Goal: Task Accomplishment & Management: Complete application form

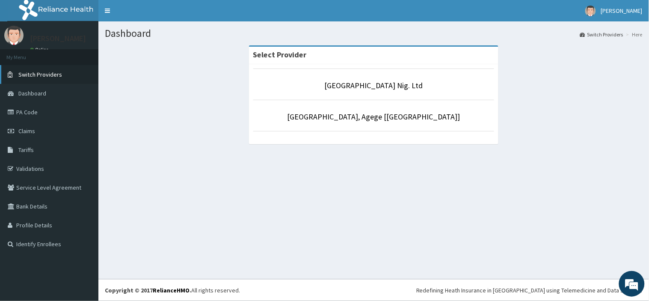
drag, startPoint x: 26, startPoint y: 127, endPoint x: 29, endPoint y: 75, distance: 51.4
click at [26, 127] on span "Claims" at bounding box center [26, 131] width 17 height 8
drag, startPoint x: 34, startPoint y: 132, endPoint x: 37, endPoint y: 100, distance: 31.7
click at [34, 132] on span "Claims" at bounding box center [26, 131] width 17 height 8
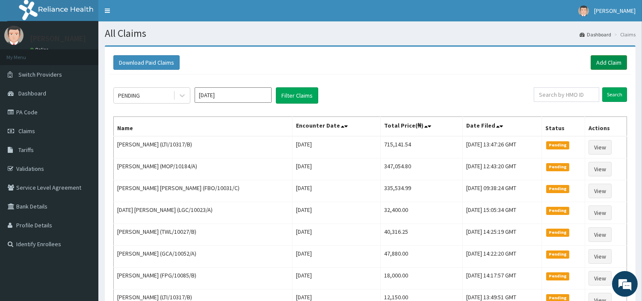
click at [604, 56] on link "Add Claim" at bounding box center [608, 62] width 36 height 15
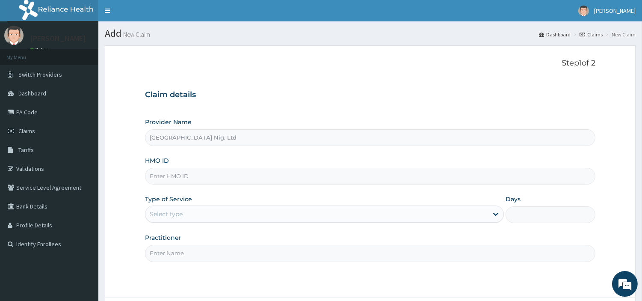
click at [197, 176] on input "HMO ID" at bounding box center [370, 176] width 450 height 17
paste input "AVL/10657/B"
type input "AVL/10657/B"
click at [195, 209] on div "Select type" at bounding box center [316, 214] width 342 height 14
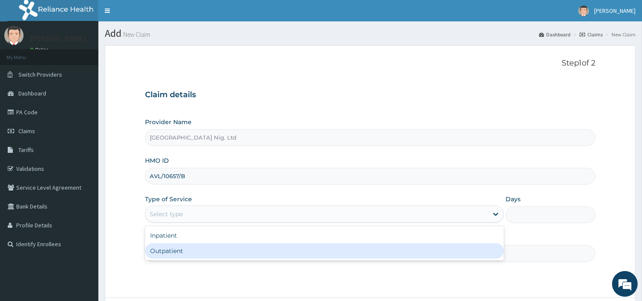
click at [193, 246] on div "Outpatient" at bounding box center [324, 250] width 359 height 15
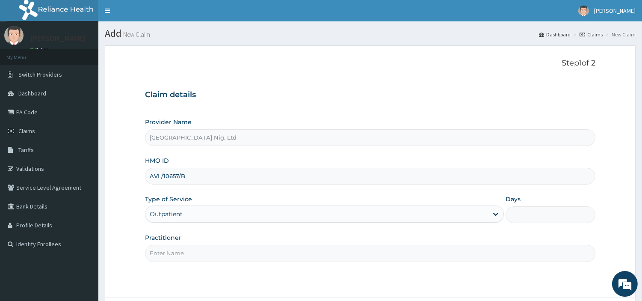
type input "1"
click at [192, 249] on input "Practitioner" at bounding box center [370, 253] width 450 height 17
paste input "GBADAMOSI ALIU"
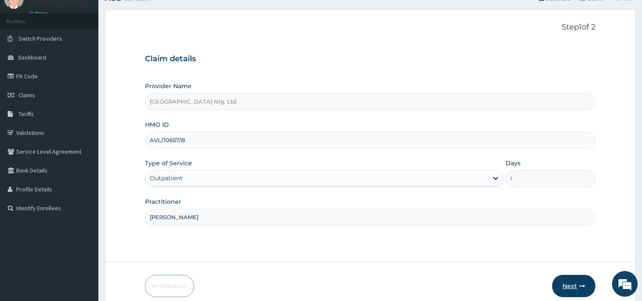
scroll to position [74, 0]
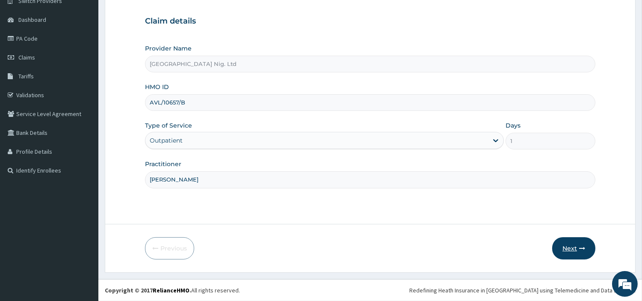
type input "GBADAMOSI ALIU"
click at [573, 250] on button "Next" at bounding box center [573, 248] width 43 height 22
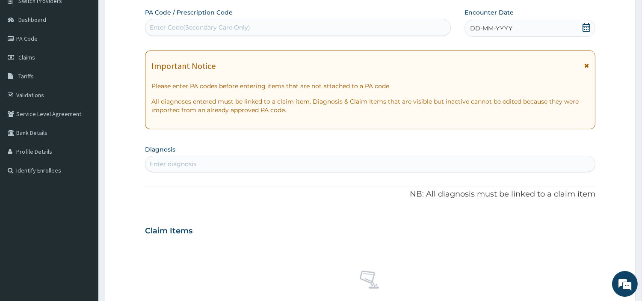
click at [312, 26] on div "Enter Code(Secondary Care Only)" at bounding box center [297, 28] width 305 height 14
paste input "PA/ACA9D8"
type input "PA/ACA9D8"
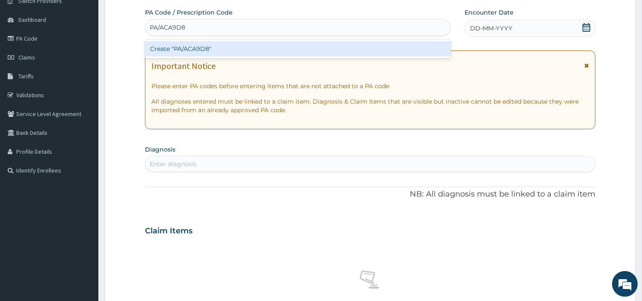
click at [362, 54] on div "Create "PA/ACA9D8"" at bounding box center [298, 48] width 306 height 15
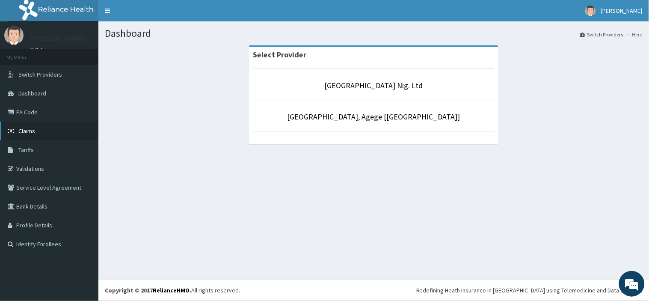
click at [56, 127] on link "Claims" at bounding box center [49, 130] width 98 height 19
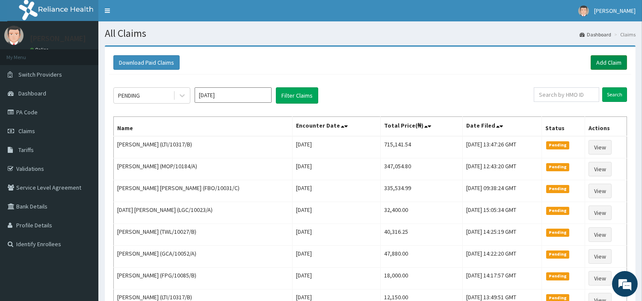
click at [596, 64] on link "Add Claim" at bounding box center [608, 62] width 36 height 15
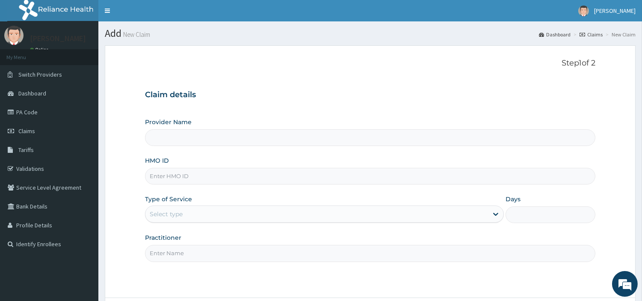
type input "[GEOGRAPHIC_DATA] Nig. Ltd"
click at [257, 183] on input "HMO ID" at bounding box center [370, 176] width 450 height 17
paste input "AVL/10657/B"
type input "AVL/10657/B"
click at [172, 221] on div "Select type" at bounding box center [316, 214] width 342 height 14
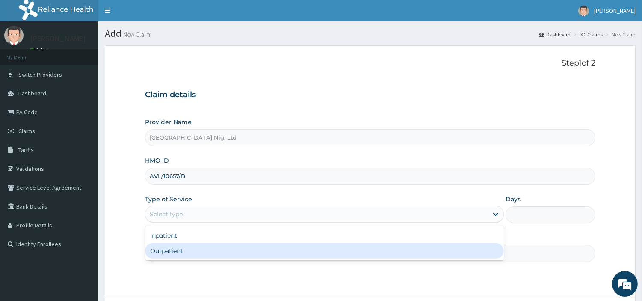
click at [171, 253] on div "Outpatient" at bounding box center [324, 250] width 359 height 15
type input "1"
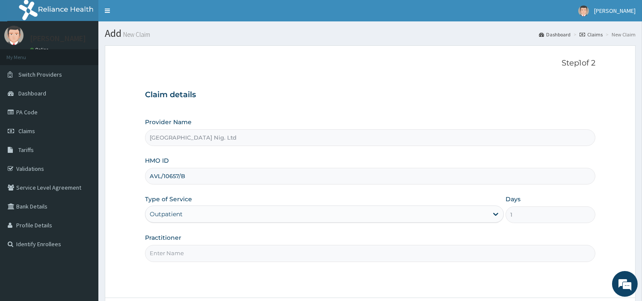
click at [171, 253] on input "Practitioner" at bounding box center [370, 253] width 450 height 17
paste input "GBADAMOSI ALIU"
type input "GBADAMOSI ALIU"
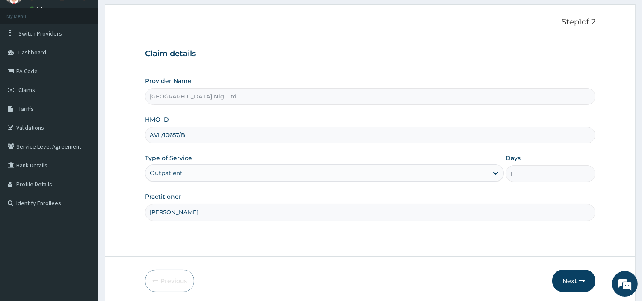
scroll to position [74, 0]
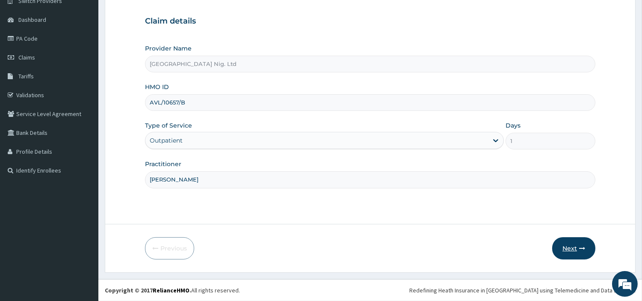
click at [569, 239] on button "Next" at bounding box center [573, 248] width 43 height 22
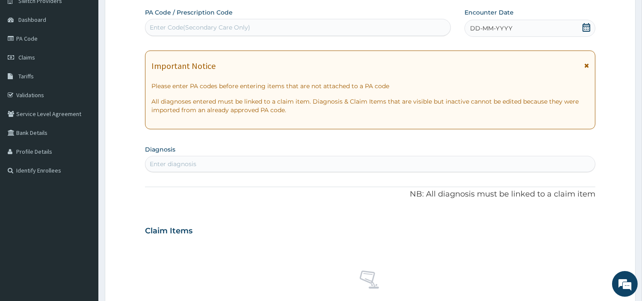
click at [334, 27] on div "Enter Code(Secondary Care Only)" at bounding box center [297, 28] width 305 height 14
paste input "PA/ACA9D8"
type input "PA/ACA9D8"
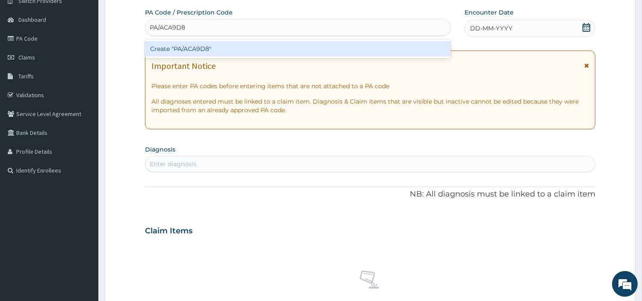
click at [375, 48] on div "Create "PA/ACA9D8"" at bounding box center [298, 48] width 306 height 15
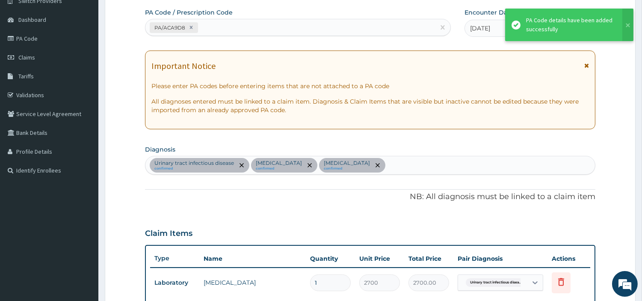
scroll to position [294, 0]
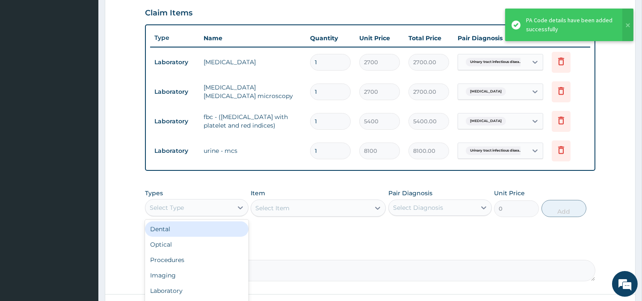
click at [214, 210] on div "Select Type" at bounding box center [188, 208] width 87 height 14
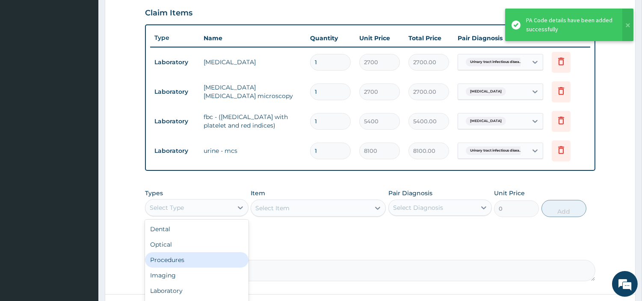
click div "Procedures"
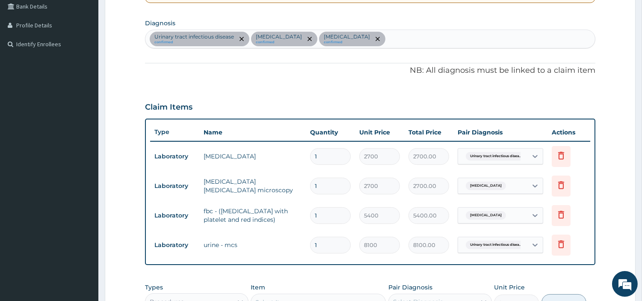
scroll to position [199, 0]
click div "Urinary tract infectious disease confirmed Malaria confirmed Sepsis confirmed"
type input "HELMI"
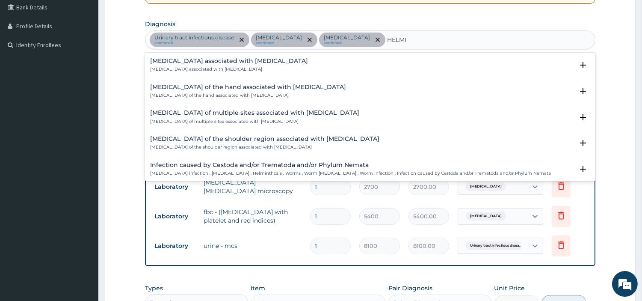
click h4 "Arthropathy associated with helminthiasis"
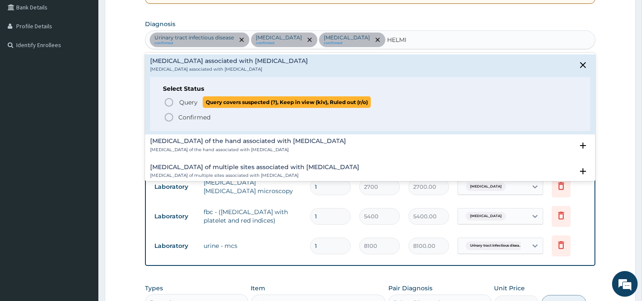
click span "Query"
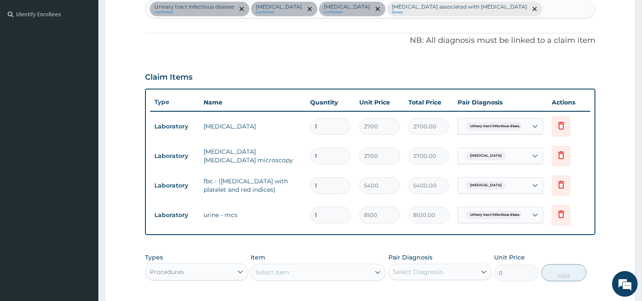
scroll to position [364, 0]
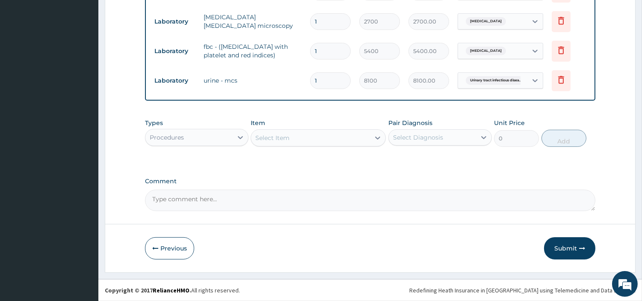
click div "Select Item"
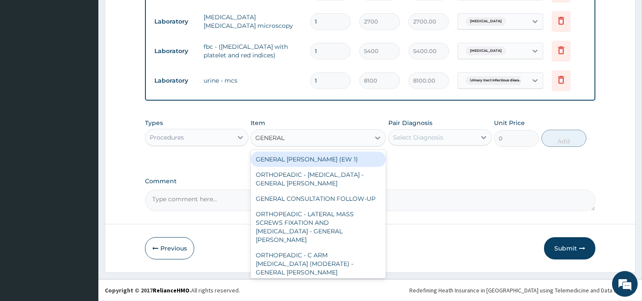
type input "GENERAL C"
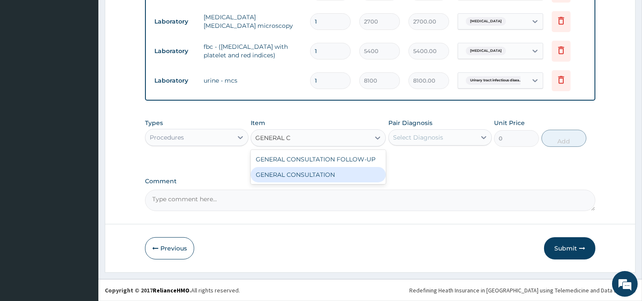
click div "GENERAL CONSULTATION"
type input "6750"
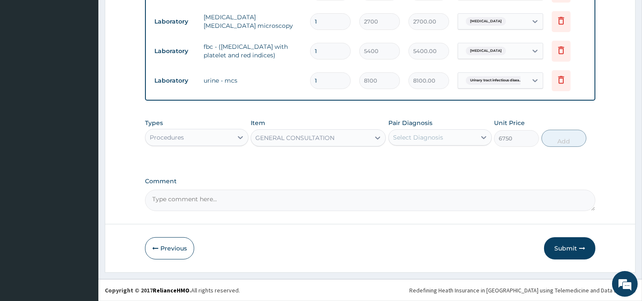
click div "Select Diagnosis"
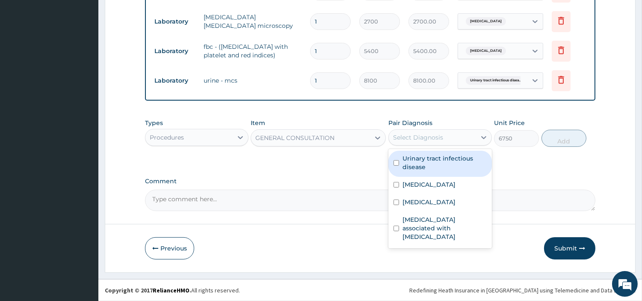
click label "Urinary tract infectious disease"
checkbox input "true"
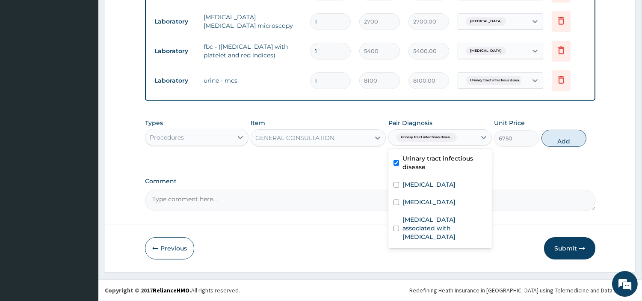
click div "[MEDICAL_DATA]"
checkbox input "true"
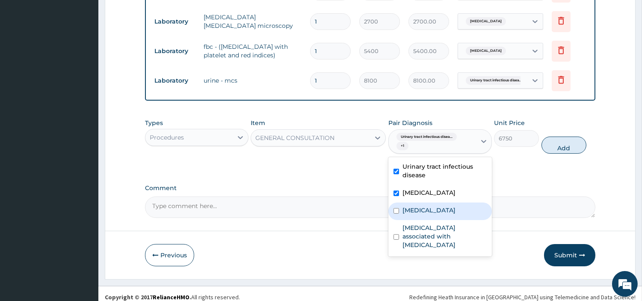
click div "[MEDICAL_DATA]"
checkbox input "true"
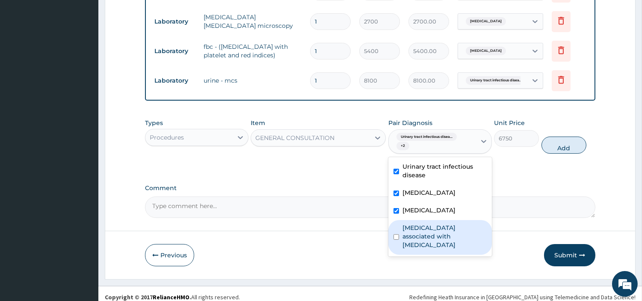
drag, startPoint x: 436, startPoint y: 227, endPoint x: 511, endPoint y: 176, distance: 90.4
click label "Arthropathy associated with helminthiasis"
checkbox input "true"
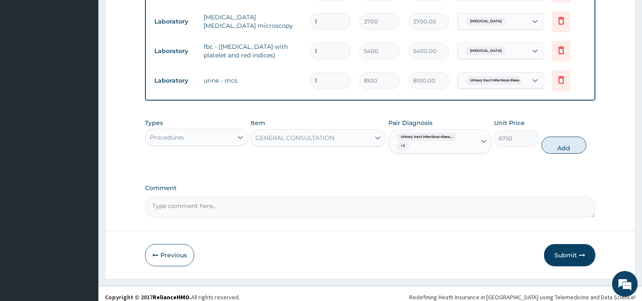
click button "Add"
type input "0"
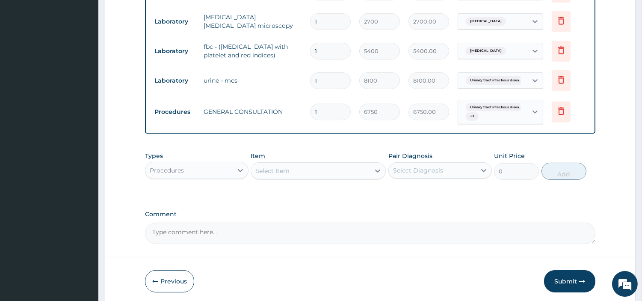
click div "Procedures"
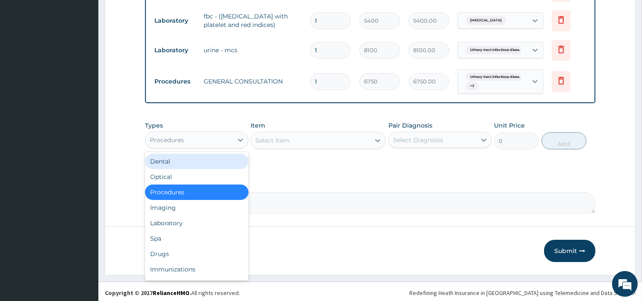
scroll to position [397, 0]
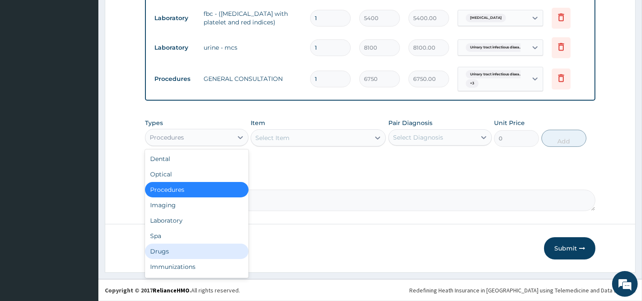
click div "Drugs"
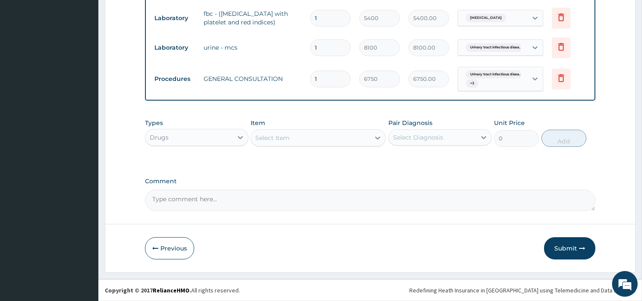
click div "Types option Drugs, selected. Select is focused ,type to refine list, press Dow…"
click div "Select Item"
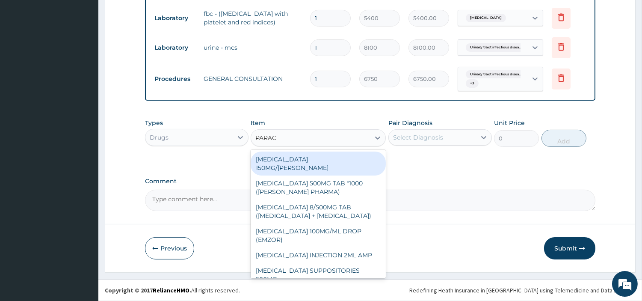
type input "PARACE"
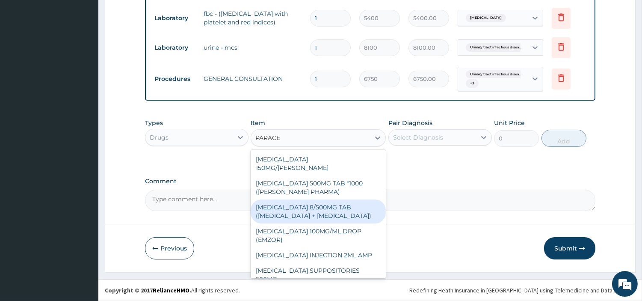
scroll to position [112, 0]
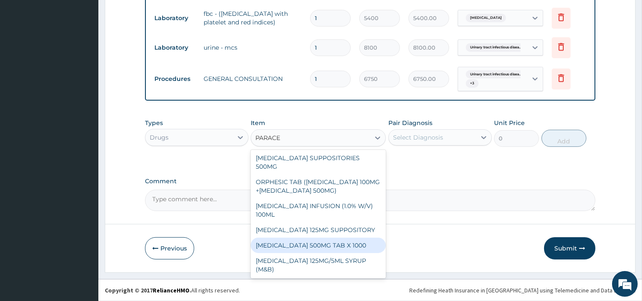
click div "PARACETAMOL 500MG TAB X 1000"
type input "22.39999961853027"
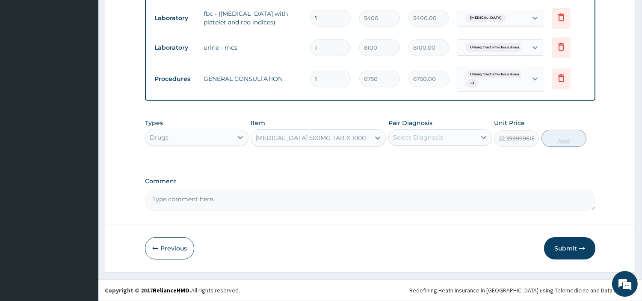
click div "Select Diagnosis"
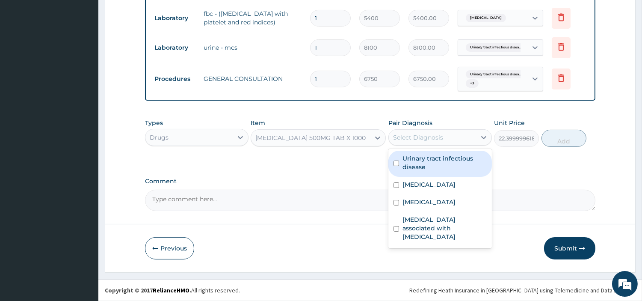
drag, startPoint x: 439, startPoint y: 162, endPoint x: 439, endPoint y: 186, distance: 23.1
click label "Urinary tract infectious disease"
checkbox input "true"
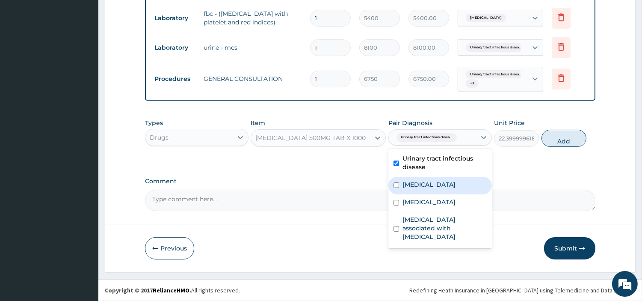
click div "[MEDICAL_DATA]"
checkbox input "true"
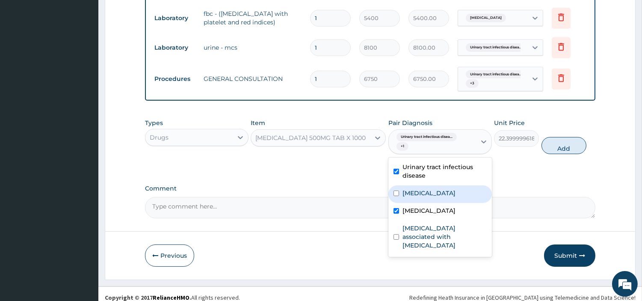
click div "[MEDICAL_DATA]"
checkbox input "true"
click div "[MEDICAL_DATA]"
checkbox input "false"
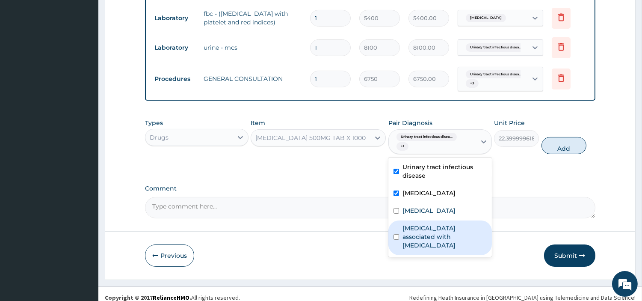
click label "Arthropathy associated with helminthiasis"
checkbox input "true"
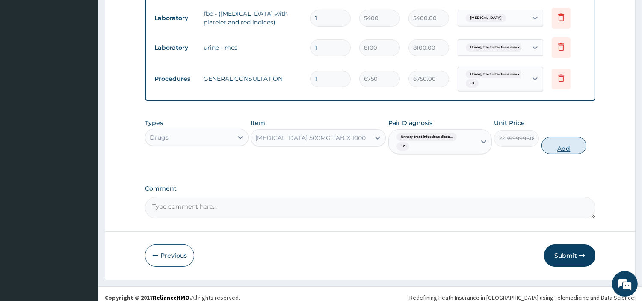
click button "Add"
type input "0"
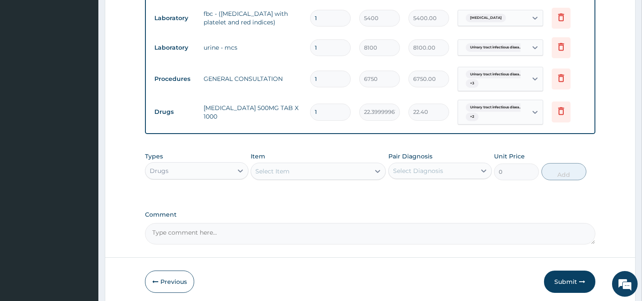
type input "18"
type input "403.20"
type input "18"
click div "Select Item"
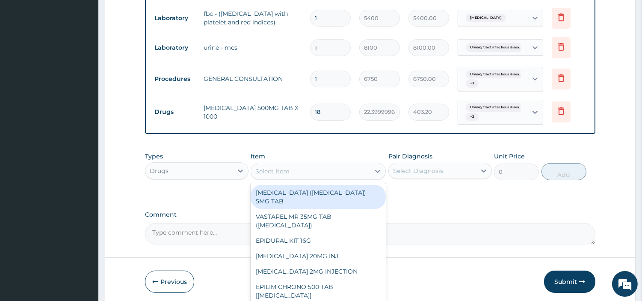
type input "Q"
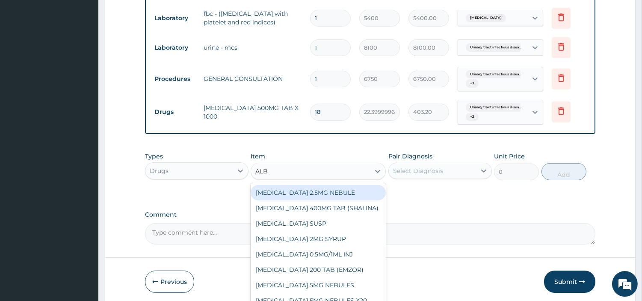
type input "ALBE"
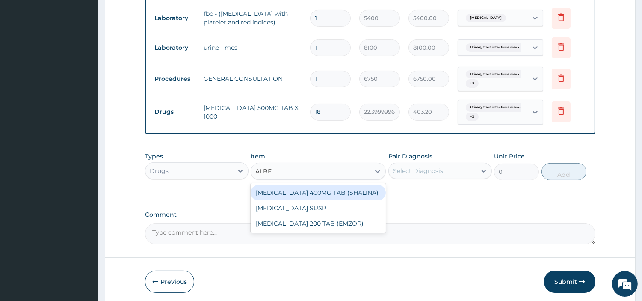
drag, startPoint x: 354, startPoint y: 187, endPoint x: 371, endPoint y: 182, distance: 17.4
click div "ALBENDAZOLE 400MG TAB (SHALINA)"
type input "341.25"
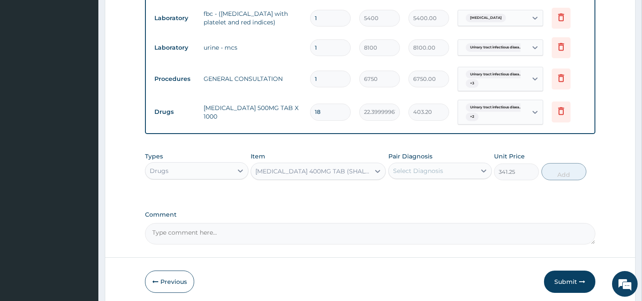
click div "Select Diagnosis"
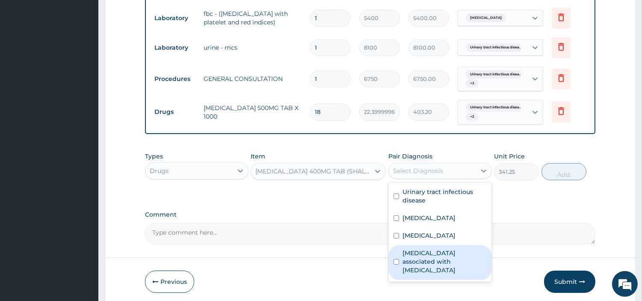
click label "Arthropathy associated with helminthiasis"
checkbox input "true"
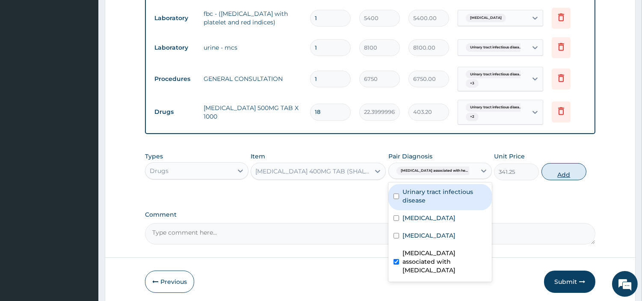
click button "Add"
type input "0"
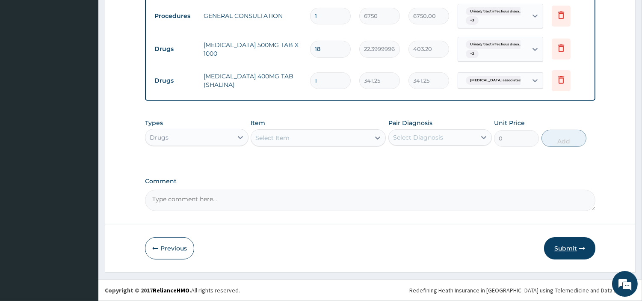
click button "Submit"
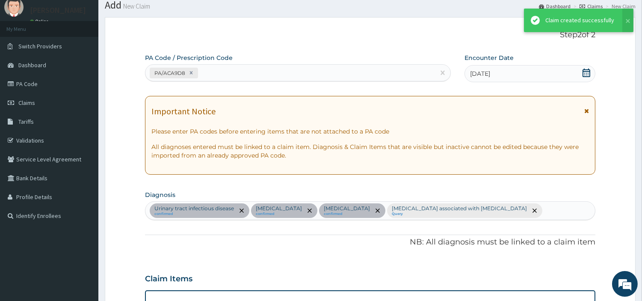
scroll to position [460, 0]
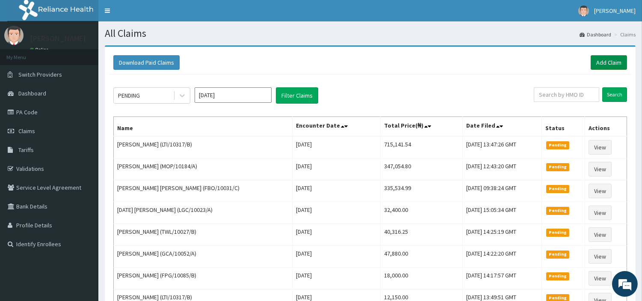
click at [593, 59] on link "Add Claim" at bounding box center [608, 62] width 36 height 15
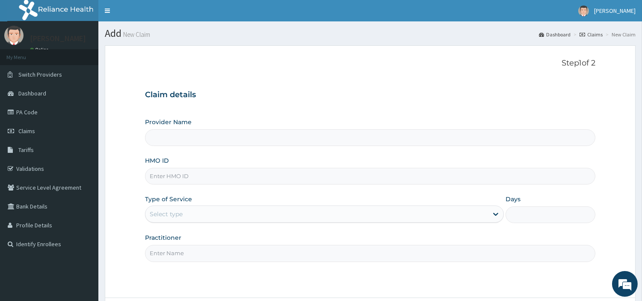
type input "R-Jolad Hospital Nig. Ltd"
type input "MOP/10114/A"
click at [186, 215] on div "Select type" at bounding box center [316, 214] width 342 height 14
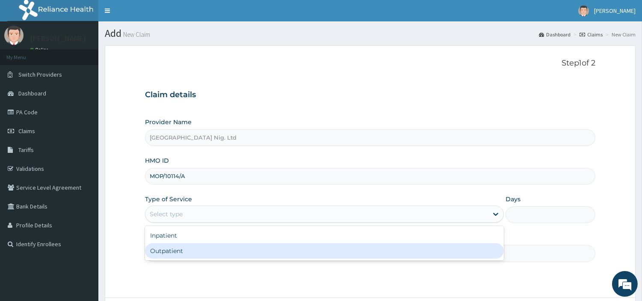
click at [186, 253] on div "Outpatient" at bounding box center [324, 250] width 359 height 15
type input "1"
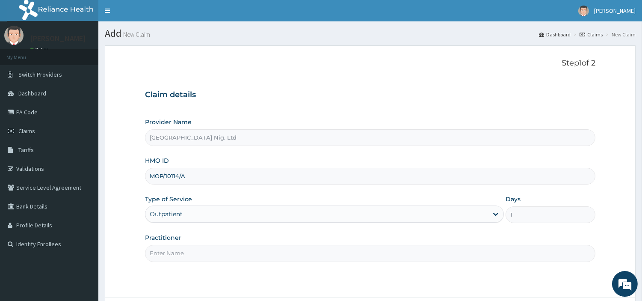
click at [186, 253] on input "Practitioner" at bounding box center [370, 253] width 450 height 17
paste input "Onodu DivineGrace"
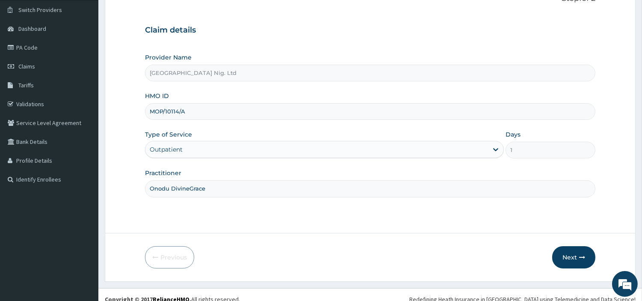
scroll to position [74, 0]
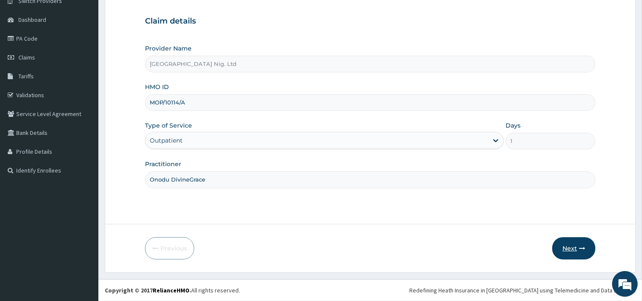
type input "Onodu DivineGrace"
click at [573, 245] on button "Next" at bounding box center [573, 248] width 43 height 22
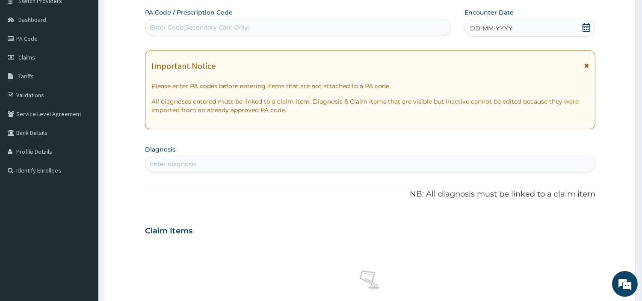
click at [357, 32] on div "Enter Code(Secondary Care Only)" at bounding box center [297, 28] width 305 height 14
paste input "030451"
type input "030451"
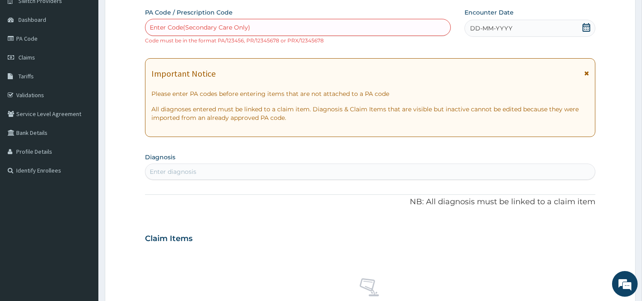
scroll to position [0, 0]
paste input "PA/030451"
type input "PA/030451"
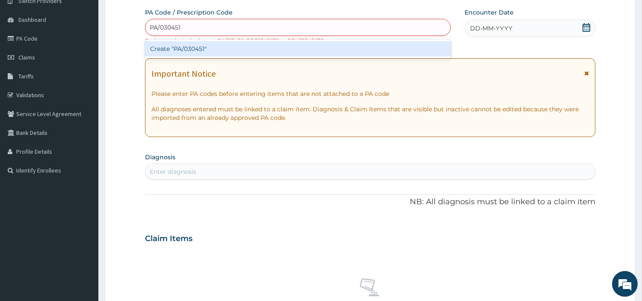
click at [189, 47] on div "Create "PA/030451"" at bounding box center [298, 48] width 306 height 15
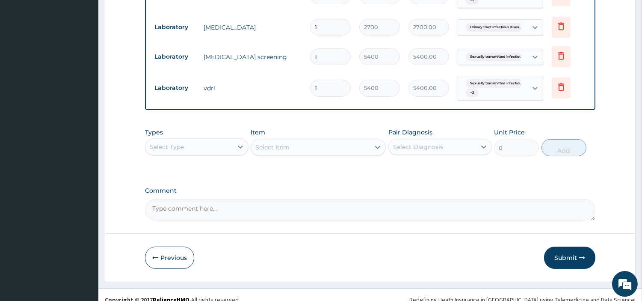
scroll to position [460, 0]
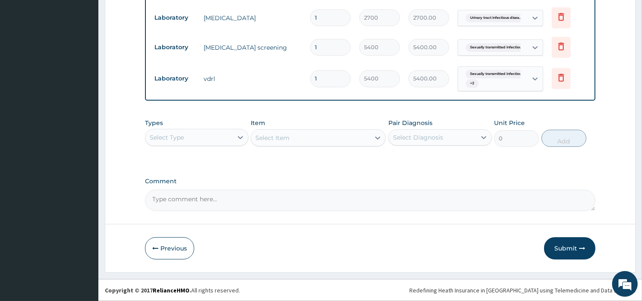
click at [218, 140] on div "Select Type" at bounding box center [188, 137] width 87 height 14
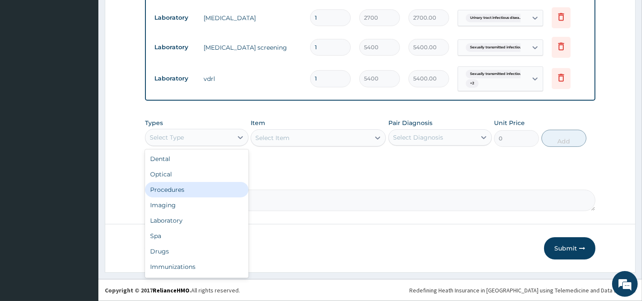
click at [198, 186] on div "Procedures" at bounding box center [196, 189] width 103 height 15
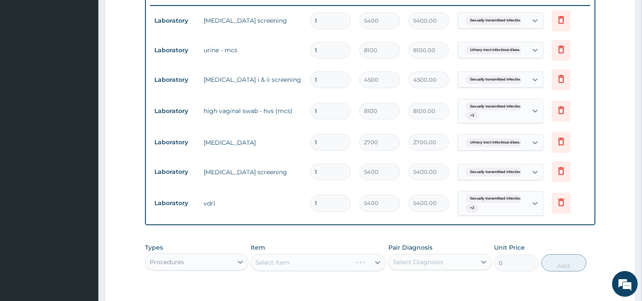
scroll to position [317, 0]
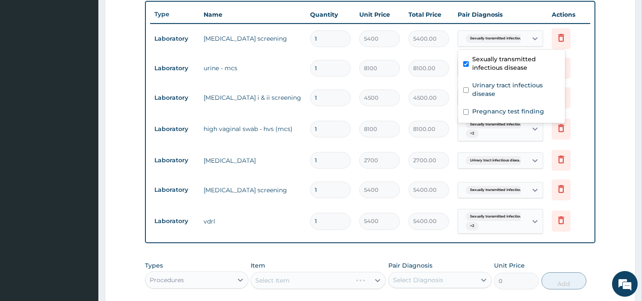
click at [489, 34] on span "Sexually transmitted infectiou..." at bounding box center [497, 38] width 62 height 9
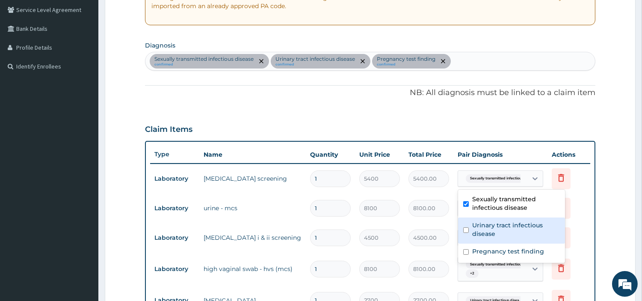
scroll to position [174, 0]
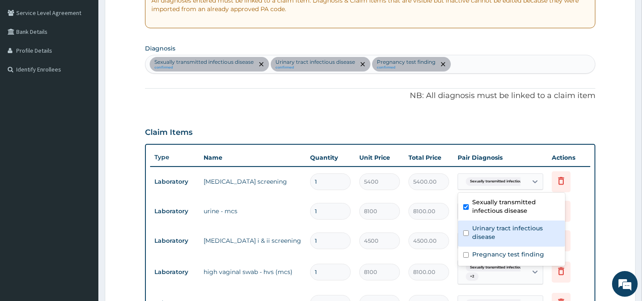
click at [456, 66] on div "Sexually transmitted infectious disease confirmed Urinary tract infectious dise…" at bounding box center [369, 64] width 449 height 18
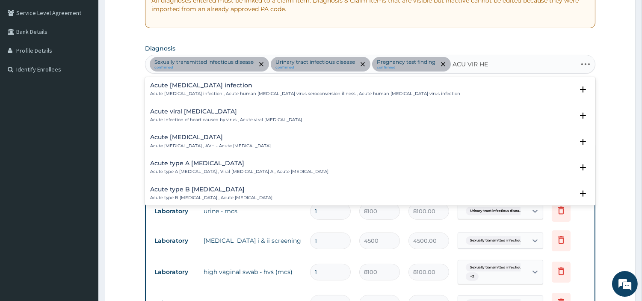
type input "ACU VIR HEP"
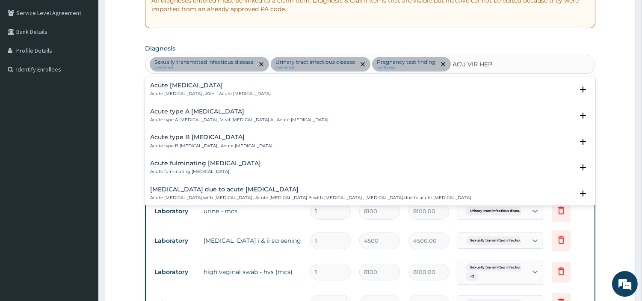
click at [186, 86] on h4 "Acute viral hepatitis" at bounding box center [210, 85] width 121 height 6
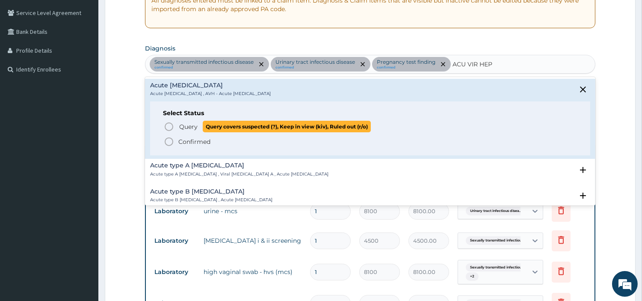
click at [176, 127] on span "Query Query covers suspected (?), Keep in view (kiv), Ruled out (r/o)" at bounding box center [370, 127] width 413 height 12
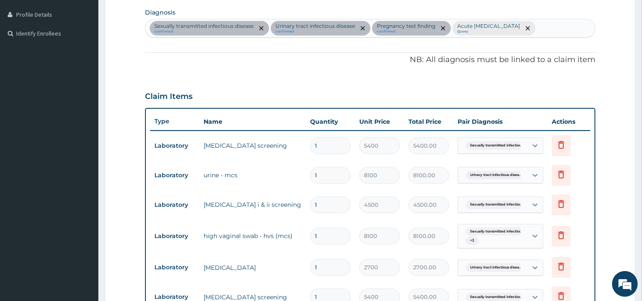
scroll to position [222, 0]
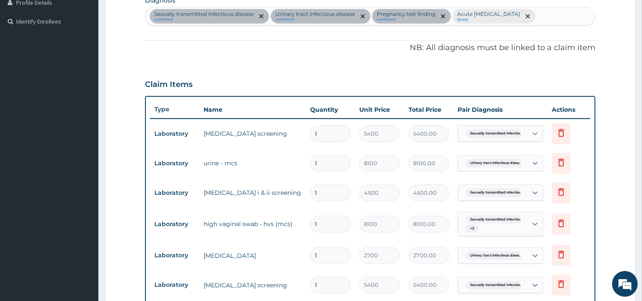
click at [535, 130] on icon at bounding box center [535, 133] width 9 height 9
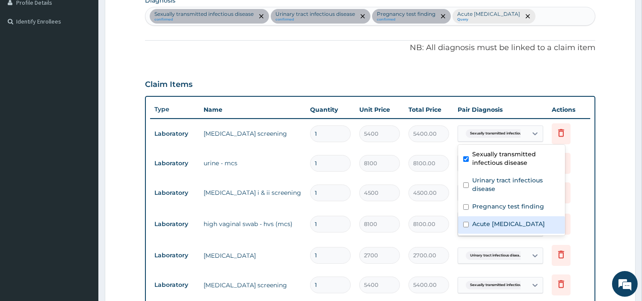
click at [505, 223] on label "Acute viral hepatitis" at bounding box center [508, 223] width 73 height 9
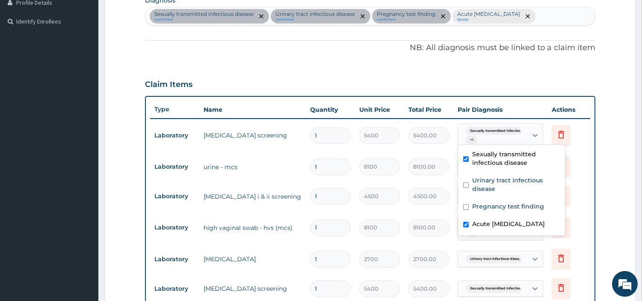
checkbox input "true"
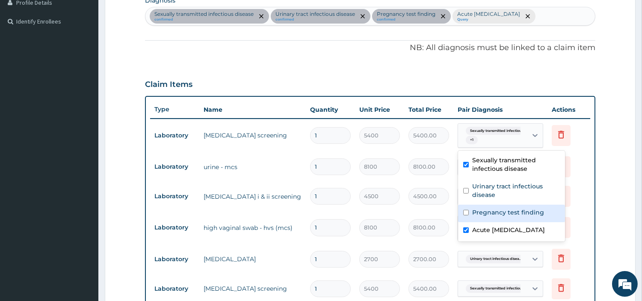
click at [263, 191] on td "hiv i & ii screening" at bounding box center [252, 196] width 106 height 17
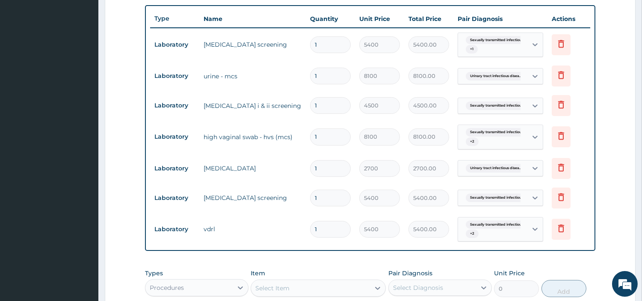
scroll to position [317, 0]
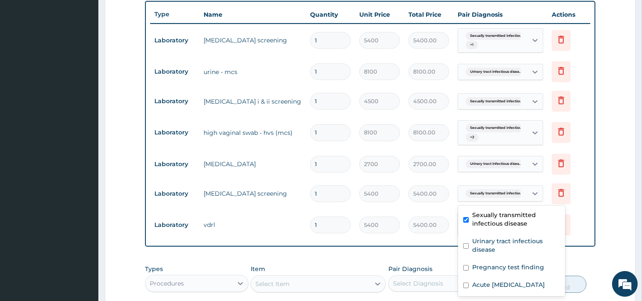
click at [512, 198] on span "Sexually transmitted infectiou..." at bounding box center [497, 193] width 62 height 9
click at [472, 283] on label "Acute viral hepatitis" at bounding box center [508, 284] width 73 height 9
checkbox input "true"
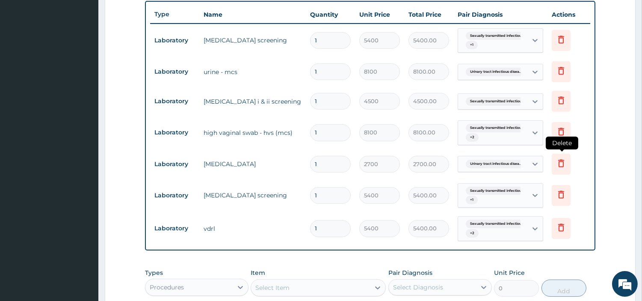
click at [567, 163] on icon at bounding box center [561, 163] width 19 height 21
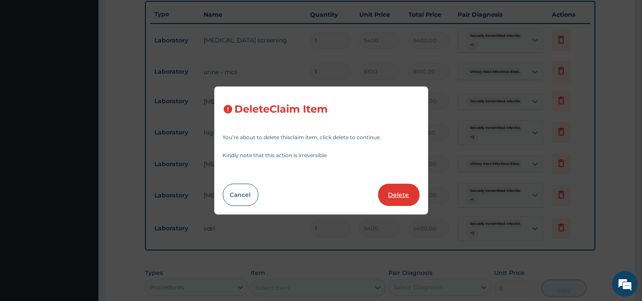
click at [413, 196] on button "Delete" at bounding box center [398, 194] width 41 height 22
type input "5400"
type input "5400.00"
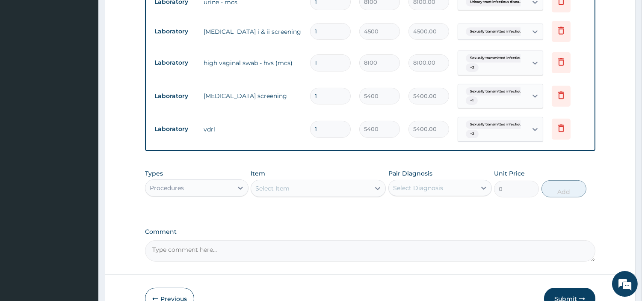
scroll to position [437, 0]
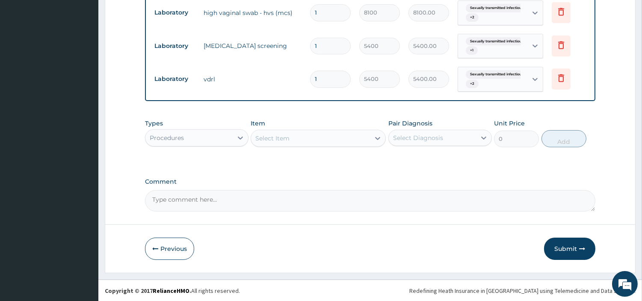
click at [291, 139] on div "Select Item" at bounding box center [310, 138] width 119 height 14
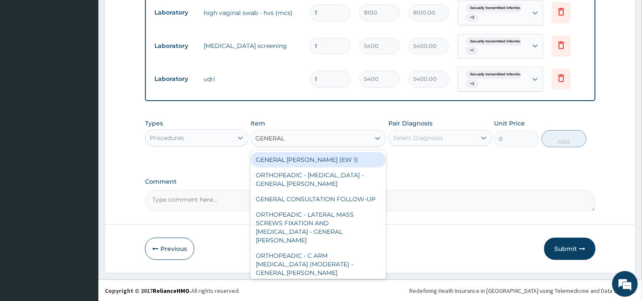
type input "GENERAL C"
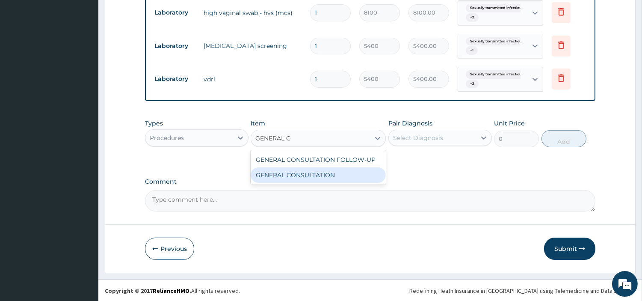
click at [314, 175] on div "GENERAL CONSULTATION" at bounding box center [318, 174] width 135 height 15
type input "6750"
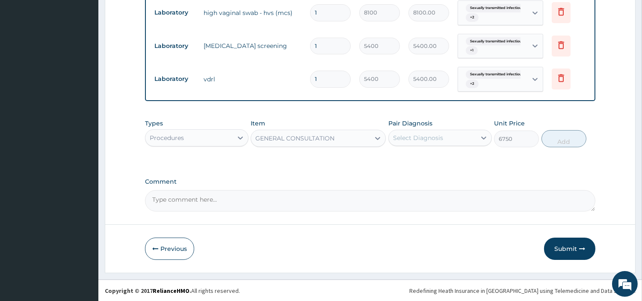
click at [424, 150] on div "Types Procedures Item GENERAL CONSULTATION Pair Diagnosis Select Diagnosis Unit…" at bounding box center [370, 133] width 450 height 37
click at [426, 141] on div "Select Diagnosis" at bounding box center [418, 137] width 50 height 9
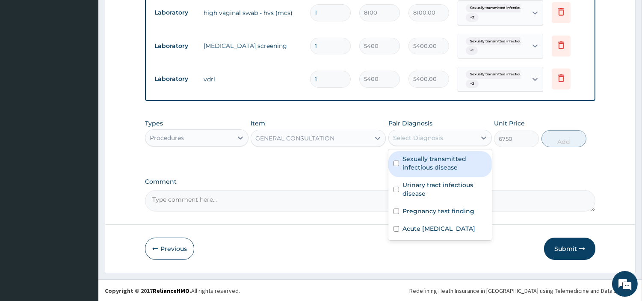
click at [424, 161] on label "Sexually transmitted infectious disease" at bounding box center [444, 162] width 84 height 17
checkbox input "true"
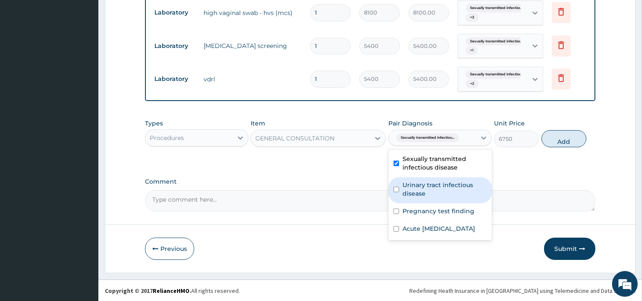
click at [419, 190] on label "Urinary tract infectious disease" at bounding box center [444, 188] width 84 height 17
checkbox input "true"
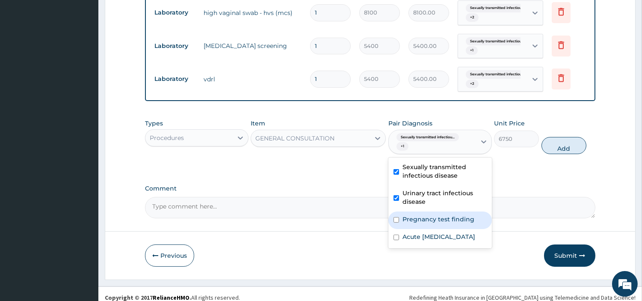
click at [417, 225] on div "Pregnancy test finding" at bounding box center [439, 220] width 103 height 18
checkbox input "true"
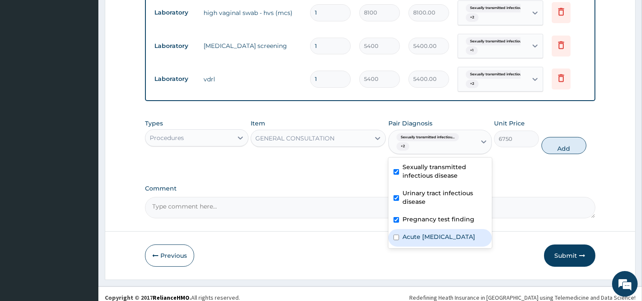
click at [419, 238] on label "Acute viral hepatitis" at bounding box center [438, 236] width 73 height 9
checkbox input "true"
click at [552, 150] on button "Add" at bounding box center [563, 145] width 45 height 17
type input "0"
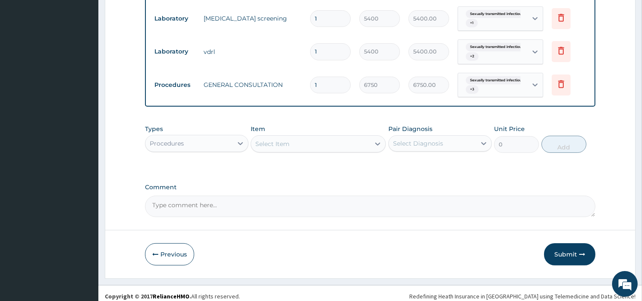
scroll to position [470, 0]
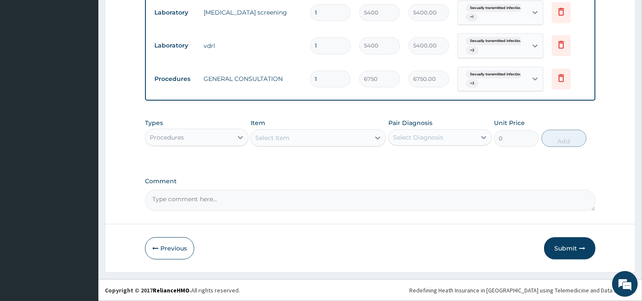
click at [232, 143] on div "Procedures" at bounding box center [188, 137] width 87 height 14
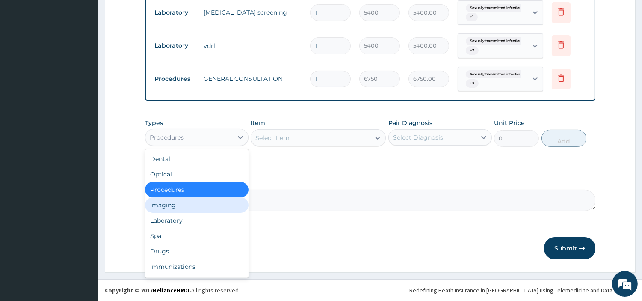
click at [289, 137] on div "Select Item" at bounding box center [272, 137] width 34 height 9
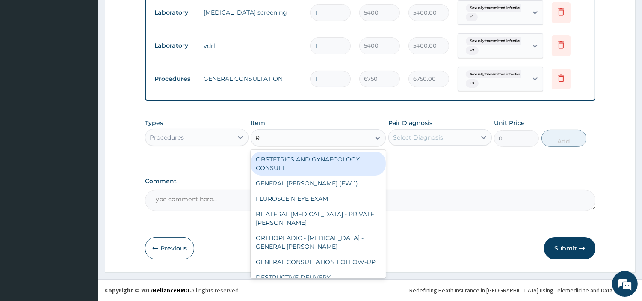
type input "REG"
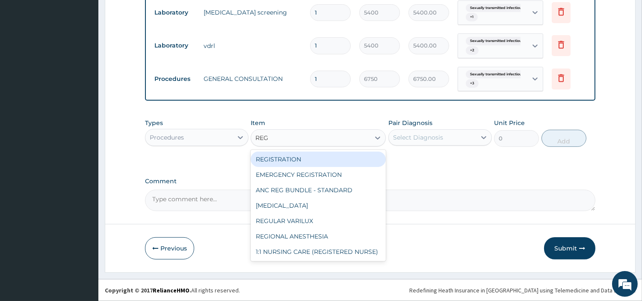
click at [302, 156] on div "REGISTRATION" at bounding box center [318, 158] width 135 height 15
type input "6750"
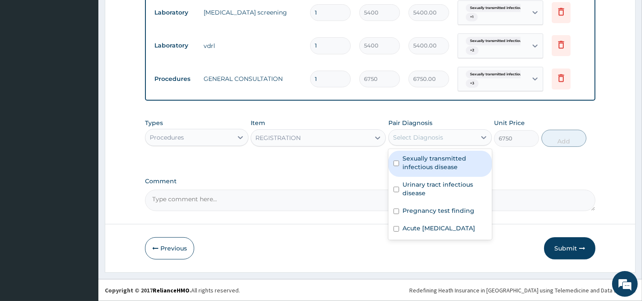
click at [431, 139] on div "Select Diagnosis" at bounding box center [418, 137] width 50 height 9
drag, startPoint x: 428, startPoint y: 161, endPoint x: 425, endPoint y: 174, distance: 13.2
click at [428, 161] on label "Sexually transmitted infectious disease" at bounding box center [444, 162] width 84 height 17
checkbox input "true"
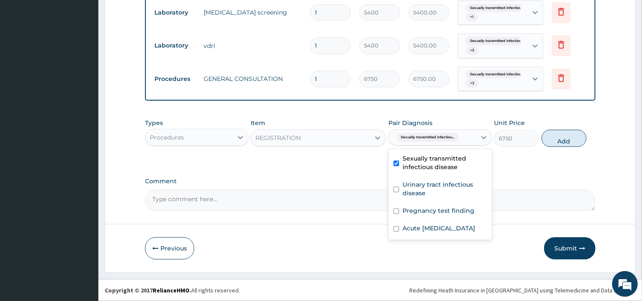
click at [418, 186] on label "Urinary tract infectious disease" at bounding box center [444, 188] width 84 height 17
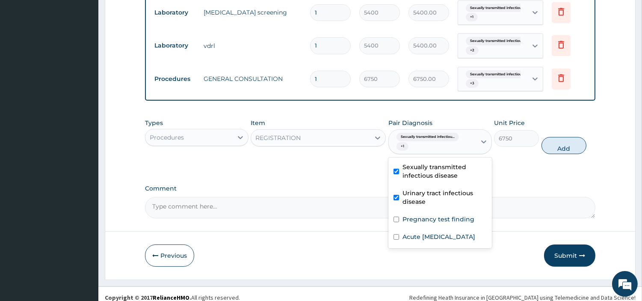
click at [418, 208] on div "Urinary tract infectious disease" at bounding box center [439, 198] width 103 height 26
checkbox input "false"
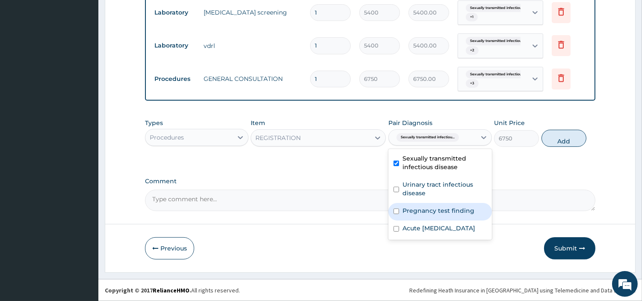
click at [422, 210] on label "Pregnancy test finding" at bounding box center [438, 210] width 72 height 9
checkbox input "true"
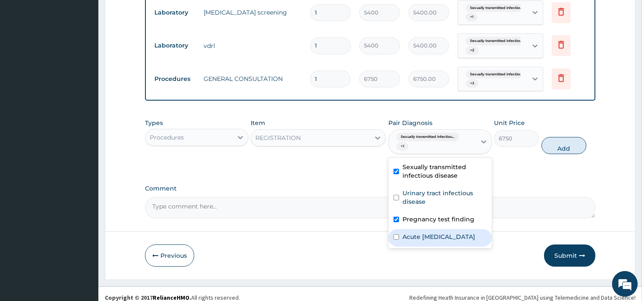
click at [425, 236] on label "Acute viral hepatitis" at bounding box center [438, 236] width 73 height 9
checkbox input "true"
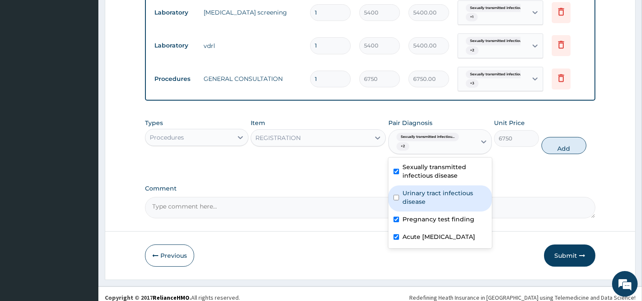
click at [434, 200] on label "Urinary tract infectious disease" at bounding box center [444, 197] width 84 height 17
checkbox input "true"
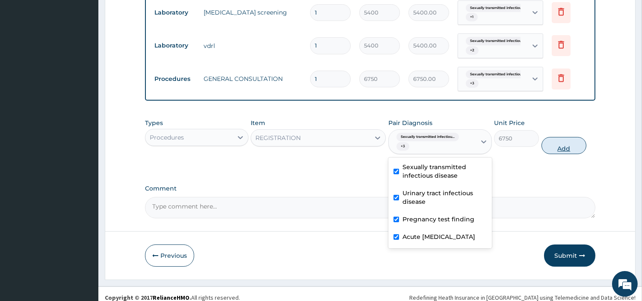
click at [546, 145] on button "Add" at bounding box center [563, 145] width 45 height 17
type input "0"
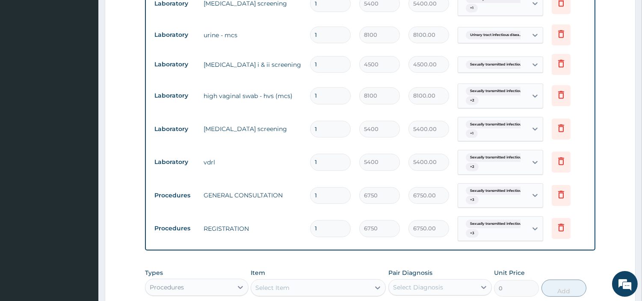
scroll to position [422, 0]
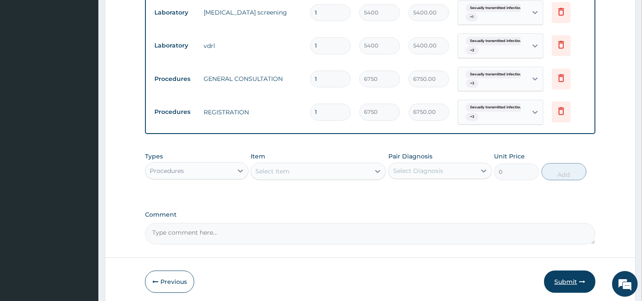
click at [555, 279] on button "Submit" at bounding box center [569, 281] width 51 height 22
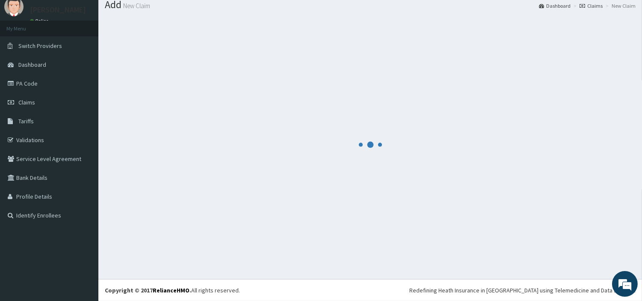
scroll to position [28, 0]
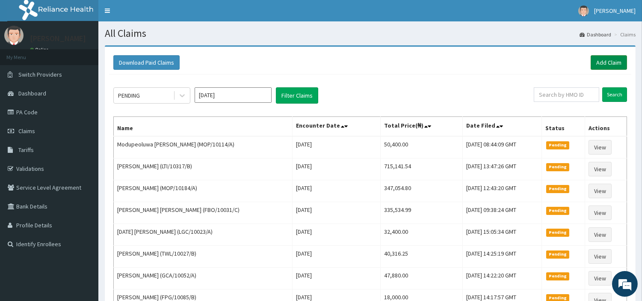
click at [606, 67] on link "Add Claim" at bounding box center [608, 62] width 36 height 15
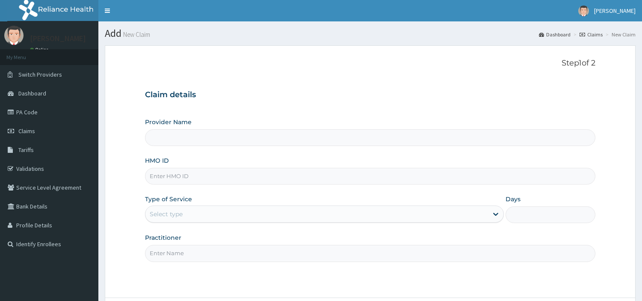
type input "[GEOGRAPHIC_DATA] Nig. Ltd"
click at [203, 186] on div "Provider Name R-Jolad Hospital Nig. Ltd HMO ID Type of Service Select type Days…" at bounding box center [370, 190] width 450 height 144
click at [205, 180] on input "HMO ID" at bounding box center [370, 176] width 450 height 17
paste input "FSG/10008/E"
type input "FSG/10008/E"
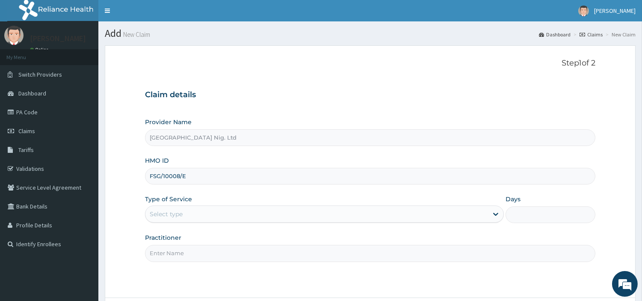
click at [195, 216] on div "Select type" at bounding box center [316, 214] width 342 height 14
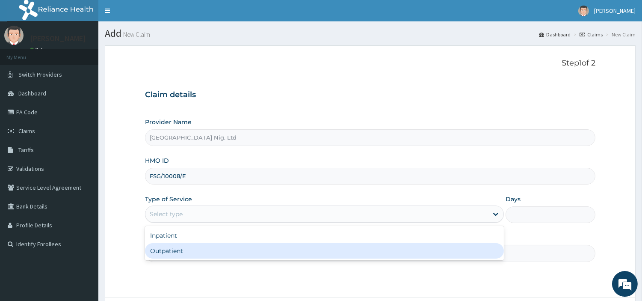
click at [197, 249] on div "Outpatient" at bounding box center [324, 250] width 359 height 15
type input "1"
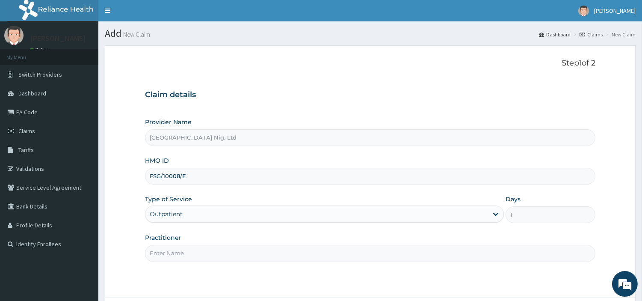
click at [197, 249] on input "Practitioner" at bounding box center [370, 253] width 450 height 17
paste input "[PERSON_NAME]"
type input "[PERSON_NAME]"
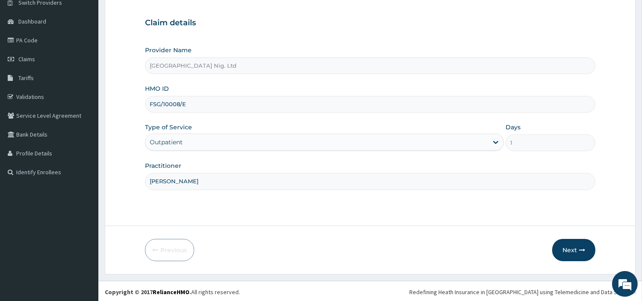
scroll to position [74, 0]
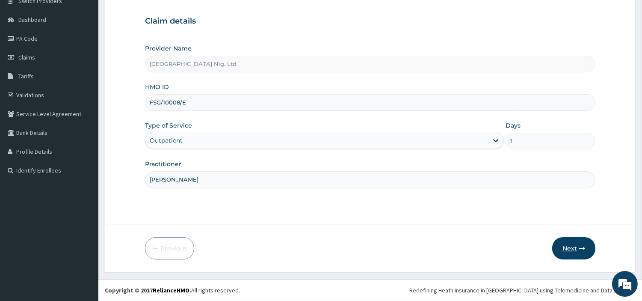
click at [569, 254] on button "Next" at bounding box center [573, 248] width 43 height 22
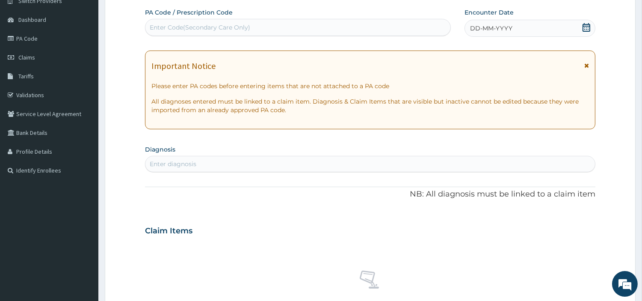
click at [313, 30] on div "Enter Code(Secondary Care Only)" at bounding box center [297, 28] width 305 height 14
paste input "PA/712B96"
type input "PA/712B96"
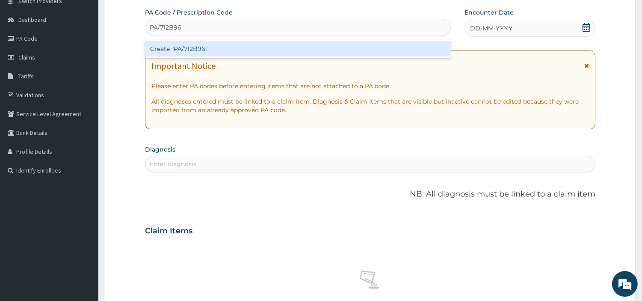
click at [345, 47] on div "Create "PA/712B96"" at bounding box center [298, 48] width 306 height 15
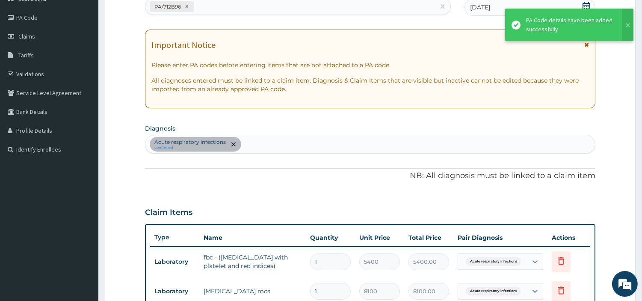
scroll to position [92, 0]
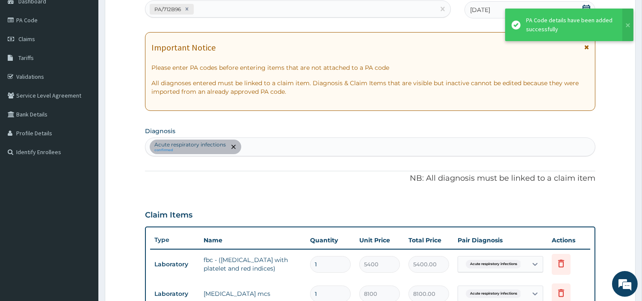
click at [215, 11] on div "PA/712B96" at bounding box center [289, 9] width 289 height 14
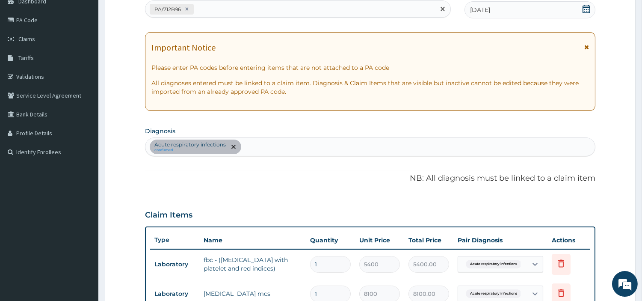
paste input "PA/3BD6D3"
type input "PA/3BD6D3"
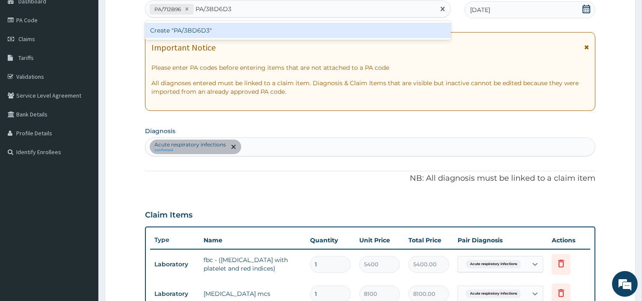
click at [171, 29] on div "Create "PA/3BD6D3"" at bounding box center [298, 30] width 306 height 15
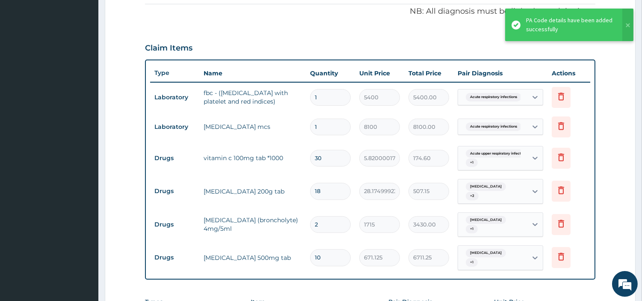
scroll to position [262, 0]
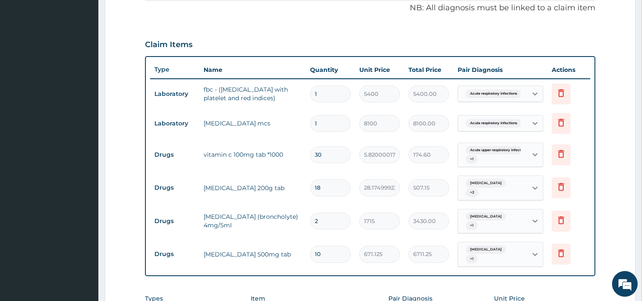
click at [328, 184] on input "18" at bounding box center [330, 187] width 41 height 17
click at [329, 212] on input "2" at bounding box center [330, 220] width 41 height 17
type input "0.00"
type input "1"
type input "1715.00"
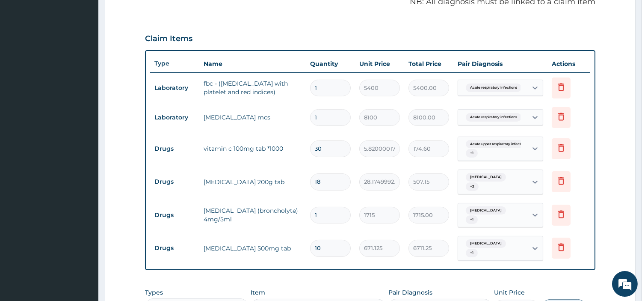
scroll to position [426, 0]
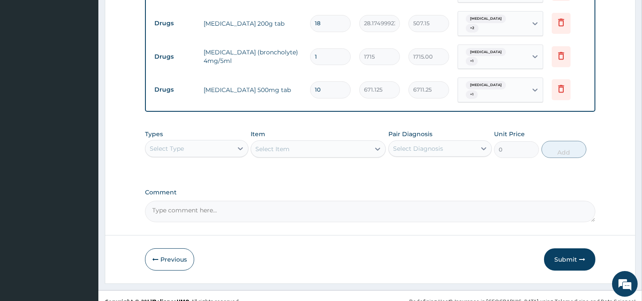
type input "1"
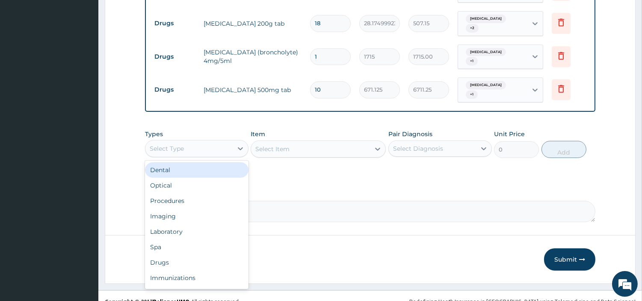
click at [225, 142] on div "Select Type" at bounding box center [188, 149] width 87 height 14
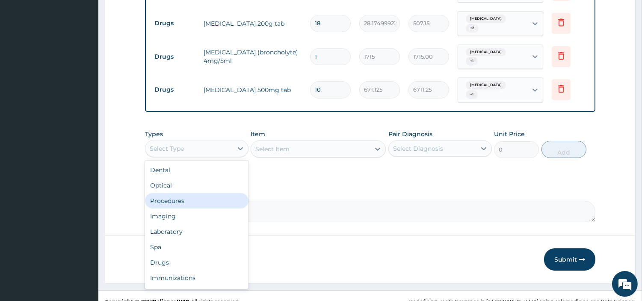
click at [207, 193] on div "Procedures" at bounding box center [196, 200] width 103 height 15
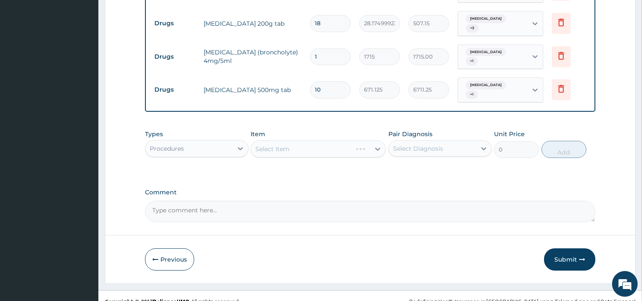
click at [301, 140] on div "Select Item" at bounding box center [318, 148] width 135 height 17
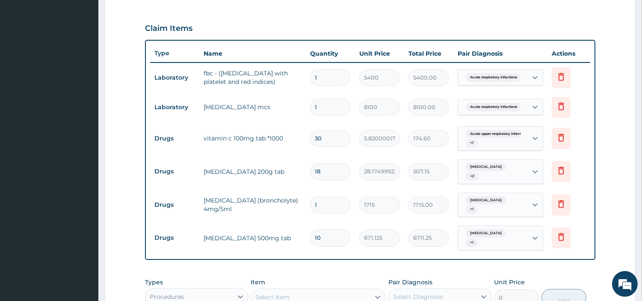
scroll to position [284, 0]
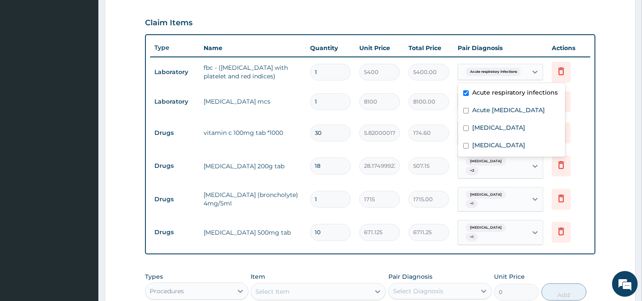
click at [543, 71] on div "Acute respiratory infections" at bounding box center [500, 72] width 86 height 16
click at [494, 137] on div "Sepsis" at bounding box center [511, 129] width 107 height 18
checkbox input "true"
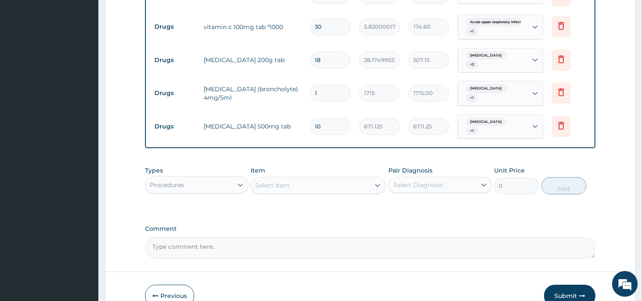
scroll to position [430, 0]
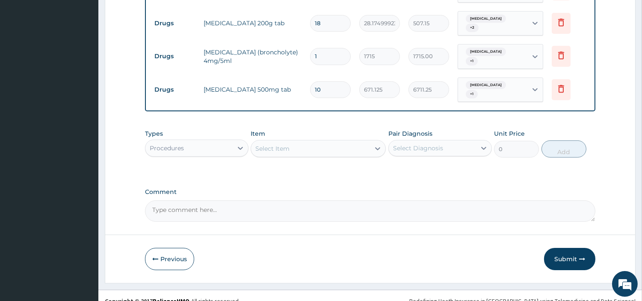
click at [326, 142] on div "Select Item" at bounding box center [310, 149] width 119 height 14
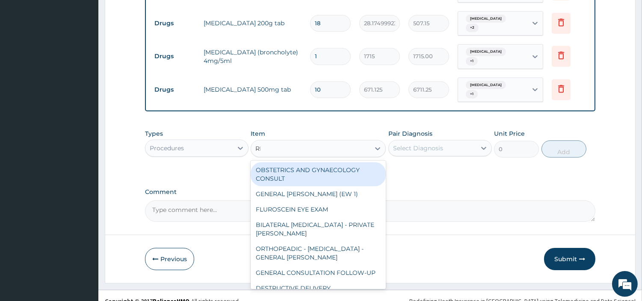
type input "REG"
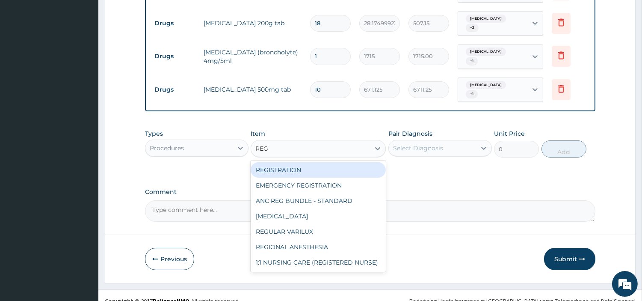
click at [348, 162] on div "REGISTRATION" at bounding box center [318, 169] width 135 height 15
type input "6750"
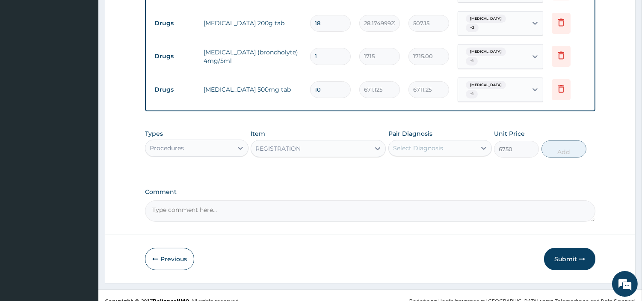
click at [425, 144] on div "Select Diagnosis" at bounding box center [418, 148] width 50 height 9
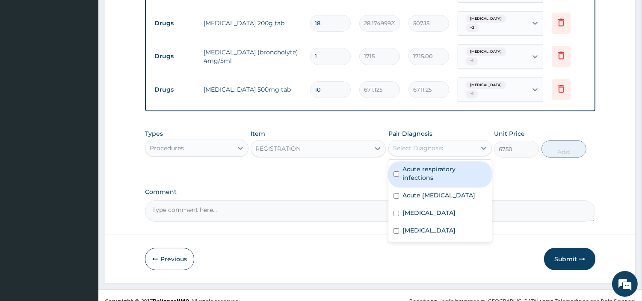
click at [429, 167] on div "Acute respiratory infections" at bounding box center [439, 174] width 103 height 26
checkbox input "true"
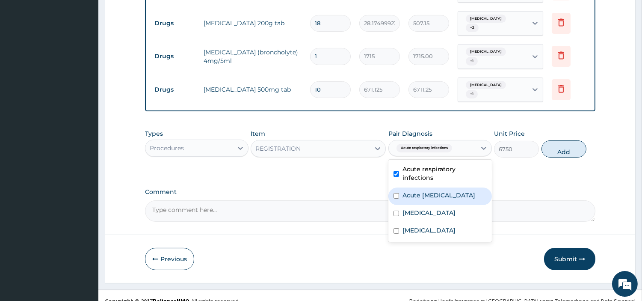
click at [432, 191] on label "Acute upper respiratory infection" at bounding box center [438, 195] width 73 height 9
checkbox input "true"
click at [433, 205] on div "Sepsis" at bounding box center [439, 214] width 103 height 18
checkbox input "true"
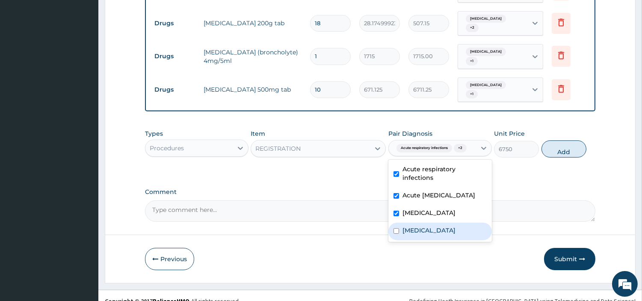
click at [432, 224] on div "Acute respiratory infections Acute upper respiratory infection Sepsis Malaria" at bounding box center [439, 200] width 103 height 82
click at [425, 233] on div "Malaria" at bounding box center [439, 231] width 103 height 18
checkbox input "true"
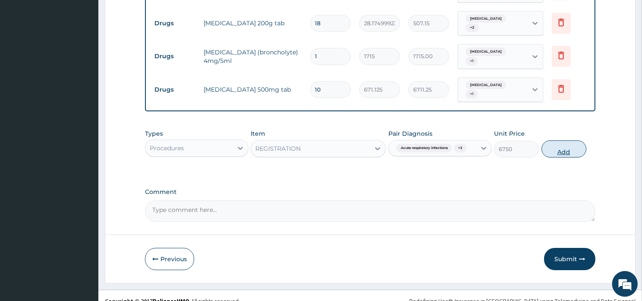
click at [560, 140] on button "Add" at bounding box center [563, 148] width 45 height 17
type input "0"
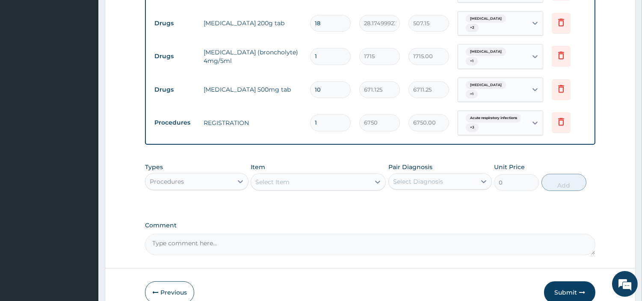
click at [351, 176] on div "Select Item" at bounding box center [310, 182] width 119 height 14
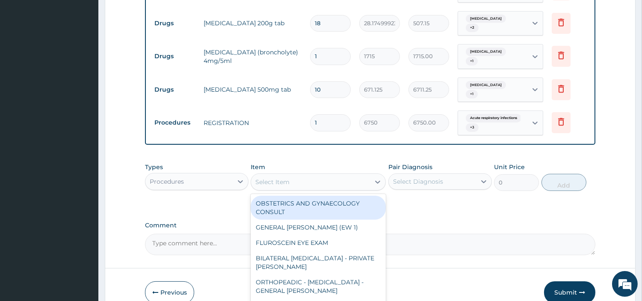
type input "H"
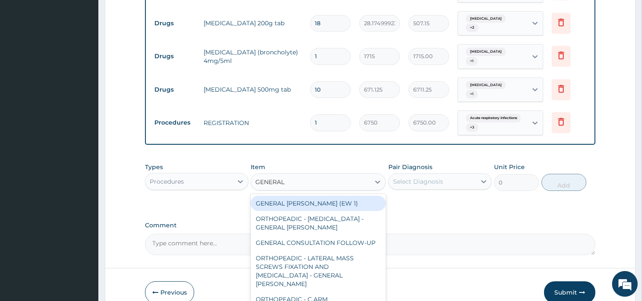
type input "GENERAL C"
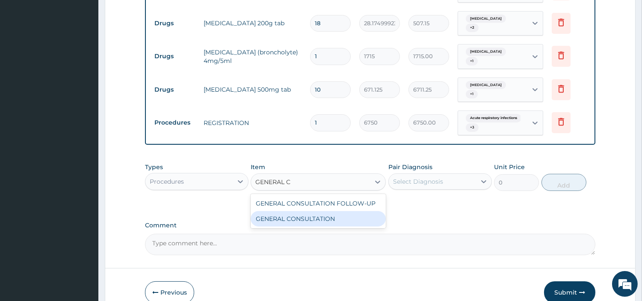
click at [333, 214] on div "GENERAL CONSULTATION" at bounding box center [318, 218] width 135 height 15
type input "6750"
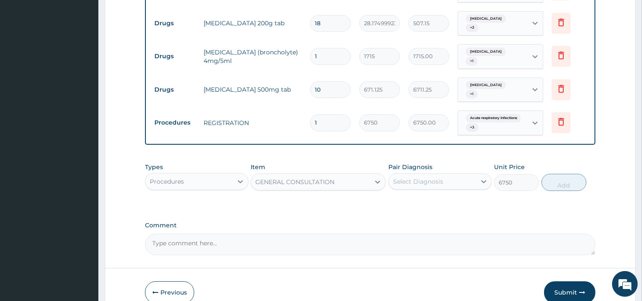
click at [438, 177] on div "Select Diagnosis" at bounding box center [418, 181] width 50 height 9
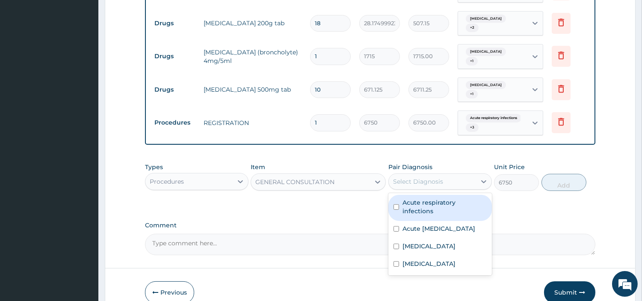
click at [434, 198] on label "Acute respiratory infections" at bounding box center [444, 206] width 84 height 17
checkbox input "true"
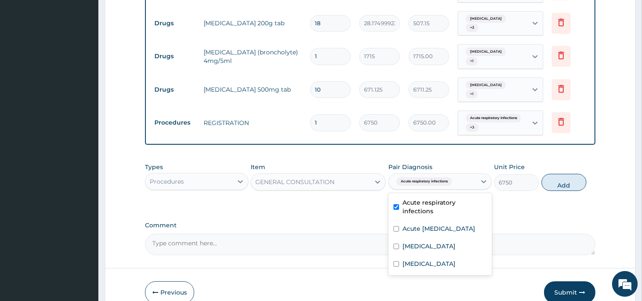
click at [433, 224] on label "Acute upper respiratory infection" at bounding box center [438, 228] width 73 height 9
checkbox input "true"
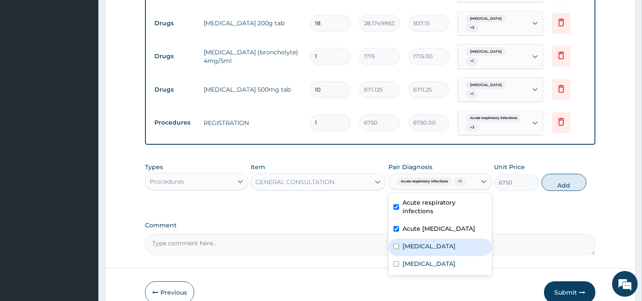
click at [429, 242] on div "Sepsis" at bounding box center [439, 247] width 103 height 18
checkbox input "true"
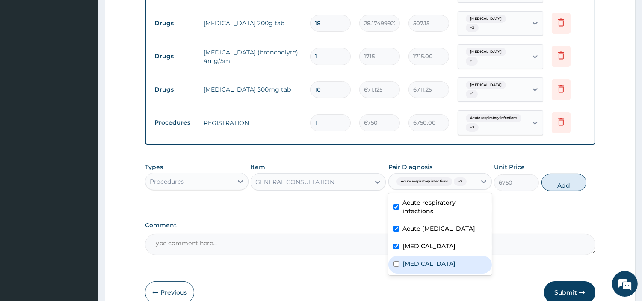
click at [428, 260] on div "[MEDICAL_DATA]" at bounding box center [439, 265] width 103 height 18
checkbox input "true"
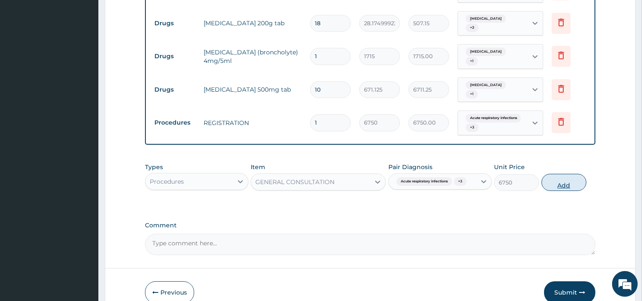
click at [565, 174] on button "Add" at bounding box center [563, 182] width 45 height 17
type input "0"
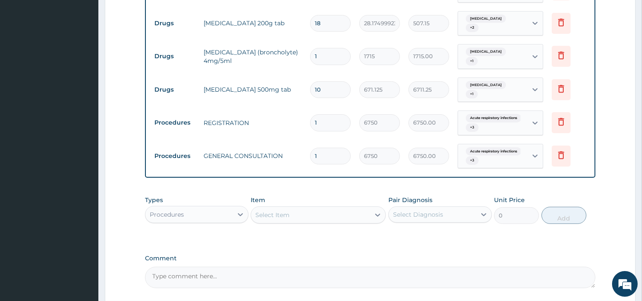
click at [177, 210] on div "Procedures" at bounding box center [167, 214] width 34 height 9
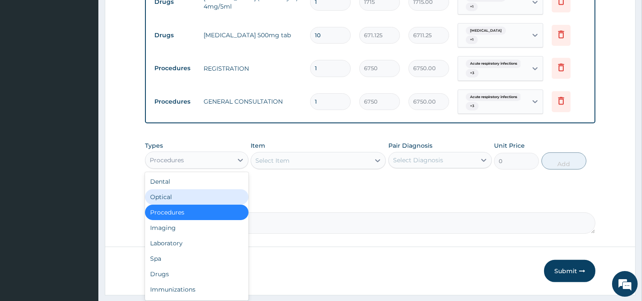
scroll to position [496, 0]
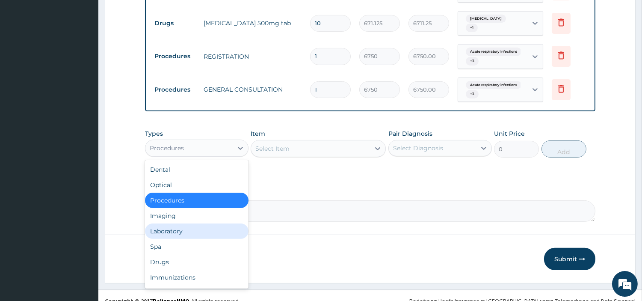
click at [201, 223] on div "Laboratory" at bounding box center [196, 230] width 103 height 15
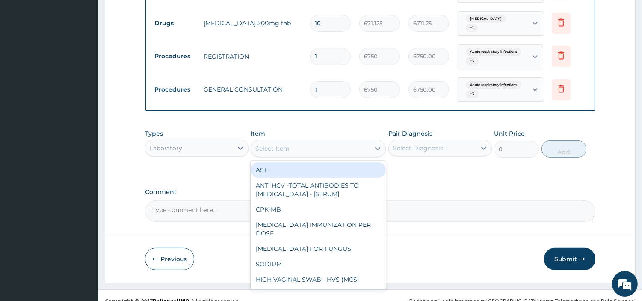
click at [316, 142] on div "Select Item" at bounding box center [310, 149] width 119 height 14
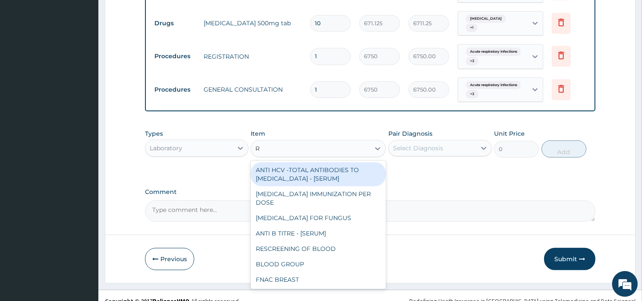
type input "RD"
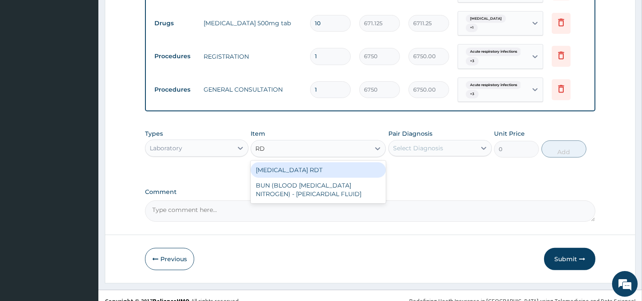
click at [323, 162] on div "MALARIA RDT" at bounding box center [318, 169] width 135 height 15
type input "2700"
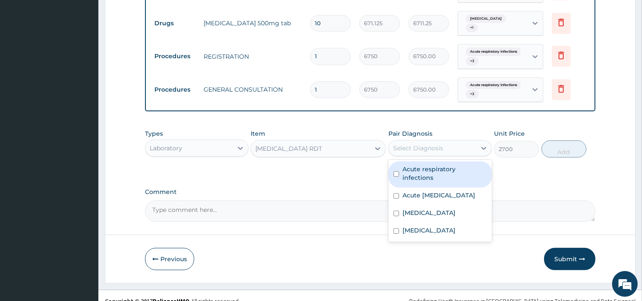
drag, startPoint x: 438, startPoint y: 143, endPoint x: 435, endPoint y: 151, distance: 8.7
click at [437, 142] on div "Select Diagnosis" at bounding box center [432, 148] width 87 height 14
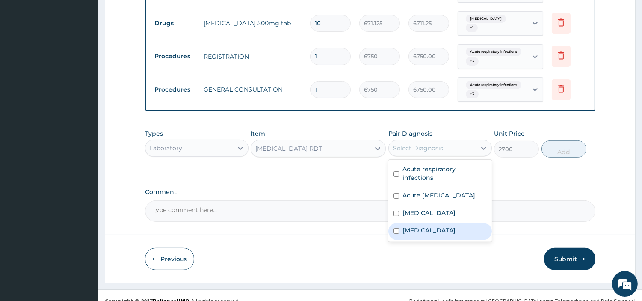
click at [430, 222] on div "[MEDICAL_DATA]" at bounding box center [439, 231] width 103 height 18
checkbox input "true"
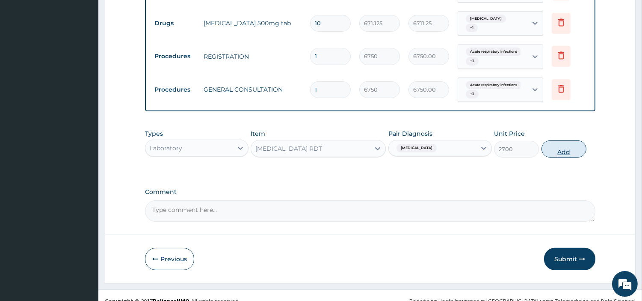
click at [554, 140] on button "Add" at bounding box center [563, 148] width 45 height 17
type input "0"
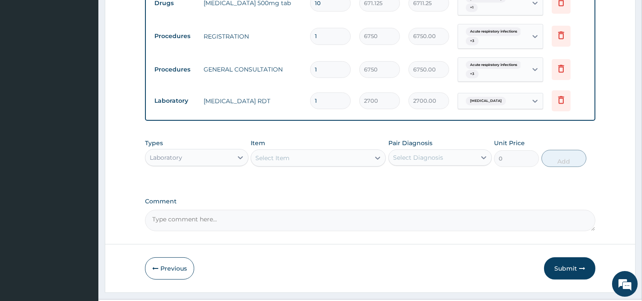
scroll to position [526, 0]
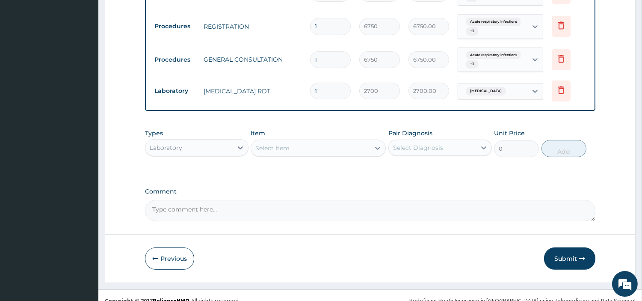
click at [195, 141] on div "Laboratory" at bounding box center [188, 148] width 87 height 14
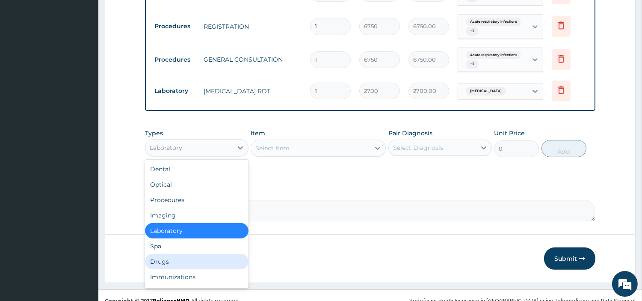
click at [188, 254] on div "Drugs" at bounding box center [196, 261] width 103 height 15
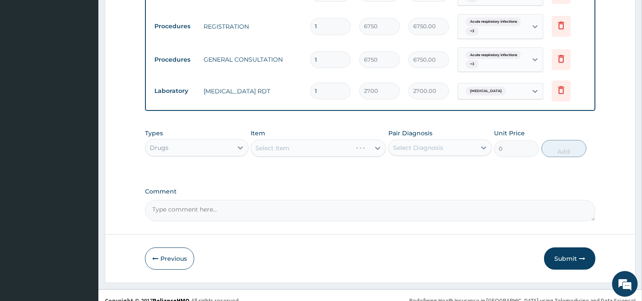
click at [313, 142] on div "Select Item" at bounding box center [318, 147] width 135 height 17
click at [313, 142] on div "Select Item" at bounding box center [310, 148] width 119 height 14
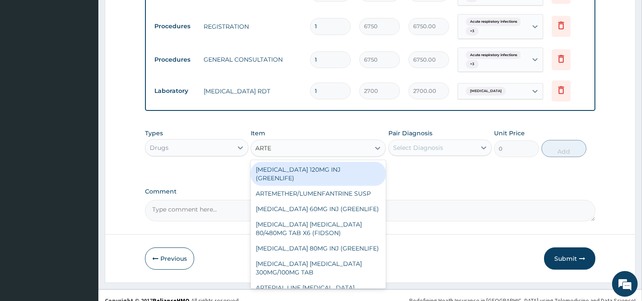
type input "ARTEM"
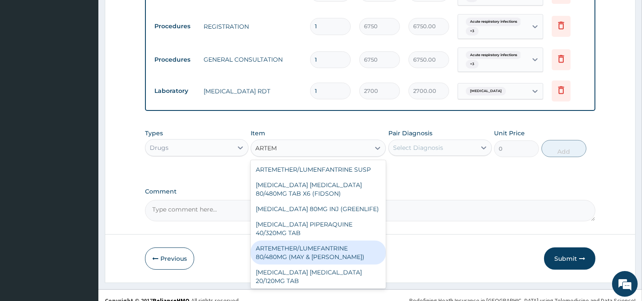
click at [309, 245] on div "ARTEMETHER/LUMEFANTRINE 80/480MG (MAY & BAKER)" at bounding box center [318, 252] width 135 height 24
type input "303.3257446289062"
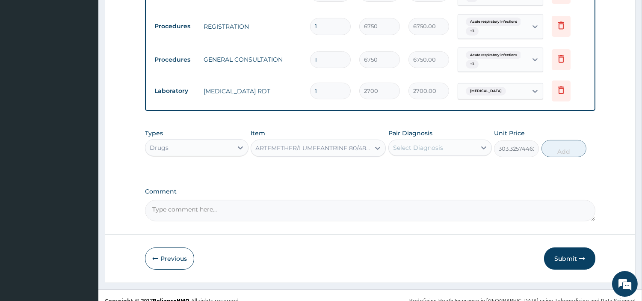
click at [464, 141] on div "Select Diagnosis" at bounding box center [432, 148] width 87 height 14
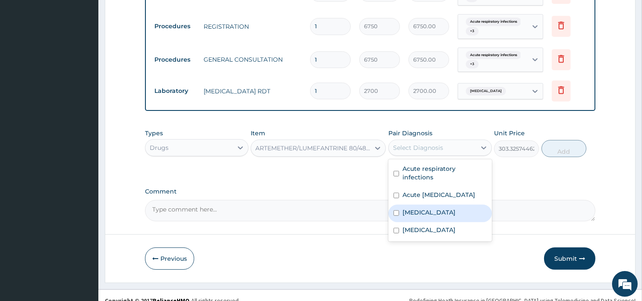
click at [436, 225] on div "Malaria" at bounding box center [439, 231] width 103 height 18
checkbox input "true"
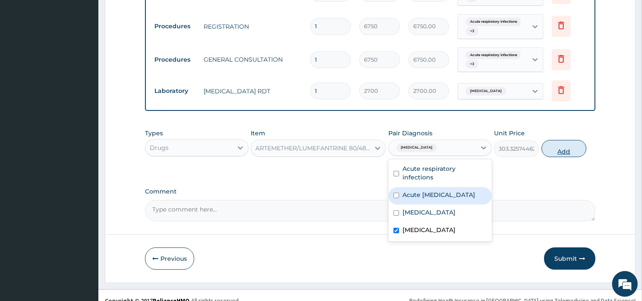
click at [551, 143] on button "Add" at bounding box center [563, 148] width 45 height 17
type input "0"
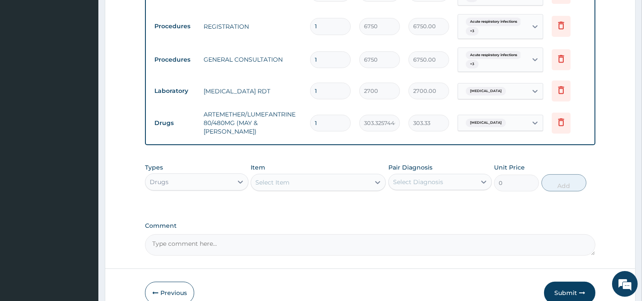
type input "0.00"
type input "6"
type input "1819.95"
type input "6"
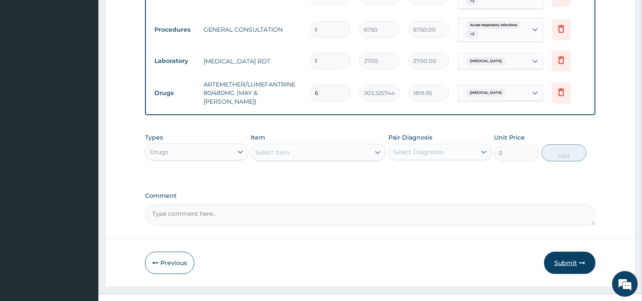
click at [571, 254] on button "Submit" at bounding box center [569, 262] width 51 height 22
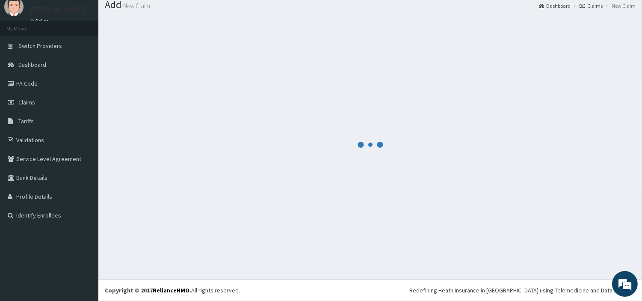
scroll to position [28, 0]
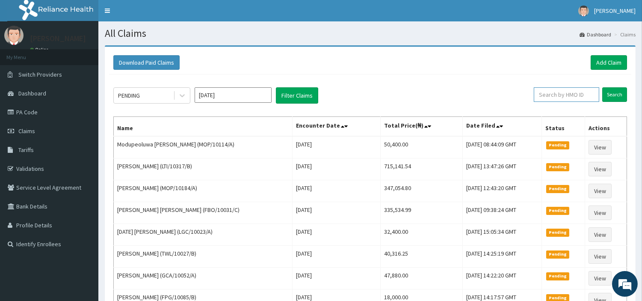
click at [540, 97] on input "text" at bounding box center [566, 94] width 65 height 15
paste input "PED/10036/A"
click at [613, 98] on input "Search" at bounding box center [614, 94] width 25 height 15
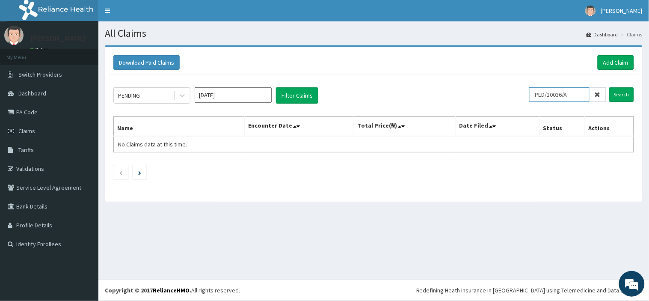
click at [540, 93] on input "PED/10036/A" at bounding box center [559, 94] width 60 height 15
type input "PED/10036/A"
click at [615, 97] on input "Search" at bounding box center [621, 94] width 25 height 15
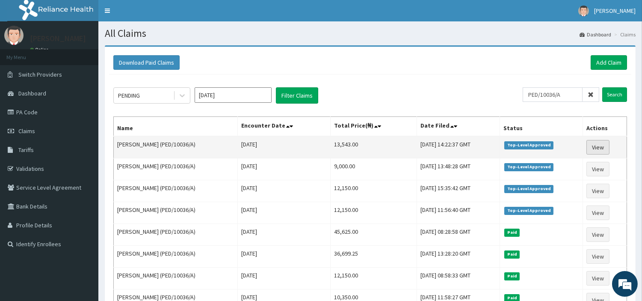
click at [595, 149] on link "View" at bounding box center [597, 147] width 23 height 15
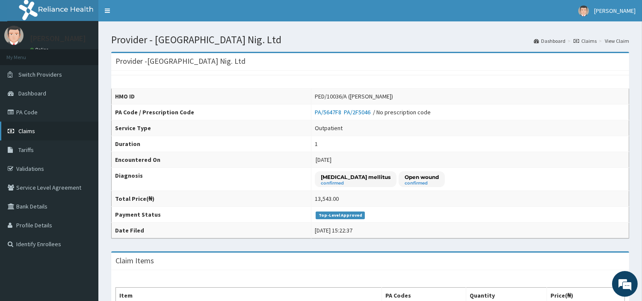
click at [24, 130] on span "Claims" at bounding box center [26, 131] width 17 height 8
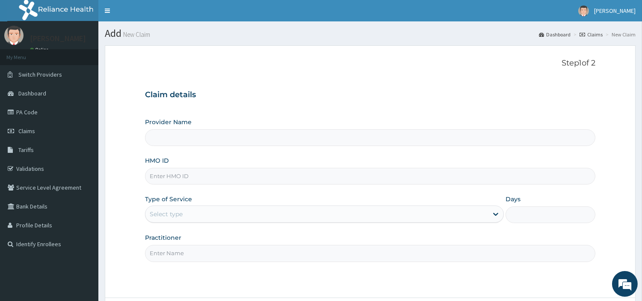
type input "[GEOGRAPHIC_DATA] Nig. Ltd"
type input "PED/10036/A"
click at [168, 214] on div "Select type" at bounding box center [166, 213] width 33 height 9
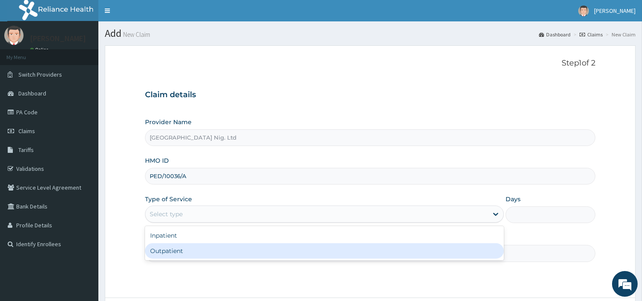
click at [168, 246] on div "Outpatient" at bounding box center [324, 250] width 359 height 15
type input "1"
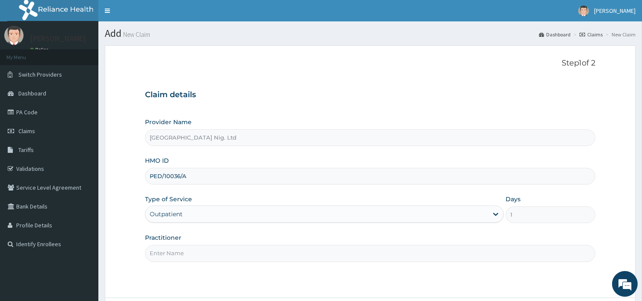
click at [168, 247] on input "Practitioner" at bounding box center [370, 253] width 450 height 17
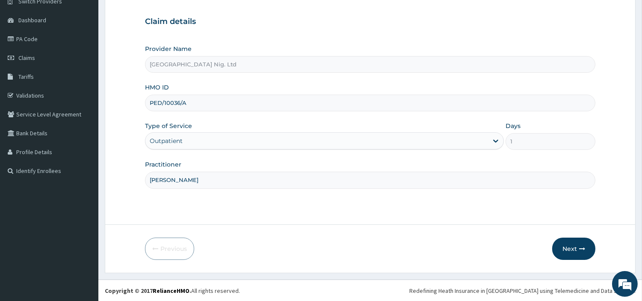
scroll to position [74, 0]
type input "[PERSON_NAME]"
click at [579, 248] on icon "button" at bounding box center [582, 248] width 6 height 6
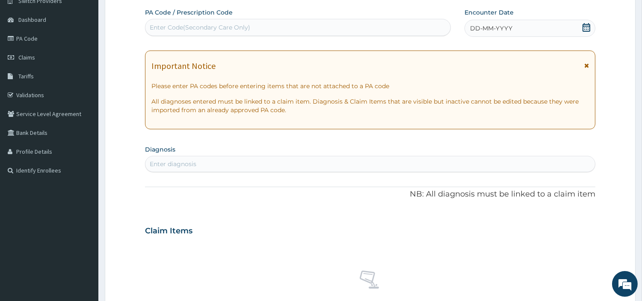
scroll to position [0, 0]
click at [492, 35] on div "DD-MM-YYYY" at bounding box center [529, 28] width 131 height 17
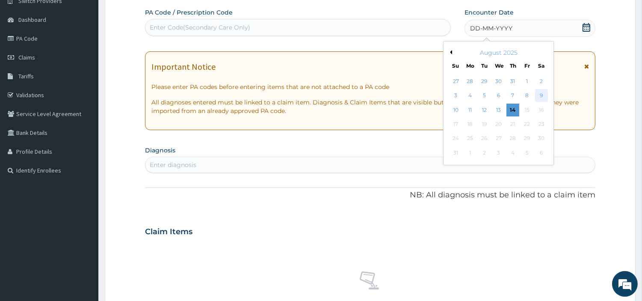
click at [539, 96] on div "9" at bounding box center [540, 95] width 13 height 13
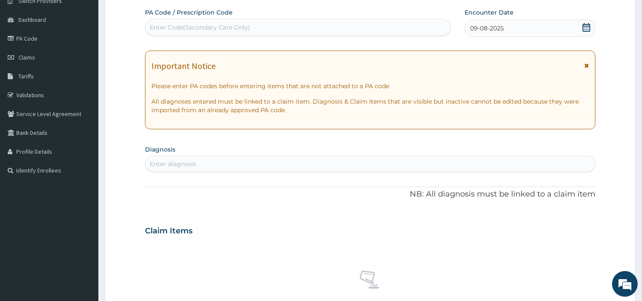
click at [496, 165] on div "Enter diagnosis" at bounding box center [369, 164] width 449 height 14
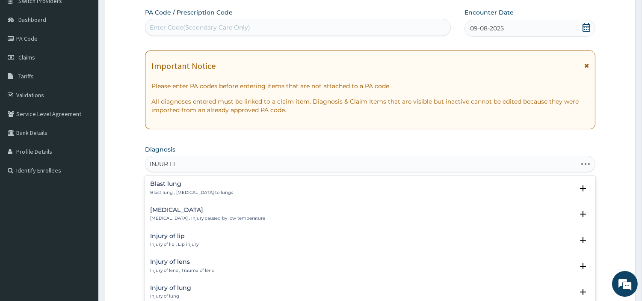
type input "INJUR LIM"
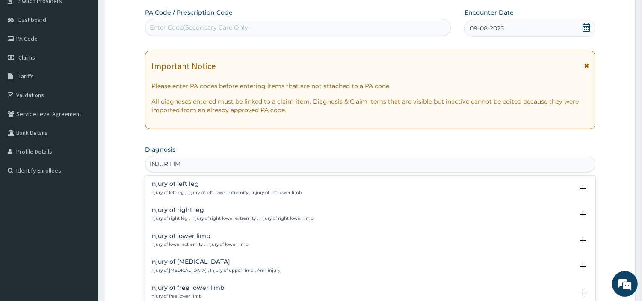
click at [189, 238] on h4 "Injury of lower limb" at bounding box center [199, 236] width 98 height 6
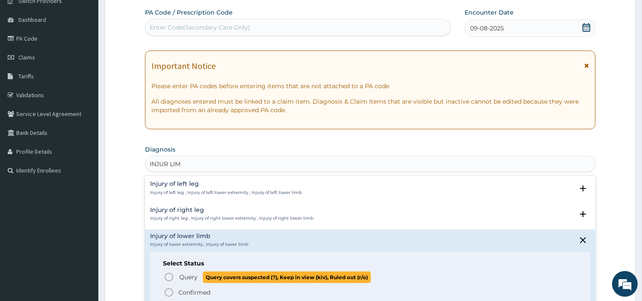
click at [169, 276] on icon "status option query" at bounding box center [169, 276] width 10 height 10
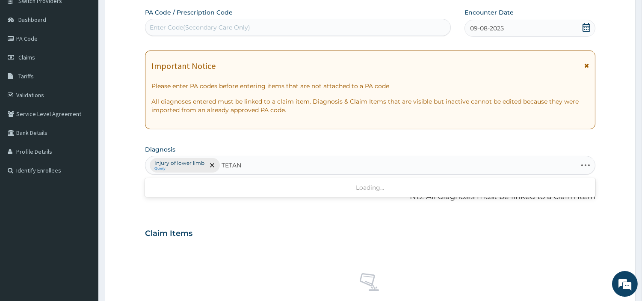
type input "TETANU"
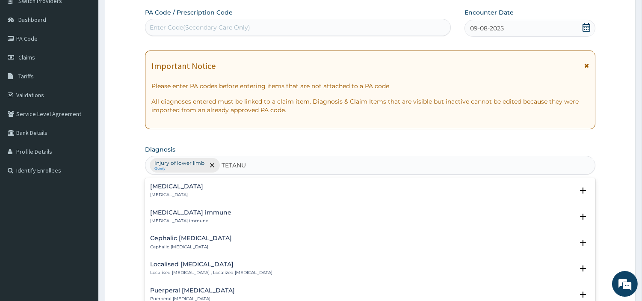
click at [156, 189] on h4 "Tetanus" at bounding box center [176, 186] width 53 height 6
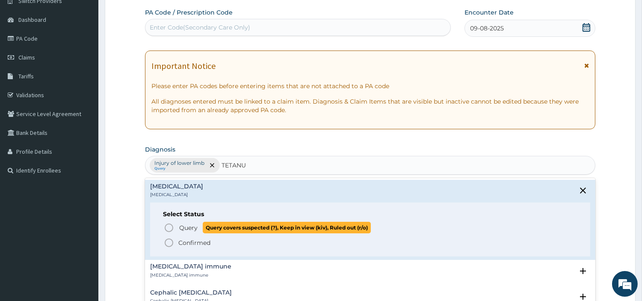
click at [169, 222] on icon "status option query" at bounding box center [169, 227] width 10 height 10
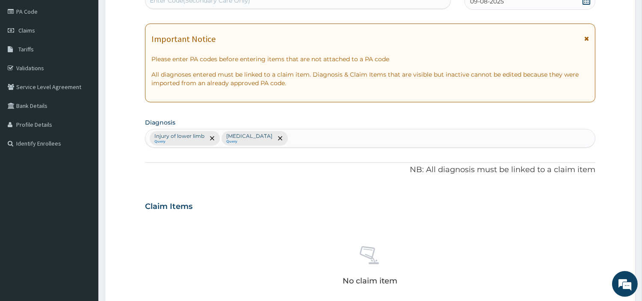
scroll to position [316, 0]
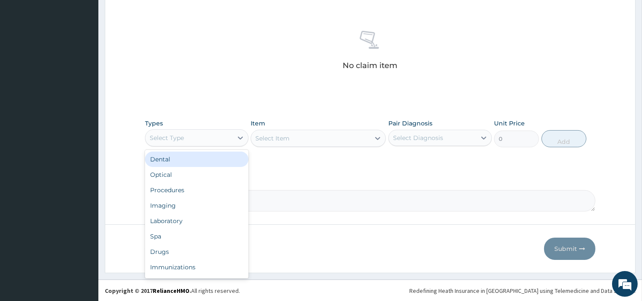
click at [207, 142] on div "Select Type" at bounding box center [188, 138] width 87 height 14
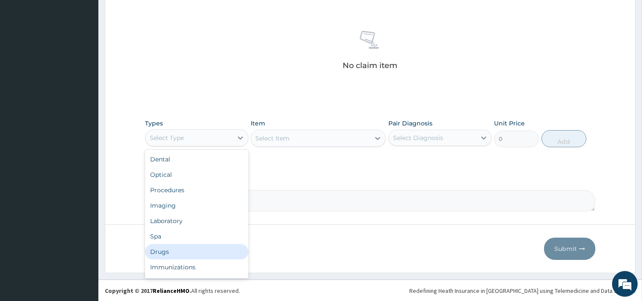
click at [182, 250] on div "Drugs" at bounding box center [196, 251] width 103 height 15
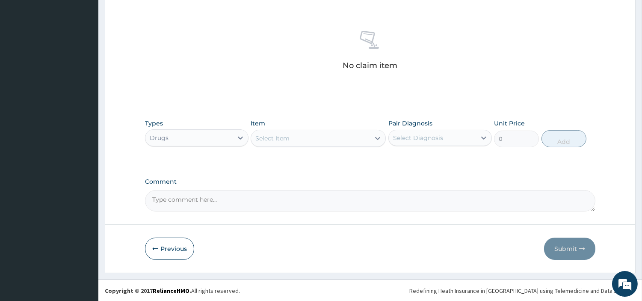
click at [315, 141] on div "Select Item" at bounding box center [310, 138] width 119 height 14
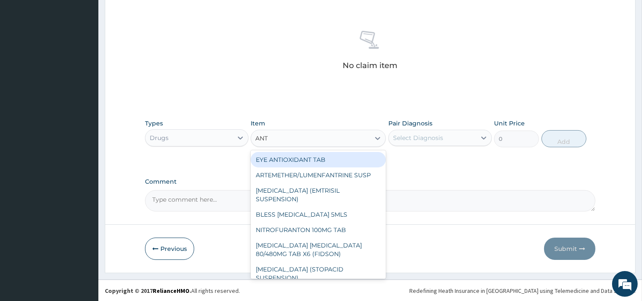
type input "ANTI"
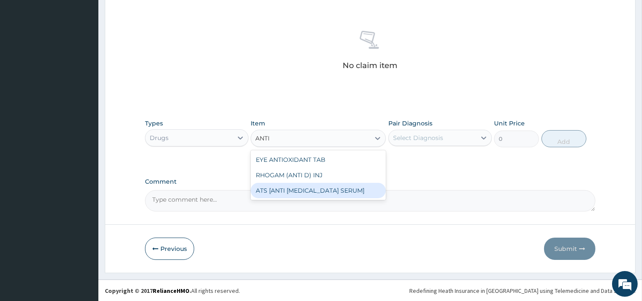
click at [328, 189] on div "ATS [ANTI TETANUS SERUM]" at bounding box center [318, 190] width 135 height 15
type input "3180.10009765625"
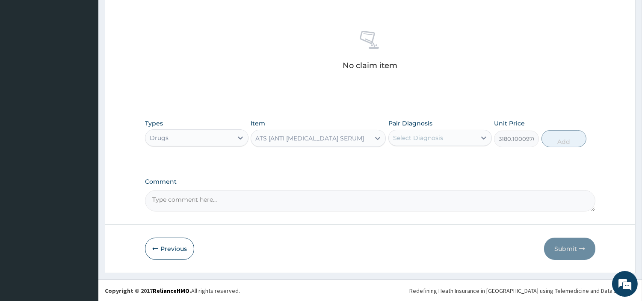
click at [295, 200] on textarea "Comment" at bounding box center [370, 200] width 450 height 21
paste textarea "PA/2F5046"
type textarea "PA/2F5046"
click at [424, 139] on div "Select Diagnosis" at bounding box center [418, 137] width 50 height 9
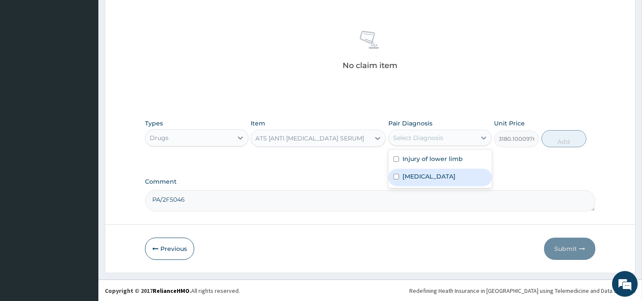
click at [423, 158] on label "Injury of lower limb" at bounding box center [432, 158] width 60 height 9
checkbox input "true"
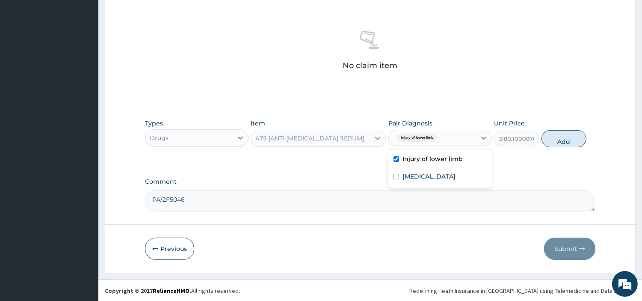
click at [423, 177] on label "Tetanus" at bounding box center [428, 176] width 53 height 9
checkbox input "true"
click at [571, 131] on button "Add" at bounding box center [563, 138] width 45 height 17
type input "0"
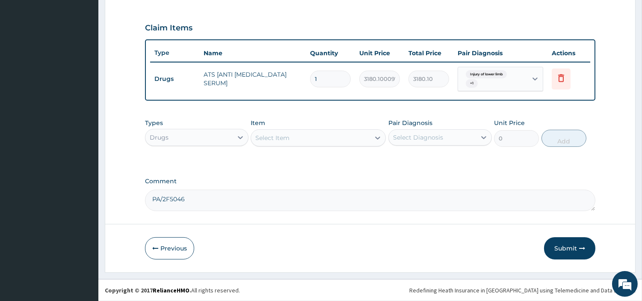
scroll to position [278, 0]
click at [571, 249] on button "Submit" at bounding box center [569, 249] width 51 height 22
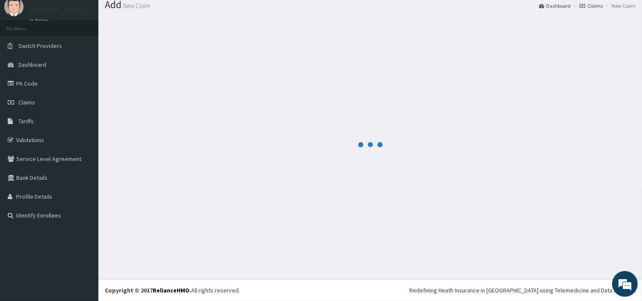
scroll to position [28, 0]
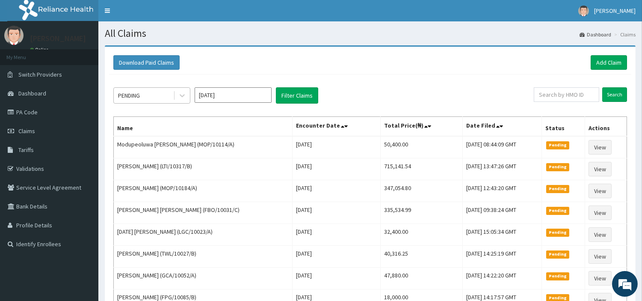
click at [187, 100] on div at bounding box center [181, 95] width 15 height 15
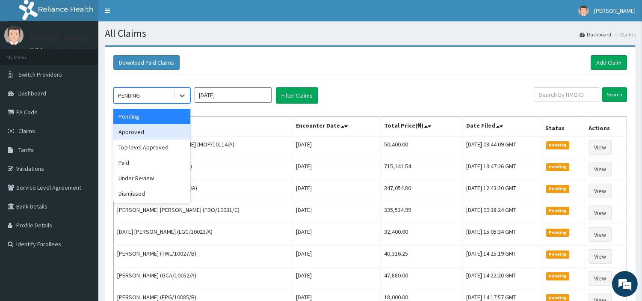
click at [176, 131] on div "Approved" at bounding box center [151, 131] width 77 height 15
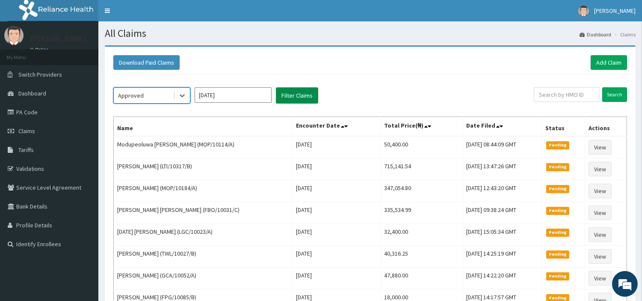
click at [298, 100] on button "Filter Claims" at bounding box center [297, 95] width 42 height 16
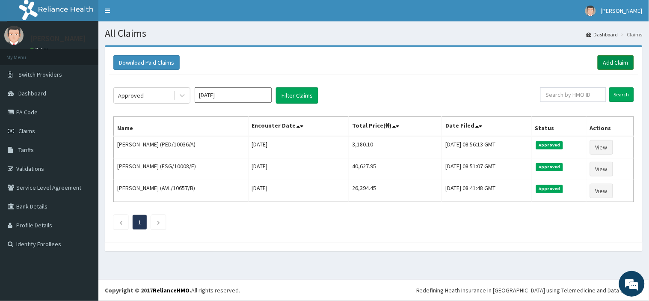
click at [622, 65] on link "Add Claim" at bounding box center [615, 62] width 36 height 15
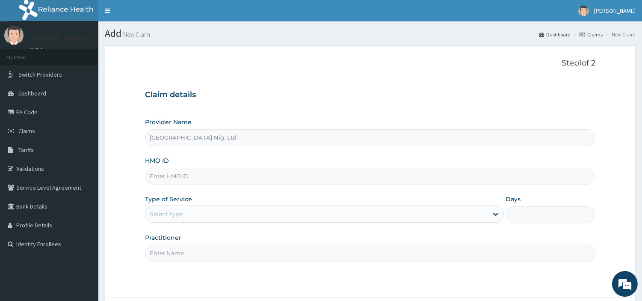
click at [204, 177] on input "HMO ID" at bounding box center [370, 176] width 450 height 17
paste input "SRH/10100/A"
type input "SRH/10100/A"
click at [168, 212] on div "Select type" at bounding box center [166, 213] width 33 height 9
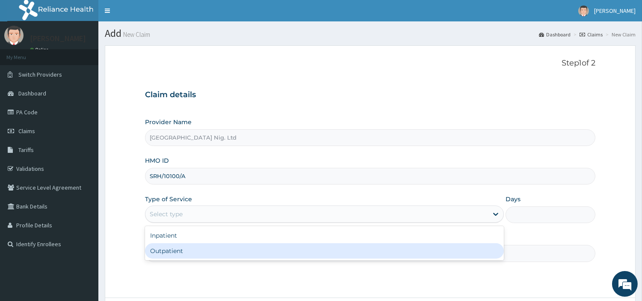
click at [167, 255] on div "Outpatient" at bounding box center [324, 250] width 359 height 15
type input "1"
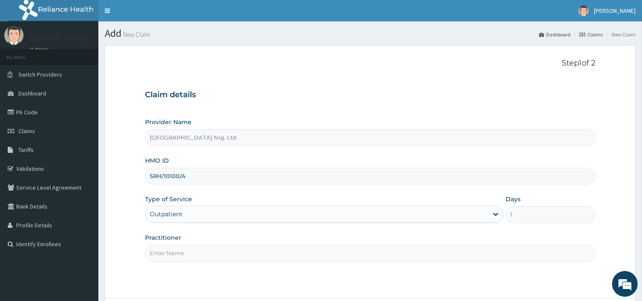
click at [167, 255] on input "Practitioner" at bounding box center [370, 253] width 450 height 17
paste input "Onodu DivineGrace"
type input "Onodu DivineGrace"
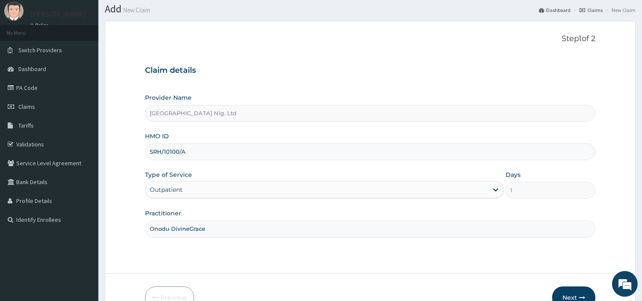
scroll to position [74, 0]
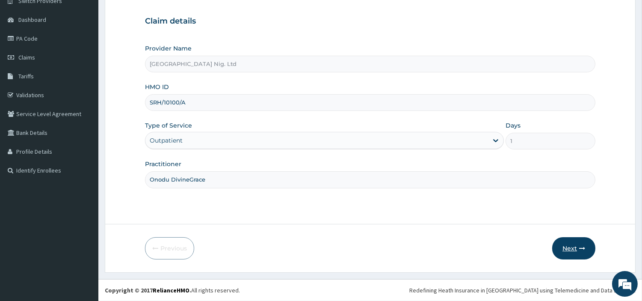
click at [563, 241] on button "Next" at bounding box center [573, 248] width 43 height 22
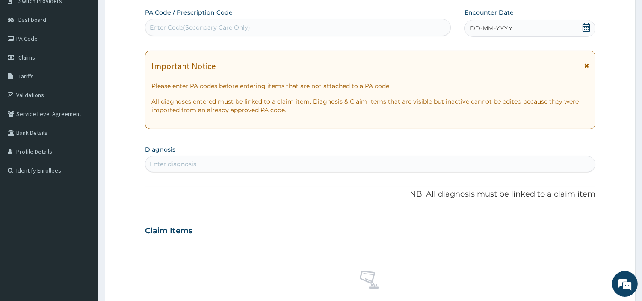
click at [342, 26] on div "Enter Code(Secondary Care Only)" at bounding box center [297, 28] width 305 height 14
paste input "PA/4018D0"
type input "PA/4018D0"
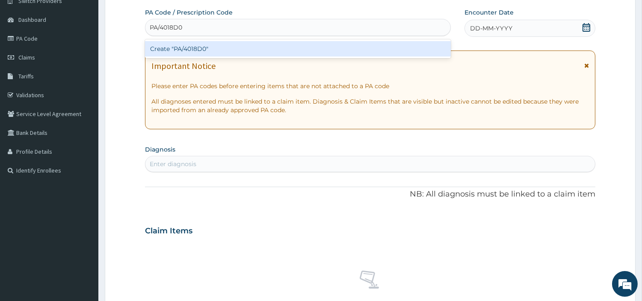
click at [239, 53] on div "Create "PA/4018D0"" at bounding box center [298, 48] width 306 height 15
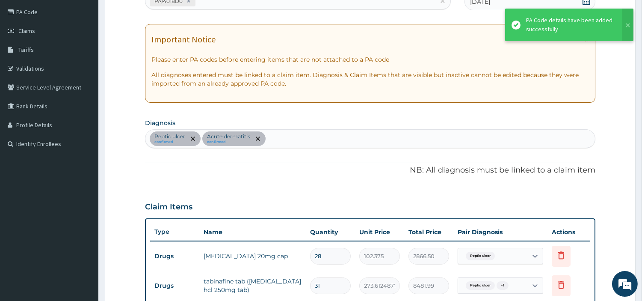
scroll to position [68, 0]
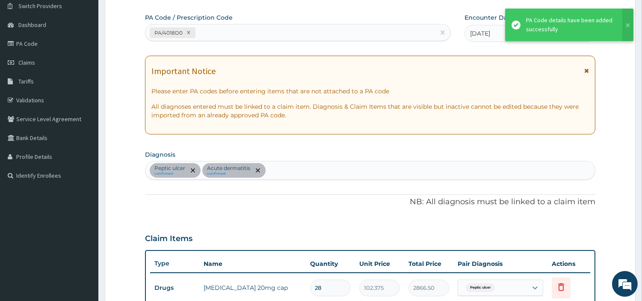
click at [233, 33] on div "PA/4018D0" at bounding box center [289, 33] width 289 height 14
paste input "PA/6E90AE"
type input "PA/6E90AE"
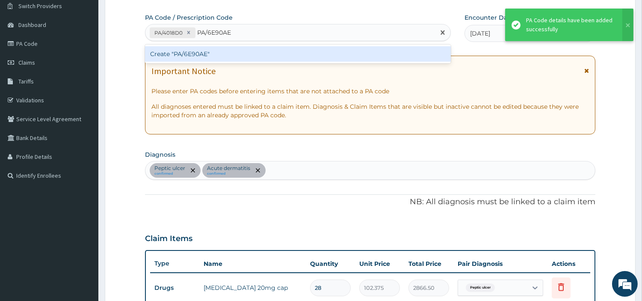
click at [171, 58] on div "Create "PA/6E90AE"" at bounding box center [298, 53] width 306 height 15
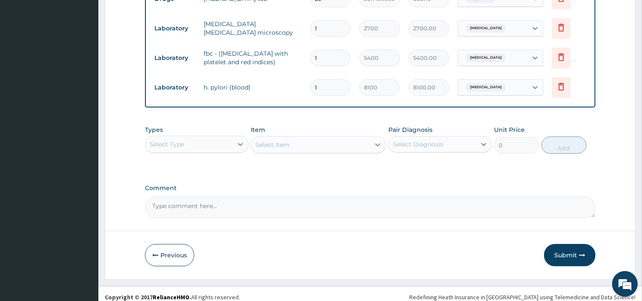
scroll to position [512, 0]
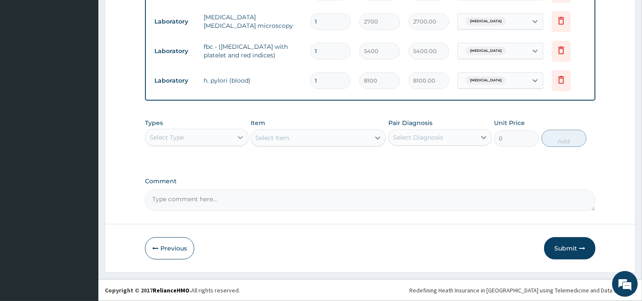
click at [234, 139] on div at bounding box center [240, 137] width 15 height 15
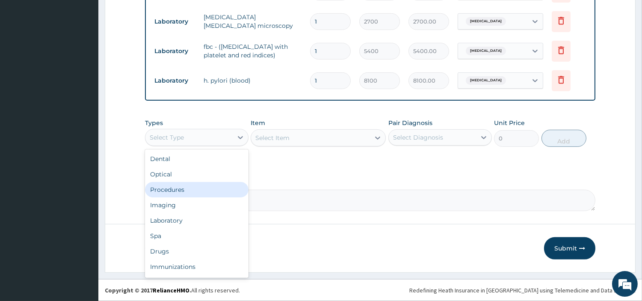
drag, startPoint x: 199, startPoint y: 194, endPoint x: 208, endPoint y: 186, distance: 12.1
click at [199, 194] on div "Procedures" at bounding box center [196, 189] width 103 height 15
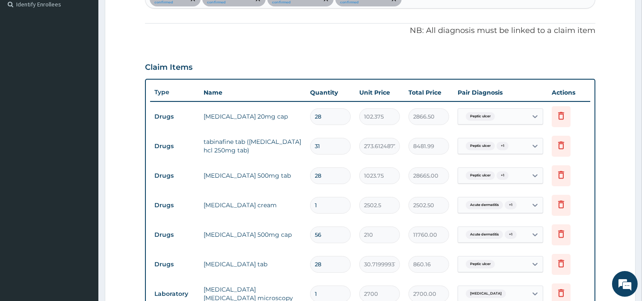
scroll to position [180, 0]
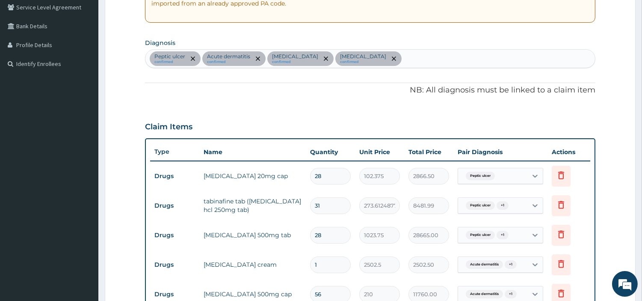
click at [390, 57] on div "Peptic ulcer confirmed Acute dermatitis confirmed Malaria confirmed Gastroenter…" at bounding box center [369, 59] width 449 height 18
type input "SEP"
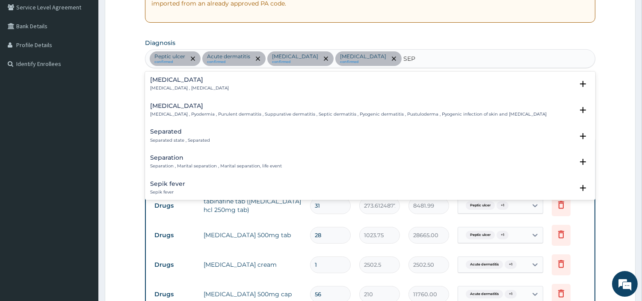
click at [181, 88] on p "Systemic infection , Sepsis" at bounding box center [189, 88] width 79 height 6
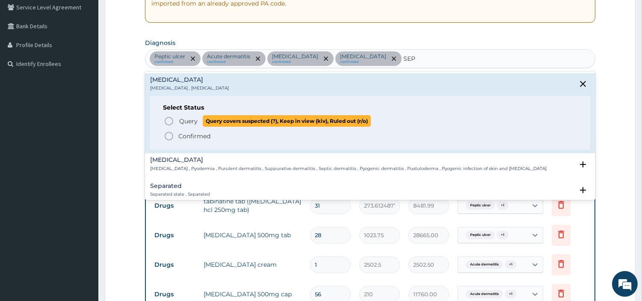
click at [167, 122] on icon "status option query" at bounding box center [169, 121] width 10 height 10
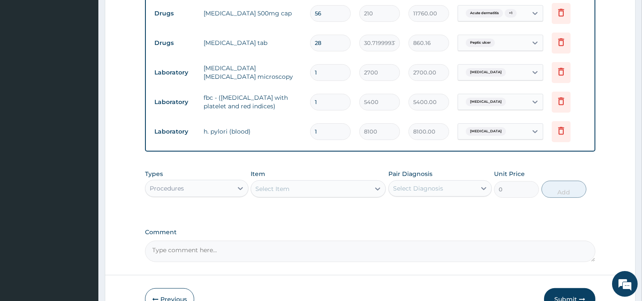
scroll to position [465, 0]
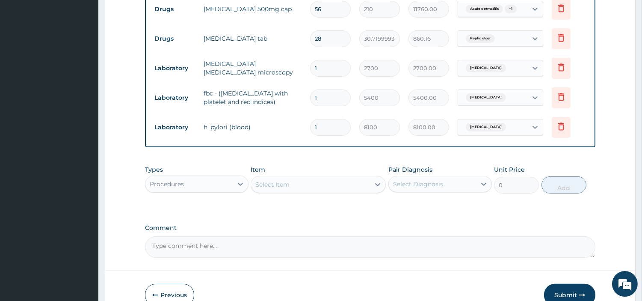
click at [498, 94] on div "Gastroenteritis" at bounding box center [484, 97] width 45 height 11
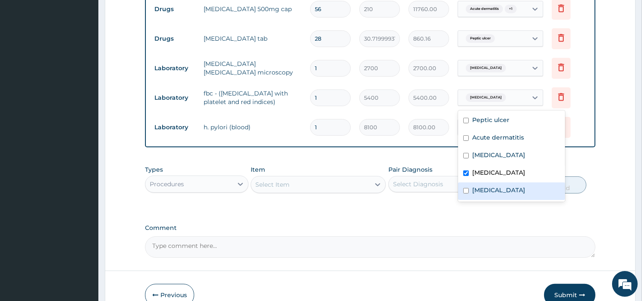
click at [475, 189] on label "Sepsis" at bounding box center [498, 190] width 53 height 9
checkbox input "true"
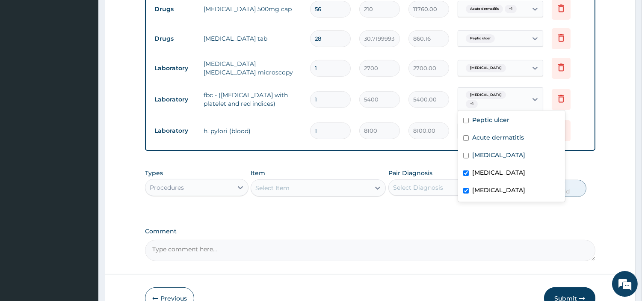
click at [334, 187] on div "Select Item" at bounding box center [310, 188] width 119 height 14
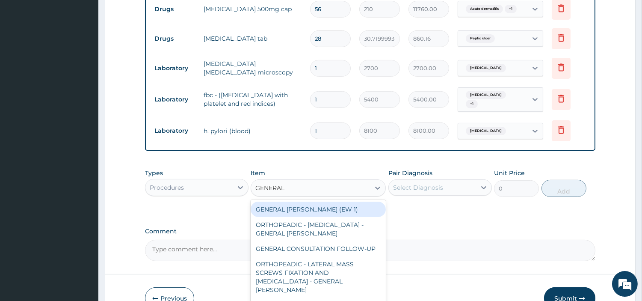
type input "GENERAL C"
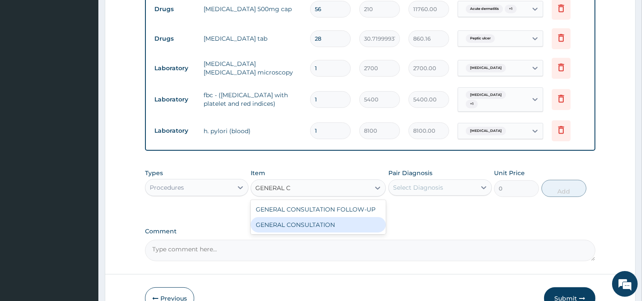
click at [349, 225] on div "GENERAL CONSULTATION" at bounding box center [318, 224] width 135 height 15
type input "6750"
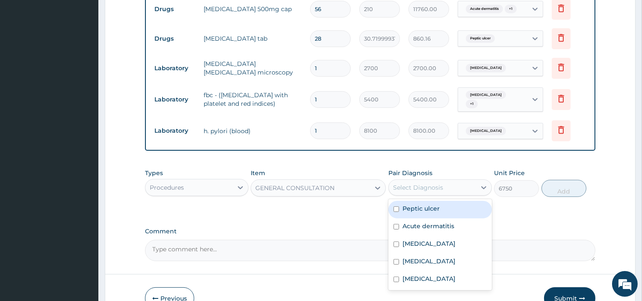
click at [410, 186] on div "Select Diagnosis" at bounding box center [418, 187] width 50 height 9
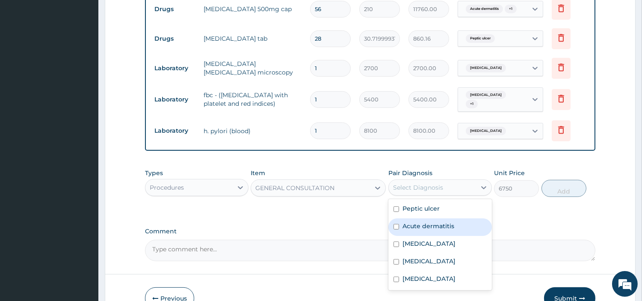
click at [410, 221] on label "Acute dermatitis" at bounding box center [428, 225] width 52 height 9
checkbox input "true"
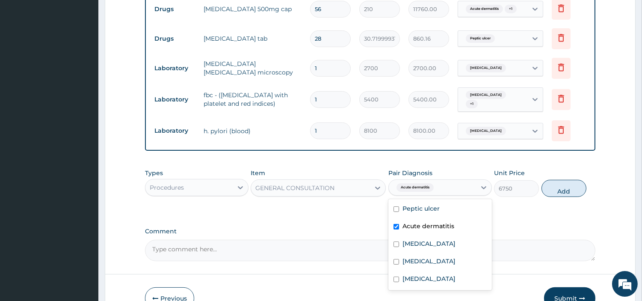
click at [416, 204] on label "Peptic ulcer" at bounding box center [420, 208] width 37 height 9
checkbox input "true"
click at [413, 257] on label "Gastroenteritis" at bounding box center [428, 261] width 53 height 9
click at [418, 253] on div "Gastroenteritis" at bounding box center [439, 262] width 103 height 18
checkbox input "false"
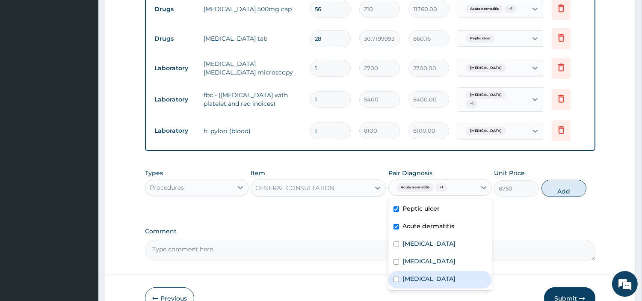
click at [420, 275] on label "Sepsis" at bounding box center [428, 278] width 53 height 9
checkbox input "true"
click at [426, 259] on label "Gastroenteritis" at bounding box center [428, 261] width 53 height 9
checkbox input "true"
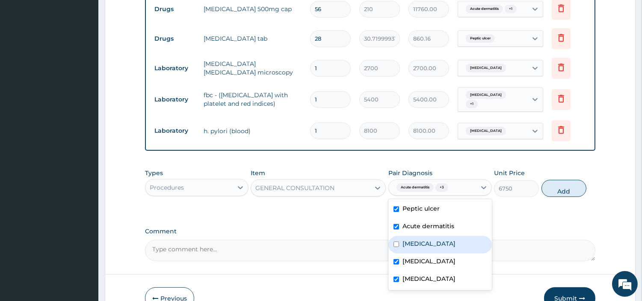
click at [424, 242] on label "Malaria" at bounding box center [428, 243] width 53 height 9
checkbox input "true"
click at [559, 183] on button "Add" at bounding box center [563, 188] width 45 height 17
type input "0"
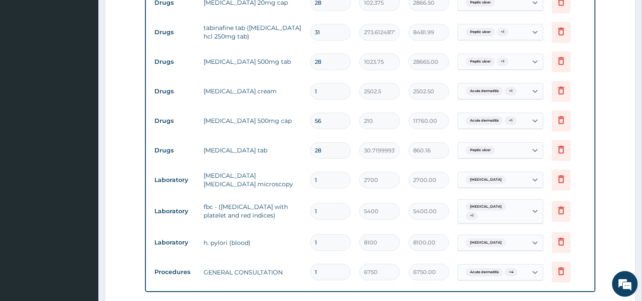
scroll to position [370, 0]
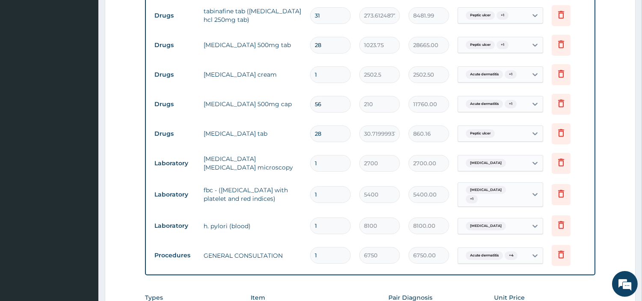
type input "0"
type input "0.00"
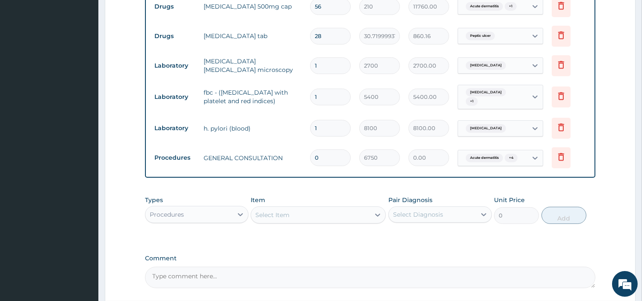
scroll to position [494, 0]
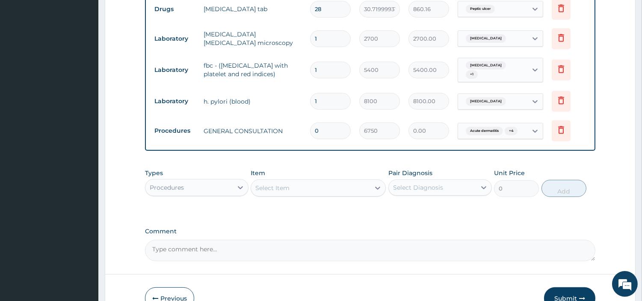
type input "0"
click at [567, 295] on button "Submit" at bounding box center [569, 298] width 51 height 22
click at [331, 132] on input "0" at bounding box center [330, 130] width 41 height 17
type input "1"
type input "6750.00"
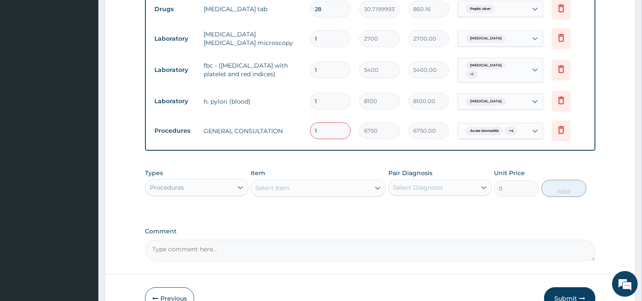
type input "1"
click at [554, 288] on button "Submit" at bounding box center [569, 298] width 51 height 22
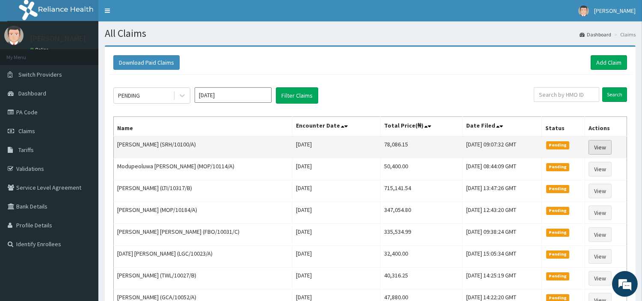
click at [597, 150] on link "View" at bounding box center [599, 147] width 23 height 15
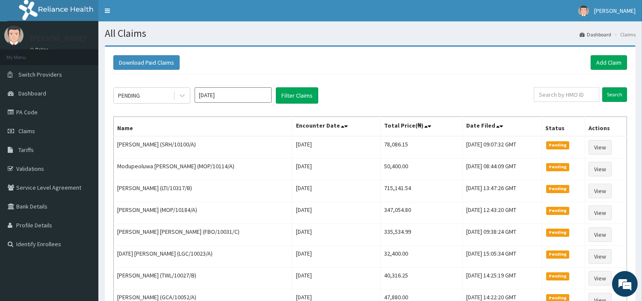
click at [600, 65] on link "Add Claim" at bounding box center [608, 62] width 36 height 15
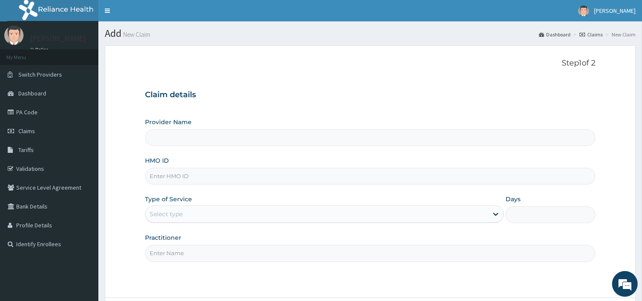
type input "[GEOGRAPHIC_DATA] Nig. Ltd"
type input "OHT/11841/A"
click at [184, 210] on div "Select type" at bounding box center [316, 214] width 342 height 14
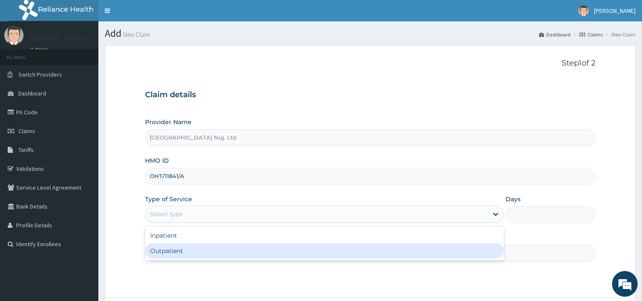
click at [177, 251] on div "Outpatient" at bounding box center [324, 250] width 359 height 15
type input "1"
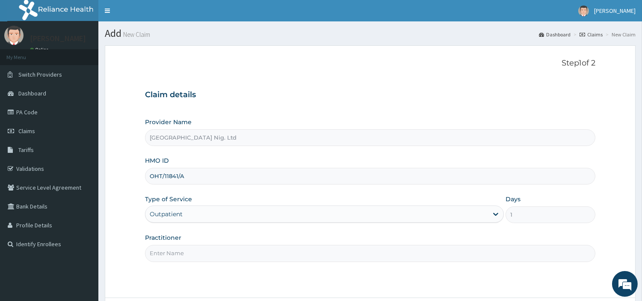
click at [177, 251] on input "Practitioner" at bounding box center [370, 253] width 450 height 17
paste input "Durojaiye Rofiat"
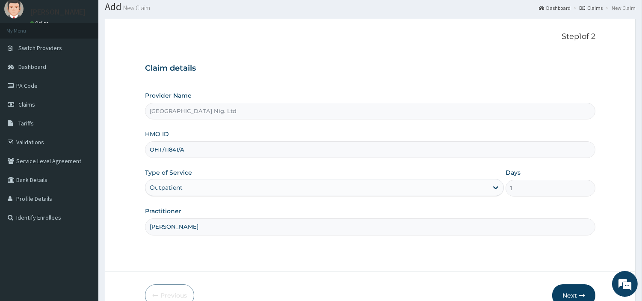
scroll to position [74, 0]
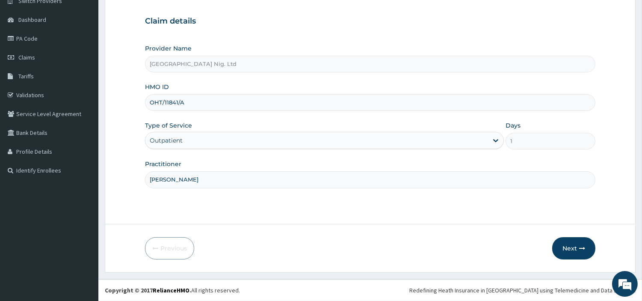
type input "Durojaiye Rofiat"
click at [567, 261] on form "Step 1 of 2 Claim details Provider Name R-Jolad Hospital Nig. Ltd HMO ID OHT/11…" at bounding box center [370, 122] width 531 height 300
click at [570, 253] on button "Next" at bounding box center [573, 248] width 43 height 22
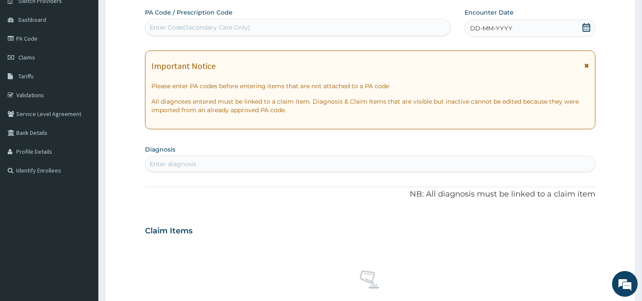
click at [579, 24] on div "DD-MM-YYYY" at bounding box center [529, 28] width 131 height 17
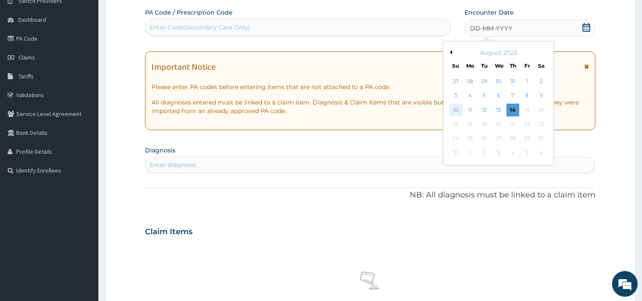
click at [451, 109] on div "10" at bounding box center [455, 109] width 13 height 13
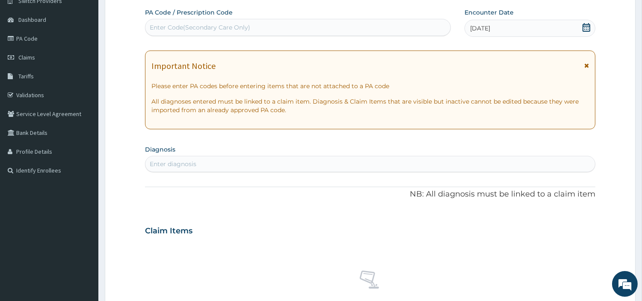
click at [413, 165] on div "Enter diagnosis" at bounding box center [369, 164] width 449 height 14
type input "MALAR"
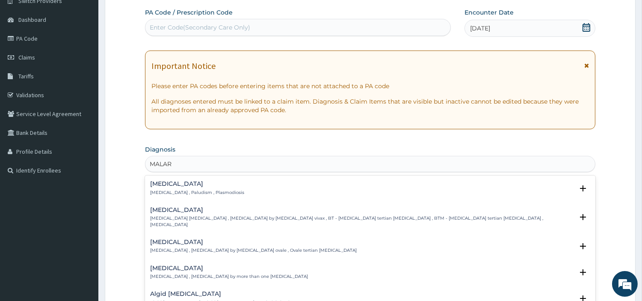
scroll to position [0, 0]
click at [211, 183] on h4 "Malaria" at bounding box center [197, 183] width 94 height 6
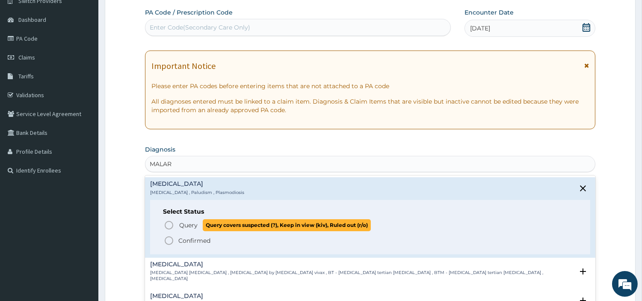
click at [190, 224] on span "Query" at bounding box center [188, 225] width 18 height 9
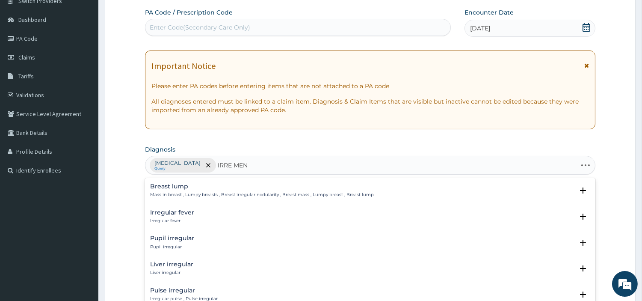
type input "IRRE MENS"
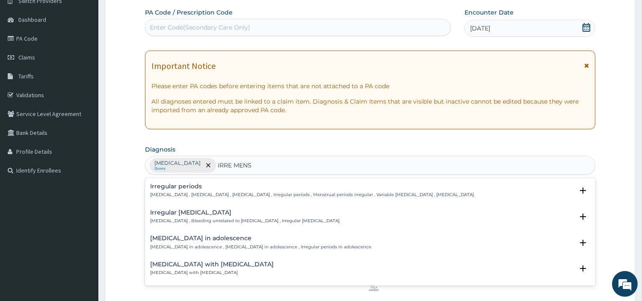
click at [195, 195] on p "Irregular menstrual cycle , Irregular menstrual bleeding , Irregular menstruati…" at bounding box center [312, 195] width 324 height 6
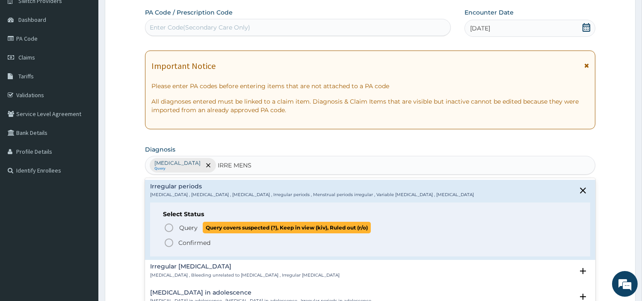
click at [174, 229] on span "Query Query covers suspected (?), Keep in view (kiv), Ruled out (r/o)" at bounding box center [370, 227] width 413 height 12
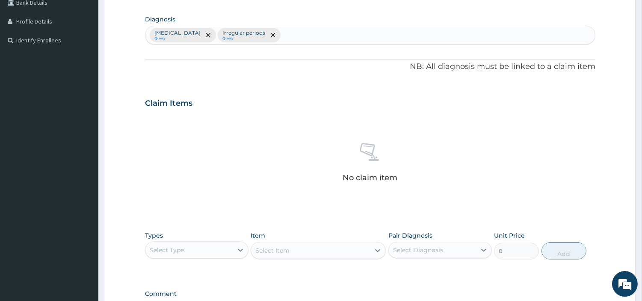
scroll to position [316, 0]
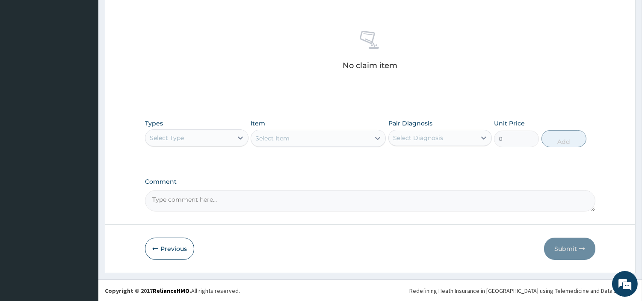
click at [218, 138] on div "Select Type" at bounding box center [188, 138] width 87 height 14
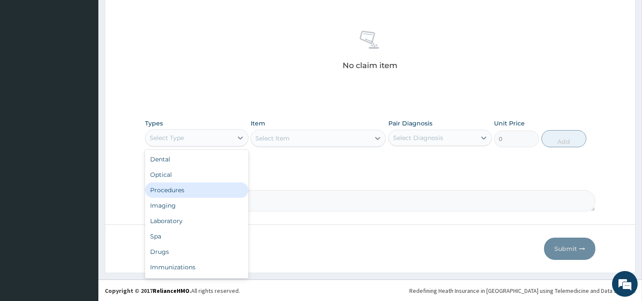
click at [195, 189] on div "Procedures" at bounding box center [196, 189] width 103 height 15
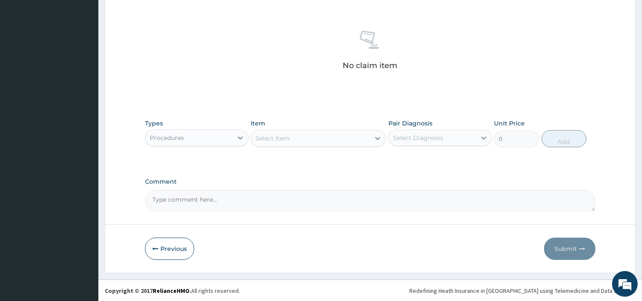
click at [304, 135] on div "Select Item" at bounding box center [310, 138] width 119 height 14
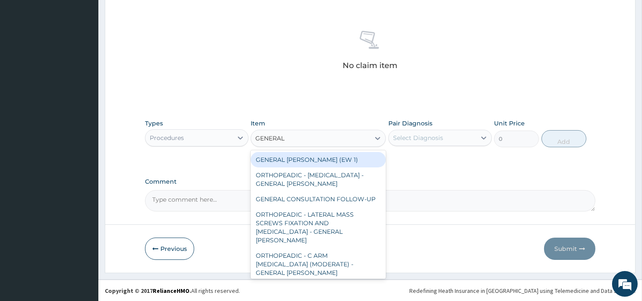
type input "GENERAL C"
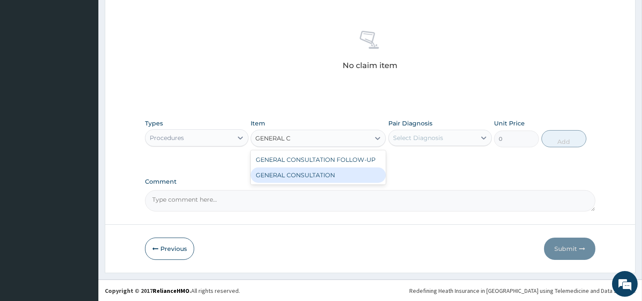
click at [333, 173] on div "GENERAL CONSULTATION" at bounding box center [318, 174] width 135 height 15
type input "6750"
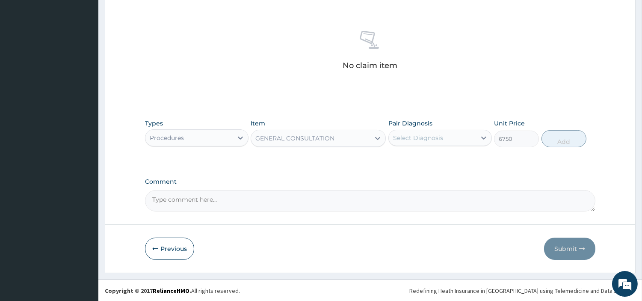
click at [406, 130] on div "Select Diagnosis" at bounding box center [439, 138] width 103 height 16
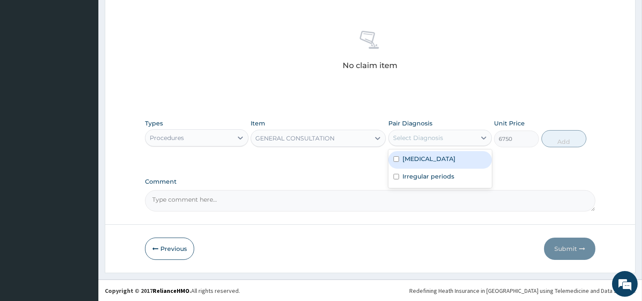
click at [413, 163] on div "Malaria" at bounding box center [439, 160] width 103 height 18
checkbox input "true"
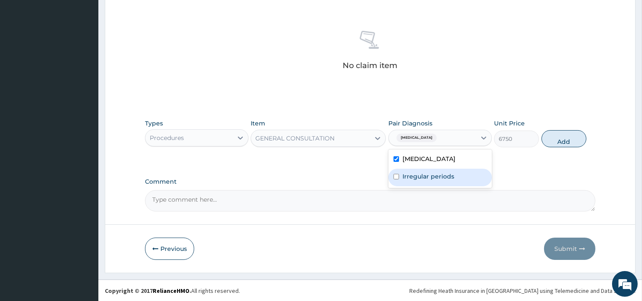
click at [422, 180] on div "Irregular periods" at bounding box center [439, 177] width 103 height 18
checkbox input "true"
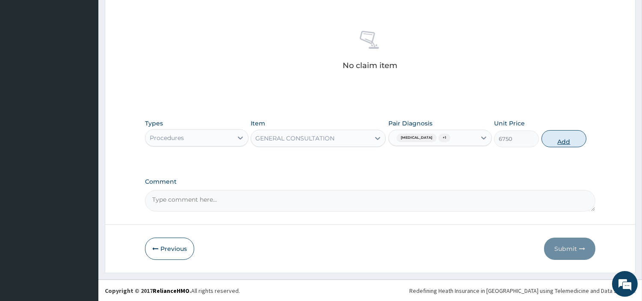
click at [554, 142] on button "Add" at bounding box center [563, 138] width 45 height 17
type input "0"
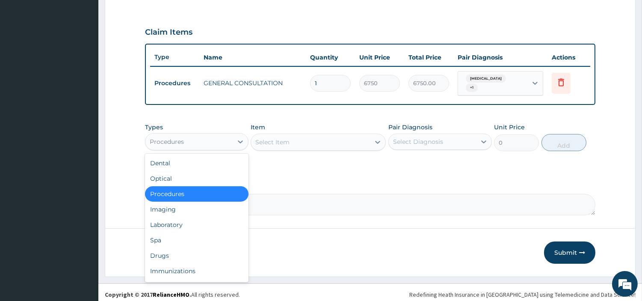
click at [202, 143] on div "Procedures" at bounding box center [188, 142] width 87 height 14
drag, startPoint x: 198, startPoint y: 220, endPoint x: 229, endPoint y: 198, distance: 38.3
click at [197, 220] on div "Laboratory" at bounding box center [196, 224] width 103 height 15
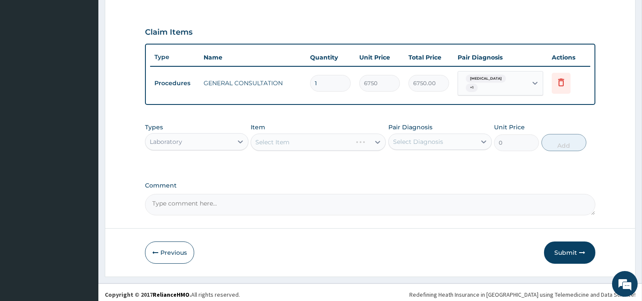
click at [328, 136] on div "Select Item" at bounding box center [318, 141] width 135 height 17
click at [328, 137] on div "Select Item" at bounding box center [318, 141] width 135 height 17
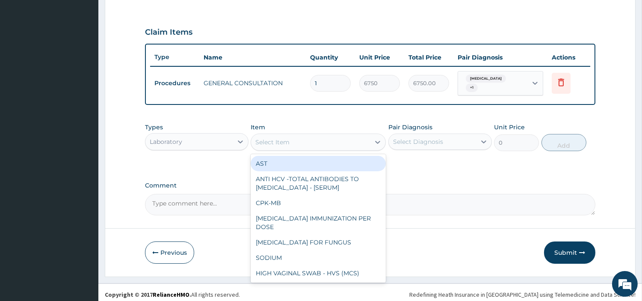
click at [327, 137] on div "Select Item" at bounding box center [310, 142] width 119 height 14
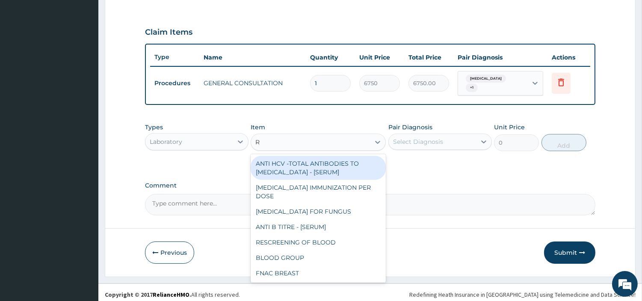
type input "RD"
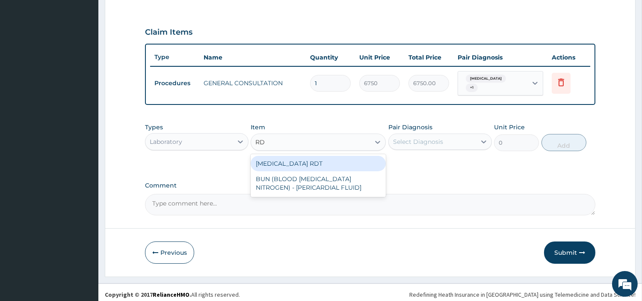
drag, startPoint x: 340, startPoint y: 157, endPoint x: 345, endPoint y: 158, distance: 4.4
click at [339, 158] on div "MALARIA RDT" at bounding box center [318, 163] width 135 height 15
type input "2700"
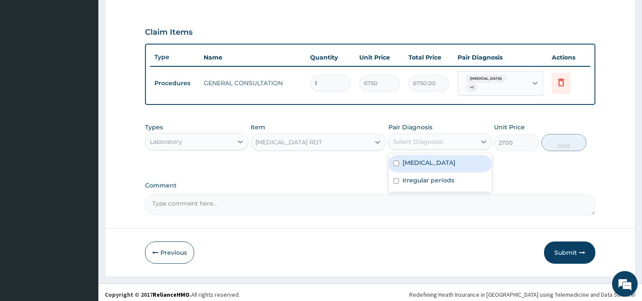
click at [413, 140] on div "Select Diagnosis" at bounding box center [418, 141] width 50 height 9
click at [416, 158] on label "Malaria" at bounding box center [428, 162] width 53 height 9
checkbox input "true"
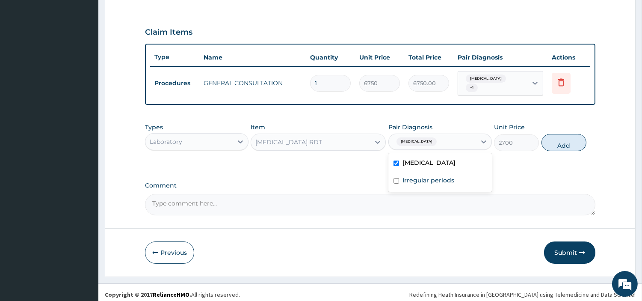
drag, startPoint x: 566, startPoint y: 135, endPoint x: 563, endPoint y: 140, distance: 6.2
click at [567, 136] on button "Add" at bounding box center [563, 142] width 45 height 17
type input "0"
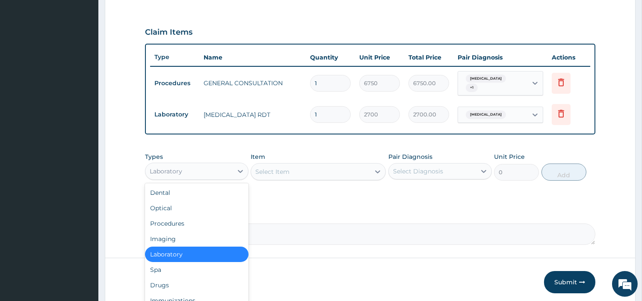
drag, startPoint x: 227, startPoint y: 167, endPoint x: 215, endPoint y: 212, distance: 46.2
click at [226, 167] on div "Laboratory" at bounding box center [188, 171] width 87 height 14
click at [160, 277] on div "Drugs" at bounding box center [196, 284] width 103 height 15
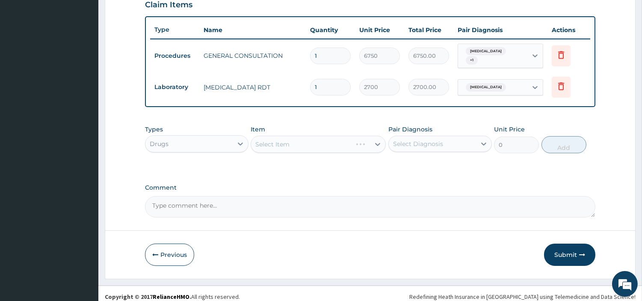
scroll to position [304, 0]
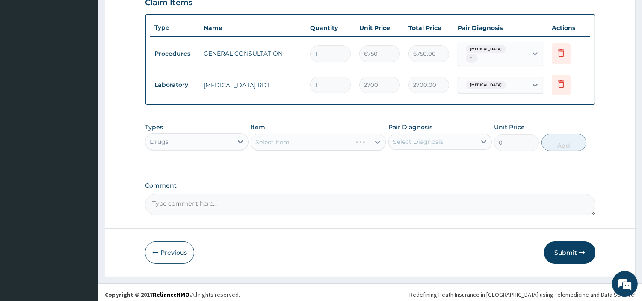
click at [298, 133] on div "Select Item" at bounding box center [318, 141] width 135 height 17
click at [304, 144] on div "Select Item" at bounding box center [310, 142] width 119 height 14
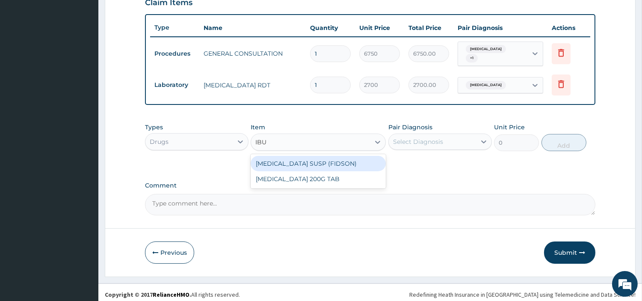
type input "IBUP"
click at [321, 172] on div "[MEDICAL_DATA] 200G TAB" at bounding box center [318, 178] width 135 height 15
type input "28.17499923706055"
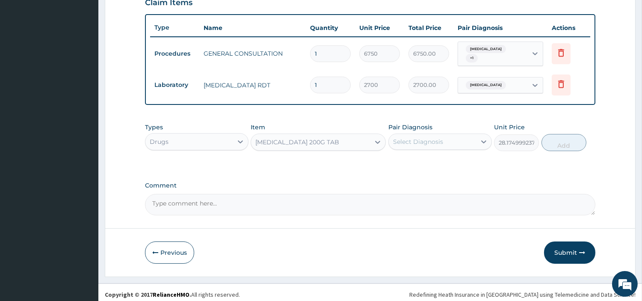
click at [433, 141] on div "Select Diagnosis" at bounding box center [418, 141] width 50 height 9
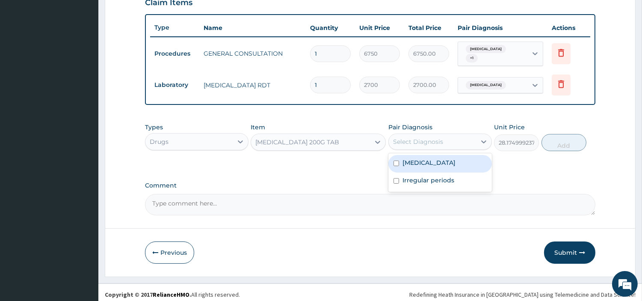
click at [425, 167] on div "Malaria" at bounding box center [439, 164] width 103 height 18
checkbox input "true"
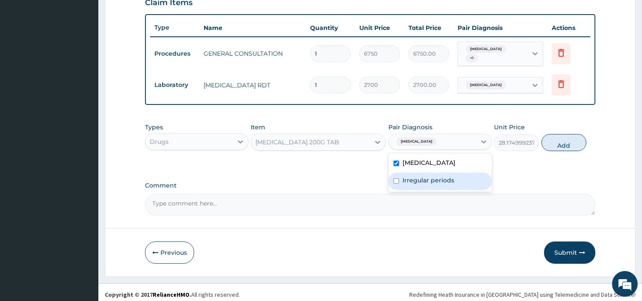
click at [433, 181] on div "Irregular periods" at bounding box center [439, 181] width 103 height 18
checkbox input "true"
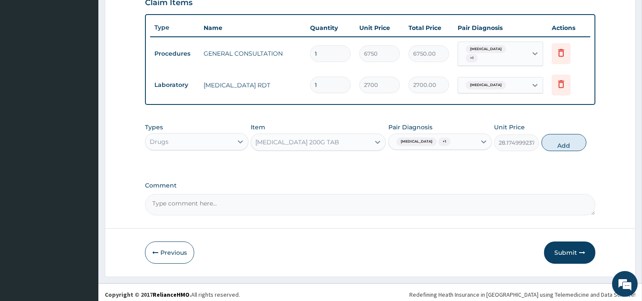
click at [553, 139] on button "Add" at bounding box center [563, 142] width 45 height 17
type input "0"
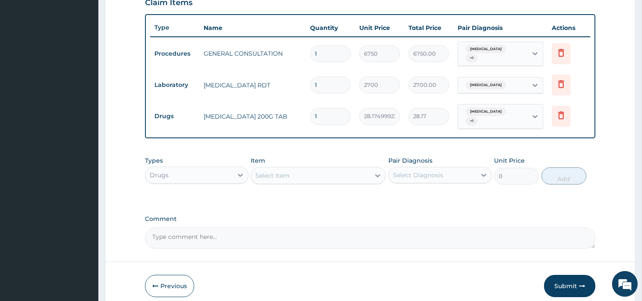
type input "15"
type input "422.62"
type input "15"
click at [572, 274] on button "Submit" at bounding box center [569, 285] width 51 height 22
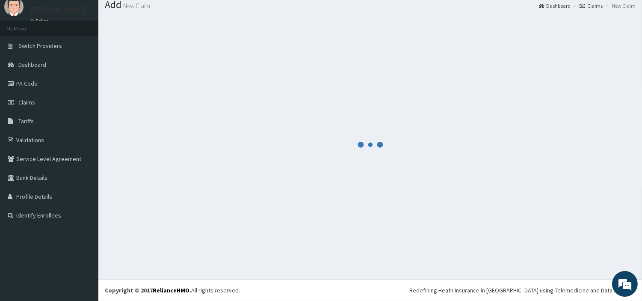
scroll to position [28, 0]
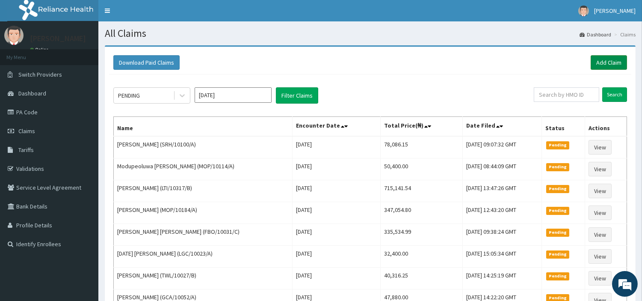
click at [612, 61] on link "Add Claim" at bounding box center [608, 62] width 36 height 15
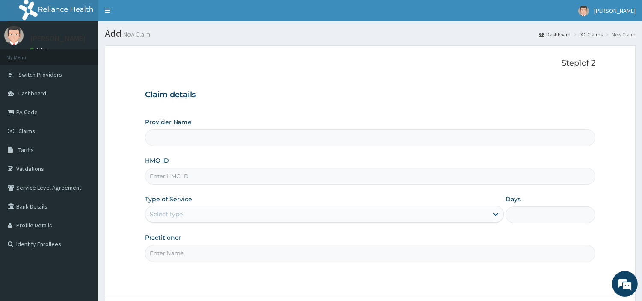
type input "[GEOGRAPHIC_DATA] Nig. Ltd"
type input "PWC/10260/C"
click at [174, 210] on div "Select type" at bounding box center [166, 213] width 33 height 9
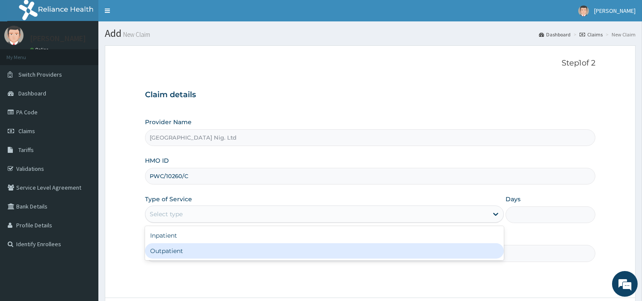
click at [177, 251] on div "Outpatient" at bounding box center [324, 250] width 359 height 15
type input "1"
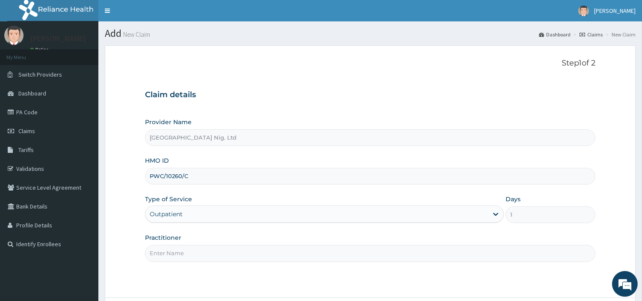
click at [178, 251] on input "Practitioner" at bounding box center [370, 253] width 450 height 17
paste input "Ikeasogbe Chukwuemeka"
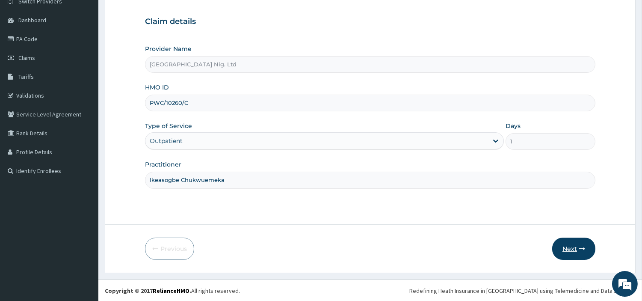
scroll to position [74, 0]
type input "Ikeasogbe Chukwuemeka"
click at [562, 251] on button "Next" at bounding box center [573, 248] width 43 height 22
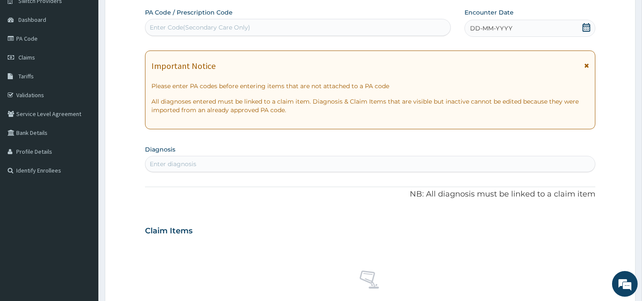
click at [197, 30] on div "Enter Code(Secondary Care Only)" at bounding box center [200, 27] width 100 height 9
paste input "PA/202FA3"
type input "PA/202FA3"
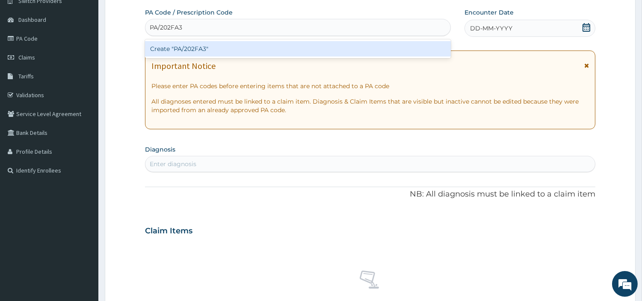
click at [355, 54] on div "Create "PA/202FA3"" at bounding box center [298, 48] width 306 height 15
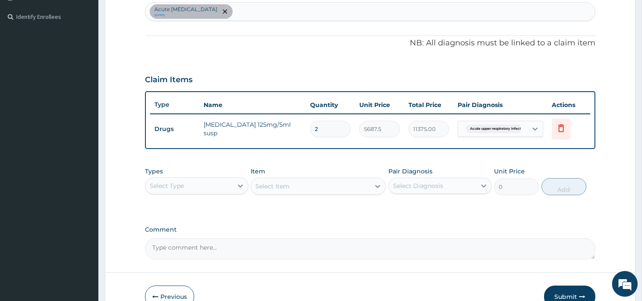
scroll to position [274, 0]
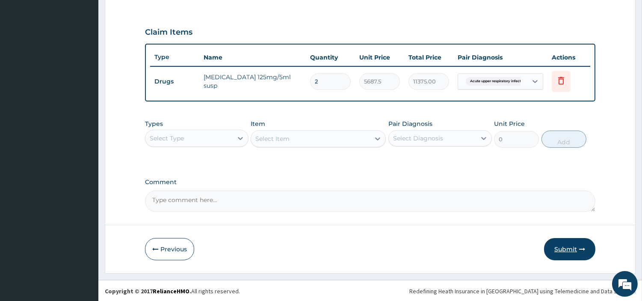
click at [558, 249] on button "Submit" at bounding box center [569, 249] width 51 height 22
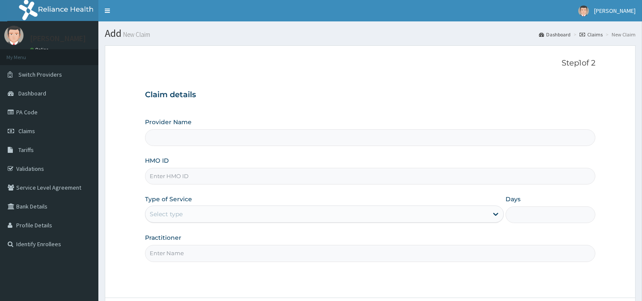
type input "[GEOGRAPHIC_DATA] Nig. Ltd"
type input "MOP/10114/A"
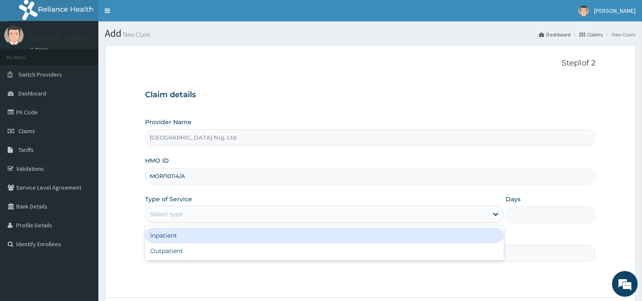
click at [180, 210] on div "Select type" at bounding box center [316, 214] width 342 height 14
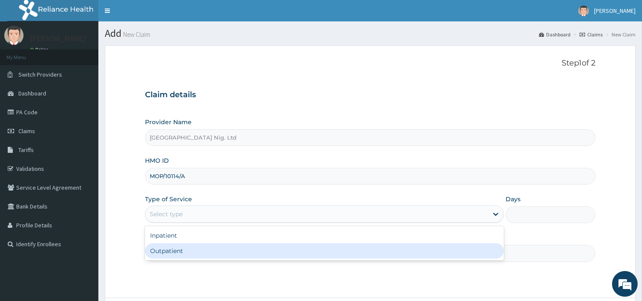
click at [183, 250] on div "Outpatient" at bounding box center [324, 250] width 359 height 15
type input "1"
click at [183, 250] on input "Practitioner" at bounding box center [370, 253] width 450 height 17
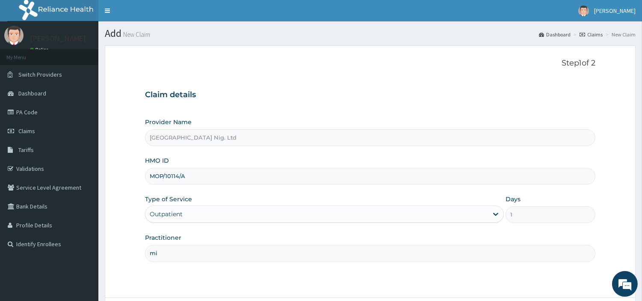
type input "m"
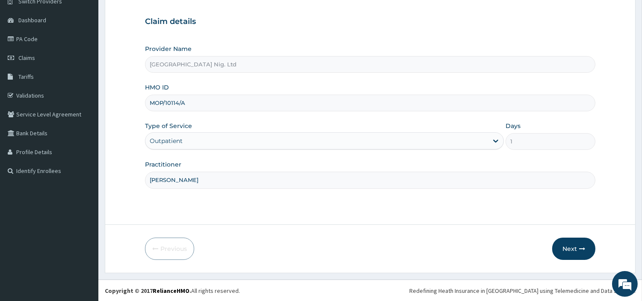
scroll to position [74, 0]
type input "MICHAEL IYANA"
click at [575, 243] on button "Next" at bounding box center [573, 248] width 43 height 22
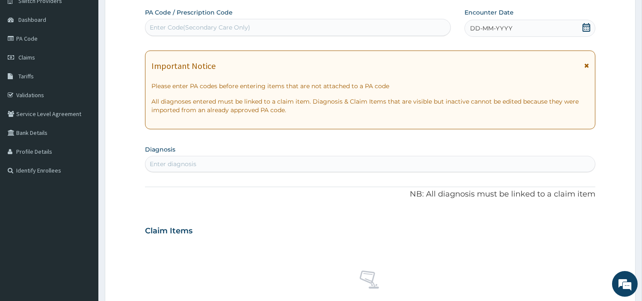
click at [310, 28] on div "Enter Code(Secondary Care Only)" at bounding box center [297, 28] width 305 height 14
paste input "PA/8F95C2"
type input "PA/8F95C2"
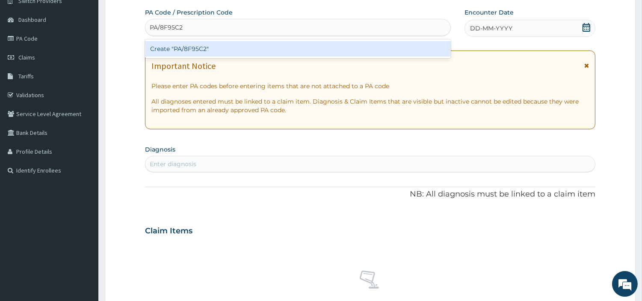
click at [345, 50] on div "Create "PA/8F95C2"" at bounding box center [298, 48] width 306 height 15
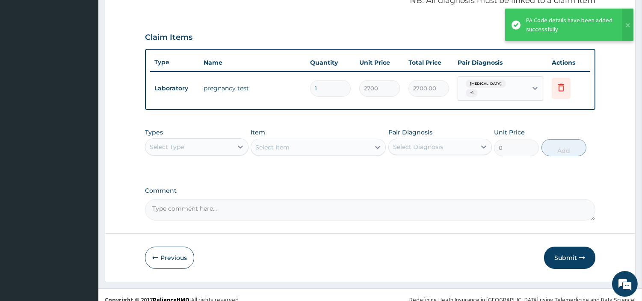
scroll to position [274, 0]
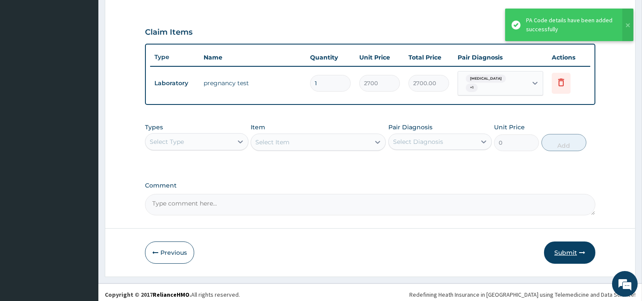
click at [560, 246] on button "Submit" at bounding box center [569, 252] width 51 height 22
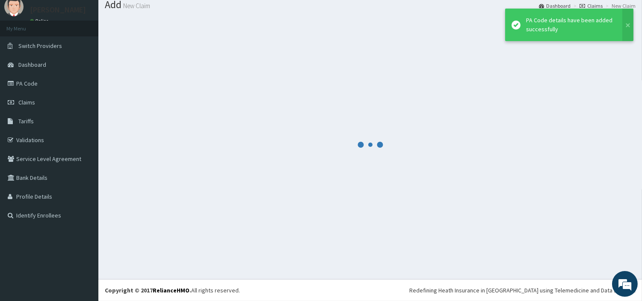
scroll to position [28, 0]
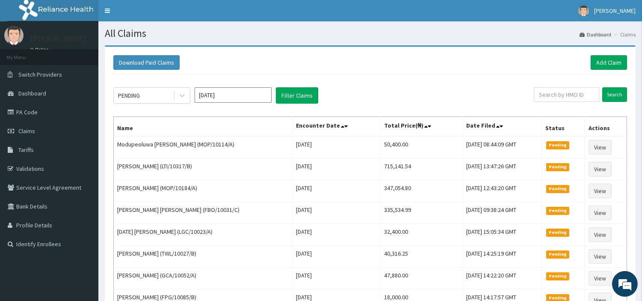
click at [589, 58] on div "Download Paid Claims Add Claim" at bounding box center [369, 62] width 513 height 15
click at [596, 60] on link "Add Claim" at bounding box center [608, 62] width 36 height 15
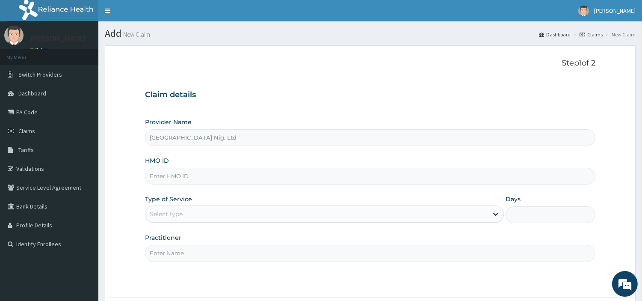
click at [176, 179] on input "HMO ID" at bounding box center [370, 176] width 450 height 17
paste input "ABP/10537/B"
type input "ABP/10537/B"
click at [197, 217] on div "Select type" at bounding box center [316, 214] width 342 height 14
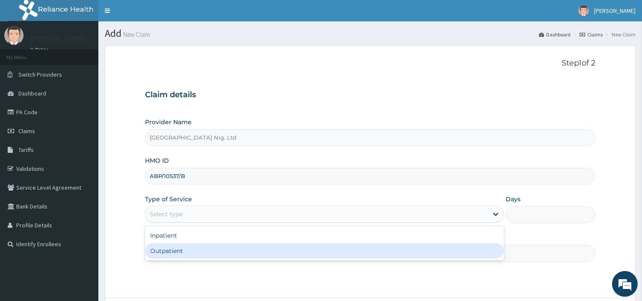
click at [182, 253] on div "Outpatient" at bounding box center [324, 250] width 359 height 15
type input "1"
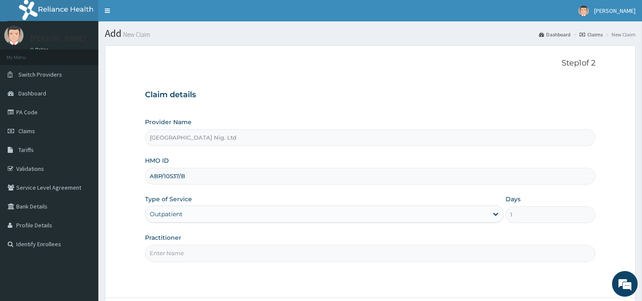
click at [182, 253] on input "Practitioner" at bounding box center [370, 253] width 450 height 17
paste input "ALABI ADEBAYO"
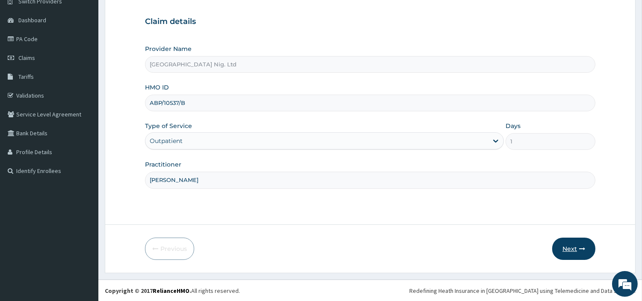
scroll to position [74, 0]
type input "ALABI ADEBAYO"
click at [570, 250] on button "Next" at bounding box center [573, 248] width 43 height 22
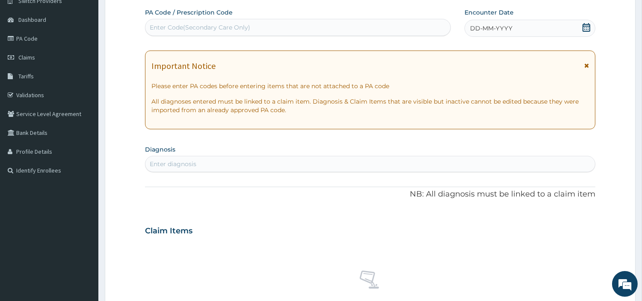
click at [294, 25] on div "Enter Code(Secondary Care Only)" at bounding box center [297, 28] width 305 height 14
paste input "PA/4E8DDD"
type input "PA/4E8DDD"
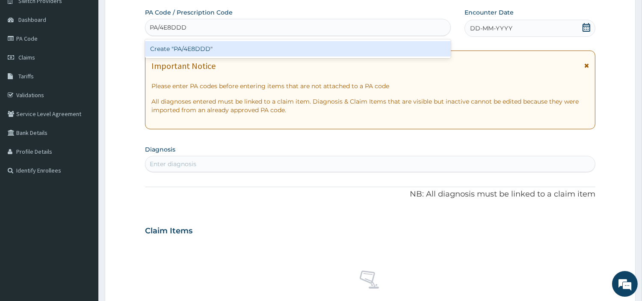
click at [230, 50] on div "Create "PA/4E8DDD"" at bounding box center [298, 48] width 306 height 15
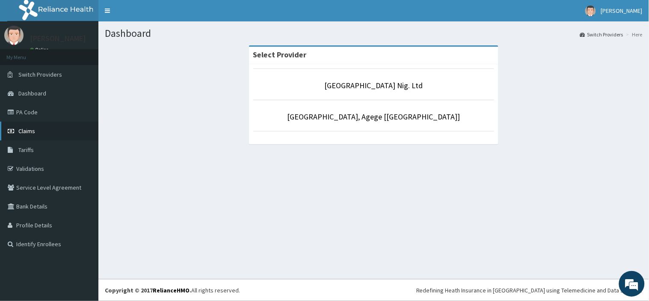
click at [23, 129] on span "Claims" at bounding box center [26, 131] width 17 height 8
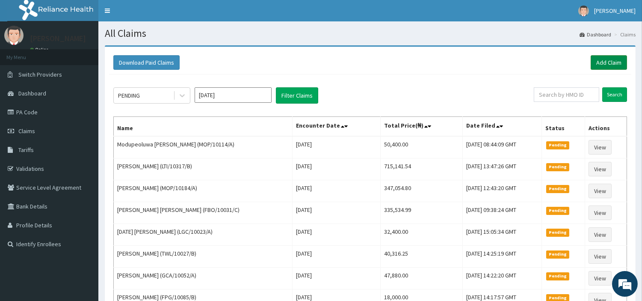
click at [607, 61] on link "Add Claim" at bounding box center [608, 62] width 36 height 15
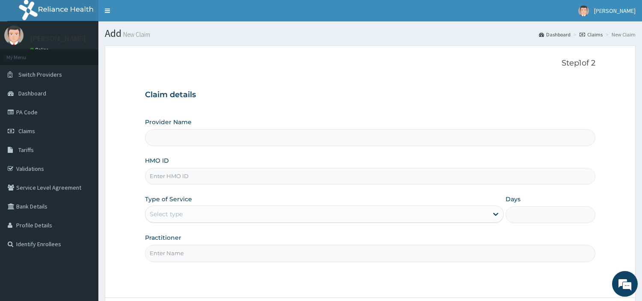
click at [190, 180] on input "HMO ID" at bounding box center [370, 176] width 450 height 17
type input "[GEOGRAPHIC_DATA] Nig. Ltd"
type input "ABP/10537/B"
click at [176, 217] on div "Select type" at bounding box center [166, 213] width 33 height 9
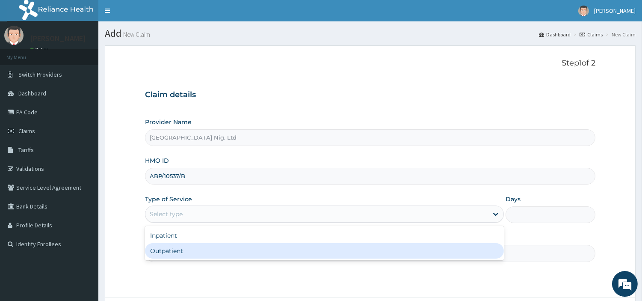
click at [183, 249] on div "Outpatient" at bounding box center [324, 250] width 359 height 15
type input "1"
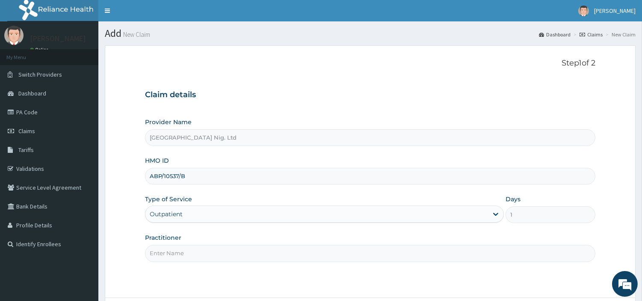
click at [183, 249] on input "Practitioner" at bounding box center [370, 253] width 450 height 17
paste input "[PERSON_NAME]"
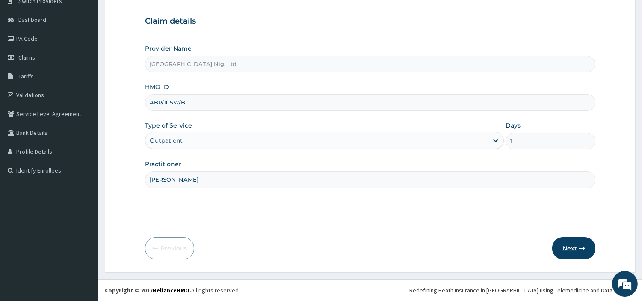
type input "[PERSON_NAME]"
click at [579, 245] on icon "button" at bounding box center [582, 248] width 6 height 6
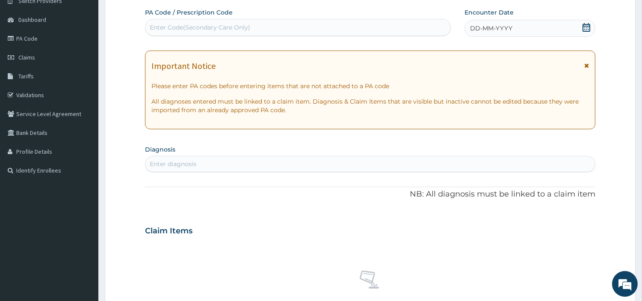
click at [368, 29] on div "Enter Code(Secondary Care Only)" at bounding box center [297, 28] width 305 height 14
paste input "PA/4E8DDD"
type input "PA/4E8DDD"
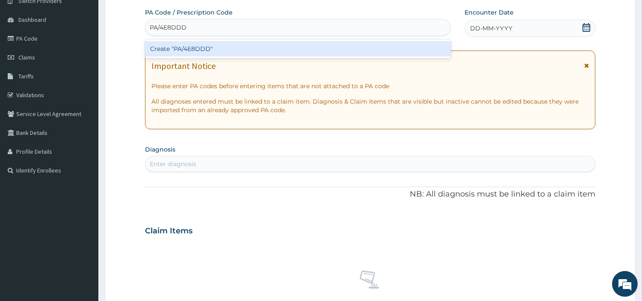
scroll to position [0, 0]
click at [339, 48] on div "Create "PA/4E8DDD"" at bounding box center [298, 48] width 306 height 15
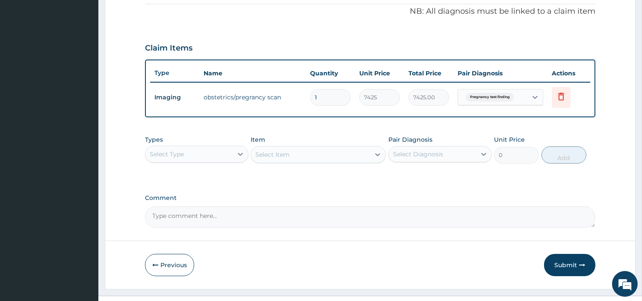
scroll to position [274, 0]
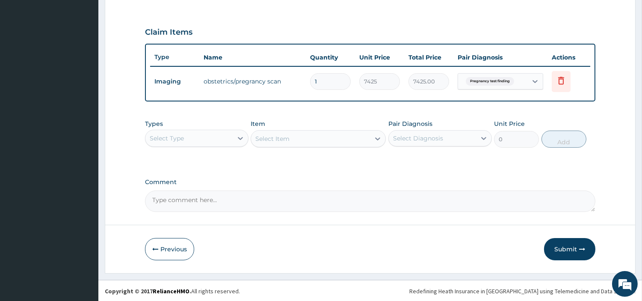
click at [221, 137] on div "Select Type" at bounding box center [188, 138] width 87 height 14
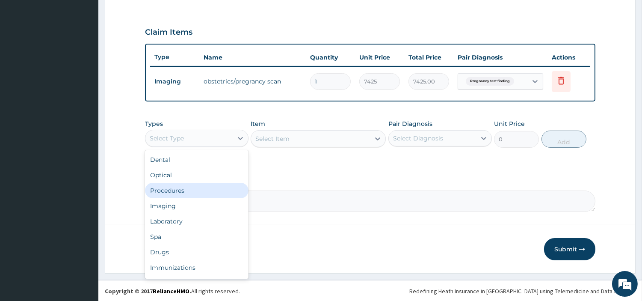
click at [197, 187] on div "Procedures" at bounding box center [196, 190] width 103 height 15
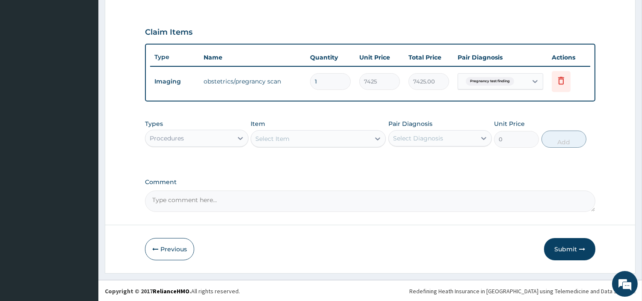
click at [318, 135] on div "Select Item" at bounding box center [310, 139] width 119 height 14
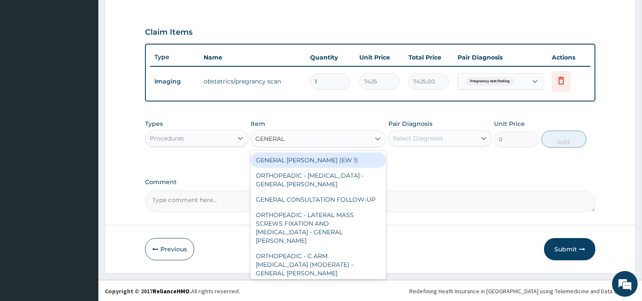
type input "GENERAL C"
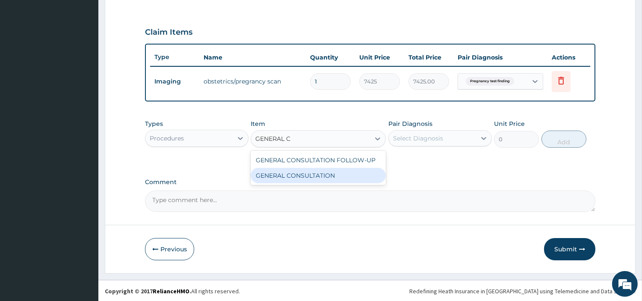
click at [323, 171] on div "GENERAL CONSULTATION" at bounding box center [318, 175] width 135 height 15
type input "6750"
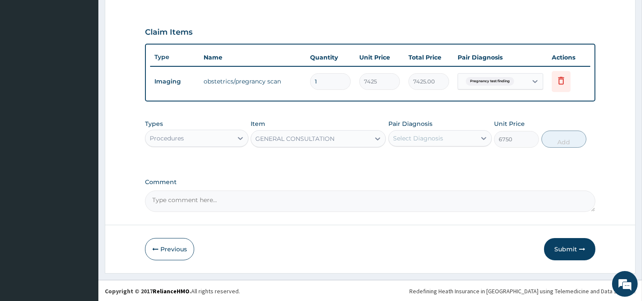
click at [429, 154] on div "Types Procedures Item option GENERAL CONSULTATION, selected. Select is focused …" at bounding box center [370, 140] width 450 height 50
click at [431, 131] on div "Select Diagnosis" at bounding box center [432, 138] width 87 height 14
click at [431, 160] on label "Pregnancy test finding" at bounding box center [438, 159] width 72 height 9
checkbox input "true"
click at [559, 143] on button "Add" at bounding box center [563, 138] width 45 height 17
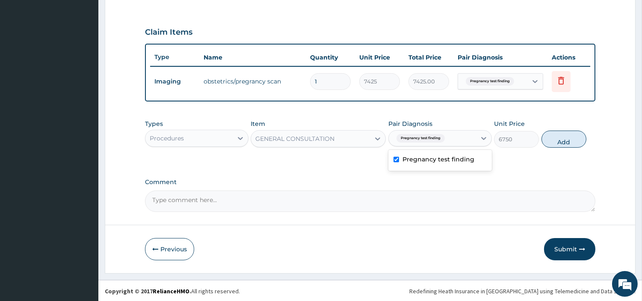
type input "0"
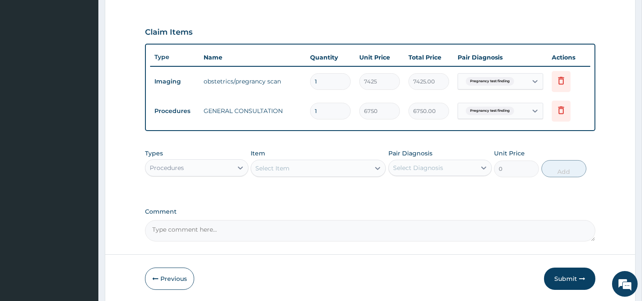
click at [563, 284] on button "Submit" at bounding box center [569, 278] width 51 height 22
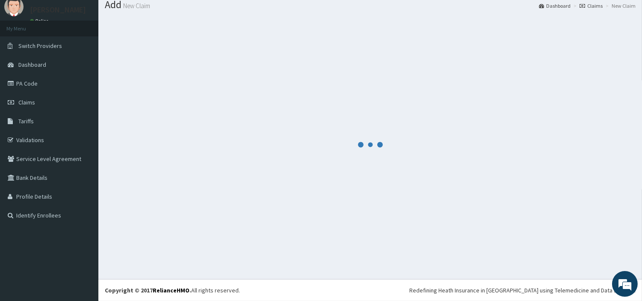
scroll to position [28, 0]
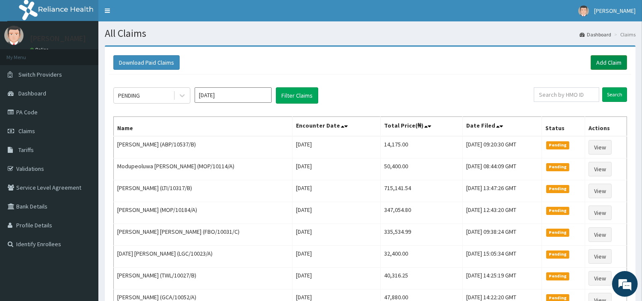
click at [593, 59] on link "Add Claim" at bounding box center [608, 62] width 36 height 15
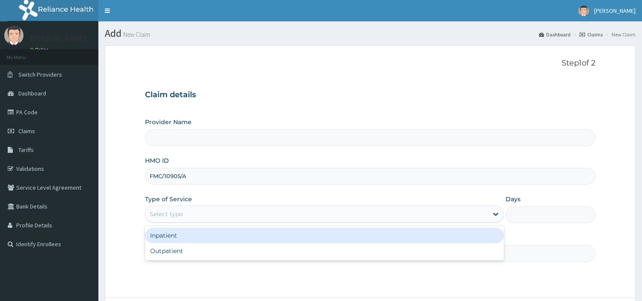
click at [176, 211] on div "Select type" at bounding box center [166, 213] width 33 height 9
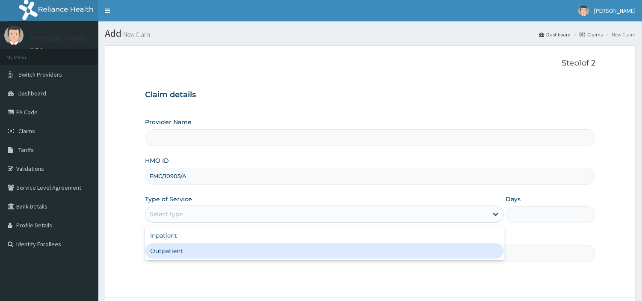
click at [173, 249] on div "Outpatient" at bounding box center [324, 250] width 359 height 15
type input "1"
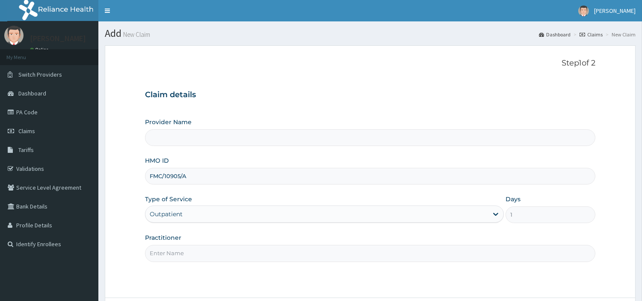
click at [173, 249] on input "Practitioner" at bounding box center [370, 253] width 450 height 17
paste input "Ikeasogbe Chukwuemeka"
type input "Ikeasogbe Chukwuemeka"
type input "[GEOGRAPHIC_DATA] Nig. Ltd"
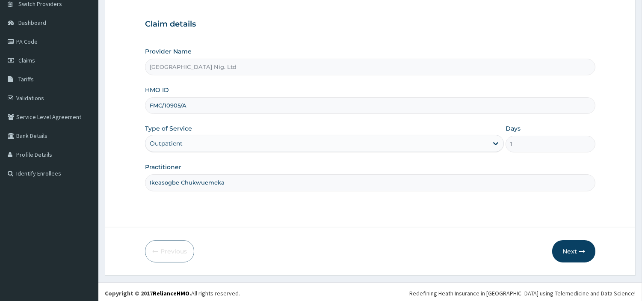
scroll to position [74, 0]
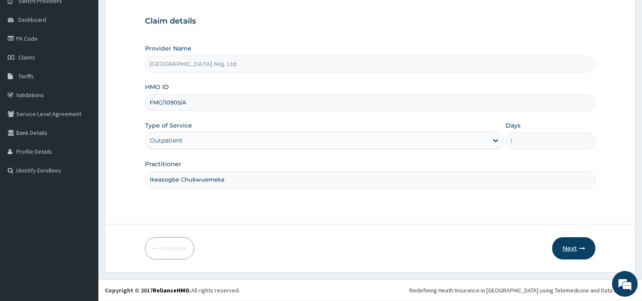
click at [586, 245] on button "Next" at bounding box center [573, 248] width 43 height 22
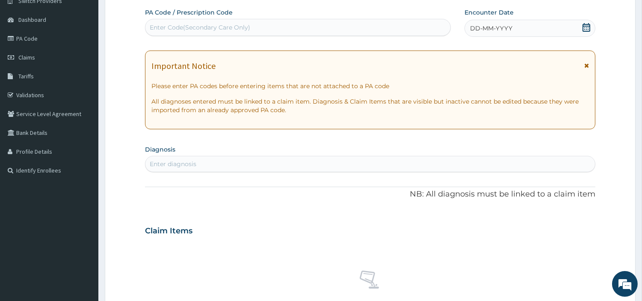
click at [357, 30] on div "Enter Code(Secondary Care Only)" at bounding box center [297, 28] width 305 height 14
paste input "PA/05AF33"
type input "PA/05AF33"
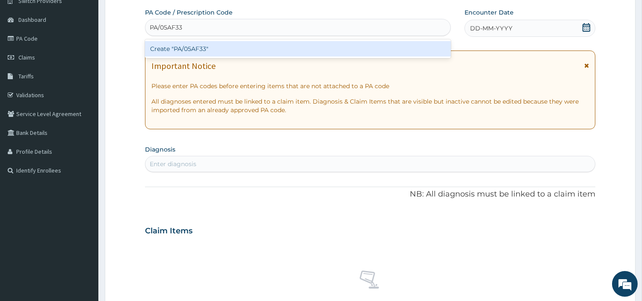
click at [339, 53] on div "Create "PA/05AF33"" at bounding box center [298, 48] width 306 height 15
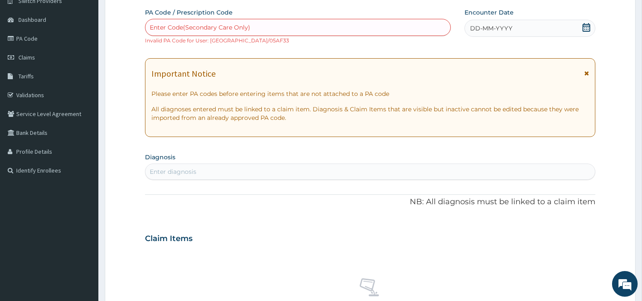
scroll to position [0, 0]
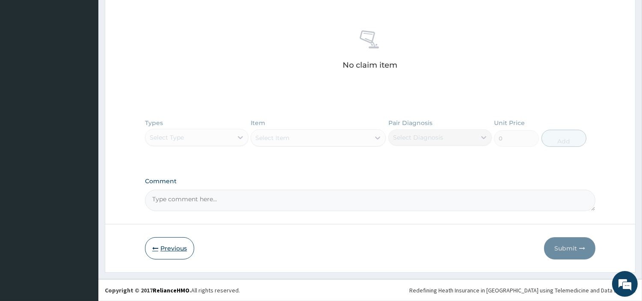
click at [183, 241] on button "Previous" at bounding box center [169, 248] width 49 height 22
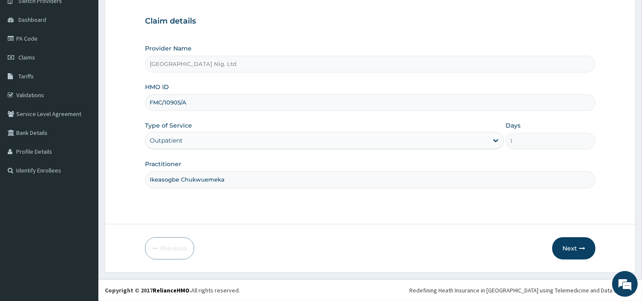
click at [169, 106] on input "FMC/10905/A" at bounding box center [370, 102] width 450 height 17
paste input "TDP/10883"
type input "TDP/10883/A"
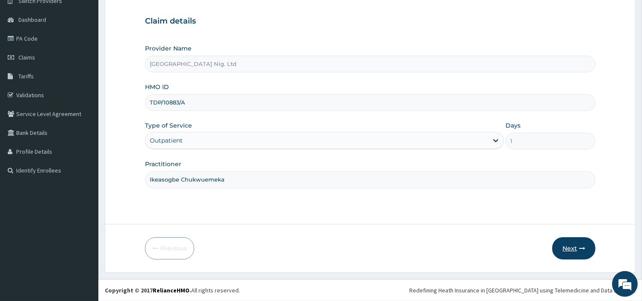
click at [588, 249] on button "Next" at bounding box center [573, 248] width 43 height 22
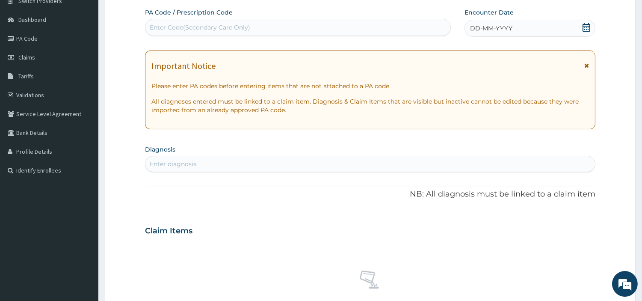
click at [335, 27] on div "Enter Code(Secondary Care Only)" at bounding box center [297, 28] width 305 height 14
paste input "PA/05AF33"
type input "PA/05AF33"
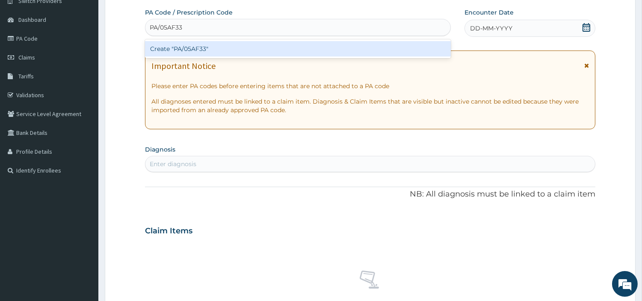
click at [363, 48] on div "Create "PA/05AF33"" at bounding box center [298, 48] width 306 height 15
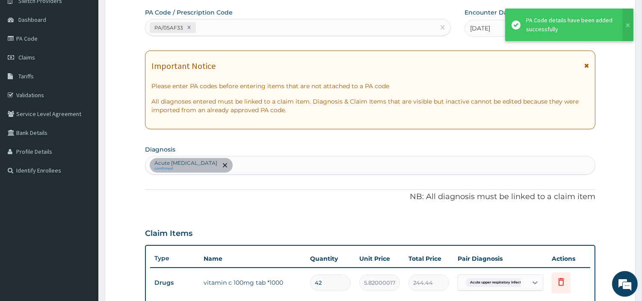
scroll to position [234, 0]
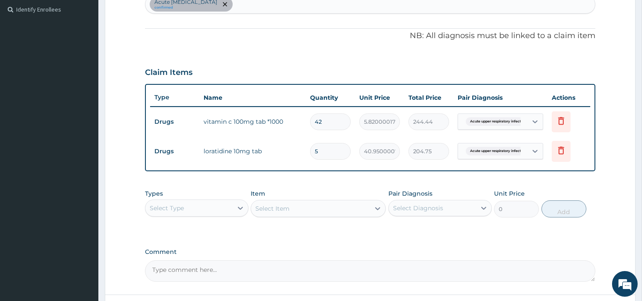
click at [232, 204] on div "Select Type" at bounding box center [188, 208] width 87 height 14
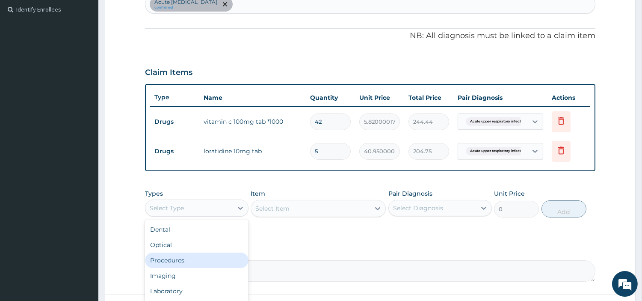
drag, startPoint x: 199, startPoint y: 258, endPoint x: 236, endPoint y: 240, distance: 40.5
click at [199, 258] on div "Procedures" at bounding box center [196, 259] width 103 height 15
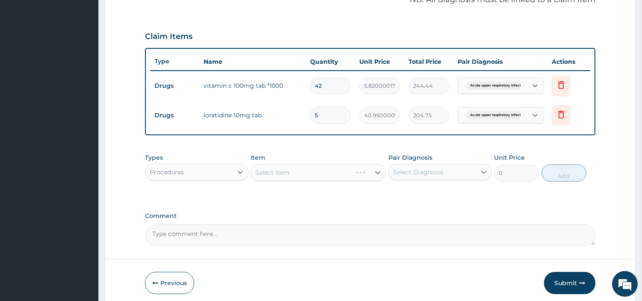
scroll to position [304, 0]
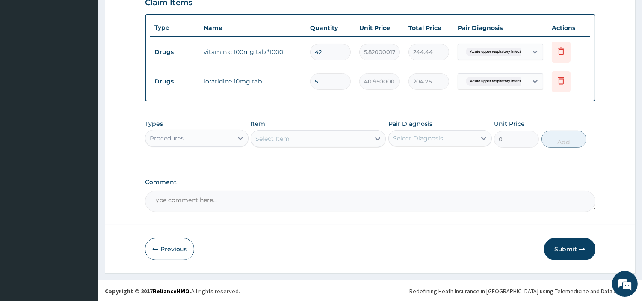
click at [316, 139] on div "Select Item" at bounding box center [310, 139] width 119 height 14
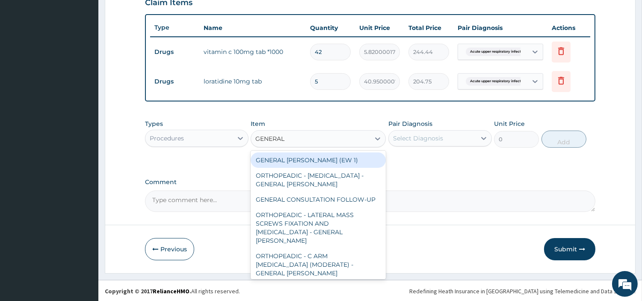
type input "GENERAL C"
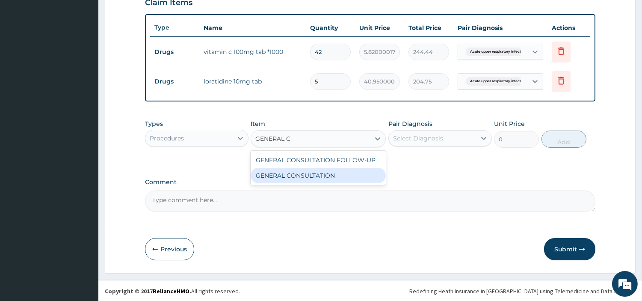
drag, startPoint x: 311, startPoint y: 180, endPoint x: 358, endPoint y: 157, distance: 52.6
click at [311, 180] on div "GENERAL CONSULTATION" at bounding box center [318, 175] width 135 height 15
type input "6750"
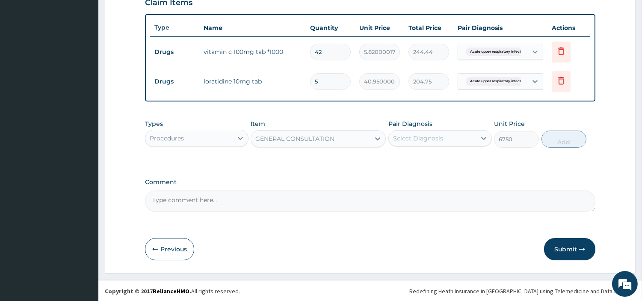
click at [413, 144] on div "Select Diagnosis" at bounding box center [432, 138] width 87 height 14
click at [412, 162] on label "Acute upper respiratory infection" at bounding box center [438, 159] width 73 height 9
checkbox input "true"
click at [584, 145] on div "Types Procedures Item GENERAL CONSULTATION Pair Diagnosis option Acute upper re…" at bounding box center [370, 133] width 450 height 37
click at [573, 143] on button "Add" at bounding box center [563, 138] width 45 height 17
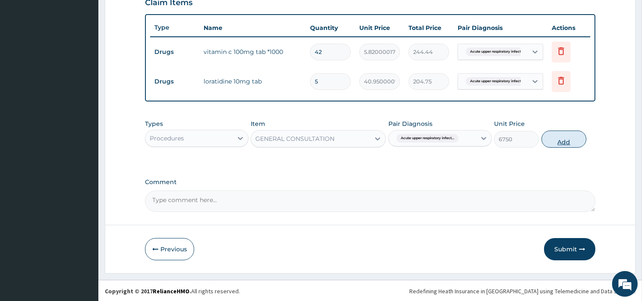
type input "0"
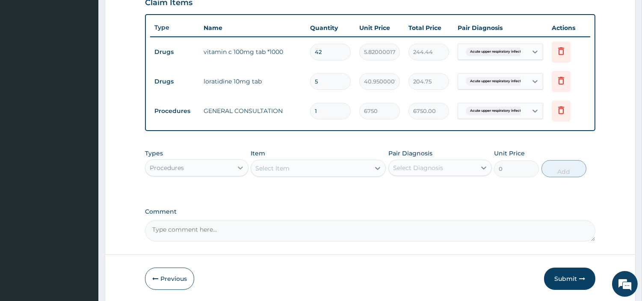
click at [240, 162] on div at bounding box center [240, 167] width 15 height 15
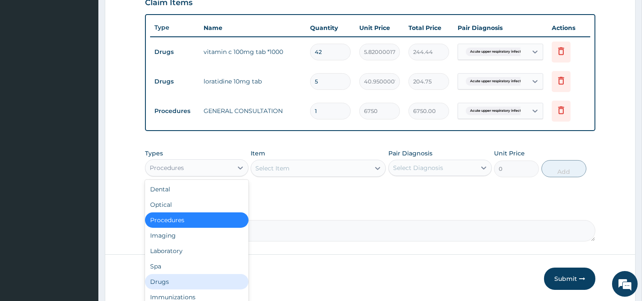
click at [209, 277] on div "Drugs" at bounding box center [196, 281] width 103 height 15
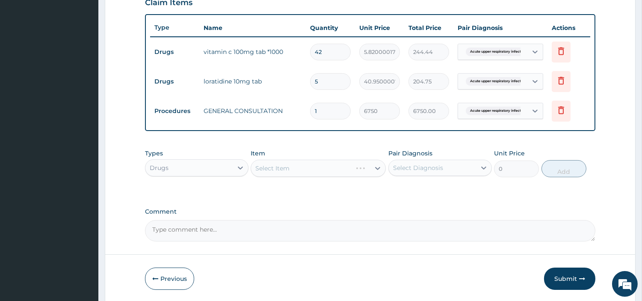
click at [334, 168] on div "Select Item" at bounding box center [318, 167] width 135 height 17
click at [281, 166] on div "Select Item" at bounding box center [272, 168] width 34 height 9
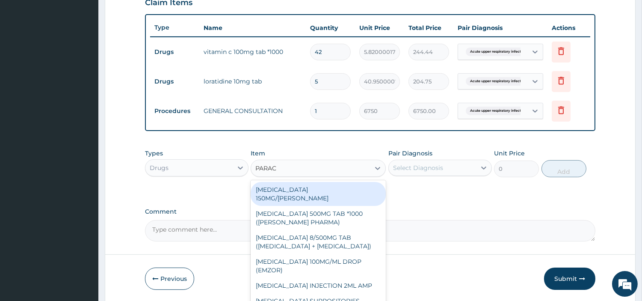
type input "PARACE"
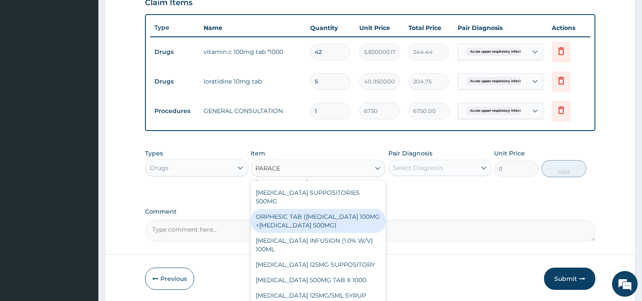
scroll to position [112, 0]
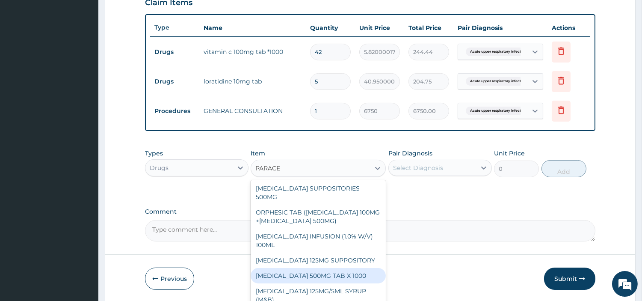
click at [342, 269] on div "[MEDICAL_DATA] 500MG TAB X 1000" at bounding box center [318, 275] width 135 height 15
type input "22.39999961853027"
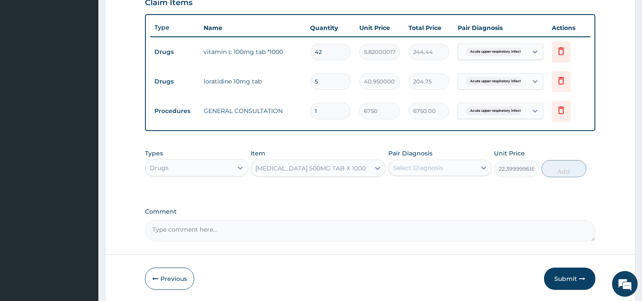
click at [456, 168] on div "Select Diagnosis" at bounding box center [432, 168] width 87 height 14
click at [449, 193] on label "Acute upper respiratory infection" at bounding box center [438, 188] width 73 height 9
checkbox input "true"
click at [548, 169] on button "Add" at bounding box center [563, 168] width 45 height 17
type input "0"
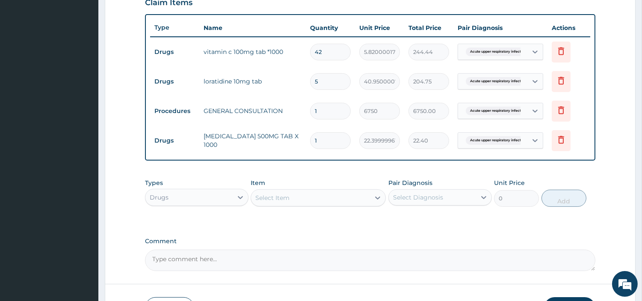
type input "15"
type input "336.00"
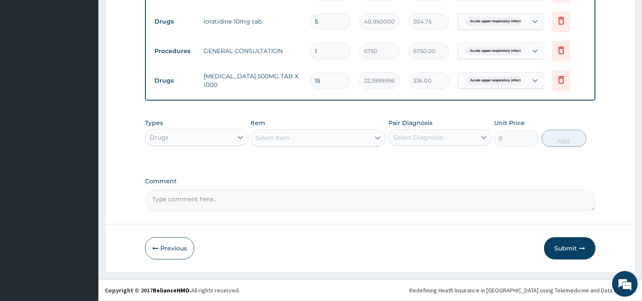
type input "15"
click at [572, 254] on button "Submit" at bounding box center [569, 248] width 51 height 22
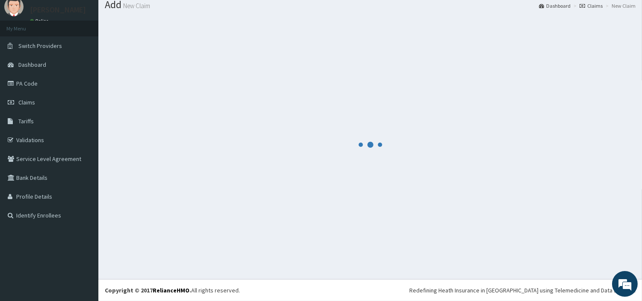
scroll to position [28, 0]
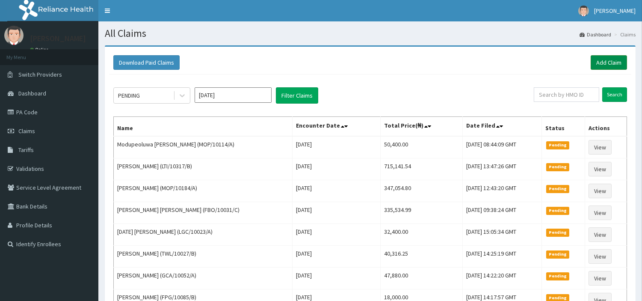
click at [600, 56] on link "Add Claim" at bounding box center [608, 62] width 36 height 15
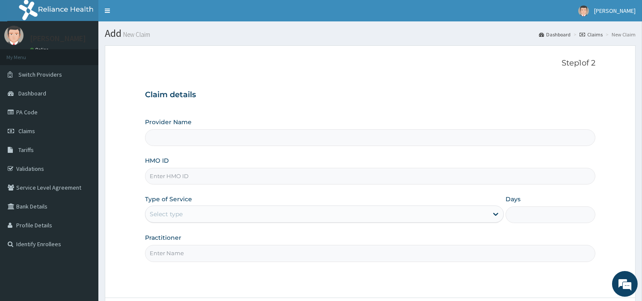
type input "[GEOGRAPHIC_DATA] Nig. Ltd"
type input "CYU/10177/B"
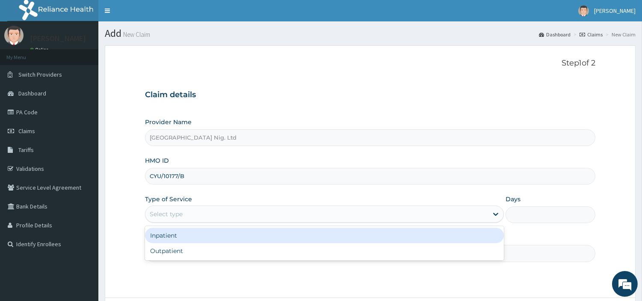
drag, startPoint x: 181, startPoint y: 210, endPoint x: 176, endPoint y: 225, distance: 16.0
click at [181, 210] on div "Select type" at bounding box center [166, 213] width 33 height 9
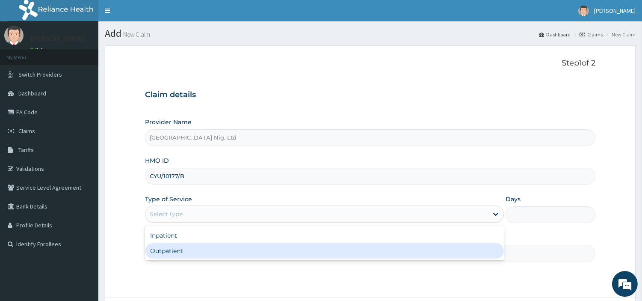
click at [171, 250] on div "Outpatient" at bounding box center [324, 250] width 359 height 15
type input "1"
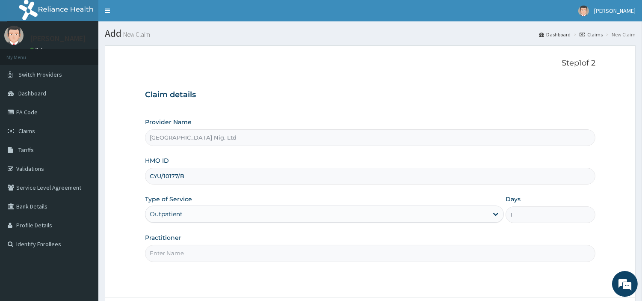
click at [171, 250] on input "Practitioner" at bounding box center [370, 253] width 450 height 17
paste input "ADEKOYA ADEBAYO"
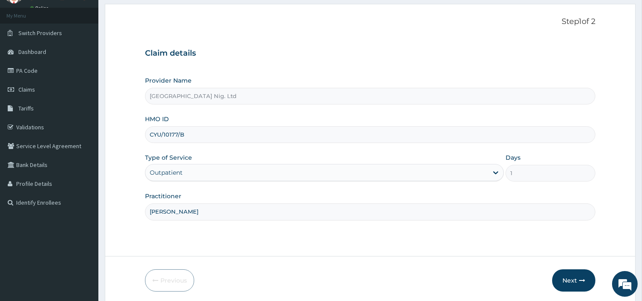
scroll to position [74, 0]
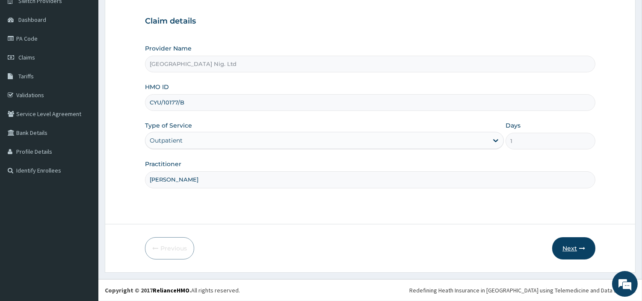
type input "ADEKOYA ADEBAYO"
click at [567, 238] on button "Next" at bounding box center [573, 248] width 43 height 22
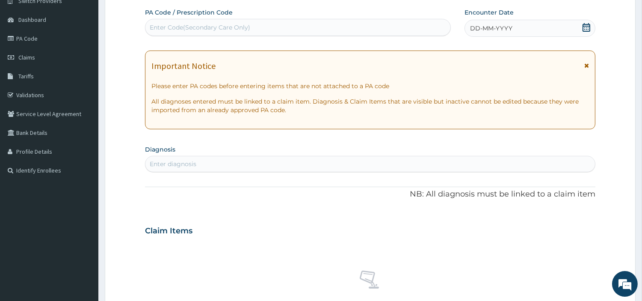
click at [372, 22] on div "Enter Code(Secondary Care Only)" at bounding box center [297, 28] width 305 height 14
paste input "PA/BF5ECC"
type input "PA/BF5ECC"
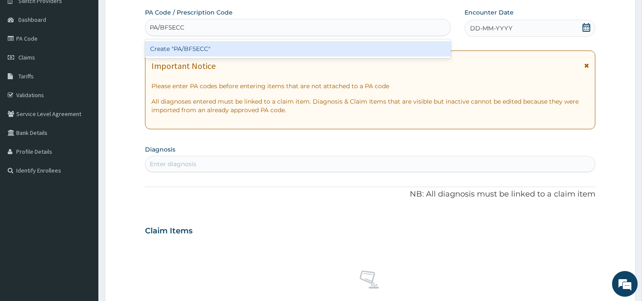
click at [368, 53] on div "Create "PA/BF5ECC"" at bounding box center [298, 48] width 306 height 15
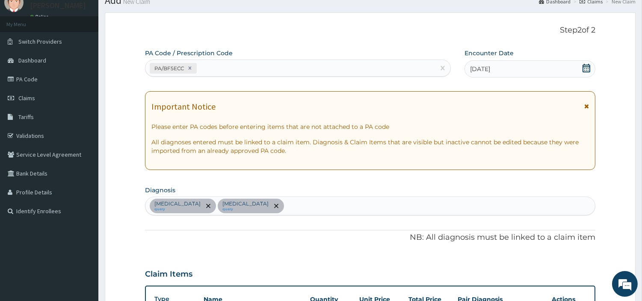
scroll to position [0, 0]
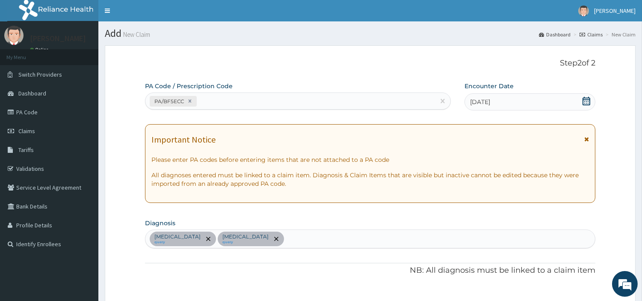
click at [230, 94] on div "PA/BF5ECC" at bounding box center [289, 101] width 289 height 14
click at [231, 100] on div "PA/BF5ECC" at bounding box center [289, 101] width 289 height 14
paste input "PA/FE6C2D"
type input "PA/FE6C2D"
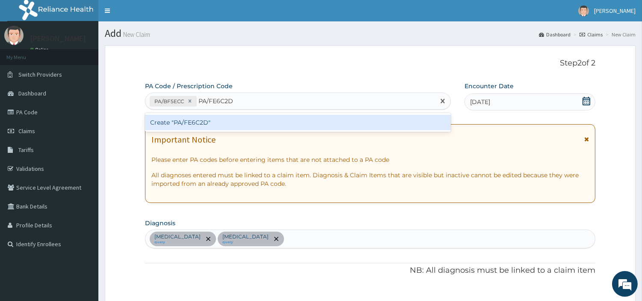
click at [183, 121] on div "Create "PA/FE6C2D"" at bounding box center [298, 122] width 306 height 15
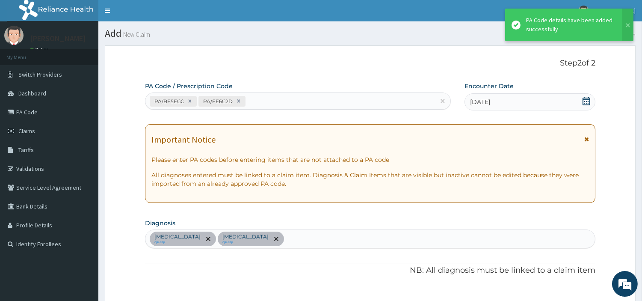
scroll to position [324, 0]
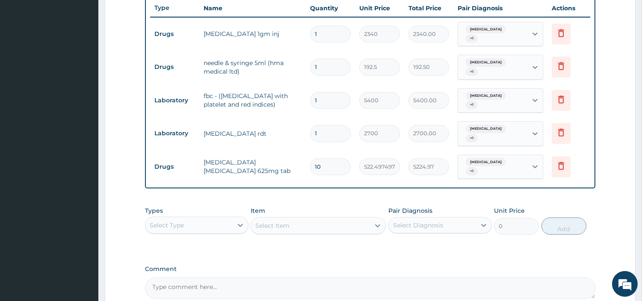
click at [217, 218] on div "Select Type" at bounding box center [188, 225] width 87 height 14
click at [181, 269] on div "Procedures" at bounding box center [196, 276] width 103 height 15
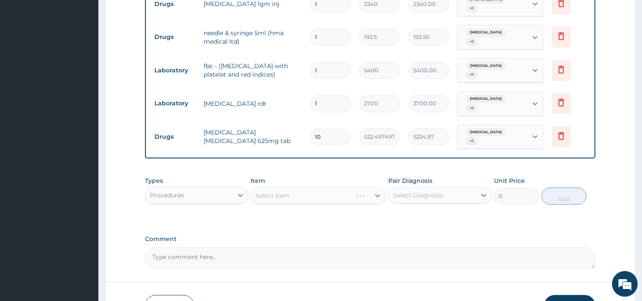
scroll to position [393, 0]
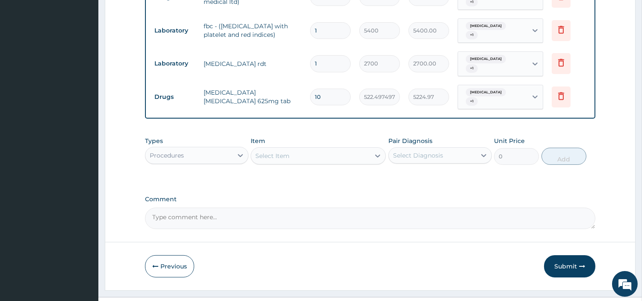
click at [309, 149] on div "Select Item" at bounding box center [310, 156] width 119 height 14
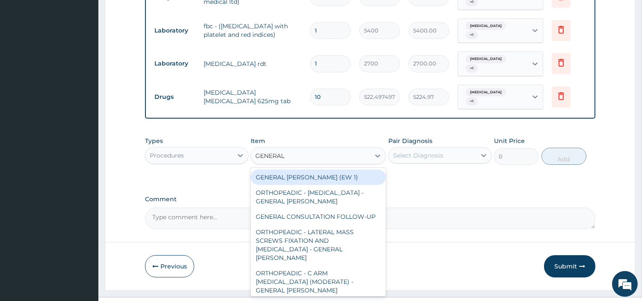
type input "GENERAL C"
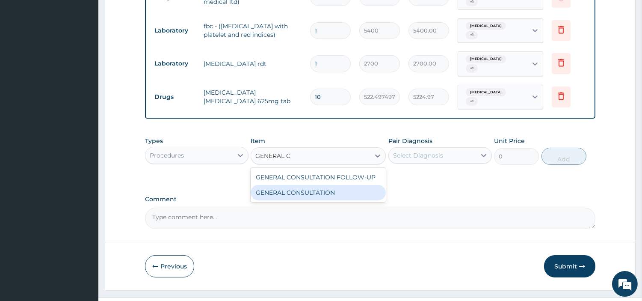
click at [303, 185] on div "GENERAL CONSULTATION" at bounding box center [318, 192] width 135 height 15
type input "6750"
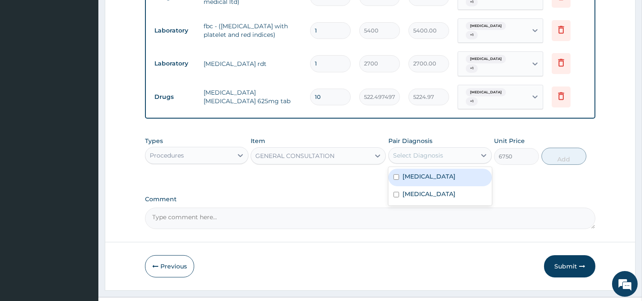
click at [439, 151] on div "Select Diagnosis" at bounding box center [418, 155] width 50 height 9
click at [432, 168] on div "Sepsis" at bounding box center [439, 177] width 103 height 18
checkbox input "true"
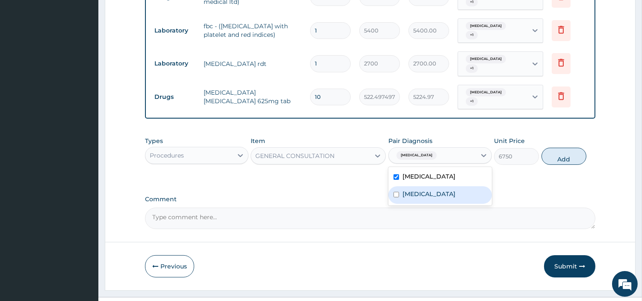
click at [434, 186] on div "Malaria" at bounding box center [439, 195] width 103 height 18
checkbox input "true"
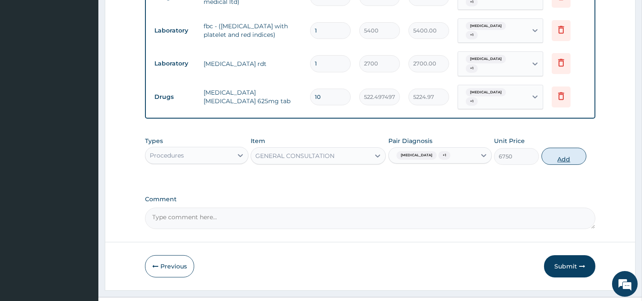
click at [548, 147] on button "Add" at bounding box center [563, 155] width 45 height 17
type input "0"
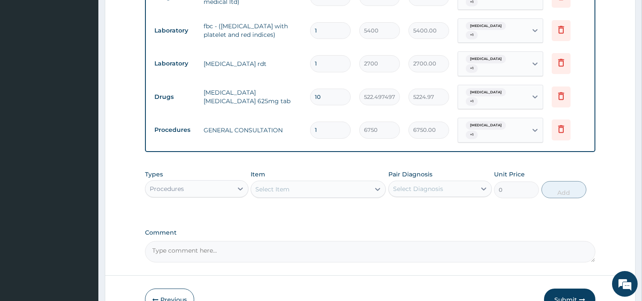
click at [219, 182] on div "Procedures" at bounding box center [188, 189] width 87 height 14
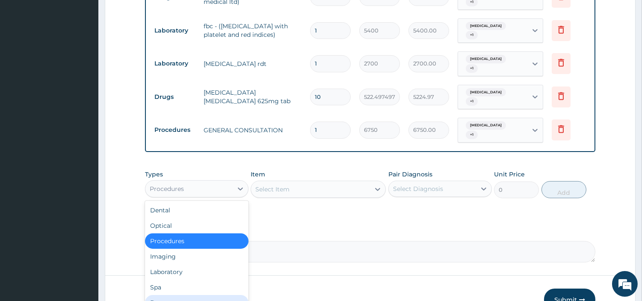
click at [168, 295] on div "Drugs" at bounding box center [196, 302] width 103 height 15
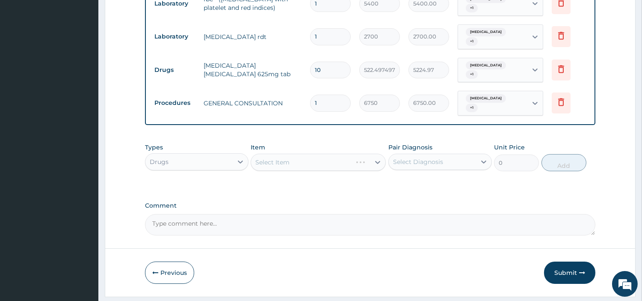
scroll to position [423, 0]
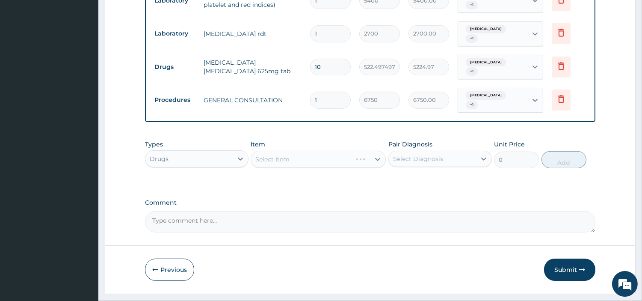
click at [339, 150] on div "Select Item" at bounding box center [318, 158] width 135 height 17
click at [339, 152] on div "Select Item" at bounding box center [310, 159] width 119 height 14
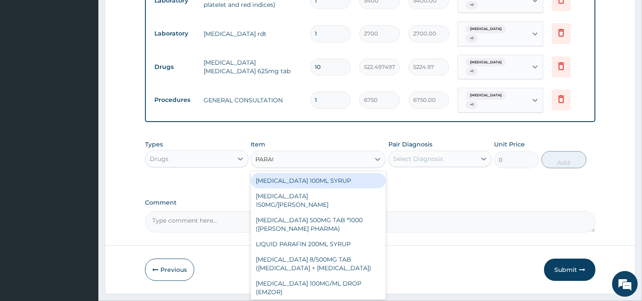
type input "PARACE"
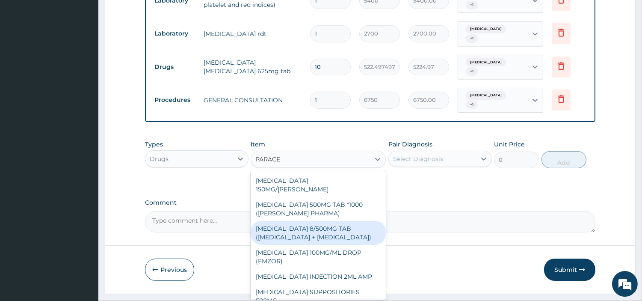
scroll to position [112, 0]
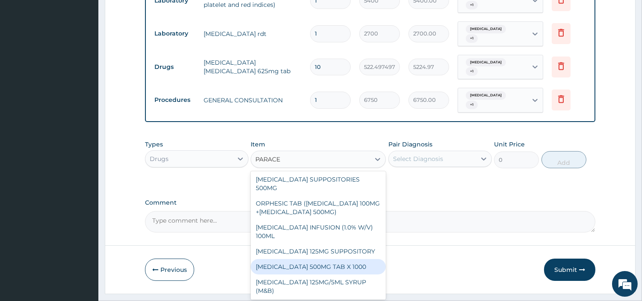
drag, startPoint x: 336, startPoint y: 245, endPoint x: 417, endPoint y: 190, distance: 98.3
click at [335, 259] on div "PARACETAMOL 500MG TAB X 1000" at bounding box center [318, 266] width 135 height 15
type input "22.39999961853027"
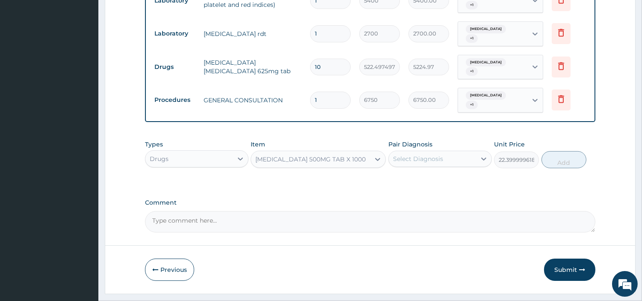
click at [446, 152] on div "Select Diagnosis" at bounding box center [432, 159] width 87 height 14
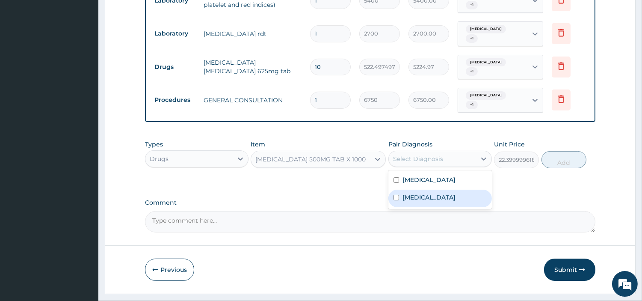
drag, startPoint x: 433, startPoint y: 174, endPoint x: 452, endPoint y: 165, distance: 21.2
click at [433, 189] on div "Malaria" at bounding box center [439, 198] width 103 height 18
checkbox input "true"
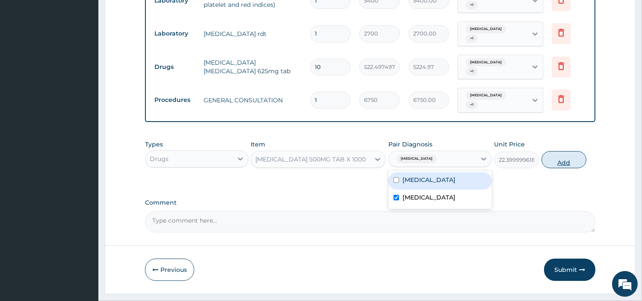
click at [561, 151] on button "Add" at bounding box center [563, 159] width 45 height 17
type input "0"
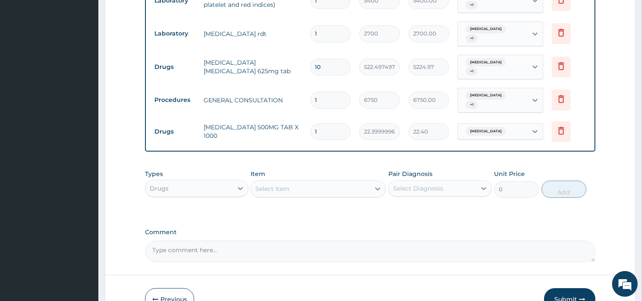
type input "18"
type input "403.20"
type input "18"
click at [560, 288] on button "Submit" at bounding box center [569, 299] width 51 height 22
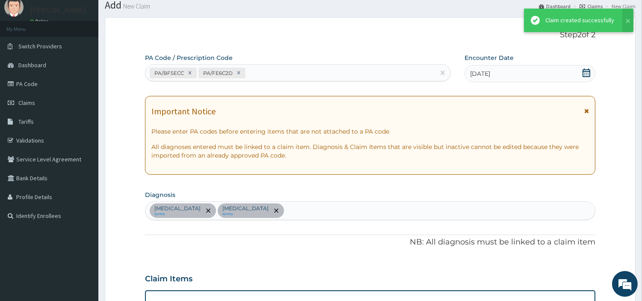
scroll to position [423, 0]
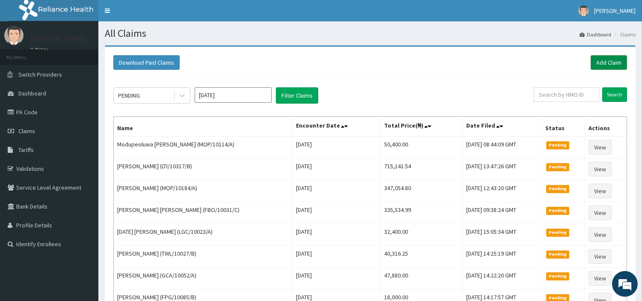
click at [597, 61] on link "Add Claim" at bounding box center [608, 62] width 36 height 15
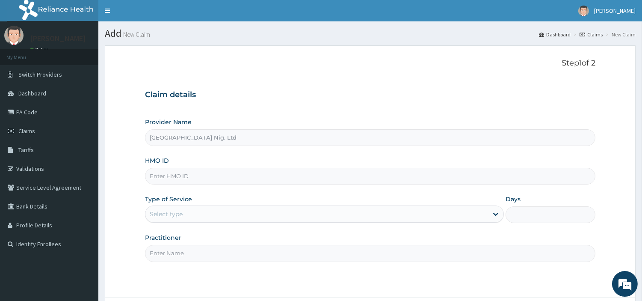
click at [182, 172] on input "HMO ID" at bounding box center [370, 176] width 450 height 17
paste input "CCE/10094/A"
type input "CCE/10094/A"
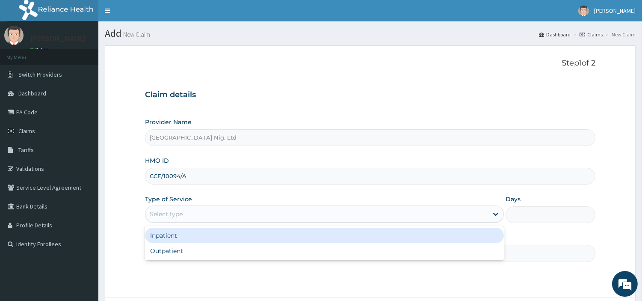
click at [164, 210] on div "Select type" at bounding box center [316, 214] width 342 height 14
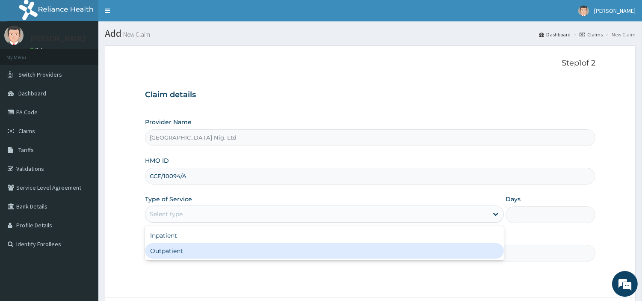
click at [165, 249] on div "Outpatient" at bounding box center [324, 250] width 359 height 15
type input "1"
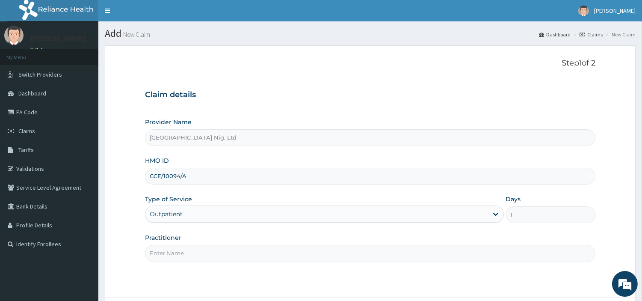
click at [165, 249] on input "Practitioner" at bounding box center [370, 253] width 450 height 17
paste input "[PERSON_NAME]"
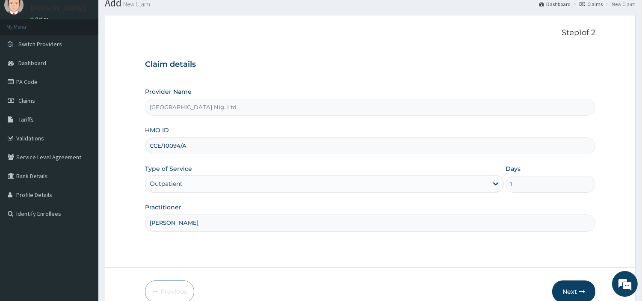
scroll to position [47, 0]
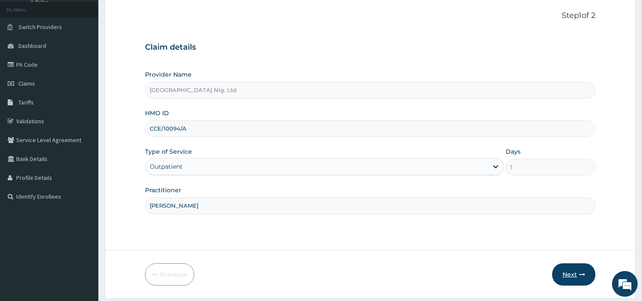
type input "[PERSON_NAME]"
click at [562, 271] on button "Next" at bounding box center [573, 274] width 43 height 22
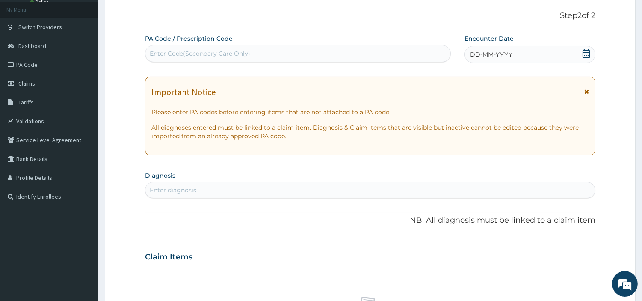
click at [393, 57] on div "Enter Code(Secondary Care Only)" at bounding box center [297, 54] width 305 height 14
paste input "PA/9BD909"
type input "PA/9BD909"
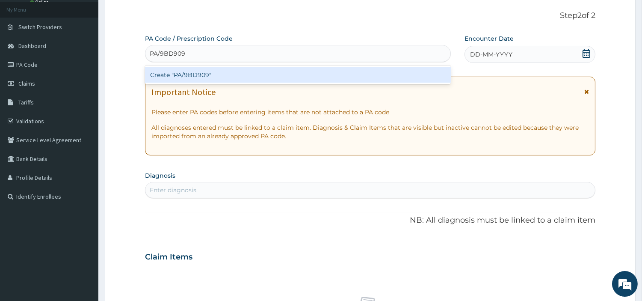
click at [373, 83] on div "Create "PA/9BD909"" at bounding box center [298, 74] width 306 height 19
click at [374, 74] on div "Create "PA/9BD909"" at bounding box center [298, 74] width 306 height 15
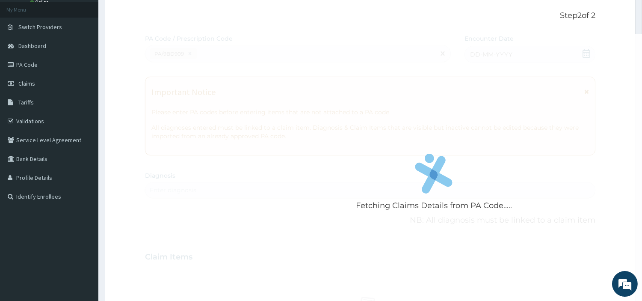
scroll to position [294, 0]
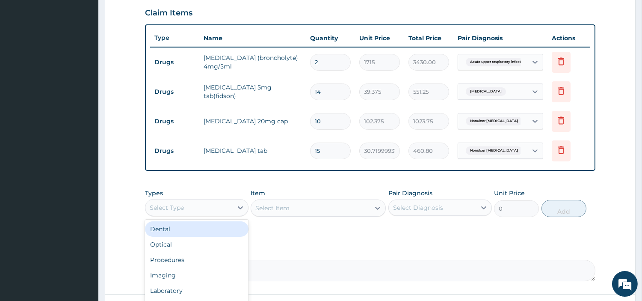
click at [216, 209] on div "Select Type" at bounding box center [188, 208] width 87 height 14
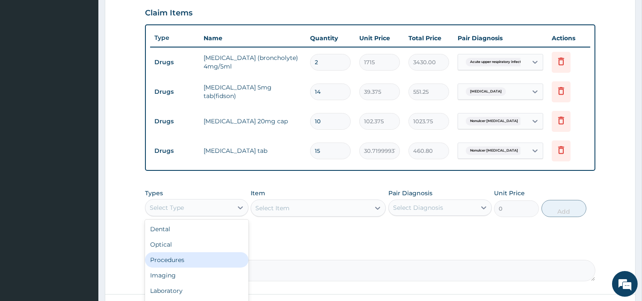
drag, startPoint x: 205, startPoint y: 262, endPoint x: 209, endPoint y: 252, distance: 10.7
click at [204, 262] on div "Procedures" at bounding box center [196, 259] width 103 height 15
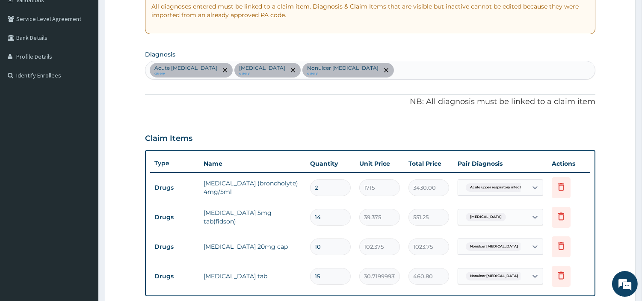
scroll to position [151, 0]
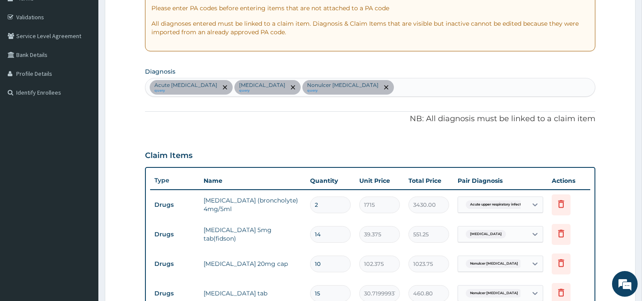
click at [437, 93] on div "Acute upper respiratory infection query Essential hypertension query Nonulcer d…" at bounding box center [369, 87] width 449 height 18
type input "MALAR"
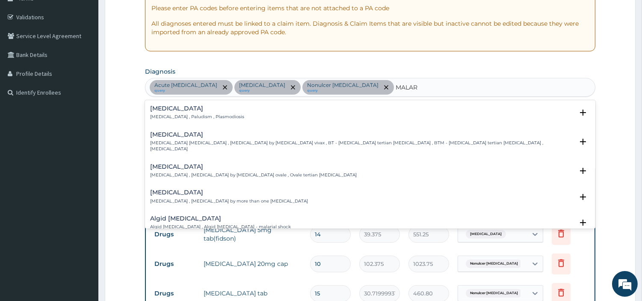
click at [209, 118] on p "Malaria , Paludism , Plasmodiosis" at bounding box center [197, 117] width 94 height 6
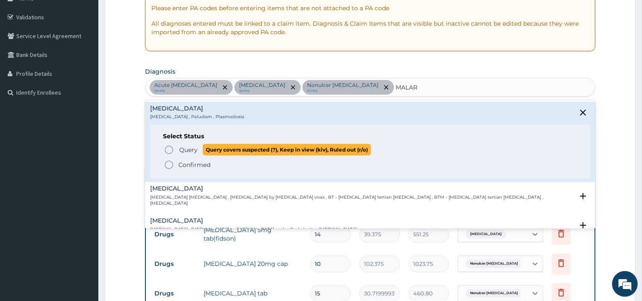
click at [176, 151] on span "Query Query covers suspected (?), Keep in view (kiv), Ruled out (r/o)" at bounding box center [370, 150] width 413 height 12
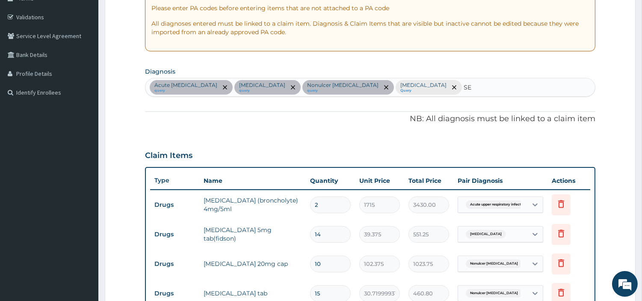
type input "SEP"
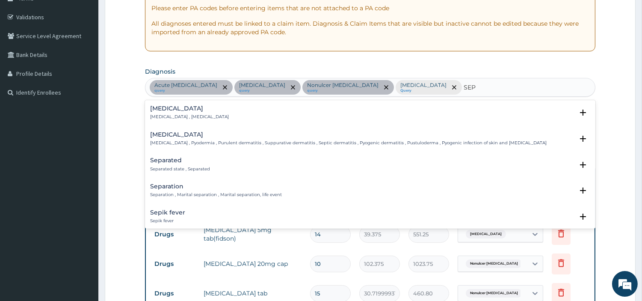
click at [170, 112] on div "Sepsis Systemic infection , Sepsis" at bounding box center [189, 112] width 79 height 15
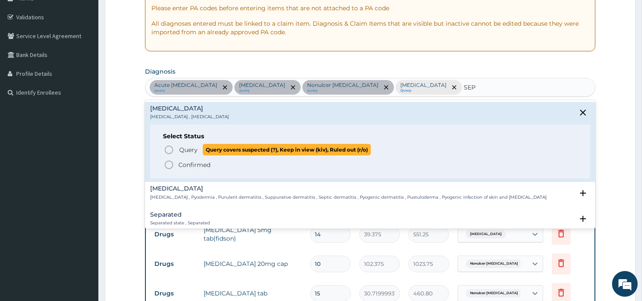
click at [167, 147] on circle "status option query" at bounding box center [169, 150] width 8 height 8
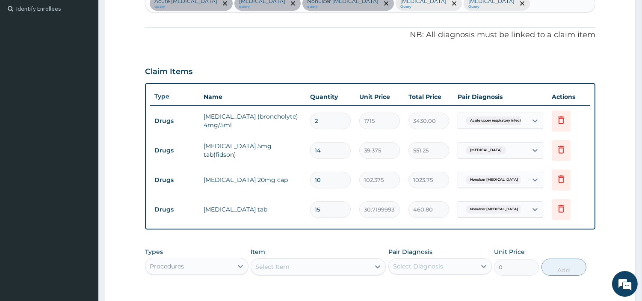
scroll to position [294, 0]
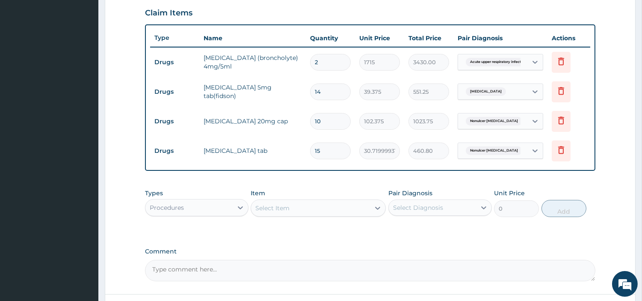
click at [274, 211] on div "Select Item" at bounding box center [272, 208] width 34 height 9
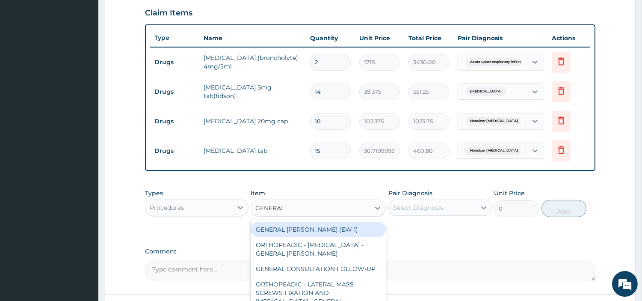
type input "GENERAL C"
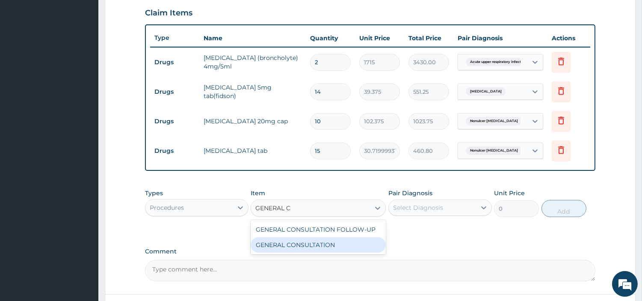
click at [291, 251] on div "GENERAL CONSULTATION" at bounding box center [318, 244] width 135 height 15
type input "6750"
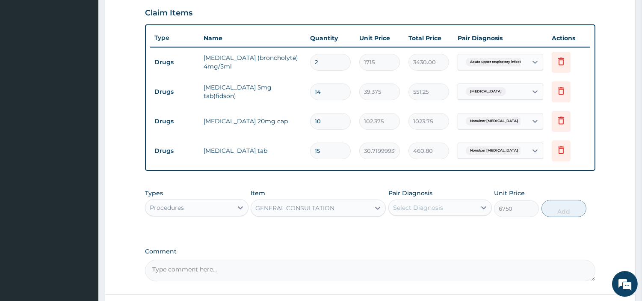
click at [394, 217] on div "Types Procedures Item option GENERAL CONSULTATION, selected. Select is focused …" at bounding box center [370, 202] width 450 height 37
click at [403, 209] on div "Select Diagnosis" at bounding box center [418, 207] width 50 height 9
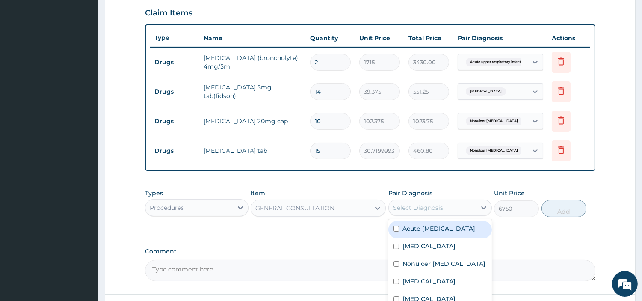
click at [405, 229] on label "Acute upper respiratory infection" at bounding box center [438, 228] width 73 height 9
checkbox input "true"
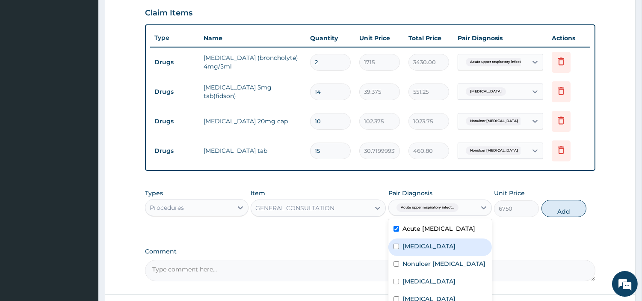
click at [404, 250] on label "Essential hypertension" at bounding box center [428, 246] width 53 height 9
checkbox input "true"
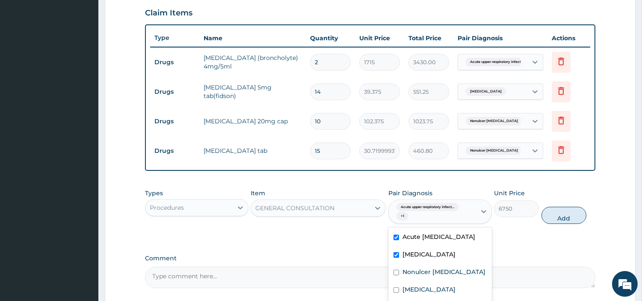
drag, startPoint x: 407, startPoint y: 271, endPoint x: 409, endPoint y: 283, distance: 11.7
click at [407, 272] on div "Nonulcer dyspepsia" at bounding box center [439, 273] width 103 height 18
checkbox input "true"
click at [416, 293] on label "Malaria" at bounding box center [428, 289] width 53 height 9
checkbox input "true"
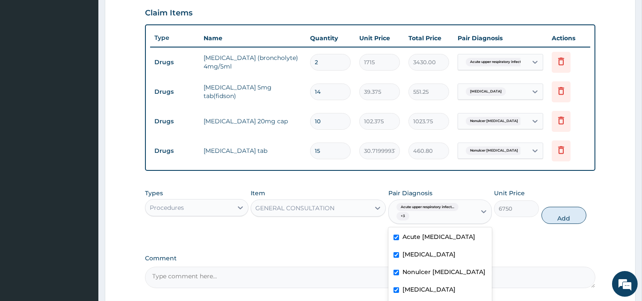
scroll to position [370, 0]
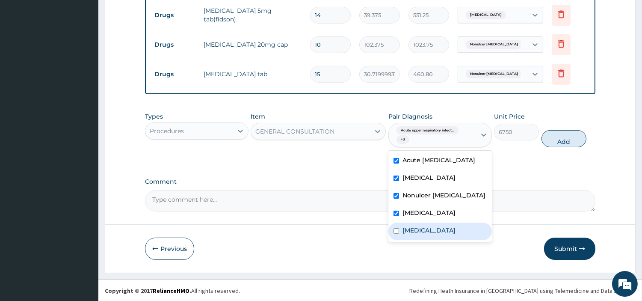
click at [450, 240] on div "Sepsis" at bounding box center [439, 231] width 103 height 18
checkbox input "true"
click at [543, 145] on div "Types Procedures Item GENERAL CONSULTATION Pair Diagnosis option Sepsis, select…" at bounding box center [370, 130] width 450 height 44
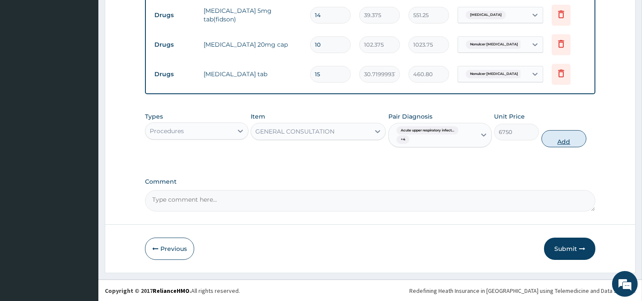
click at [547, 142] on button "Add" at bounding box center [563, 138] width 45 height 17
type input "0"
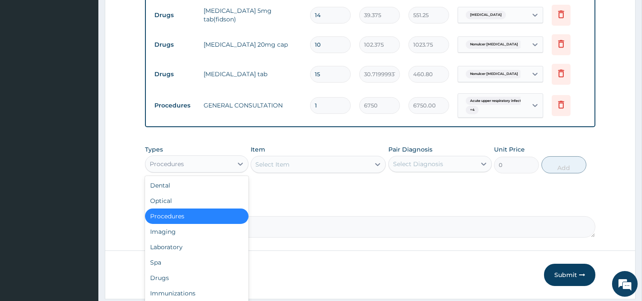
click at [167, 159] on div "Procedures" at bounding box center [167, 163] width 34 height 9
click at [174, 244] on div "Laboratory" at bounding box center [196, 246] width 103 height 15
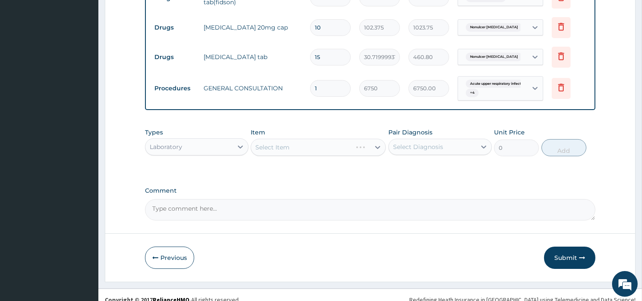
scroll to position [397, 0]
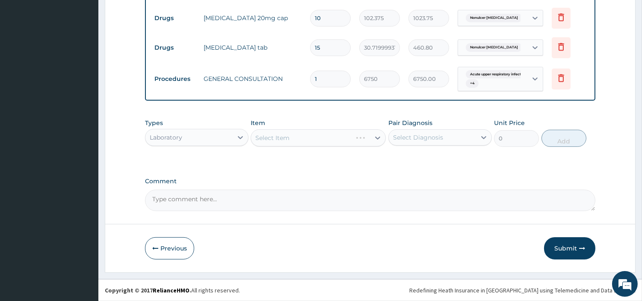
click at [323, 140] on div "Select Item" at bounding box center [318, 137] width 135 height 17
click at [323, 140] on div "Select Item" at bounding box center [310, 138] width 119 height 14
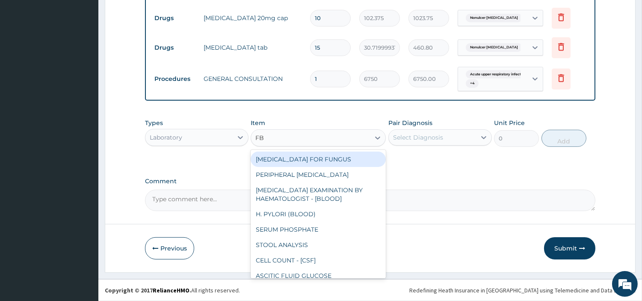
type input "FBC"
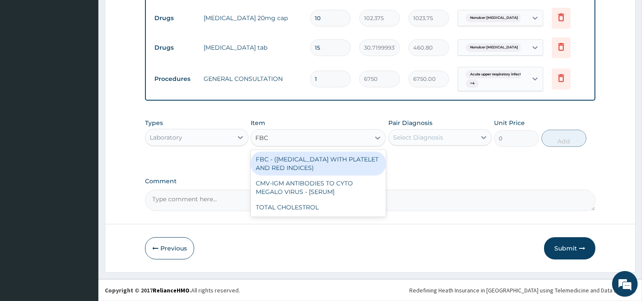
click at [336, 151] on div "FBC - (FULL BLOOD COUNT WITH PLATELET AND RED INDICES)" at bounding box center [318, 163] width 135 height 24
type input "5400"
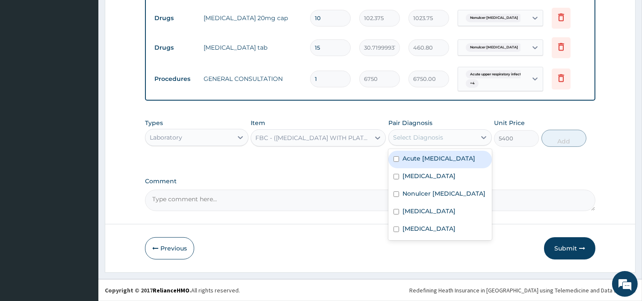
click at [451, 142] on div "Select Diagnosis" at bounding box center [432, 137] width 87 height 14
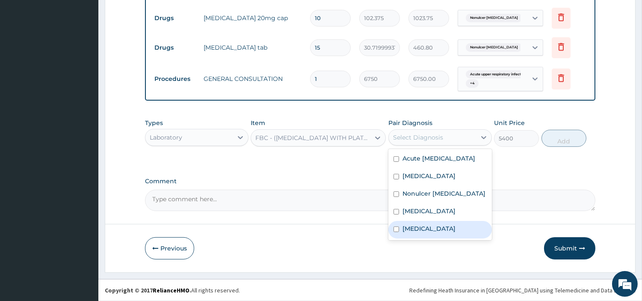
click at [438, 231] on div "Sepsis" at bounding box center [439, 230] width 103 height 18
checkbox input "true"
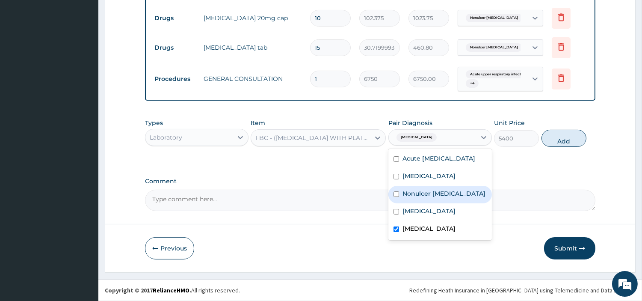
click at [547, 139] on button "Add" at bounding box center [563, 138] width 45 height 17
type input "0"
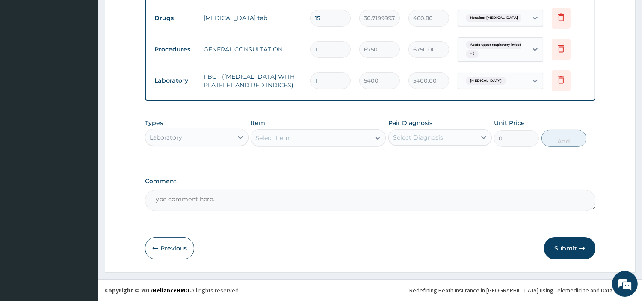
scroll to position [431, 0]
click at [324, 144] on div "Select Item" at bounding box center [310, 138] width 119 height 14
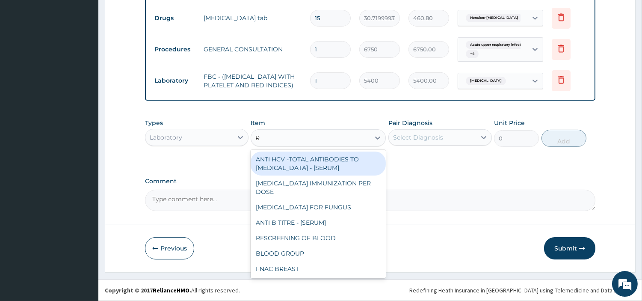
type input "RD"
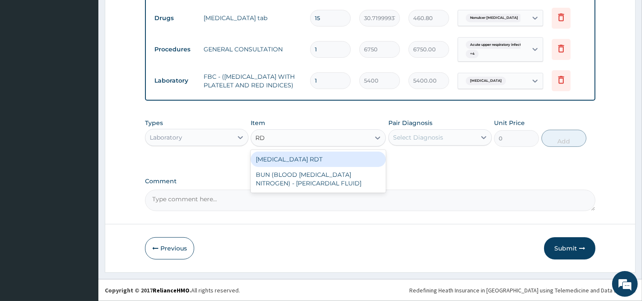
click at [319, 162] on div "MALARIA RDT" at bounding box center [318, 158] width 135 height 15
type input "2700"
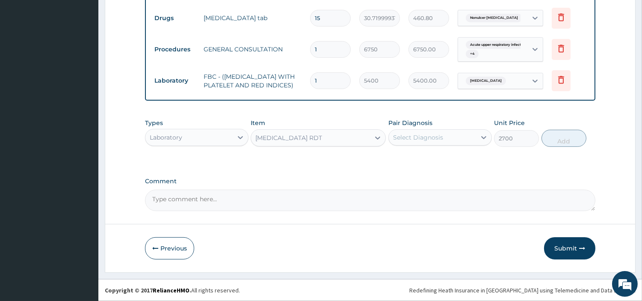
click at [404, 144] on div "Select Diagnosis" at bounding box center [439, 137] width 103 height 16
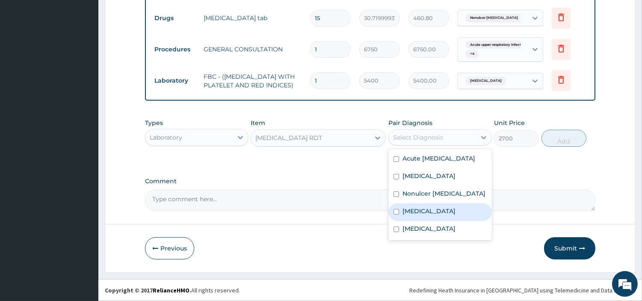
click at [422, 215] on label "Malaria" at bounding box center [428, 210] width 53 height 9
checkbox input "true"
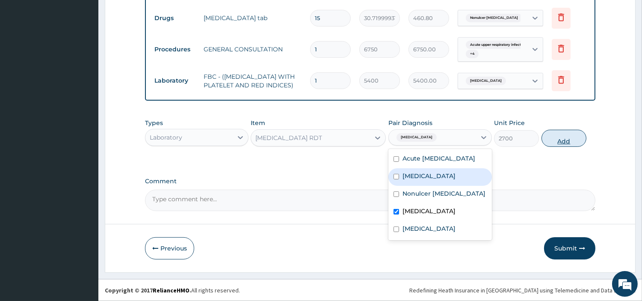
click at [553, 142] on button "Add" at bounding box center [563, 138] width 45 height 17
type input "0"
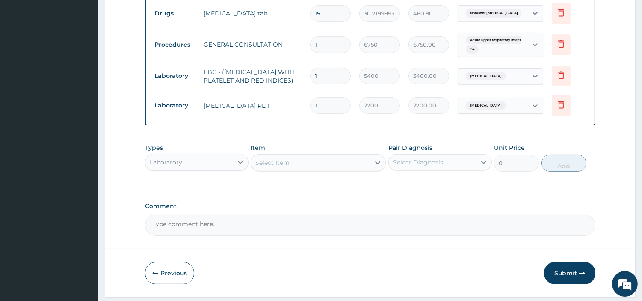
drag, startPoint x: 189, startPoint y: 163, endPoint x: 187, endPoint y: 174, distance: 11.2
click at [189, 163] on div "Laboratory" at bounding box center [188, 162] width 87 height 14
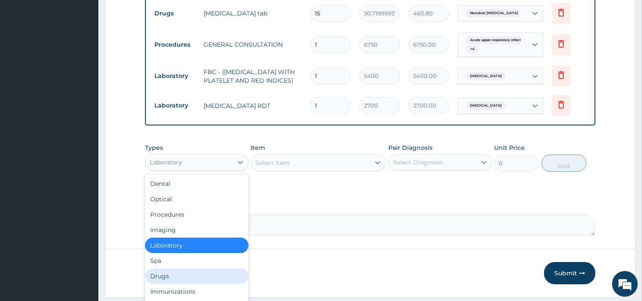
click at [161, 277] on div "Drugs" at bounding box center [196, 275] width 103 height 15
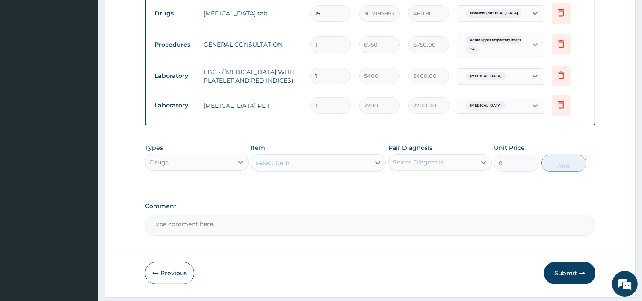
click at [303, 169] on div "Select Item" at bounding box center [310, 163] width 119 height 14
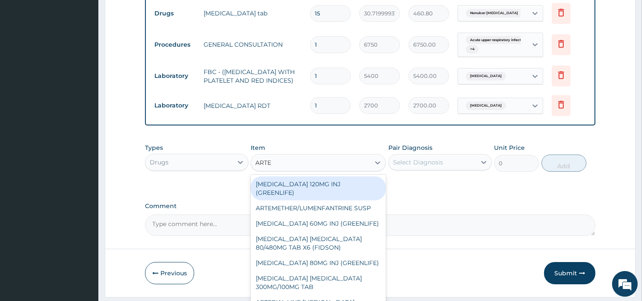
type input "ARTEM"
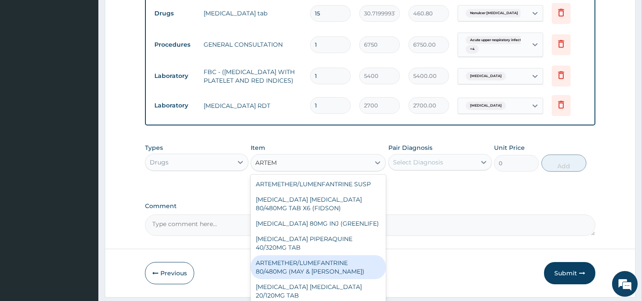
click at [336, 275] on div "ARTEMETHER/LUMEFANTRINE 80/480MG (MAY & BAKER)" at bounding box center [318, 267] width 135 height 24
type input "303.3257446289062"
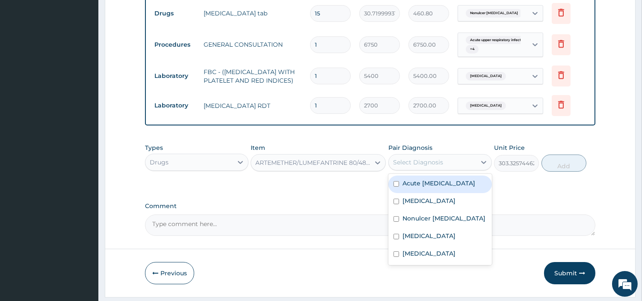
click at [457, 166] on div "Select Diagnosis" at bounding box center [432, 162] width 87 height 14
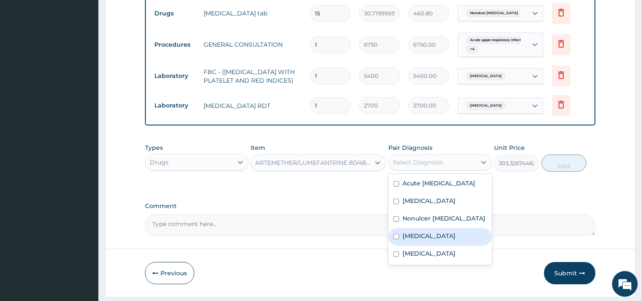
click at [428, 245] on div "Malaria" at bounding box center [439, 237] width 103 height 18
checkbox input "true"
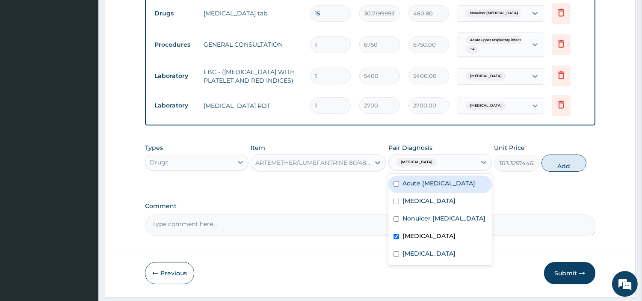
click at [554, 162] on button "Add" at bounding box center [563, 162] width 45 height 17
type input "0"
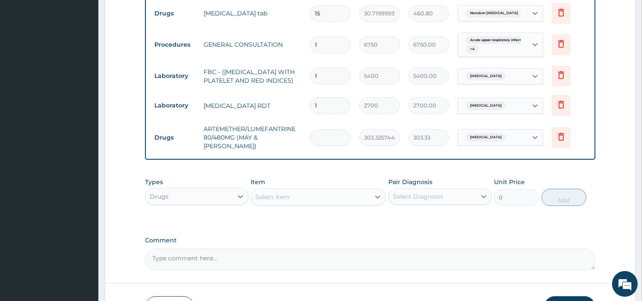
type input "0.00"
type input "6"
type input "1819.95"
type input "6"
click at [366, 204] on div "Select Item" at bounding box center [318, 196] width 135 height 17
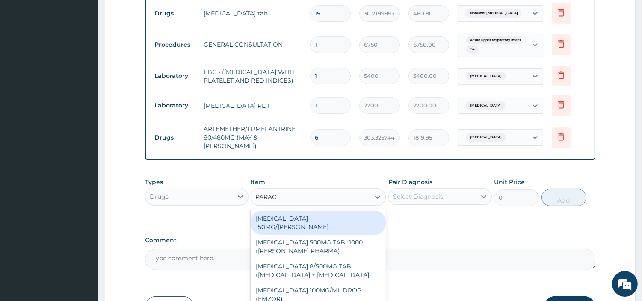
type input "PARACE"
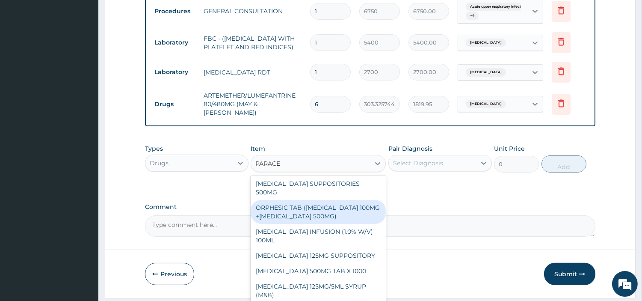
scroll to position [490, 0]
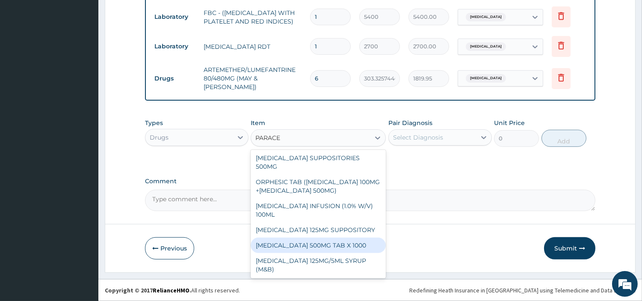
click at [344, 248] on div "PARACETAMOL 500MG TAB X 1000" at bounding box center [318, 244] width 135 height 15
type input "22.39999961853027"
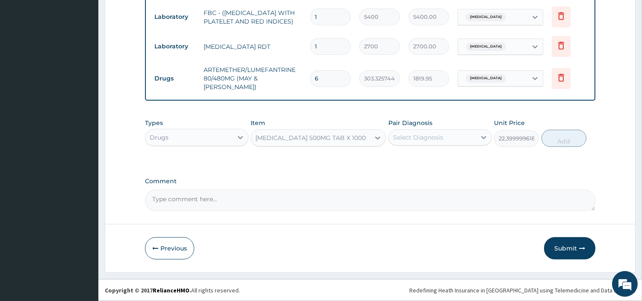
click at [451, 137] on div "Select Diagnosis" at bounding box center [432, 137] width 87 height 14
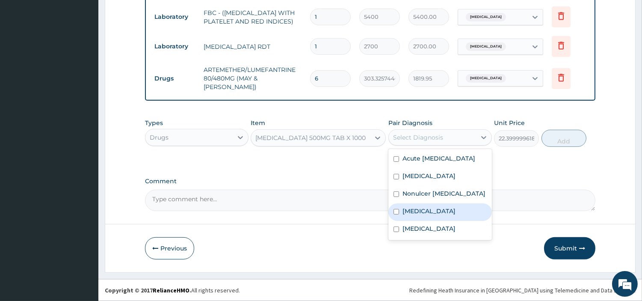
drag, startPoint x: 433, startPoint y: 224, endPoint x: 435, endPoint y: 220, distance: 5.0
click at [433, 221] on div "Malaria" at bounding box center [439, 212] width 103 height 18
checkbox input "true"
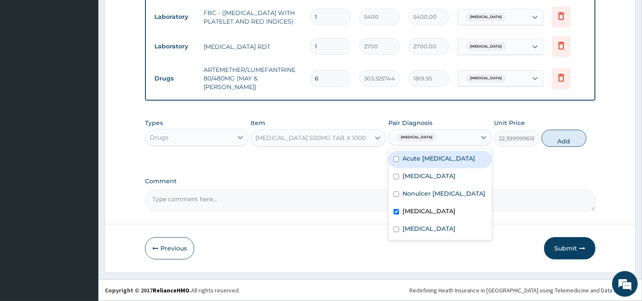
click at [463, 162] on label "Acute upper respiratory infection" at bounding box center [438, 158] width 73 height 9
checkbox input "true"
click at [566, 142] on button "Add" at bounding box center [563, 138] width 45 height 17
type input "0"
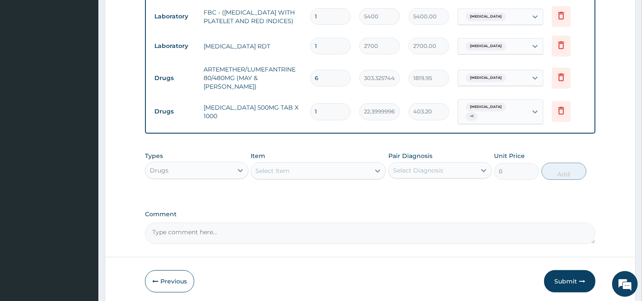
type input "18"
type input "403.20"
type input "18"
click at [564, 271] on button "Submit" at bounding box center [569, 281] width 51 height 22
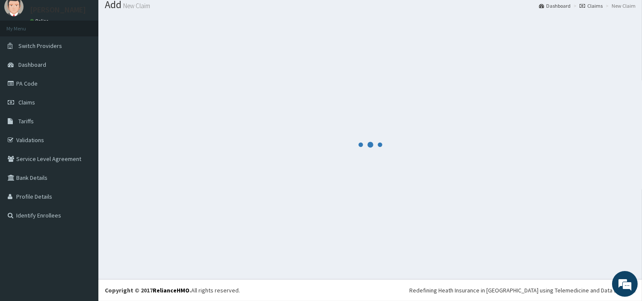
scroll to position [28, 0]
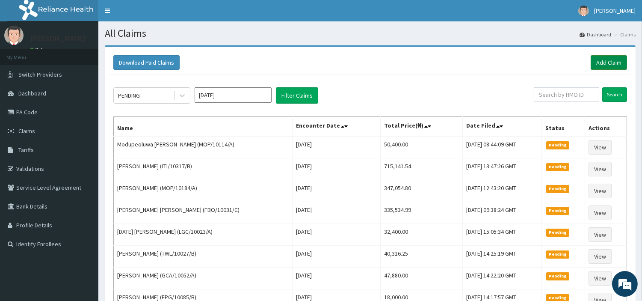
click at [616, 66] on link "Add Claim" at bounding box center [608, 62] width 36 height 15
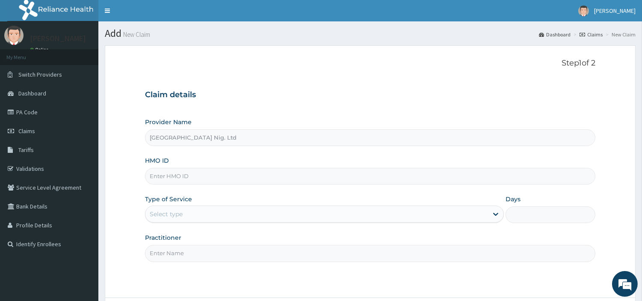
click at [221, 169] on input "HMO ID" at bounding box center [370, 176] width 450 height 17
paste input "HYT/10403/A"
type input "HYT/10403/A"
click at [250, 217] on div "Select type" at bounding box center [316, 214] width 342 height 14
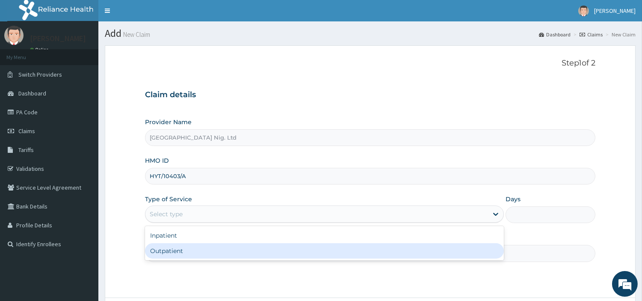
click at [226, 254] on div "Outpatient" at bounding box center [324, 250] width 359 height 15
type input "1"
click at [226, 254] on input "Practitioner" at bounding box center [370, 253] width 450 height 17
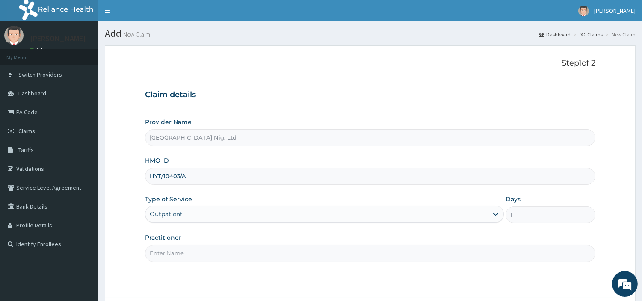
paste input "[PERSON_NAME]"
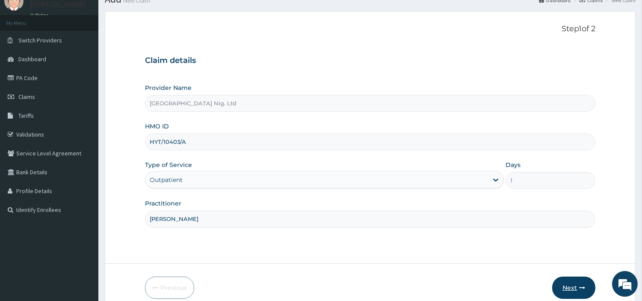
scroll to position [47, 0]
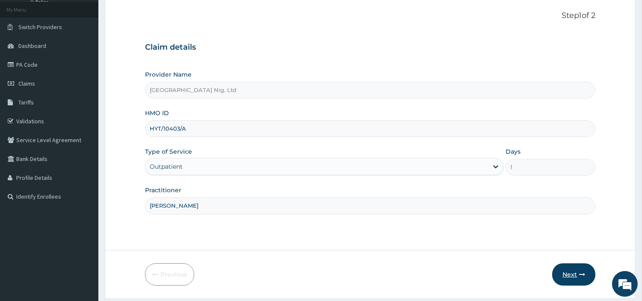
type input "[PERSON_NAME]"
click at [570, 274] on button "Next" at bounding box center [573, 274] width 43 height 22
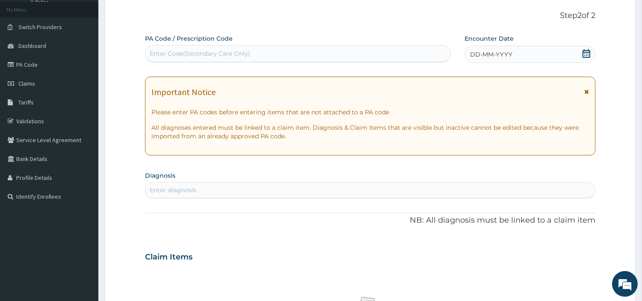
click at [563, 56] on div "DD-MM-YYYY" at bounding box center [529, 54] width 131 height 17
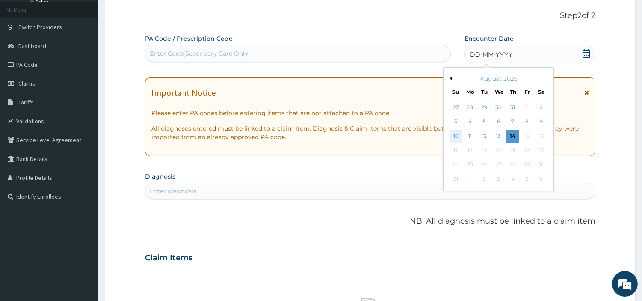
click at [456, 135] on div "10" at bounding box center [455, 136] width 13 height 13
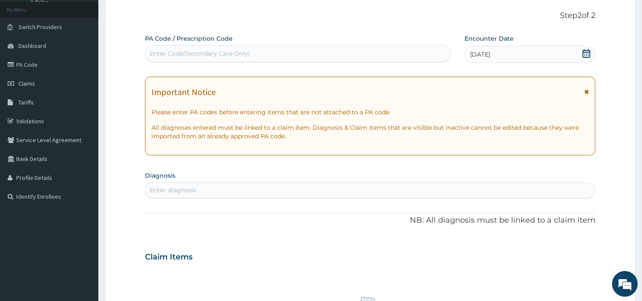
click at [435, 187] on div "Enter diagnosis" at bounding box center [369, 190] width 449 height 14
click at [411, 300] on html "R EL Toggle navigation [PERSON_NAME] [PERSON_NAME] - [EMAIL_ADDRESS][DOMAIN_NAM…" at bounding box center [321, 260] width 642 height 614
click at [219, 193] on div "Enter diagnosis" at bounding box center [369, 190] width 449 height 14
type input "FUNC DYS"
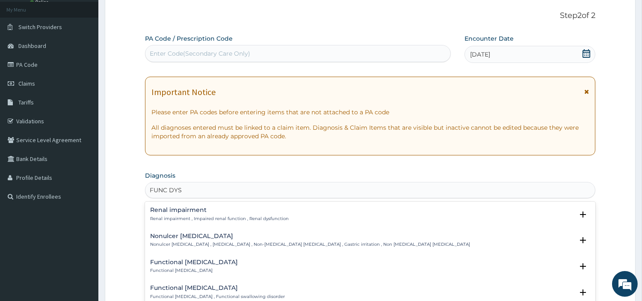
click at [217, 239] on div "Nonulcer [MEDICAL_DATA] Nonulcer [MEDICAL_DATA] , [MEDICAL_DATA] , Non-[MEDICAL…" at bounding box center [310, 240] width 320 height 15
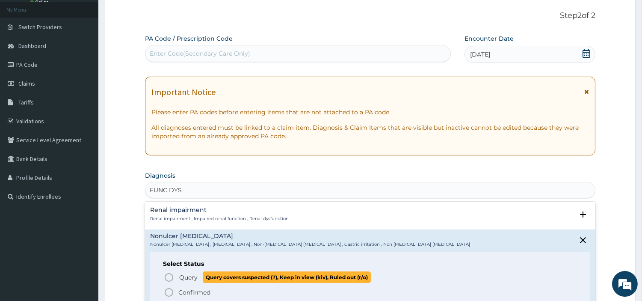
click at [198, 276] on p "Query Query covers suspected (?), Keep in view (kiv), Ruled out (r/o)" at bounding box center [274, 277] width 192 height 12
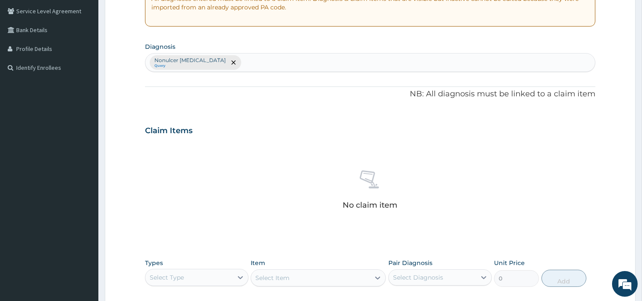
scroll to position [316, 0]
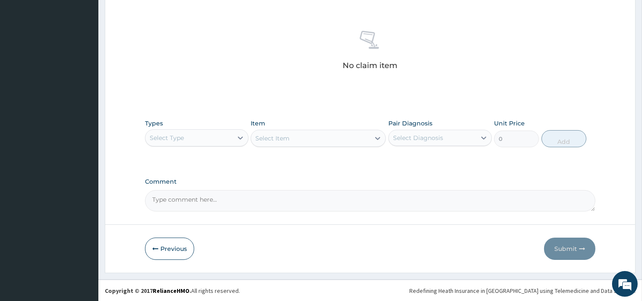
click at [198, 139] on div "Select Type" at bounding box center [188, 138] width 87 height 14
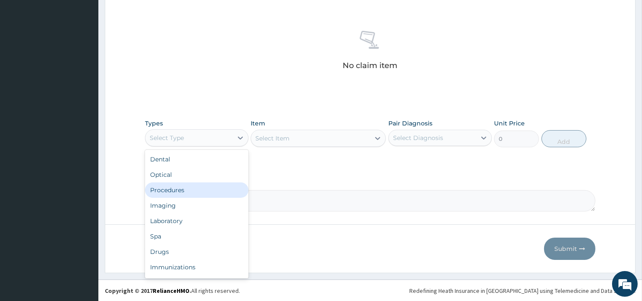
click at [189, 185] on div "Procedures" at bounding box center [196, 189] width 103 height 15
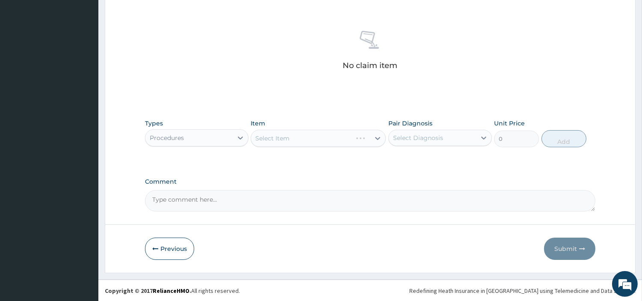
click at [349, 143] on div "Select Item" at bounding box center [318, 138] width 135 height 17
click at [342, 139] on div "Select Item" at bounding box center [310, 138] width 119 height 14
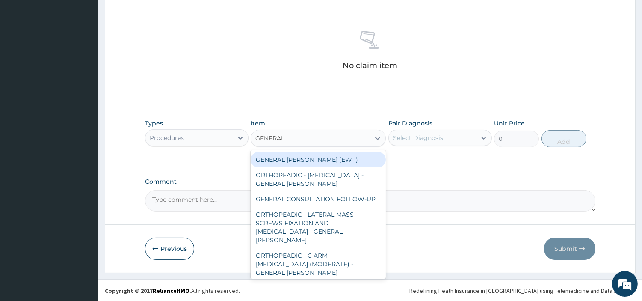
type input "GENERAL C"
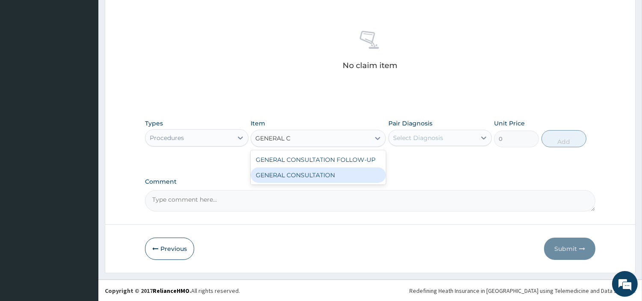
click at [339, 169] on div "GENERAL CONSULTATION" at bounding box center [318, 174] width 135 height 15
type input "6750"
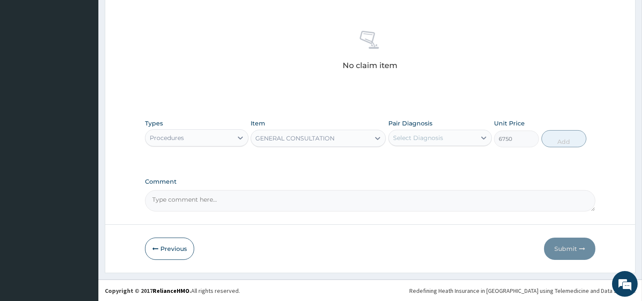
click at [419, 137] on div "Select Diagnosis" at bounding box center [418, 137] width 50 height 9
click at [422, 159] on label "Nonulcer [MEDICAL_DATA]" at bounding box center [443, 158] width 83 height 9
checkbox input "true"
click at [559, 135] on button "Add" at bounding box center [563, 138] width 45 height 17
type input "0"
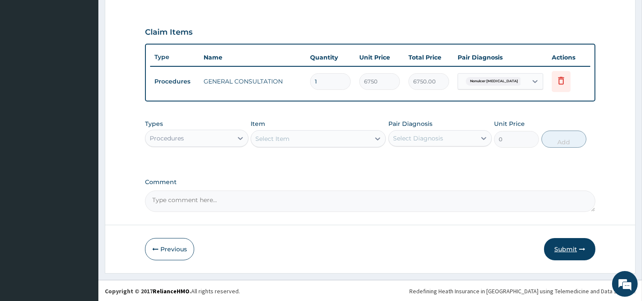
click at [578, 247] on button "Submit" at bounding box center [569, 249] width 51 height 22
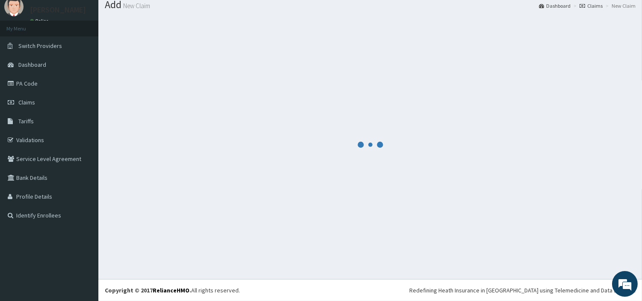
scroll to position [28, 0]
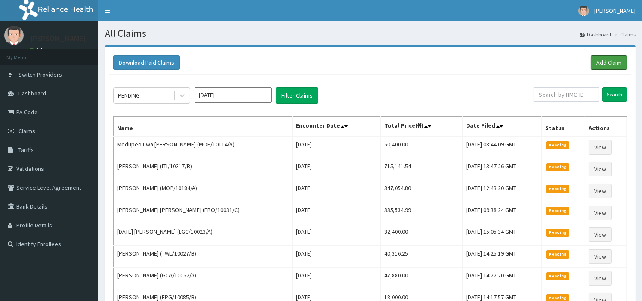
drag, startPoint x: 0, startPoint y: 0, endPoint x: 587, endPoint y: 68, distance: 591.0
click at [593, 66] on link "Add Claim" at bounding box center [608, 62] width 36 height 15
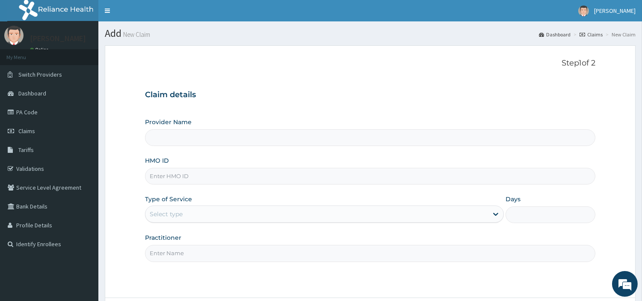
type input "[GEOGRAPHIC_DATA] Nig. Ltd"
type input "GSV/12689/A"
click at [185, 216] on div "Select type" at bounding box center [316, 214] width 342 height 14
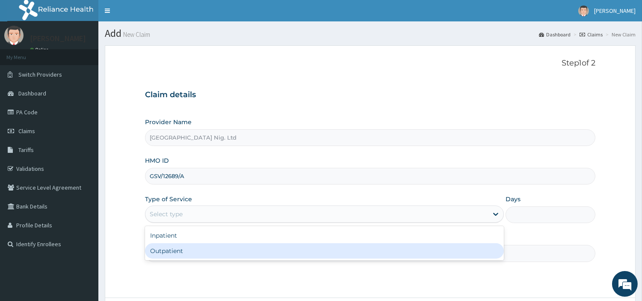
click at [183, 246] on div "Outpatient" at bounding box center [324, 250] width 359 height 15
type input "1"
click at [183, 246] on input "Practitioner" at bounding box center [370, 253] width 450 height 17
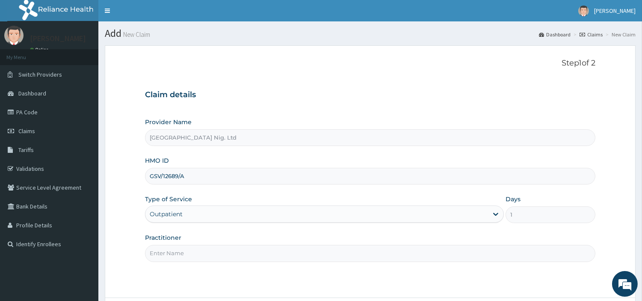
paste input "[PERSON_NAME]"
type input "OBAFEMI OLUSEGUN"
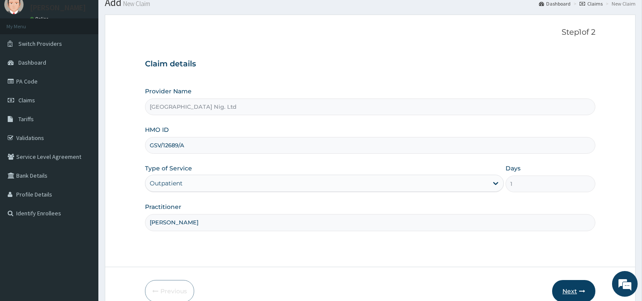
scroll to position [47, 0]
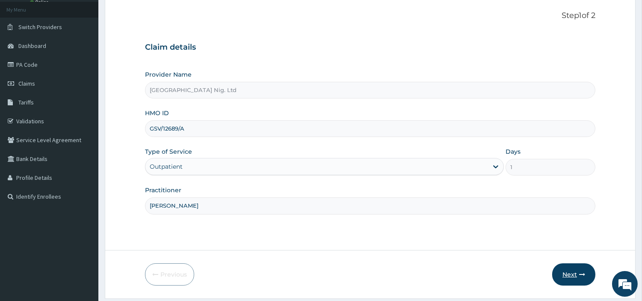
click at [566, 275] on button "Next" at bounding box center [573, 274] width 43 height 22
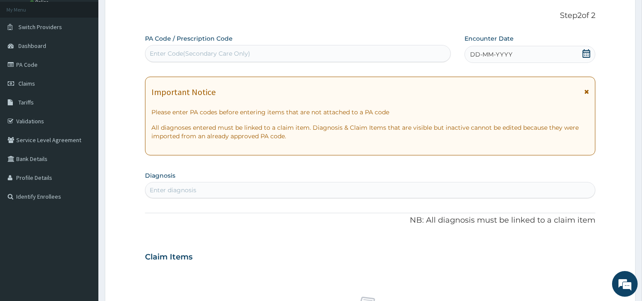
drag, startPoint x: 336, startPoint y: 53, endPoint x: 333, endPoint y: 62, distance: 8.4
click at [335, 53] on div "Enter Code(Secondary Care Only)" at bounding box center [297, 54] width 305 height 14
paste input "PA/3A97B9"
type input "PA/3A97B9"
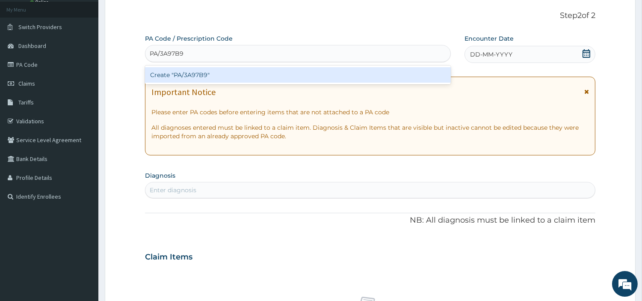
click at [360, 79] on div "Create "PA/3A97B9"" at bounding box center [298, 74] width 306 height 15
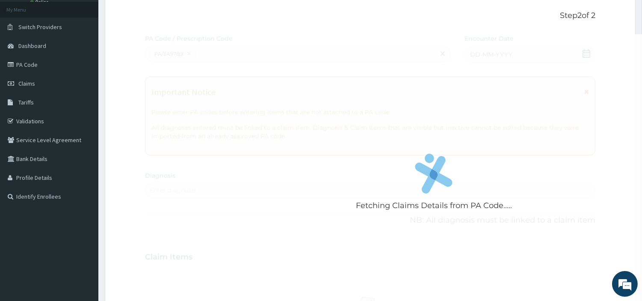
scroll to position [0, 0]
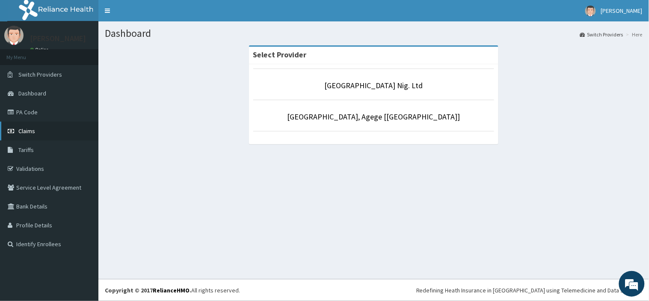
click at [41, 137] on link "Claims" at bounding box center [49, 130] width 98 height 19
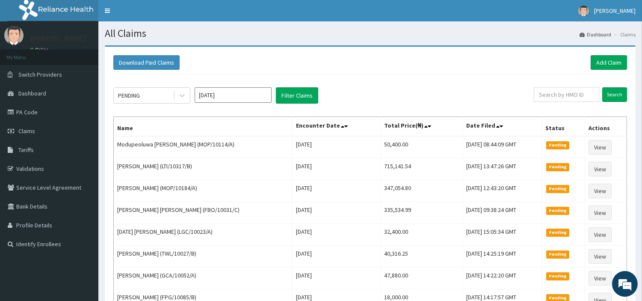
click at [590, 53] on div "Download Paid Claims Add Claim" at bounding box center [370, 63] width 522 height 24
click at [599, 59] on link "Add Claim" at bounding box center [608, 62] width 36 height 15
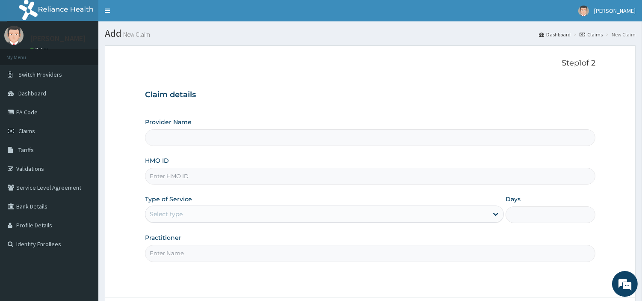
type input "R-Jolad Hospital Nig. Ltd"
click at [189, 181] on input "HMO ID" at bounding box center [370, 176] width 450 height 17
paste input "GSV/12689/A"
type input "GSV/12689/A"
click at [213, 212] on div "Select type" at bounding box center [316, 214] width 342 height 14
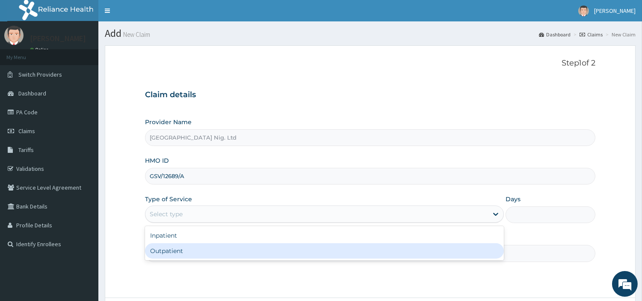
click at [212, 251] on div "Outpatient" at bounding box center [324, 250] width 359 height 15
type input "1"
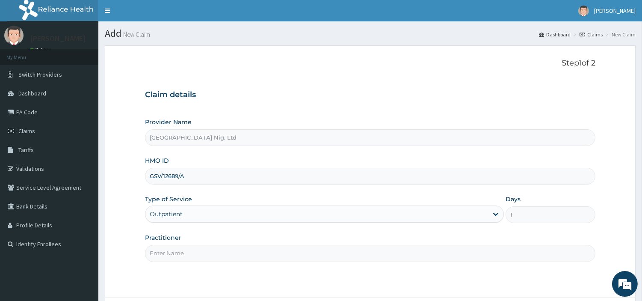
click at [206, 259] on input "Practitioner" at bounding box center [370, 253] width 450 height 17
paste input "OBAFEMI OLUSEGUN"
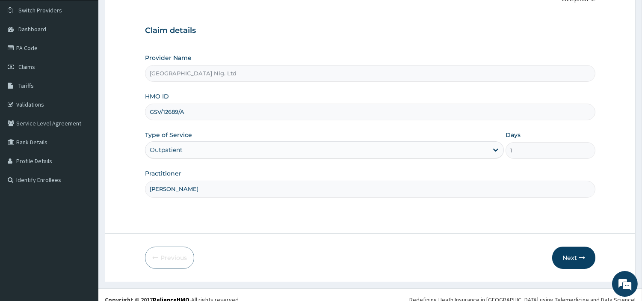
scroll to position [74, 0]
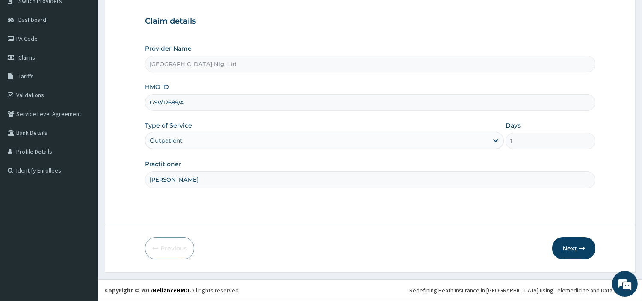
type input "OBAFEMI OLUSEGUN"
click at [565, 251] on button "Next" at bounding box center [573, 248] width 43 height 22
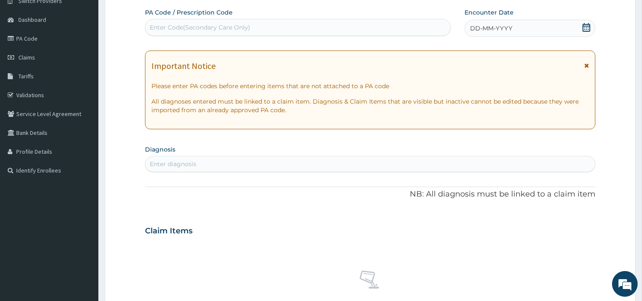
click at [286, 28] on div "Enter Code(Secondary Care Only)" at bounding box center [297, 28] width 305 height 14
paste input "PA/3A97B9"
type input "PA/3A97B9"
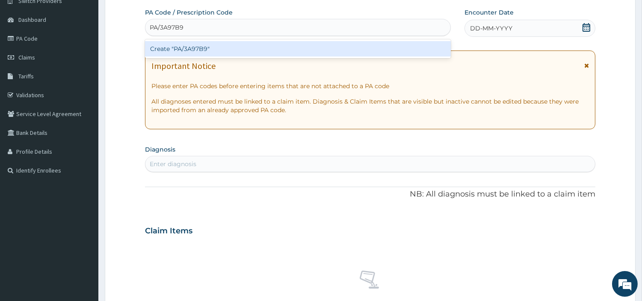
click at [396, 50] on div "Create "PA/3A97B9"" at bounding box center [298, 48] width 306 height 15
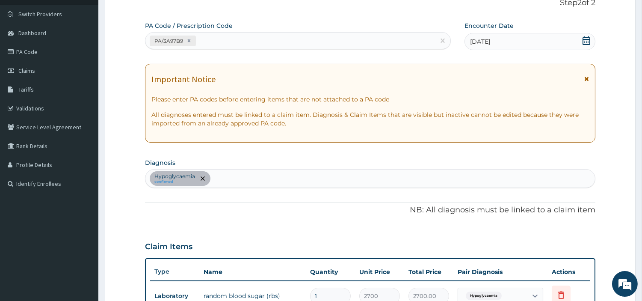
scroll to position [74, 0]
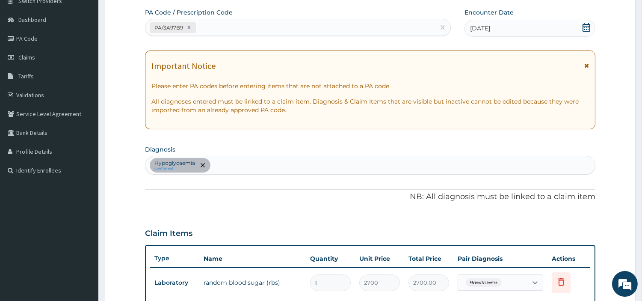
click at [247, 156] on div "Hypoglycaemia confirmed" at bounding box center [369, 165] width 449 height 18
type input "MALAR"
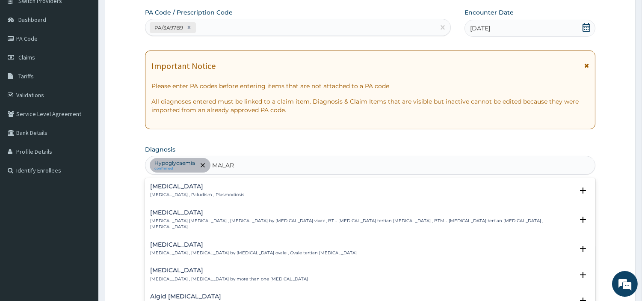
click at [172, 186] on h4 "Malaria" at bounding box center [197, 186] width 94 height 6
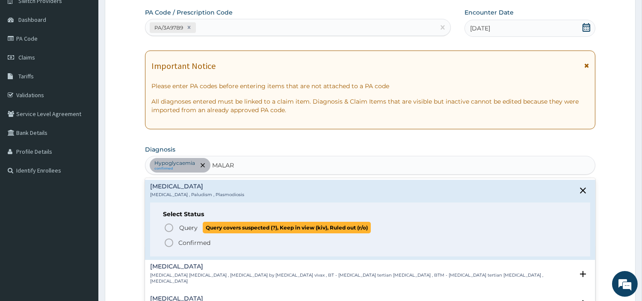
click at [170, 227] on icon "status option query" at bounding box center [169, 227] width 10 height 10
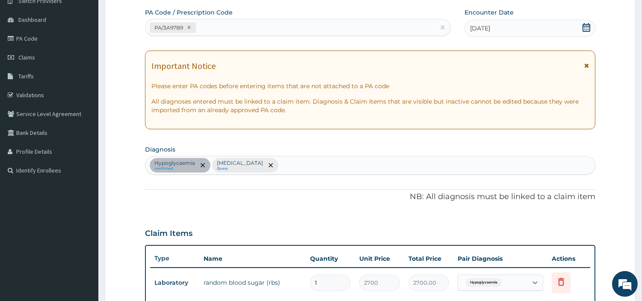
click at [261, 165] on div "Hypoglycaemia confirmed Malaria Query" at bounding box center [369, 165] width 449 height 18
type input "SEP"
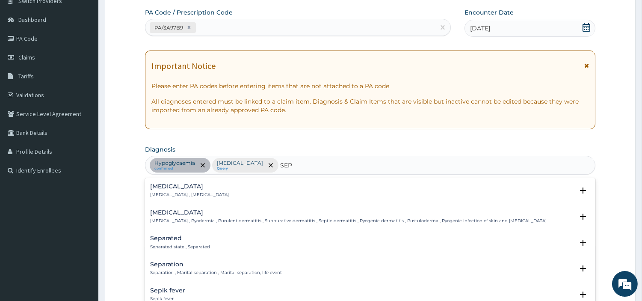
click at [183, 190] on div "Sepsis Systemic infection , Sepsis" at bounding box center [189, 190] width 79 height 15
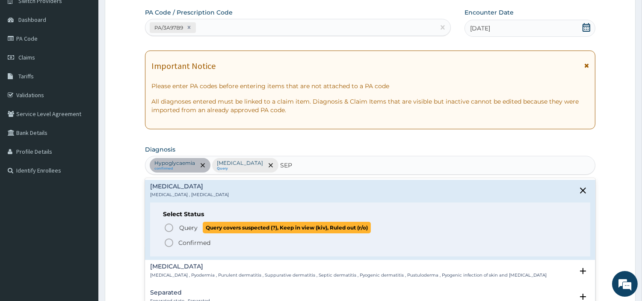
click at [177, 227] on span "Query Query covers suspected (?), Keep in view (kiv), Ruled out (r/o)" at bounding box center [370, 227] width 413 height 12
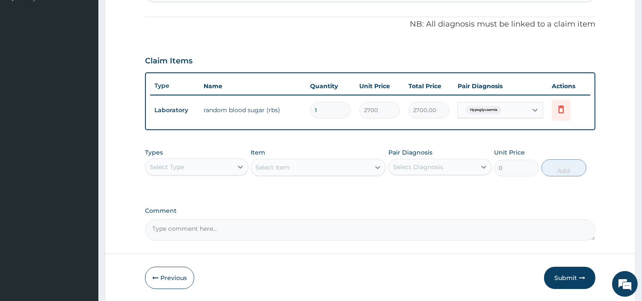
scroll to position [274, 0]
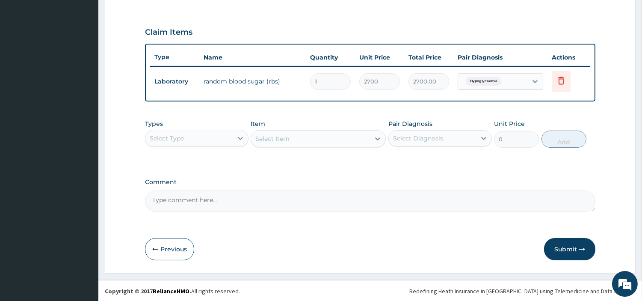
click at [164, 155] on div "Types Select Type Item Select Item Pair Diagnosis Select Diagnosis Unit Price 0…" at bounding box center [370, 140] width 450 height 50
click at [168, 141] on div "Select Type" at bounding box center [188, 138] width 87 height 14
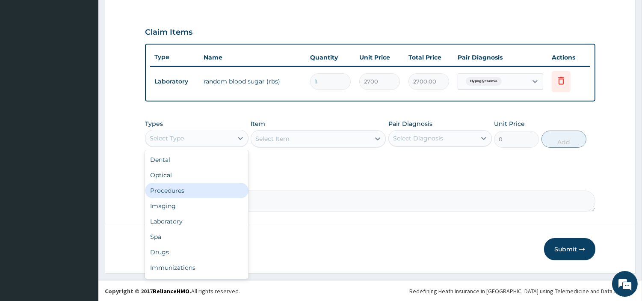
click at [170, 189] on div "Procedures" at bounding box center [196, 190] width 103 height 15
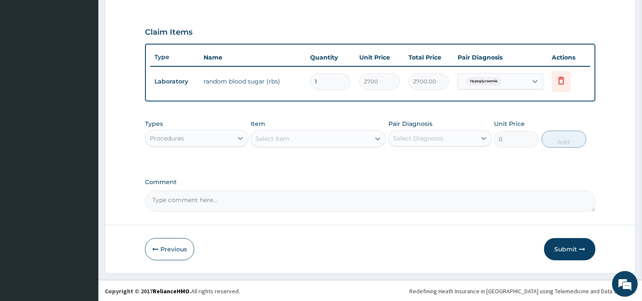
click at [285, 150] on div "Types Procedures Item Select Item Pair Diagnosis Select Diagnosis Unit Price 0 …" at bounding box center [370, 133] width 450 height 37
click at [291, 144] on div "Select Item" at bounding box center [318, 138] width 135 height 17
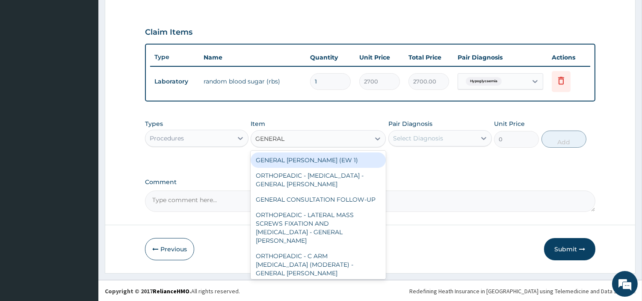
type input "GENERAL C"
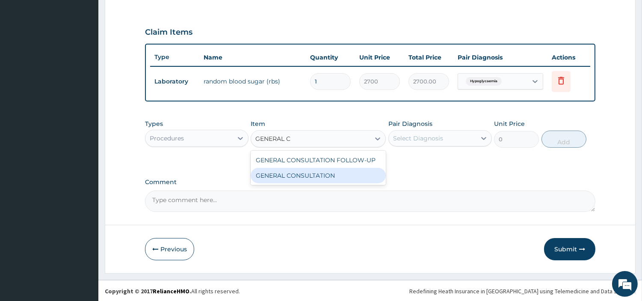
click at [306, 168] on div "GENERAL CONSULTATION" at bounding box center [318, 175] width 135 height 15
type input "6750"
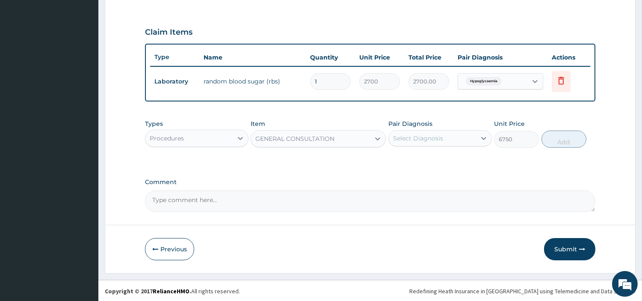
click at [416, 145] on div "Pair Diagnosis Select Diagnosis" at bounding box center [439, 133] width 103 height 28
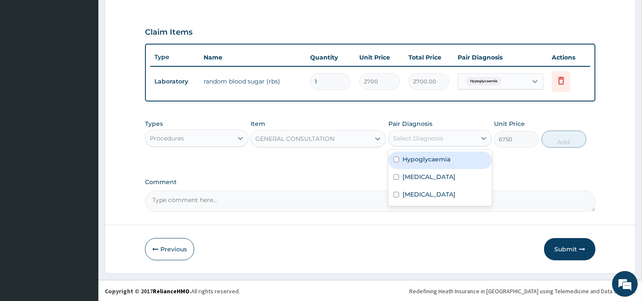
click at [418, 132] on div "Select Diagnosis" at bounding box center [432, 138] width 87 height 14
click at [418, 160] on label "Hypoglycaemia" at bounding box center [426, 159] width 48 height 9
checkbox input "true"
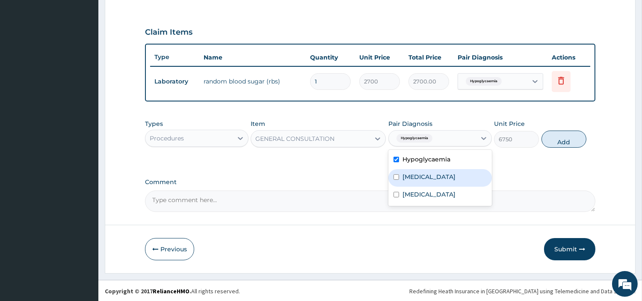
drag, startPoint x: 419, startPoint y: 180, endPoint x: 419, endPoint y: 186, distance: 6.8
click at [419, 180] on div "Malaria" at bounding box center [439, 178] width 103 height 18
checkbox input "true"
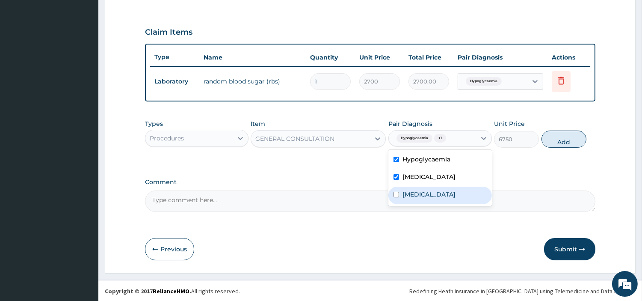
click at [420, 195] on label "[MEDICAL_DATA]" at bounding box center [428, 194] width 53 height 9
checkbox input "true"
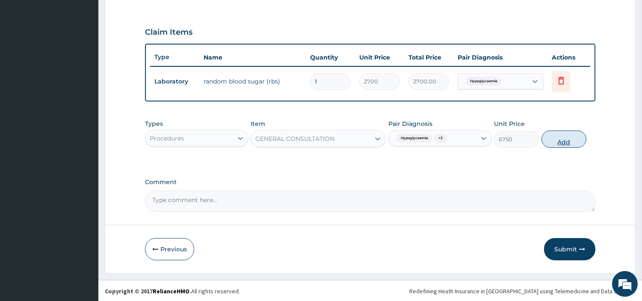
click at [546, 140] on button "Add" at bounding box center [563, 138] width 45 height 17
type input "0"
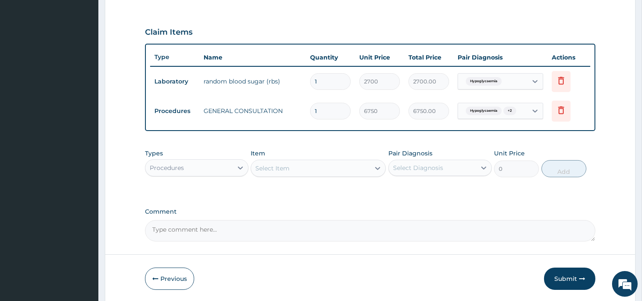
click at [160, 161] on div "Procedures" at bounding box center [188, 168] width 87 height 14
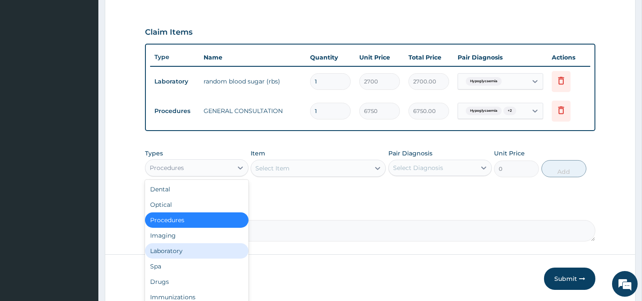
click at [178, 245] on div "Laboratory" at bounding box center [196, 250] width 103 height 15
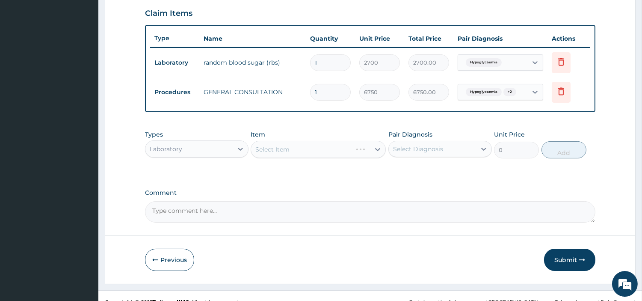
scroll to position [304, 0]
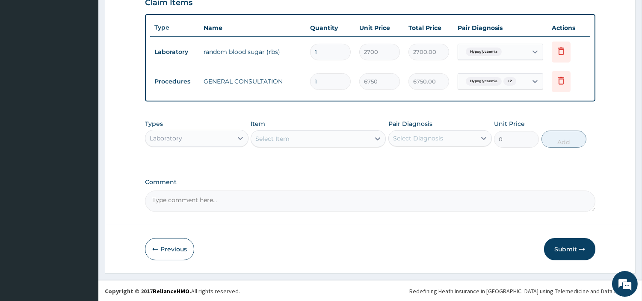
click at [333, 144] on div "Select Item" at bounding box center [310, 139] width 119 height 14
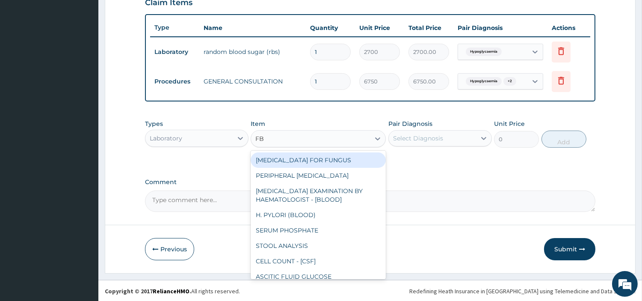
type input "FBC"
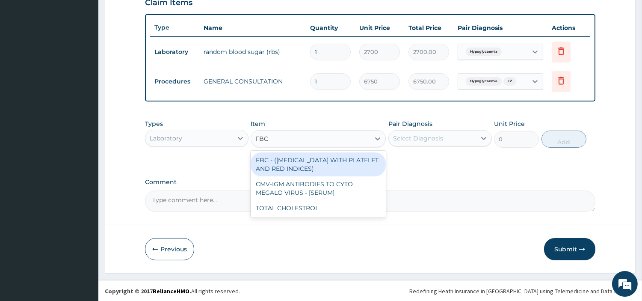
drag, startPoint x: 339, startPoint y: 165, endPoint x: 429, endPoint y: 140, distance: 93.6
click at [339, 165] on div "FBC - ([MEDICAL_DATA] WITH PLATELET AND RED INDICES)" at bounding box center [318, 164] width 135 height 24
type input "5400"
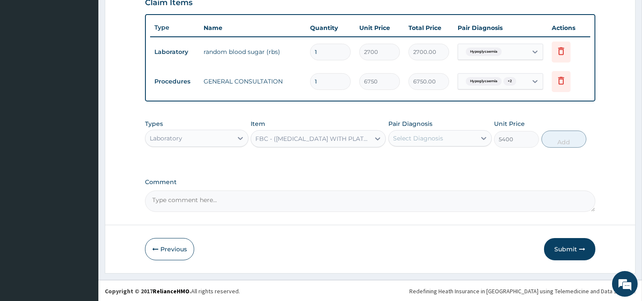
click at [429, 139] on div "Select Diagnosis" at bounding box center [418, 138] width 50 height 9
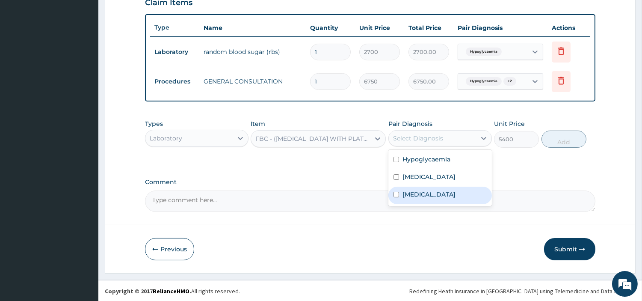
click at [424, 195] on div "[MEDICAL_DATA]" at bounding box center [439, 195] width 103 height 18
checkbox input "true"
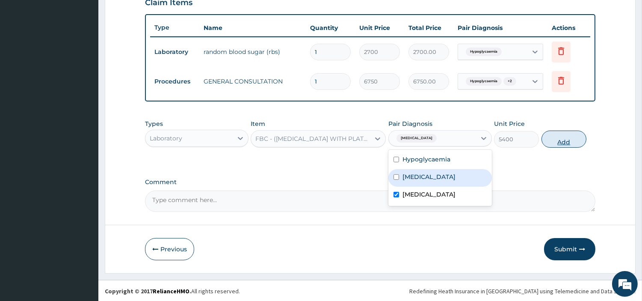
click at [552, 144] on button "Add" at bounding box center [563, 138] width 45 height 17
type input "0"
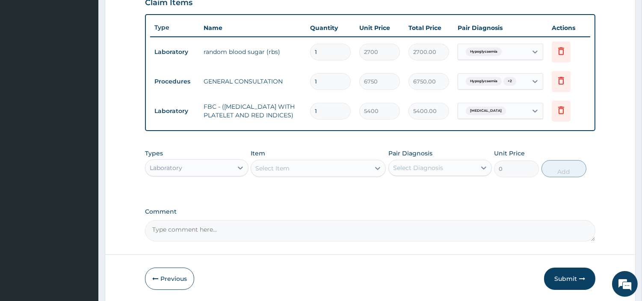
click at [352, 170] on div "Select Item" at bounding box center [310, 168] width 119 height 14
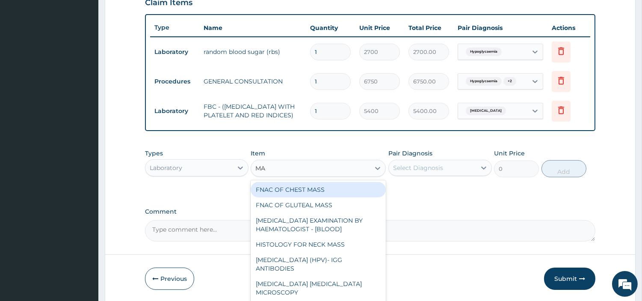
type input "MAL"
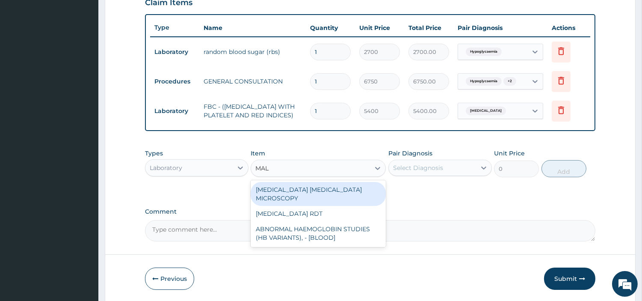
click at [375, 186] on div "[MEDICAL_DATA] [MEDICAL_DATA] MICROSCOPY" at bounding box center [318, 194] width 135 height 24
type input "2700"
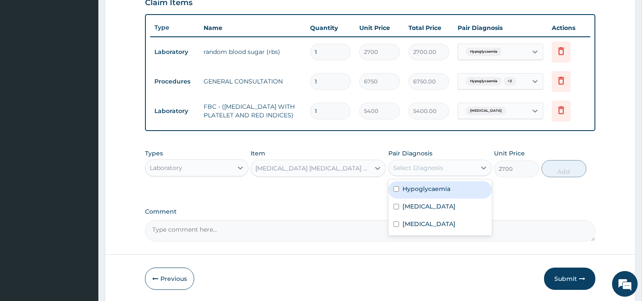
click at [427, 171] on div "Select Diagnosis" at bounding box center [418, 167] width 50 height 9
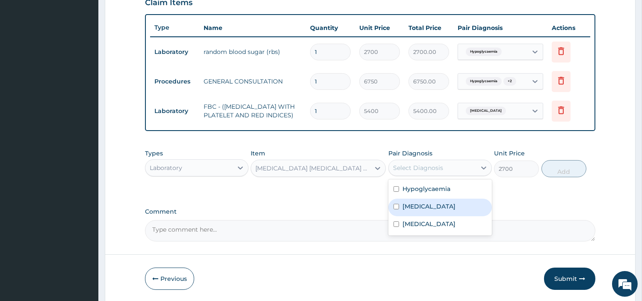
click at [432, 212] on div "[MEDICAL_DATA]" at bounding box center [439, 207] width 103 height 18
checkbox input "true"
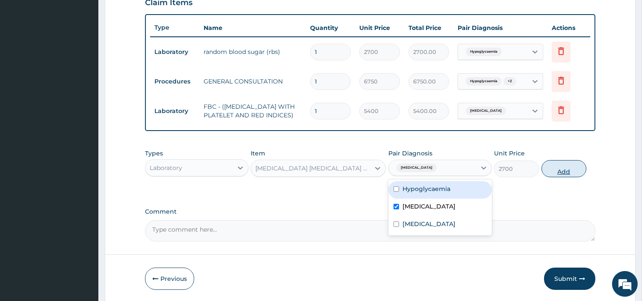
click at [559, 174] on button "Add" at bounding box center [563, 168] width 45 height 17
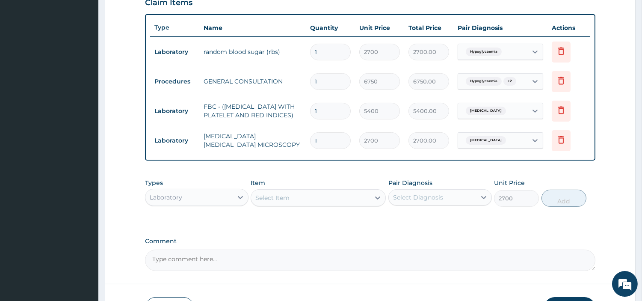
type input "0"
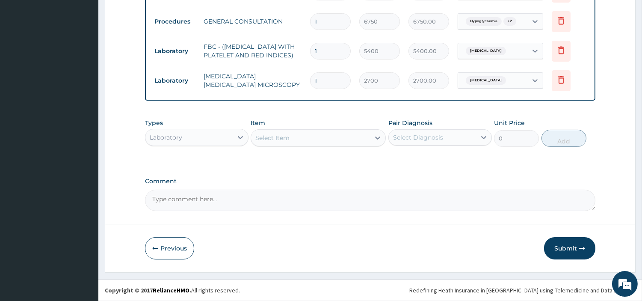
click at [557, 249] on button "Submit" at bounding box center [569, 248] width 51 height 22
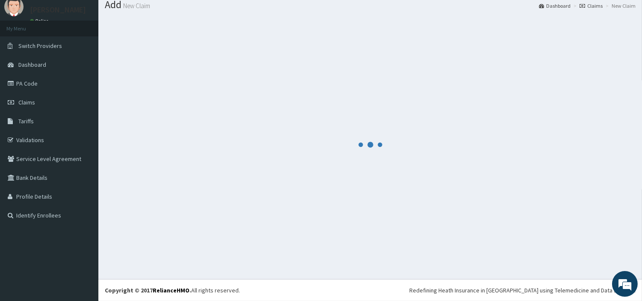
scroll to position [28, 0]
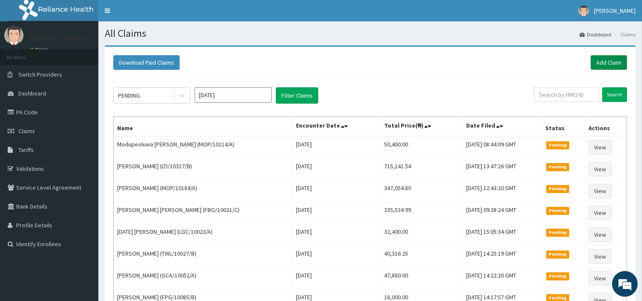
click at [602, 59] on link "Add Claim" at bounding box center [608, 62] width 36 height 15
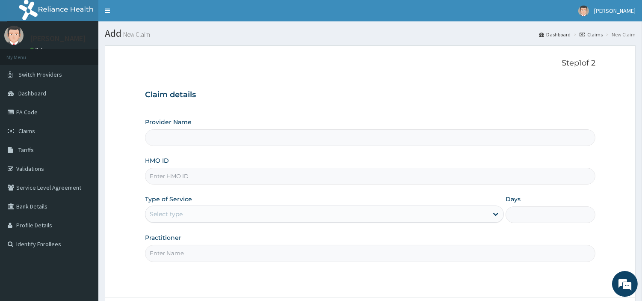
type input "[GEOGRAPHIC_DATA] Nig. Ltd"
click at [203, 177] on input "HMO ID" at bounding box center [370, 176] width 450 height 17
paste input "OHT/12765/A"
type input "OHT/12765/A"
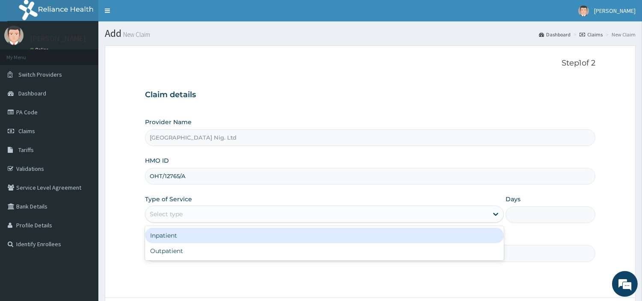
click at [171, 209] on div "Select type" at bounding box center [316, 214] width 342 height 14
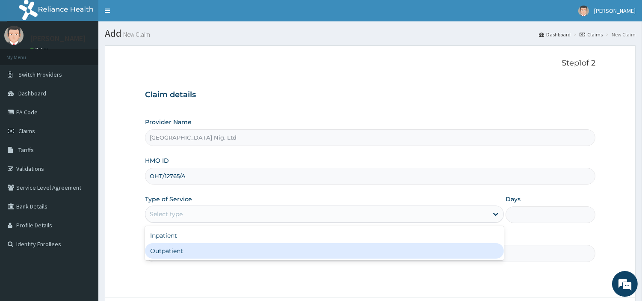
click at [176, 248] on div "Outpatient" at bounding box center [324, 250] width 359 height 15
type input "1"
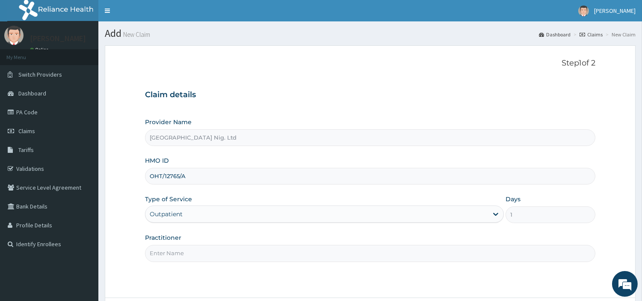
click at [176, 248] on input "Practitioner" at bounding box center [370, 253] width 450 height 17
paste input "[PERSON_NAME]"
type input "[PERSON_NAME]"
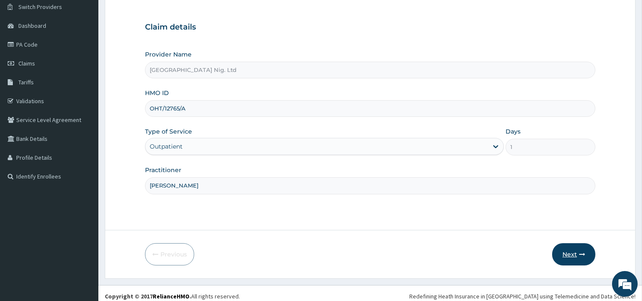
scroll to position [74, 0]
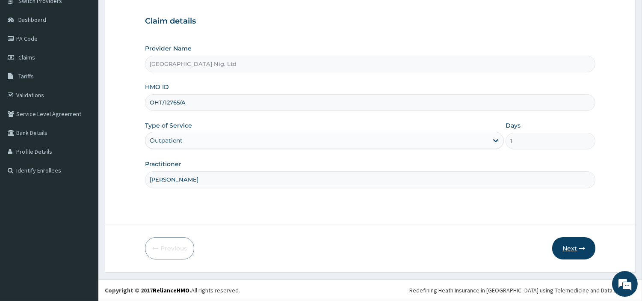
click at [577, 240] on button "Next" at bounding box center [573, 248] width 43 height 22
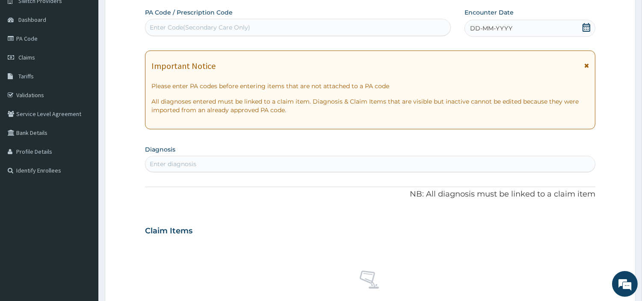
click at [553, 26] on div "DD-MM-YYYY" at bounding box center [529, 28] width 131 height 17
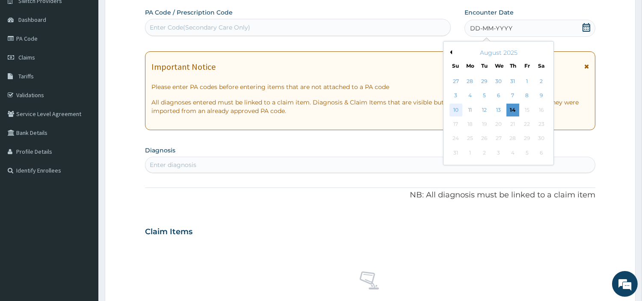
click at [449, 109] on div "10" at bounding box center [455, 109] width 13 height 13
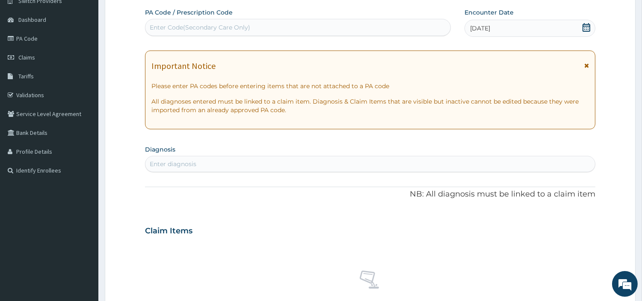
click at [445, 165] on div "Enter diagnosis" at bounding box center [369, 164] width 449 height 14
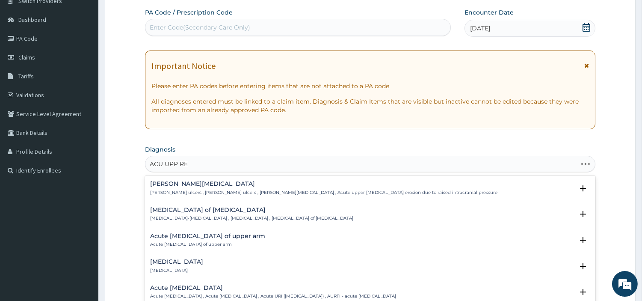
type input "ACU UPP RES"
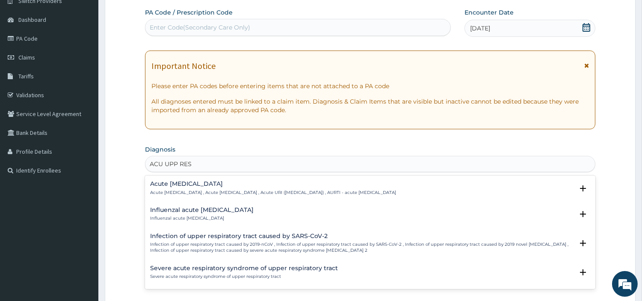
click at [238, 186] on h4 "Acute upper respiratory infection" at bounding box center [273, 183] width 246 height 6
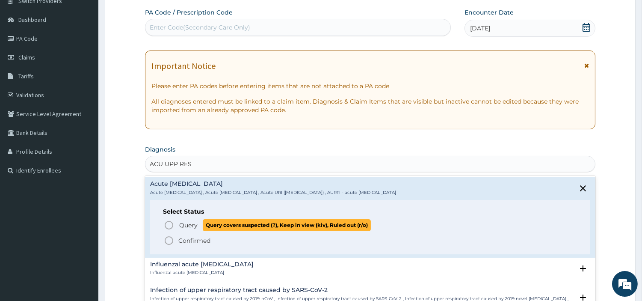
click at [198, 225] on p "Query Query covers suspected (?), Keep in view (kiv), Ruled out (r/o)" at bounding box center [274, 225] width 192 height 12
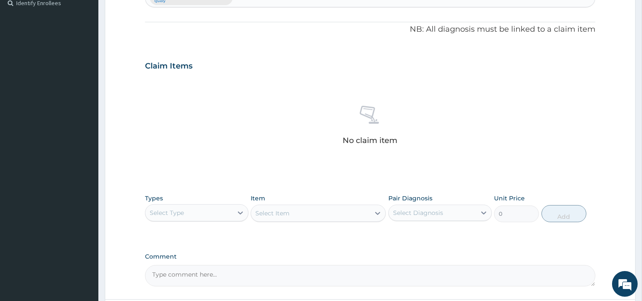
scroll to position [263, 0]
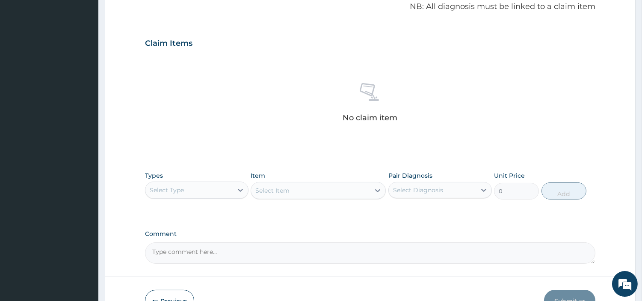
click at [182, 188] on div "Select Type" at bounding box center [167, 190] width 34 height 9
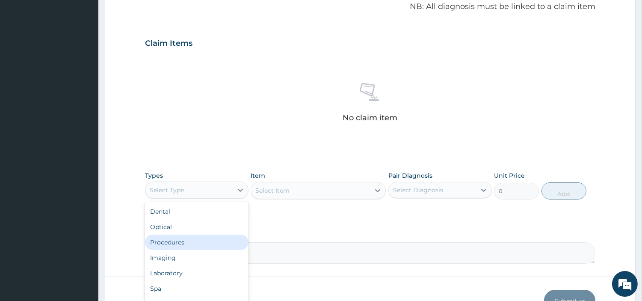
click at [172, 241] on div "Procedures" at bounding box center [196, 241] width 103 height 15
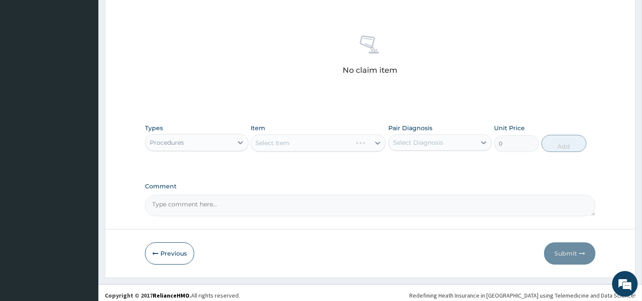
scroll to position [316, 0]
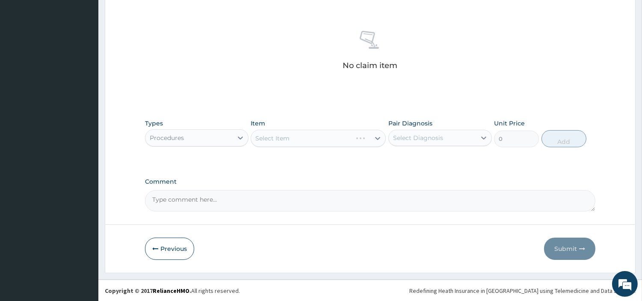
click at [199, 131] on div "Procedures" at bounding box center [188, 138] width 87 height 14
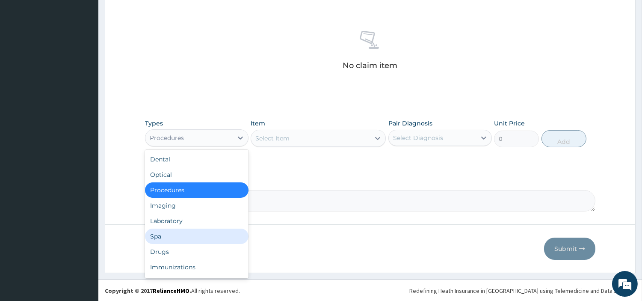
click at [189, 242] on div "Spa" at bounding box center [196, 235] width 103 height 15
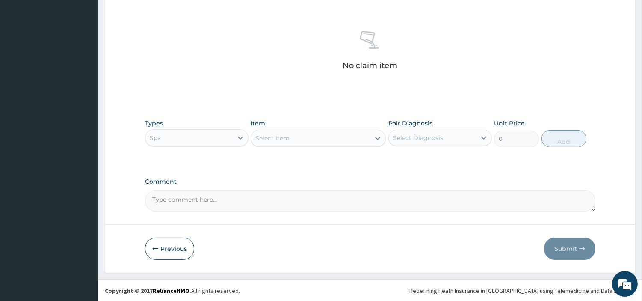
click at [304, 138] on div "Select Item" at bounding box center [310, 138] width 119 height 14
type input "AMOC"
drag, startPoint x: 223, startPoint y: 142, endPoint x: 223, endPoint y: 148, distance: 6.0
click at [223, 142] on div "Spa" at bounding box center [188, 138] width 87 height 14
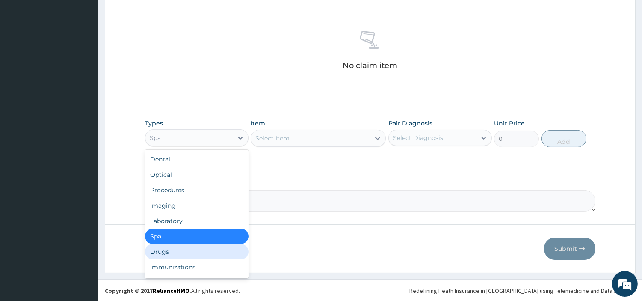
click at [180, 248] on div "Drugs" at bounding box center [196, 251] width 103 height 15
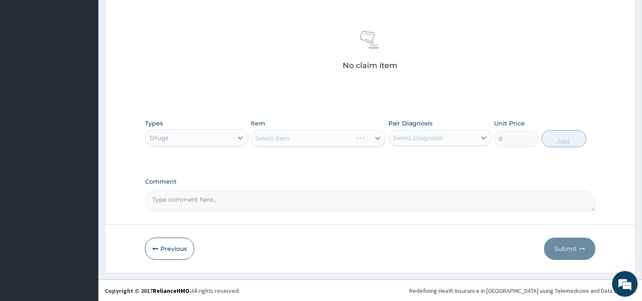
click at [315, 142] on div "Select Item" at bounding box center [318, 138] width 135 height 17
click at [315, 142] on div "Select Item" at bounding box center [310, 138] width 119 height 14
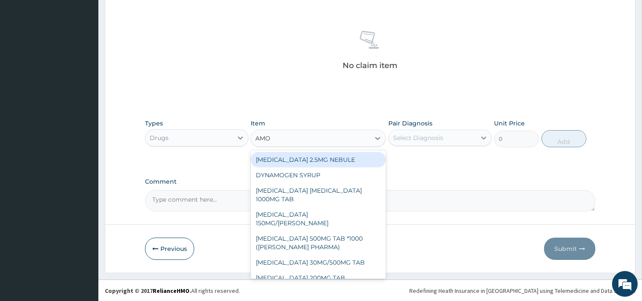
type input "AMOX"
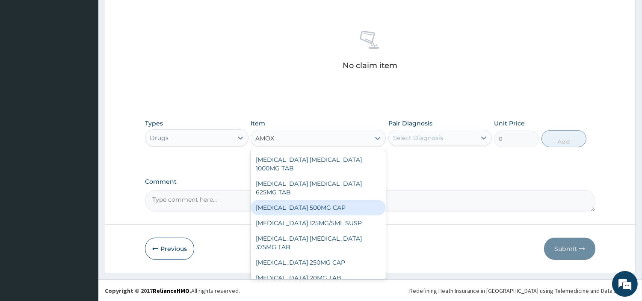
click at [334, 208] on div "AMOXICILLIN 500MG CAP" at bounding box center [318, 207] width 135 height 15
type input "210"
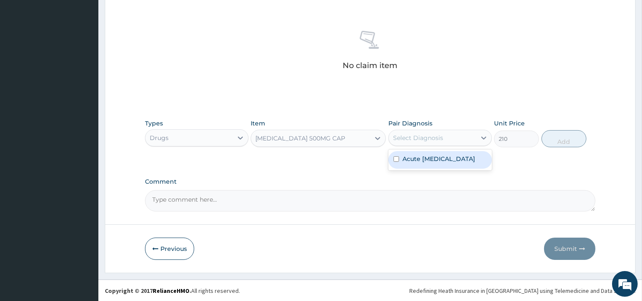
click at [438, 145] on div "Select Diagnosis" at bounding box center [439, 138] width 103 height 16
click at [434, 163] on label "Acute upper respiratory infection" at bounding box center [438, 158] width 73 height 9
checkbox input "true"
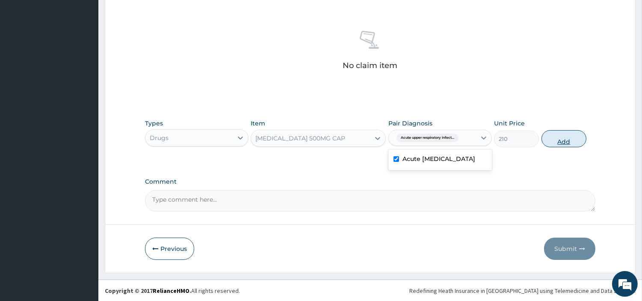
click at [556, 140] on button "Add" at bounding box center [563, 138] width 45 height 17
type input "0"
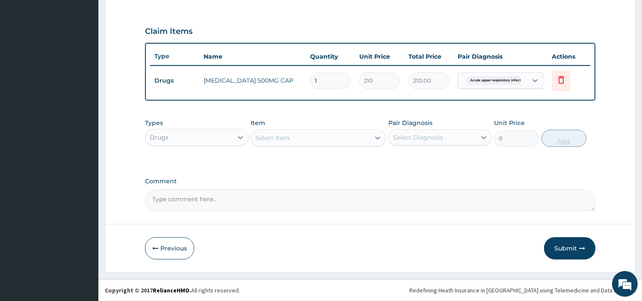
scroll to position [274, 0]
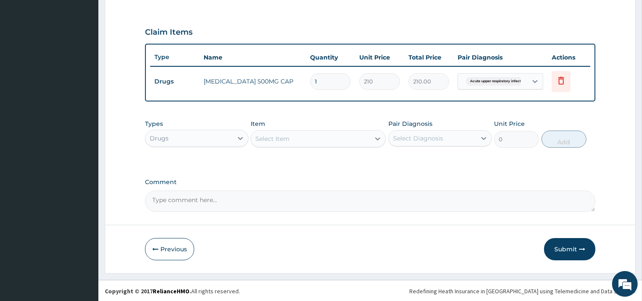
type input "15"
type input "3150.00"
type input "15"
click at [557, 253] on button "Submit" at bounding box center [569, 249] width 51 height 22
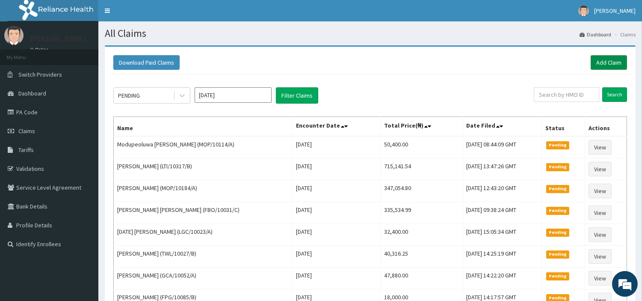
click at [617, 56] on link "Add Claim" at bounding box center [608, 62] width 36 height 15
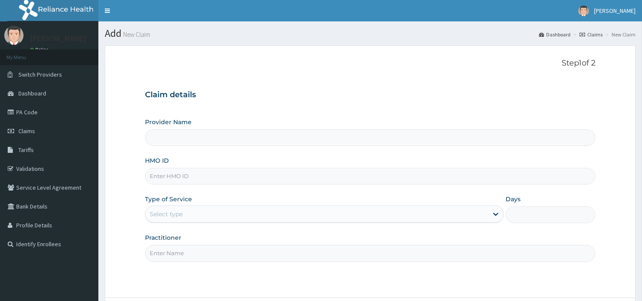
type input "[GEOGRAPHIC_DATA] Nig. Ltd"
type input "LPD/10122/A"
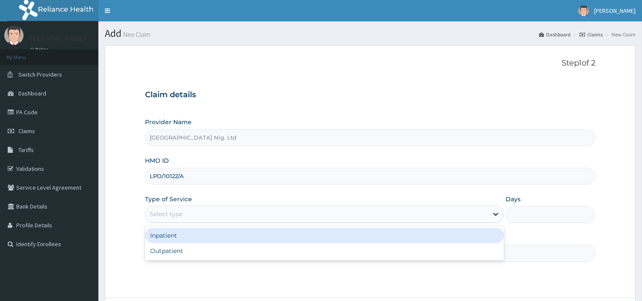
click at [169, 215] on div "Select type" at bounding box center [166, 213] width 33 height 9
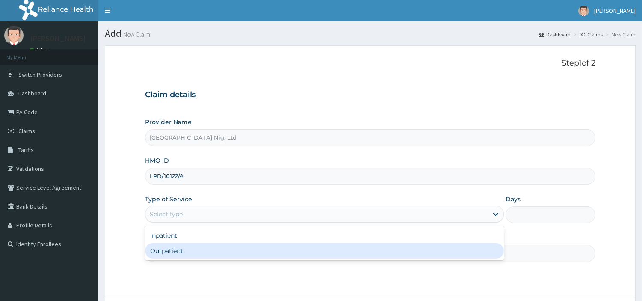
click at [168, 251] on div "Outpatient" at bounding box center [324, 250] width 359 height 15
type input "1"
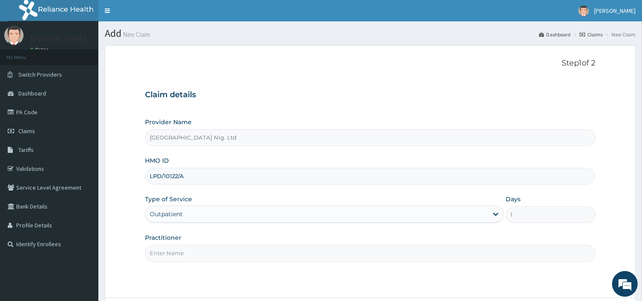
click at [168, 251] on input "Practitioner" at bounding box center [370, 253] width 450 height 17
paste input "[PERSON_NAME]"
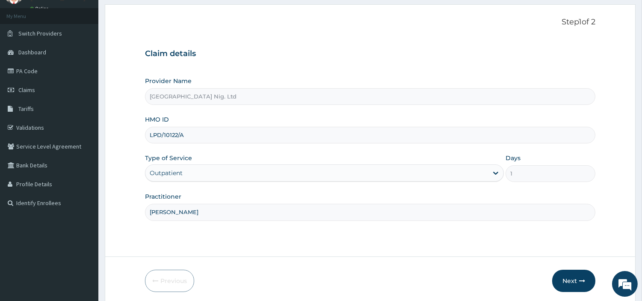
scroll to position [74, 0]
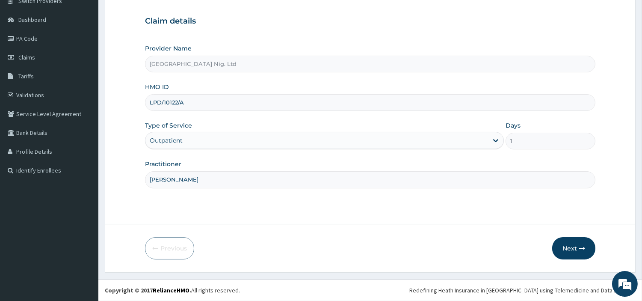
type input "[PERSON_NAME]"
click at [548, 243] on div "Previous Next" at bounding box center [370, 248] width 450 height 22
click at [557, 246] on button "Next" at bounding box center [573, 248] width 43 height 22
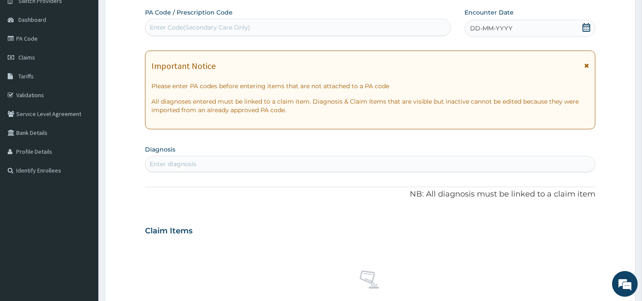
click at [362, 30] on div "Enter Code(Secondary Care Only)" at bounding box center [297, 28] width 305 height 14
paste input "PA/5C9849"
type input "PA/5C9849"
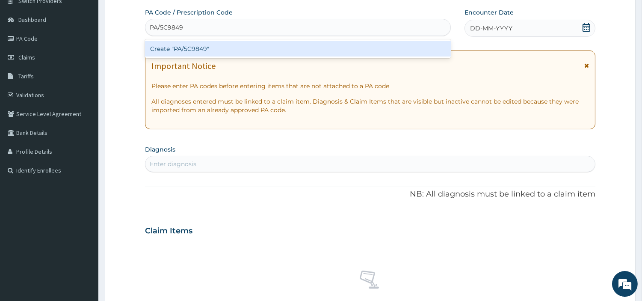
click at [344, 53] on div "Create "PA/5C9849"" at bounding box center [298, 48] width 306 height 15
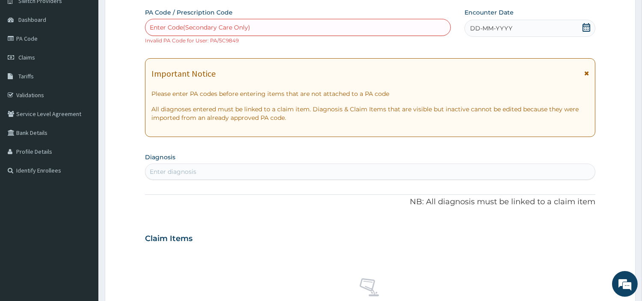
scroll to position [0, 0]
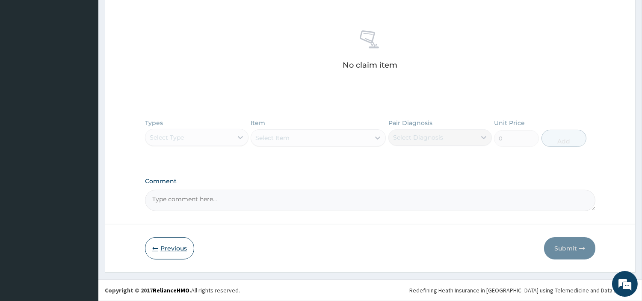
click at [186, 250] on button "Previous" at bounding box center [169, 248] width 49 height 22
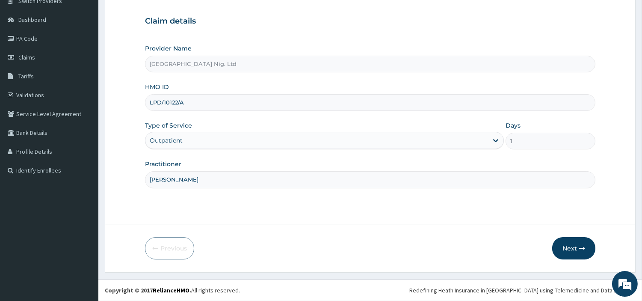
click at [155, 94] on input "LPD/10122/A" at bounding box center [370, 102] width 450 height 17
paste input "tax/10240/a"
type input "tax/10240/a"
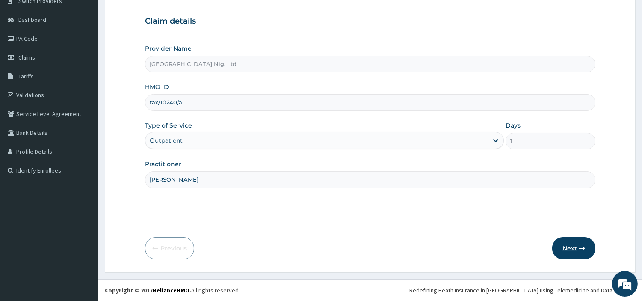
click at [584, 246] on icon "button" at bounding box center [582, 248] width 6 height 6
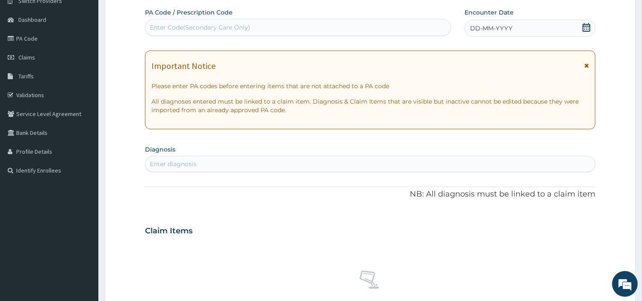
click at [274, 33] on div "Enter Code(Secondary Care Only)" at bounding box center [297, 28] width 305 height 14
paste input "PA/5C9849"
type input "PA/5C9849"
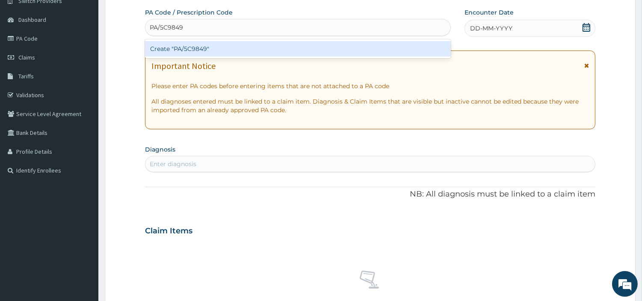
click at [333, 48] on div "Create "PA/5C9849"" at bounding box center [298, 48] width 306 height 15
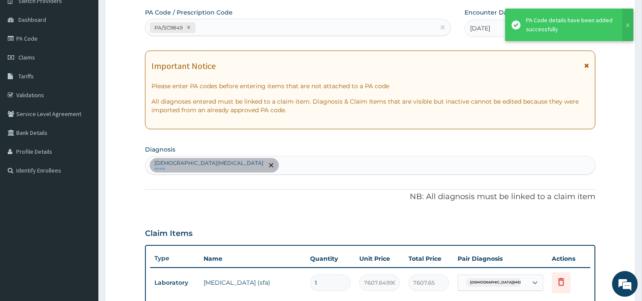
scroll to position [234, 0]
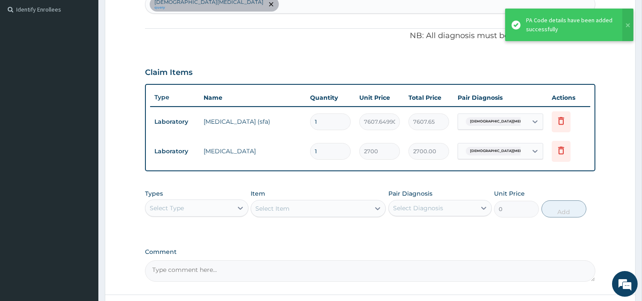
click at [211, 208] on div "Select Type" at bounding box center [188, 208] width 87 height 14
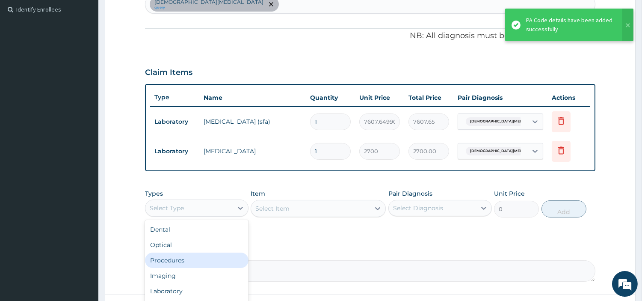
click at [195, 256] on div "Procedures" at bounding box center [196, 259] width 103 height 15
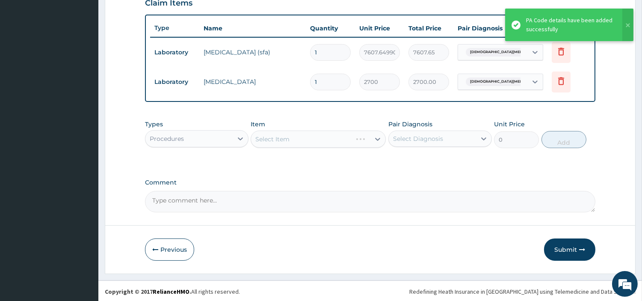
scroll to position [304, 0]
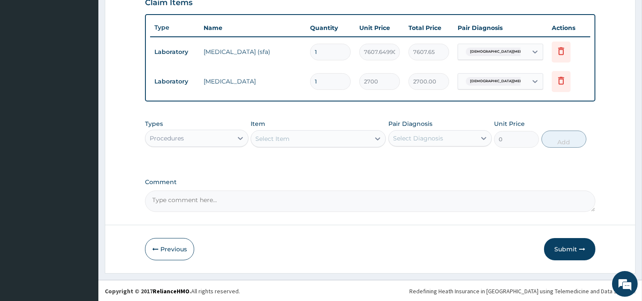
click at [335, 136] on div "Select Item" at bounding box center [310, 139] width 119 height 14
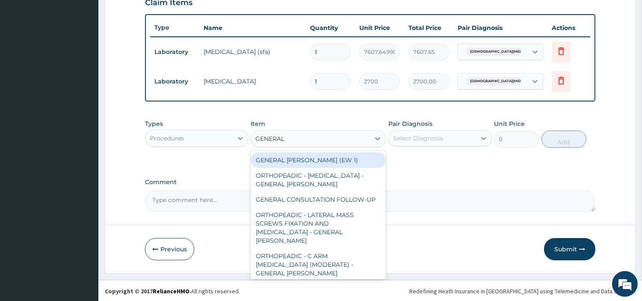
type input "GENERAL C"
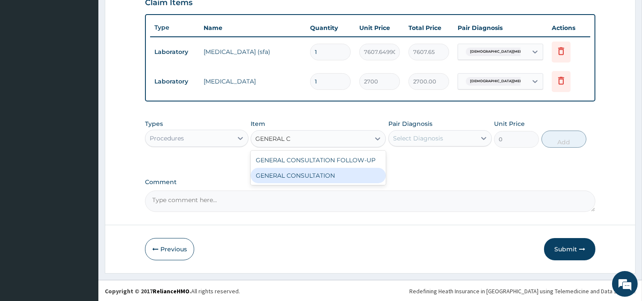
click at [323, 175] on div "GENERAL CONSULTATION" at bounding box center [318, 175] width 135 height 15
type input "6750"
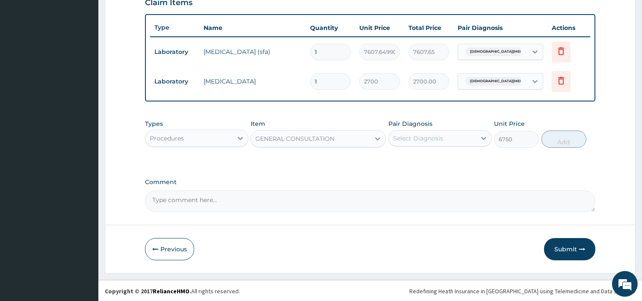
click at [440, 140] on div "Select Diagnosis" at bounding box center [418, 138] width 50 height 9
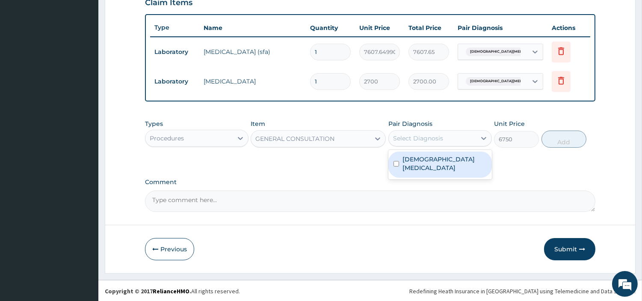
click at [442, 165] on div "[DEMOGRAPHIC_DATA][MEDICAL_DATA]" at bounding box center [439, 164] width 103 height 26
checkbox input "true"
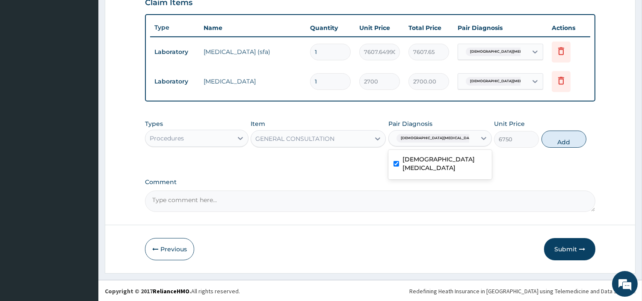
click at [560, 133] on button "Add" at bounding box center [563, 138] width 45 height 17
type input "0"
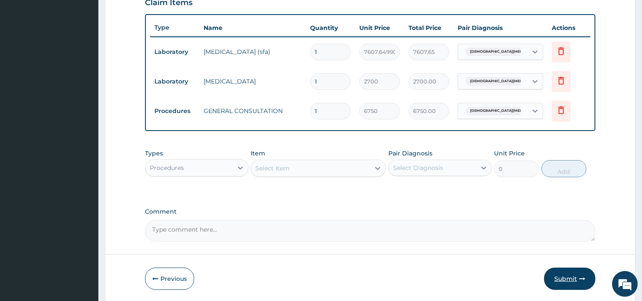
click at [565, 279] on button "Submit" at bounding box center [569, 278] width 51 height 22
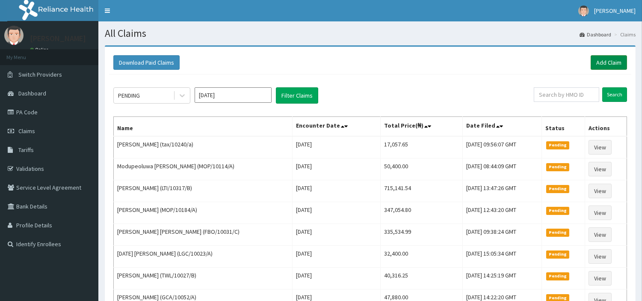
click at [612, 56] on link "Add Claim" at bounding box center [608, 62] width 36 height 15
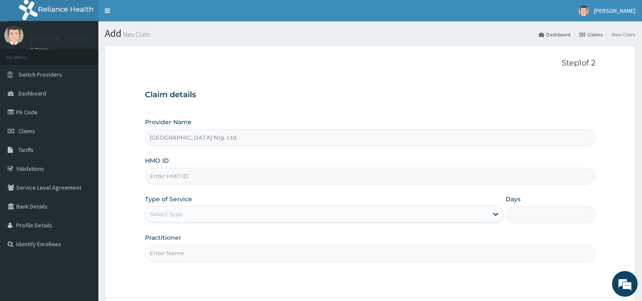
click at [228, 176] on input "HMO ID" at bounding box center [370, 176] width 450 height 17
paste input "UPS/10066/B"
type input "UPS/10066/B"
click at [274, 212] on div "Select type" at bounding box center [316, 214] width 342 height 14
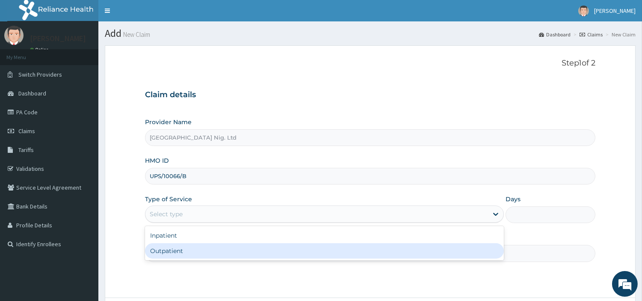
click at [271, 254] on div "Outpatient" at bounding box center [324, 250] width 359 height 15
type input "1"
click at [271, 254] on input "Practitioner" at bounding box center [370, 253] width 450 height 17
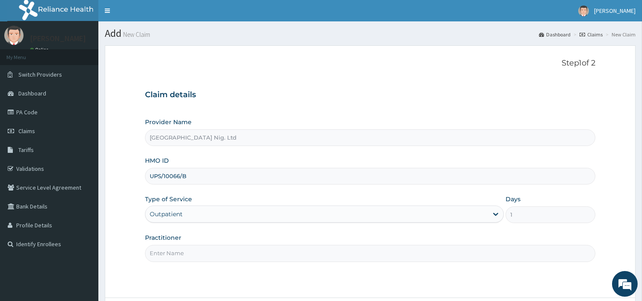
paste input "Igiri Faith"
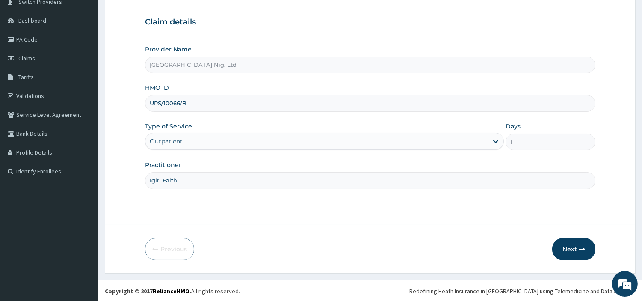
scroll to position [74, 0]
type input "Igiri Faith"
click at [549, 244] on div "Previous Next" at bounding box center [370, 248] width 450 height 22
click at [563, 247] on button "Next" at bounding box center [573, 248] width 43 height 22
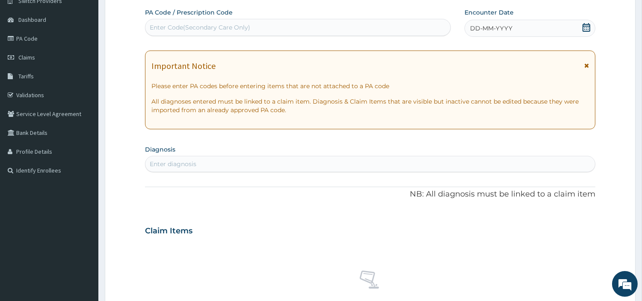
click at [550, 26] on div "DD-MM-YYYY" at bounding box center [529, 28] width 131 height 17
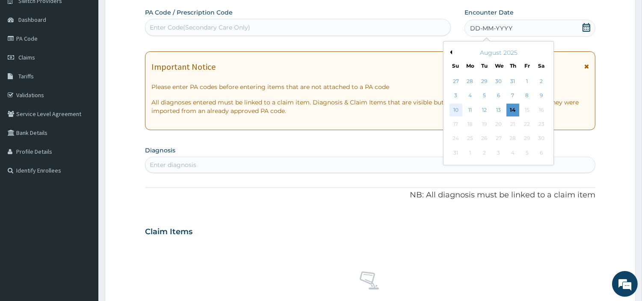
click at [454, 108] on div "10" at bounding box center [455, 109] width 13 height 13
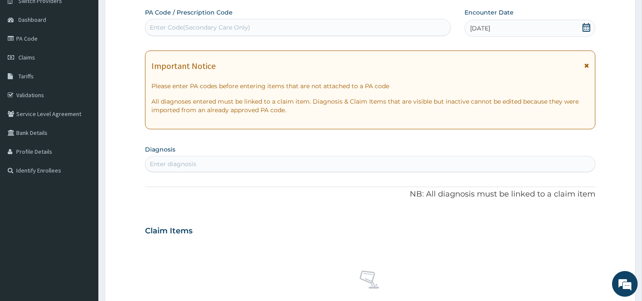
click at [441, 159] on div "Enter diagnosis" at bounding box center [369, 164] width 449 height 14
type input "MALAR"
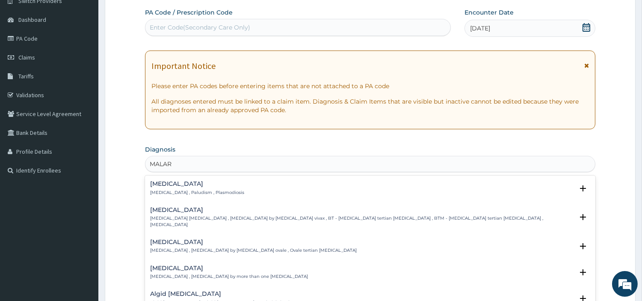
click at [177, 190] on p "[MEDICAL_DATA] , Paludism , Plasmodiosis" at bounding box center [197, 192] width 94 height 6
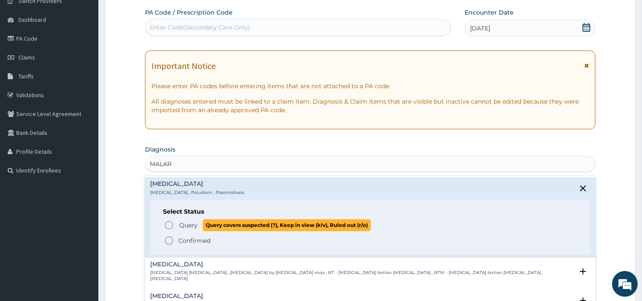
click at [176, 223] on span "Query Query covers suspected (?), Keep in view (kiv), Ruled out (r/o)" at bounding box center [370, 225] width 413 height 12
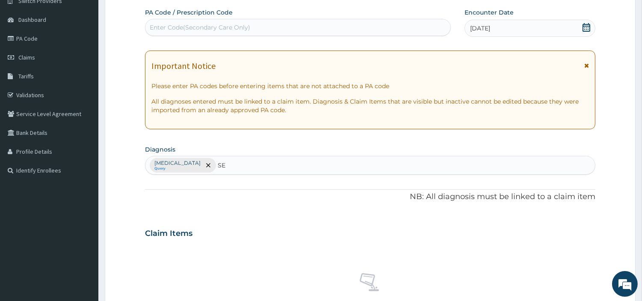
type input "SEP"
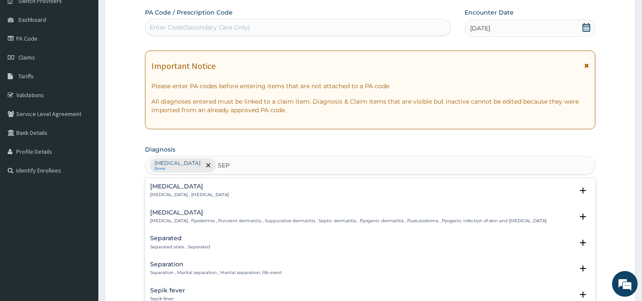
click at [167, 198] on p "[MEDICAL_DATA] , [MEDICAL_DATA]" at bounding box center [189, 195] width 79 height 6
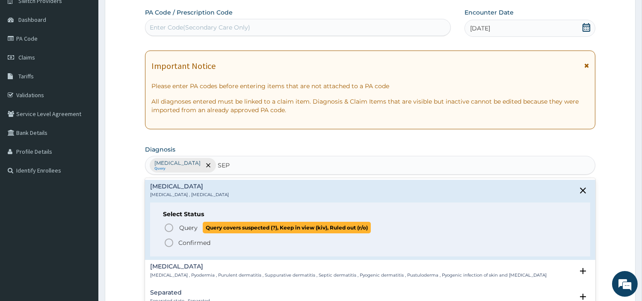
click at [164, 226] on icon "status option query" at bounding box center [169, 227] width 10 height 10
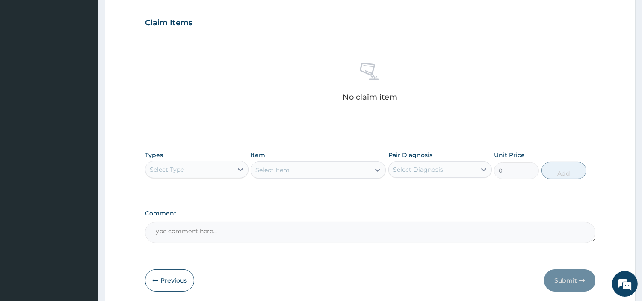
scroll to position [316, 0]
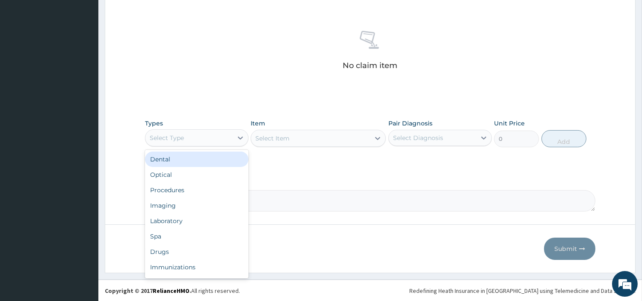
click at [169, 140] on div "Select Type" at bounding box center [167, 137] width 34 height 9
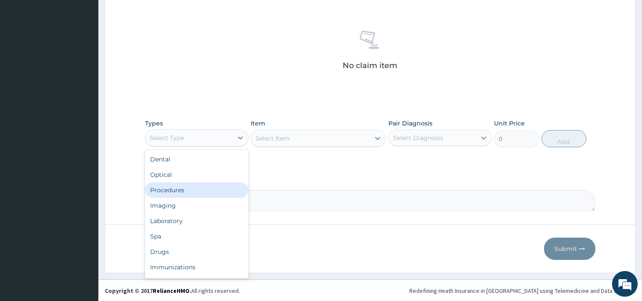
click at [172, 192] on div "Procedures" at bounding box center [196, 189] width 103 height 15
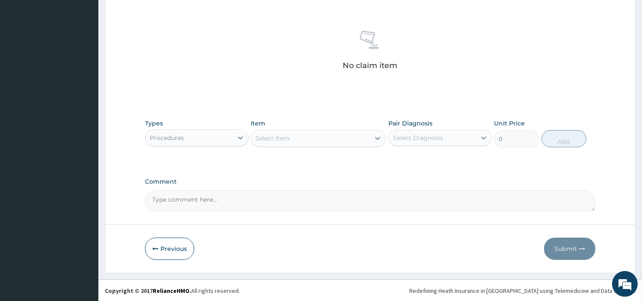
click at [302, 137] on div "Select Item" at bounding box center [310, 138] width 119 height 14
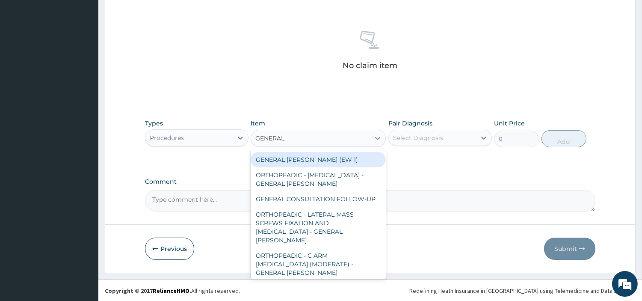
type input "GENERAL C"
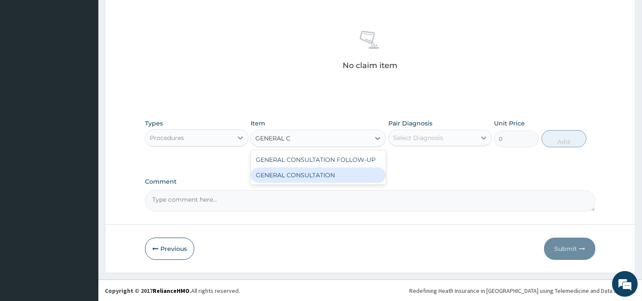
click at [322, 172] on div "GENERAL CONSULTATION" at bounding box center [318, 174] width 135 height 15
type input "6750"
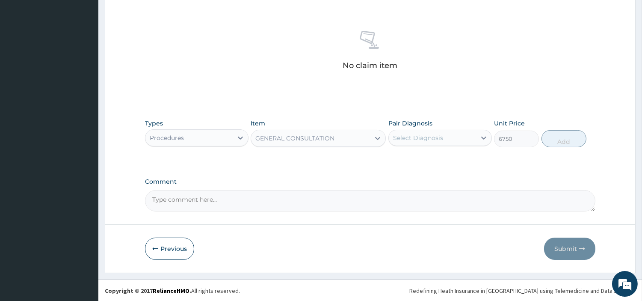
click at [404, 136] on div "Select Diagnosis" at bounding box center [418, 137] width 50 height 9
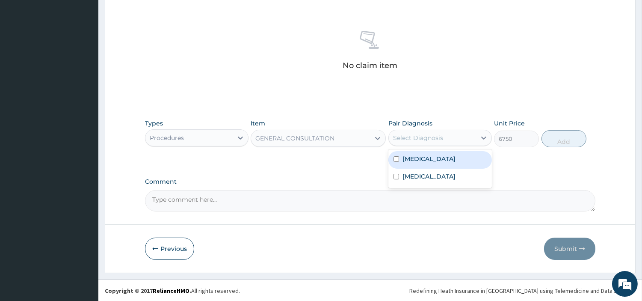
click at [412, 160] on label "[MEDICAL_DATA]" at bounding box center [428, 158] width 53 height 9
checkbox input "true"
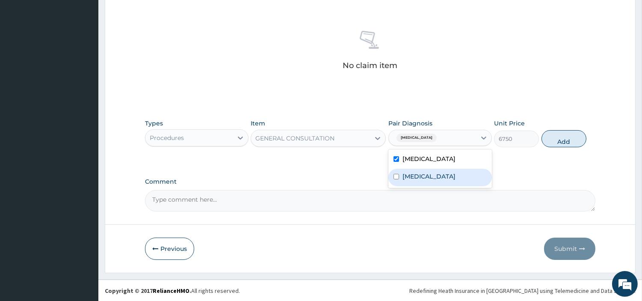
click at [411, 174] on label "[MEDICAL_DATA]" at bounding box center [428, 176] width 53 height 9
checkbox input "true"
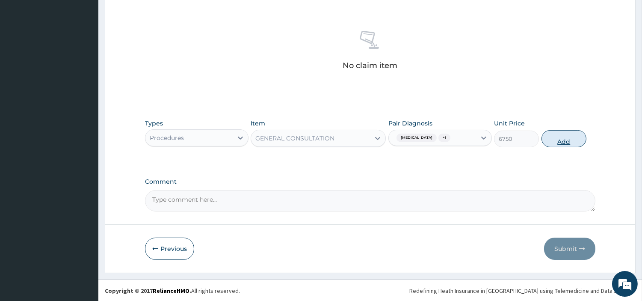
click at [559, 139] on button "Add" at bounding box center [563, 138] width 45 height 17
type input "0"
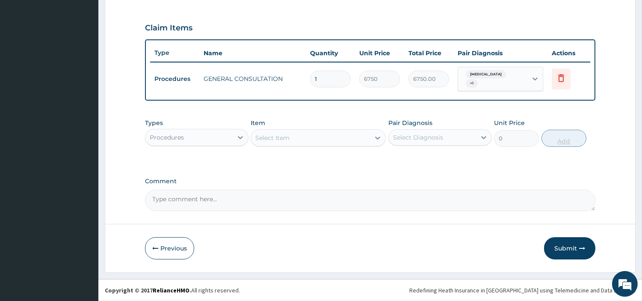
scroll to position [274, 0]
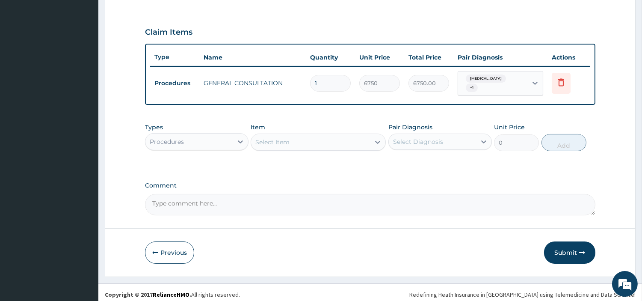
click at [224, 135] on div "Procedures" at bounding box center [188, 142] width 87 height 14
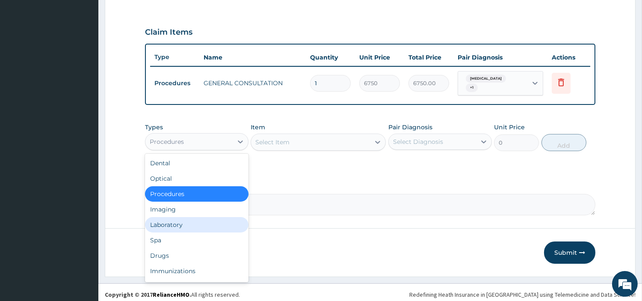
click at [193, 219] on div "Laboratory" at bounding box center [196, 224] width 103 height 15
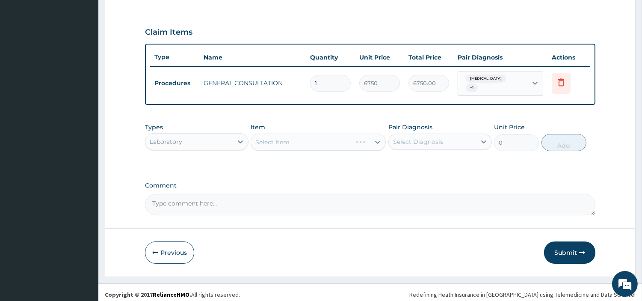
click at [323, 142] on div "Select Item" at bounding box center [318, 141] width 135 height 17
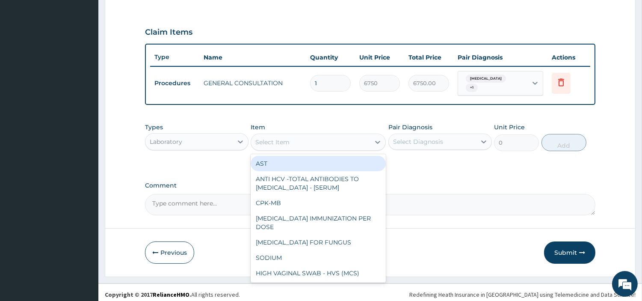
click at [323, 142] on div "Select Item" at bounding box center [310, 142] width 119 height 14
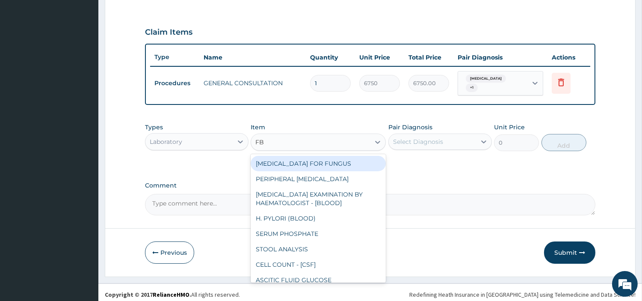
type input "FBC"
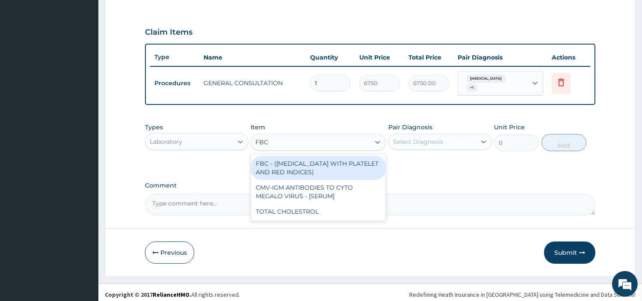
click at [332, 163] on div "FBC - ([MEDICAL_DATA] WITH PLATELET AND RED INDICES)" at bounding box center [318, 168] width 135 height 24
type input "5400"
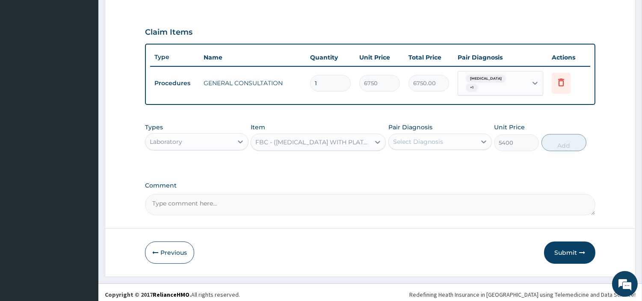
click at [421, 138] on div "Select Diagnosis" at bounding box center [418, 141] width 50 height 9
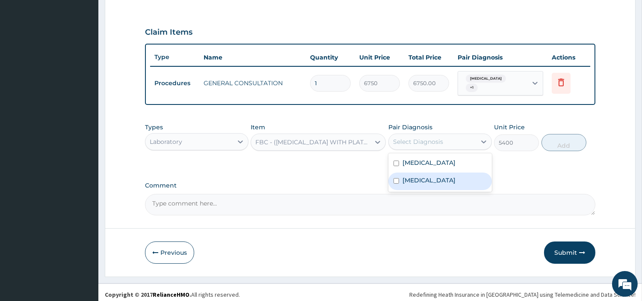
click at [445, 175] on div "[MEDICAL_DATA]" at bounding box center [439, 181] width 103 height 18
checkbox input "true"
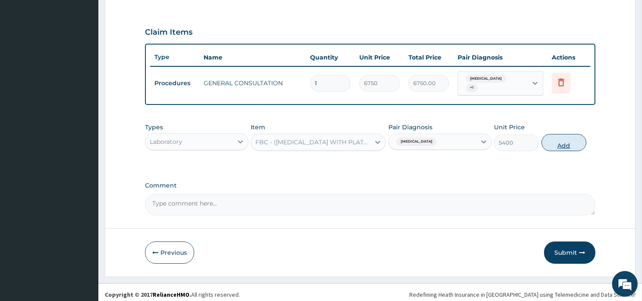
click at [545, 142] on button "Add" at bounding box center [563, 142] width 45 height 17
type input "0"
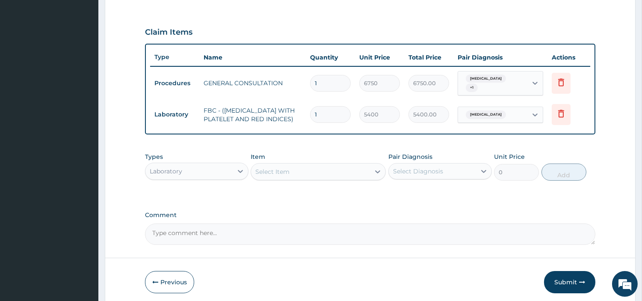
click at [347, 168] on div "Select Item" at bounding box center [310, 172] width 119 height 14
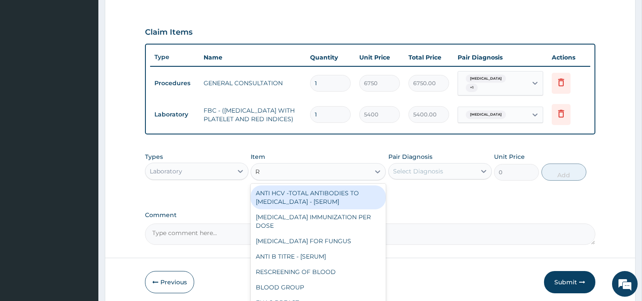
type input "RD"
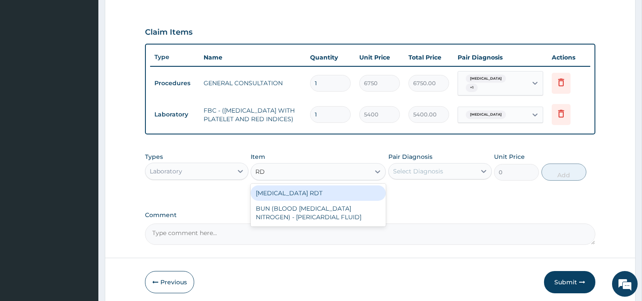
drag, startPoint x: 338, startPoint y: 194, endPoint x: 401, endPoint y: 181, distance: 64.1
click at [337, 194] on div "[MEDICAL_DATA] RDT" at bounding box center [318, 192] width 135 height 15
type input "2700"
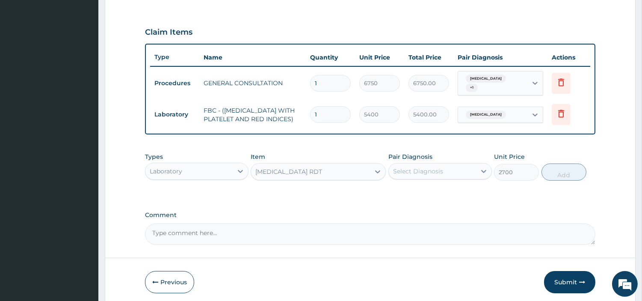
click at [422, 174] on div "Select Diagnosis" at bounding box center [418, 171] width 50 height 9
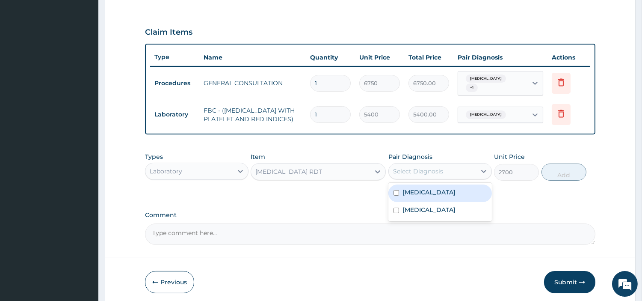
click at [427, 191] on div "Malaria" at bounding box center [439, 193] width 103 height 18
checkbox input "true"
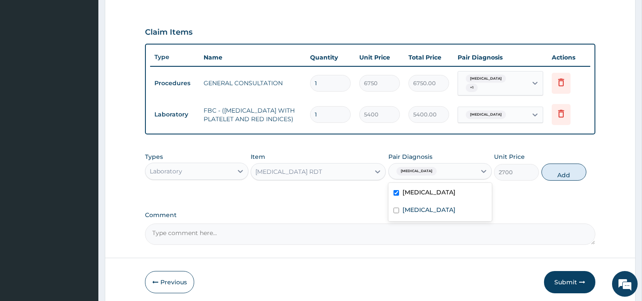
click at [560, 175] on button "Add" at bounding box center [563, 171] width 45 height 17
type input "0"
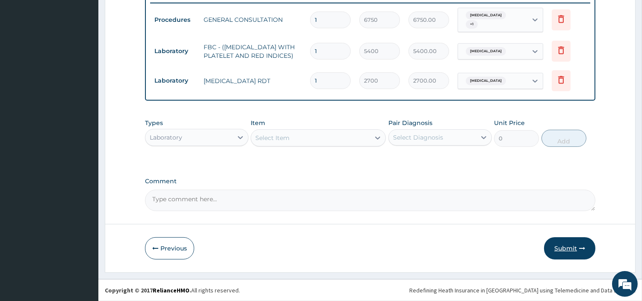
click at [566, 245] on button "Submit" at bounding box center [569, 248] width 51 height 22
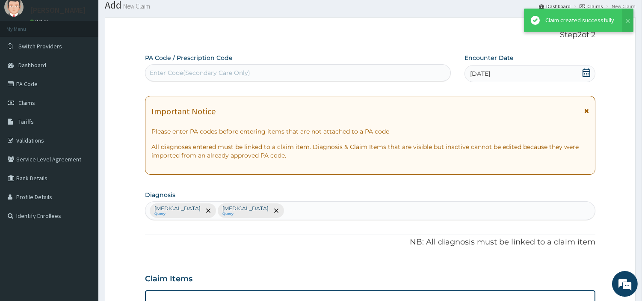
scroll to position [338, 0]
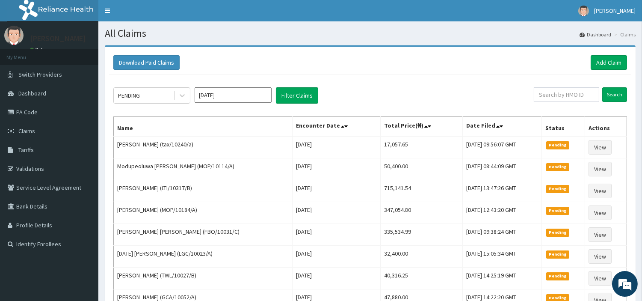
click at [586, 62] on div "Download Paid Claims Add Claim" at bounding box center [369, 62] width 513 height 15
click at [593, 61] on link "Add Claim" at bounding box center [608, 62] width 36 height 15
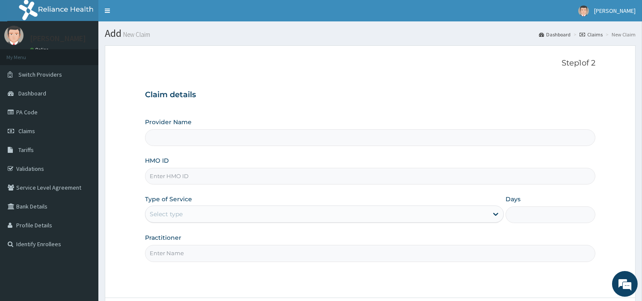
type input "[GEOGRAPHIC_DATA] Nig. Ltd"
click at [195, 176] on input "HMO ID" at bounding box center [370, 176] width 450 height 17
paste input "UPS/10066/C"
type input "UPS/10066/C"
click at [186, 214] on div "Select type" at bounding box center [316, 214] width 342 height 14
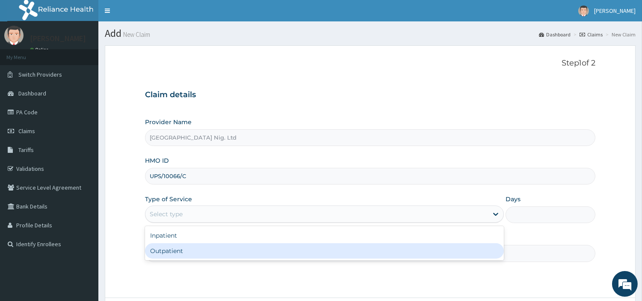
click at [184, 250] on div "Outpatient" at bounding box center [324, 250] width 359 height 15
type input "1"
click at [184, 250] on input "Practitioner" at bounding box center [370, 253] width 450 height 17
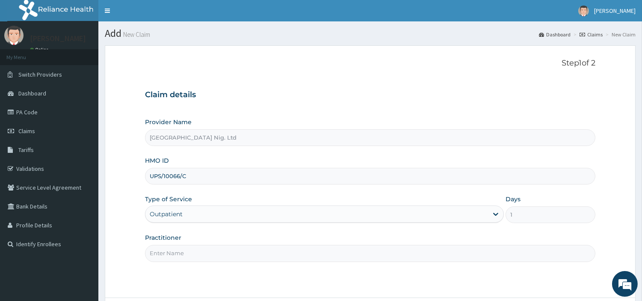
paste input "OBAFEMI OLUSEGUN"
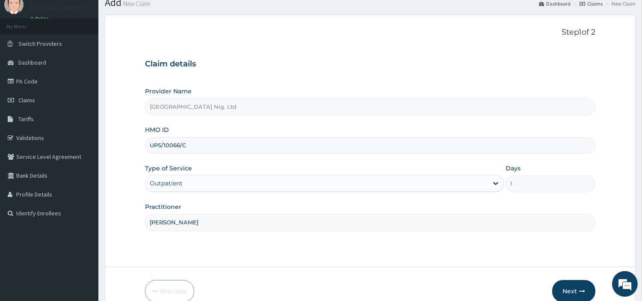
scroll to position [74, 0]
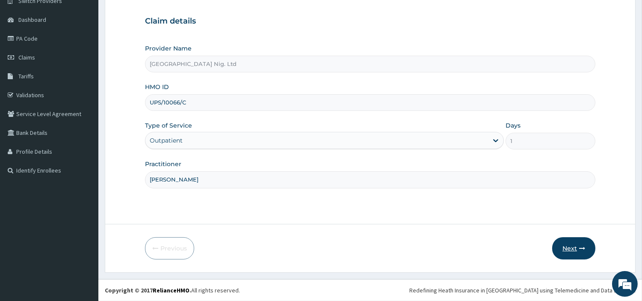
type input "OBAFEMI OLUSEGUN"
click at [574, 252] on button "Next" at bounding box center [573, 248] width 43 height 22
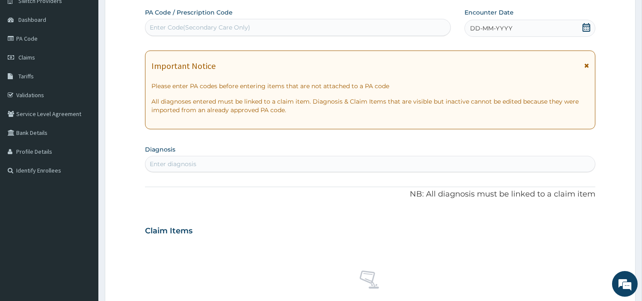
click at [296, 32] on div "Enter Code(Secondary Care Only)" at bounding box center [297, 28] width 305 height 14
paste input "OBAFEMI OLUSEGUN"
type input "O"
paste input "PA/A6870F"
type input "PA/A6870F"
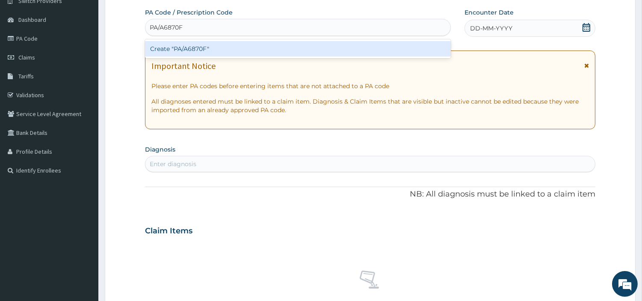
click at [330, 45] on div "Create "PA/A6870F"" at bounding box center [298, 48] width 306 height 15
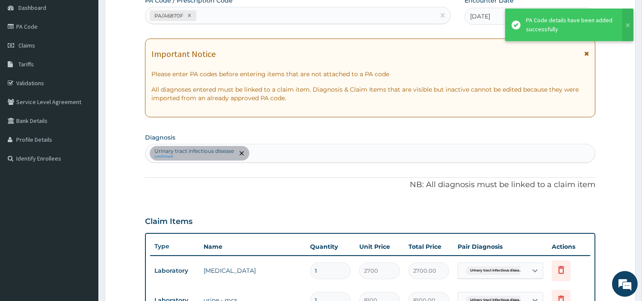
scroll to position [0, 0]
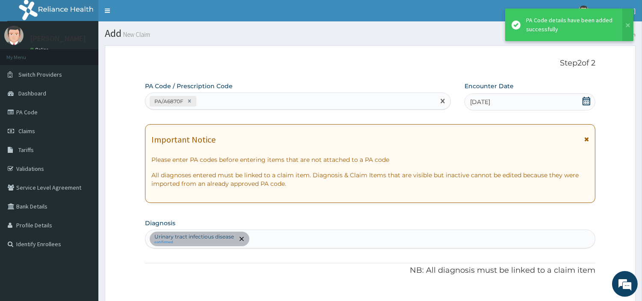
click at [217, 105] on div "PA/A6870F" at bounding box center [289, 101] width 289 height 14
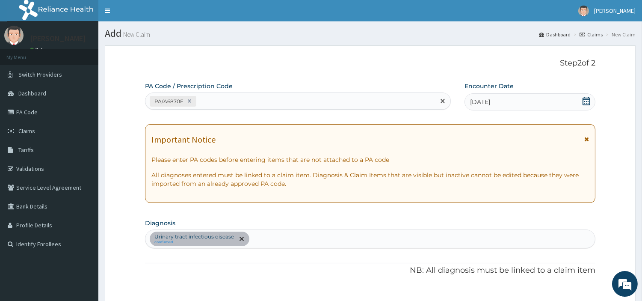
paste input "PA/BC6A58"
type input "PA/BC6A58"
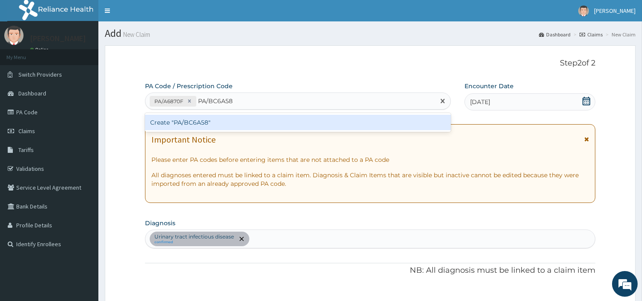
click at [178, 122] on div "Create "PA/BC6A58"" at bounding box center [298, 122] width 306 height 15
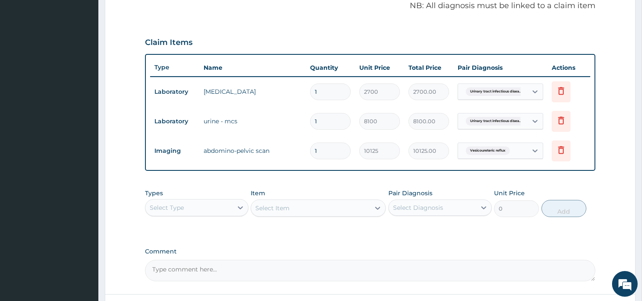
scroll to position [122, 0]
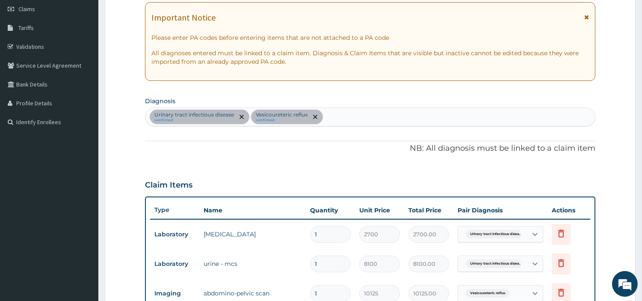
click at [332, 116] on div "Urinary tract infectious disease confirmed Vesicoureteric reflux confirmed" at bounding box center [369, 117] width 449 height 18
type input "SEP"
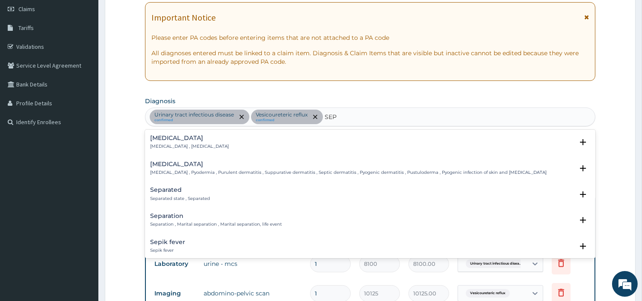
click at [187, 144] on p "Systemic infection , Sepsis" at bounding box center [189, 146] width 79 height 6
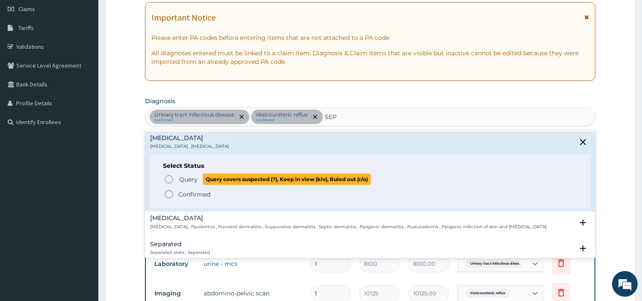
click at [173, 179] on circle "status option query" at bounding box center [169, 179] width 8 height 8
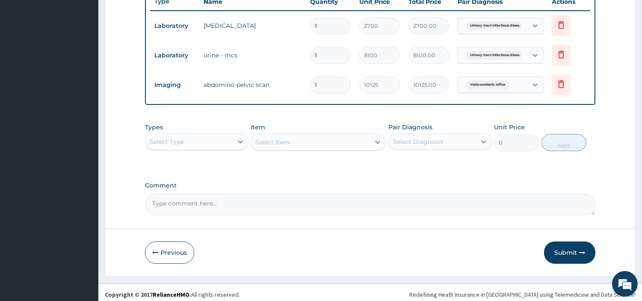
scroll to position [334, 0]
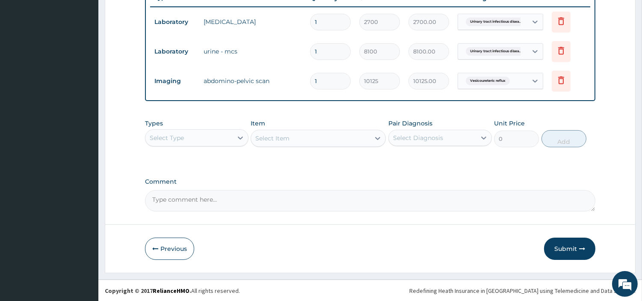
click at [221, 138] on div "Select Type" at bounding box center [188, 138] width 87 height 14
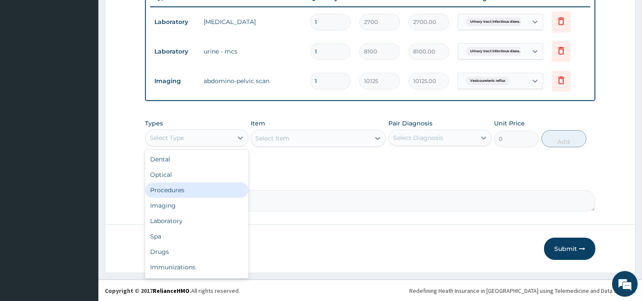
click at [191, 192] on div "Procedures" at bounding box center [196, 189] width 103 height 15
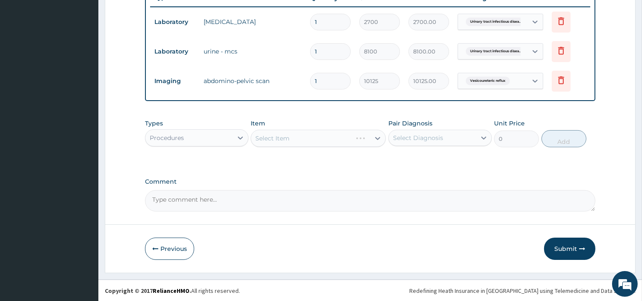
click at [326, 144] on div "Select Item" at bounding box center [318, 138] width 135 height 17
drag, startPoint x: 323, startPoint y: 147, endPoint x: 319, endPoint y: 148, distance: 4.3
click at [321, 148] on div "Types Procedures Item Select Item Pair Diagnosis Select Diagnosis Unit Price 0 …" at bounding box center [370, 133] width 450 height 37
click at [294, 139] on div "Select Item" at bounding box center [310, 138] width 119 height 14
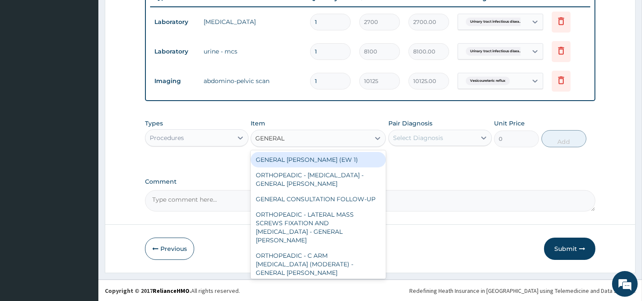
type input "GENERAL C"
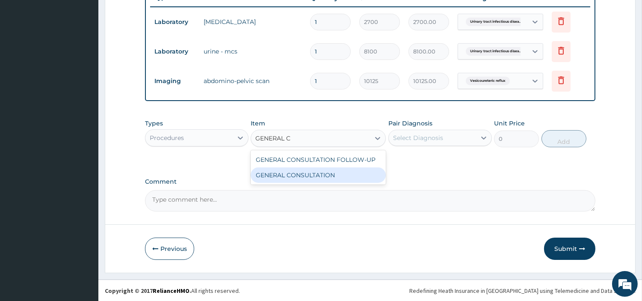
click at [310, 170] on div "GENERAL CONSULTATION" at bounding box center [318, 174] width 135 height 15
type input "6750"
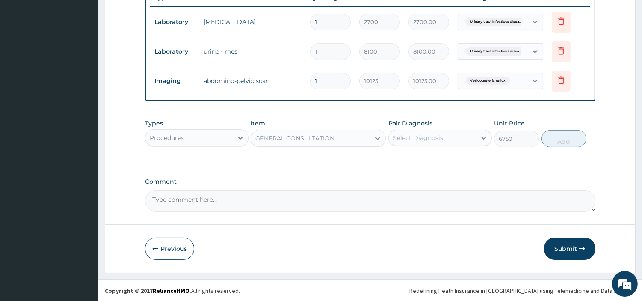
click at [450, 142] on div "Select Diagnosis" at bounding box center [432, 138] width 87 height 14
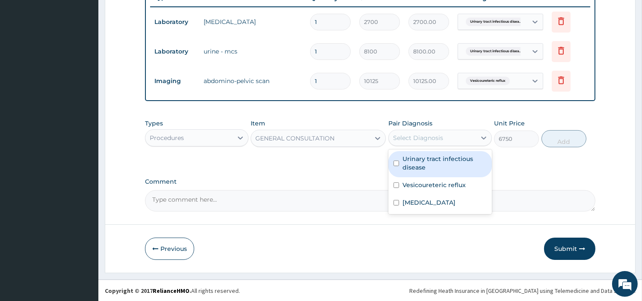
click at [451, 163] on label "Urinary tract infectious disease" at bounding box center [444, 162] width 84 height 17
checkbox input "true"
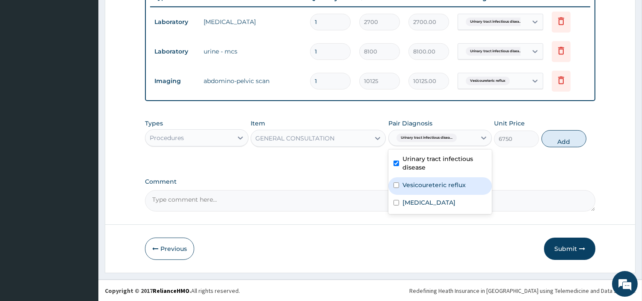
click at [452, 190] on div "Vesicoureteric reflux" at bounding box center [439, 186] width 103 height 18
checkbox input "true"
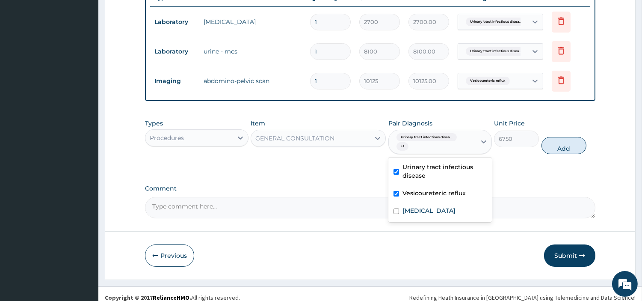
click at [446, 206] on div "Sepsis" at bounding box center [439, 212] width 103 height 18
checkbox input "true"
drag, startPoint x: 544, startPoint y: 151, endPoint x: 538, endPoint y: 151, distance: 6.0
click at [543, 151] on button "Add" at bounding box center [563, 145] width 45 height 17
type input "0"
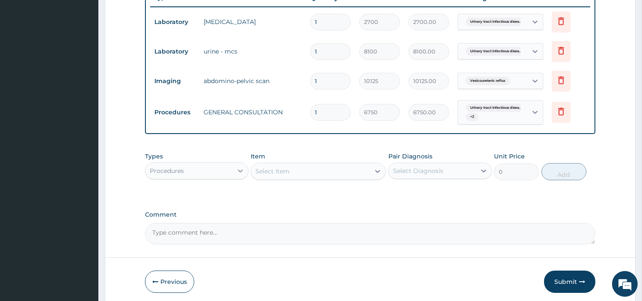
click at [242, 177] on div at bounding box center [240, 170] width 15 height 15
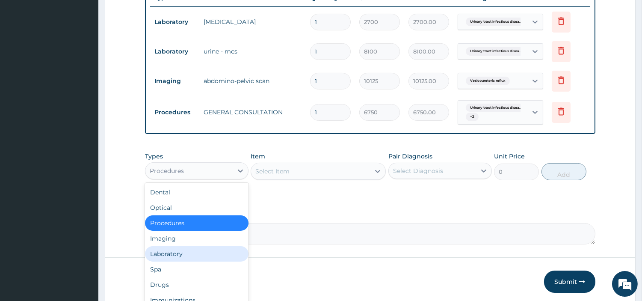
click at [206, 248] on div "Laboratory" at bounding box center [196, 253] width 103 height 15
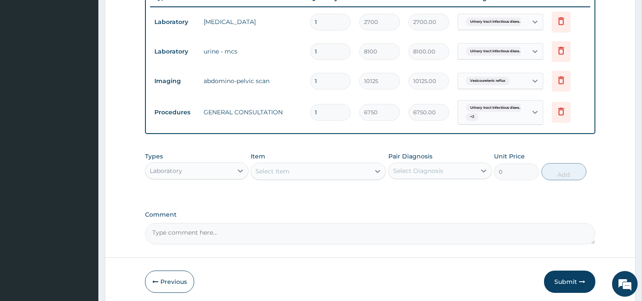
click at [298, 166] on div "Select Item" at bounding box center [310, 171] width 119 height 14
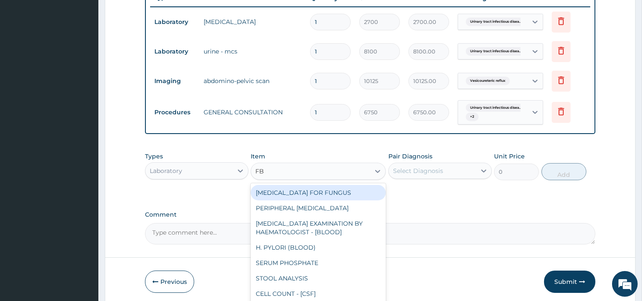
type input "FBC"
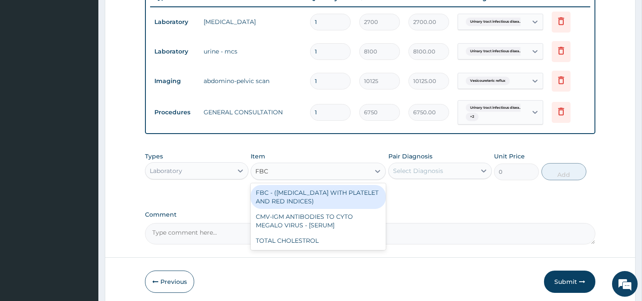
click at [327, 196] on div "FBC - (FULL BLOOD COUNT WITH PLATELET AND RED INDICES)" at bounding box center [318, 197] width 135 height 24
type input "5400"
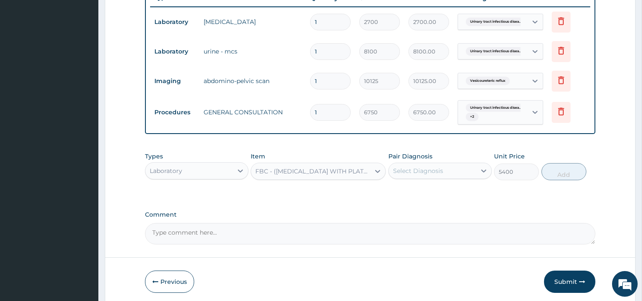
click at [434, 169] on div "Select Diagnosis" at bounding box center [418, 170] width 50 height 9
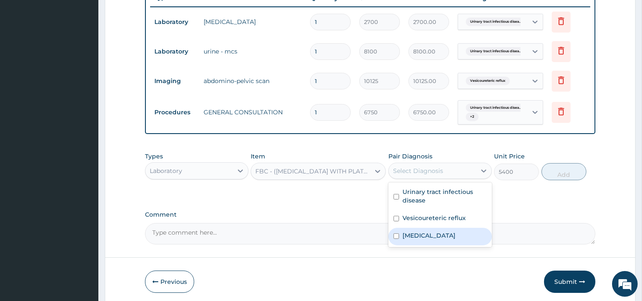
click at [442, 235] on div "Sepsis" at bounding box center [439, 236] width 103 height 18
checkbox input "true"
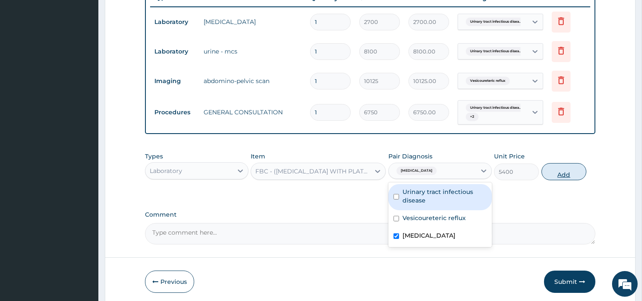
click at [557, 169] on button "Add" at bounding box center [563, 171] width 45 height 17
type input "0"
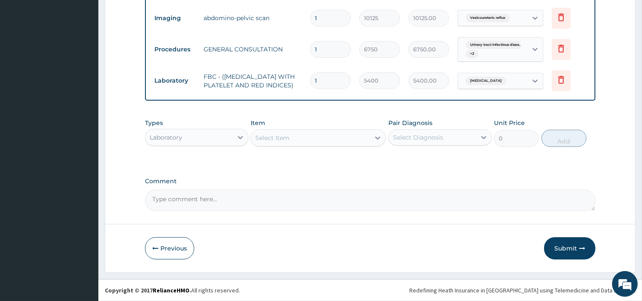
drag, startPoint x: 557, startPoint y: 246, endPoint x: 538, endPoint y: 251, distance: 19.5
click at [557, 247] on button "Submit" at bounding box center [569, 248] width 51 height 22
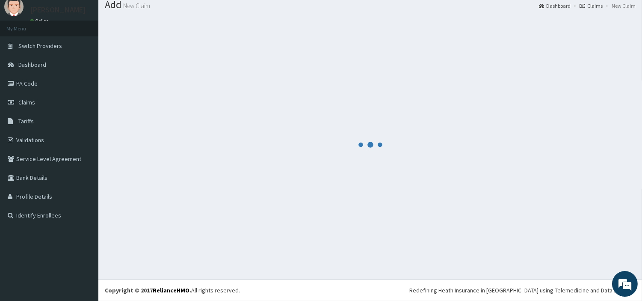
scroll to position [28, 0]
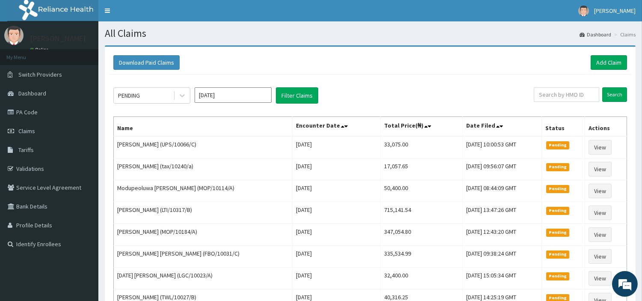
click at [589, 62] on div "Download Paid Claims Add Claim" at bounding box center [369, 62] width 513 height 15
click at [596, 60] on link "Add Claim" at bounding box center [608, 62] width 36 height 15
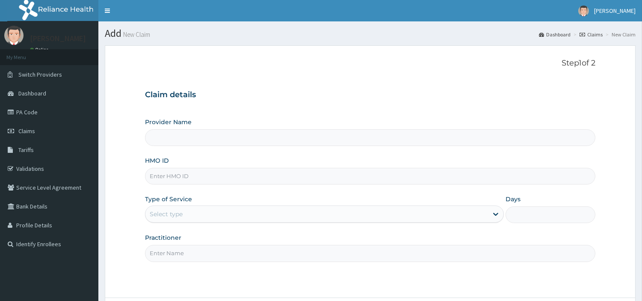
click at [186, 178] on input "HMO ID" at bounding box center [370, 176] width 450 height 17
type input "[GEOGRAPHIC_DATA] Nig. Ltd"
paste input "GCS/10132/A"
type input "GCS/10132/A"
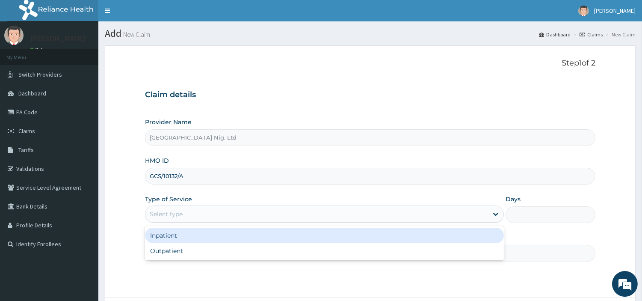
click at [192, 215] on div "Select type" at bounding box center [316, 214] width 342 height 14
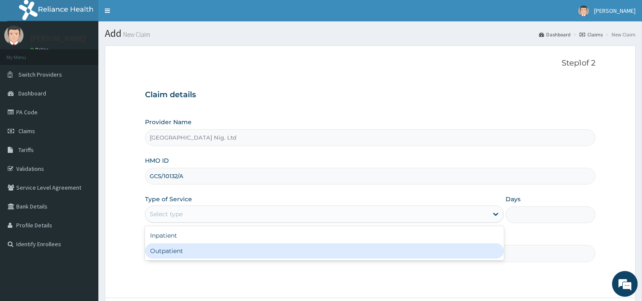
click at [190, 260] on input "Practitioner" at bounding box center [370, 253] width 450 height 17
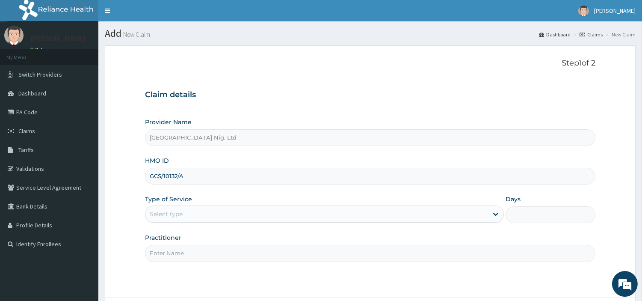
click at [193, 217] on div "Select type" at bounding box center [316, 214] width 342 height 14
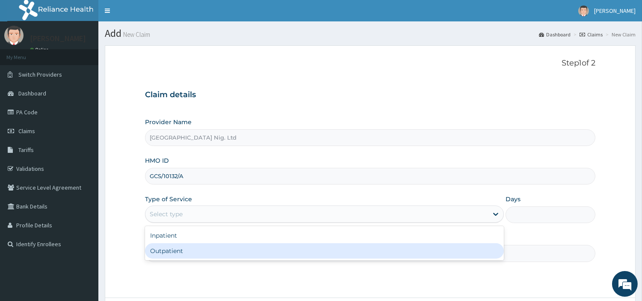
click at [181, 253] on div "Outpatient" at bounding box center [324, 250] width 359 height 15
type input "1"
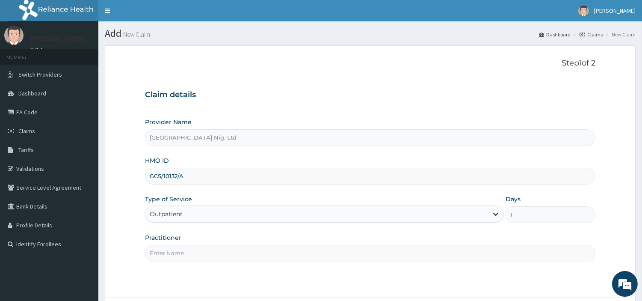
click at [181, 253] on input "Practitioner" at bounding box center [370, 253] width 450 height 17
paste input "Igiri Faith"
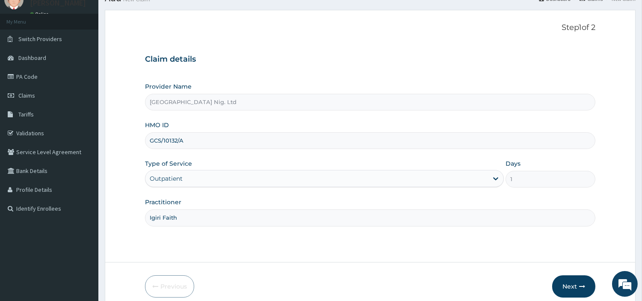
scroll to position [74, 0]
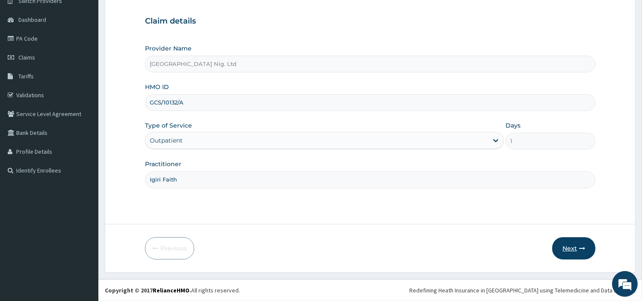
type input "Igiri Faith"
click at [563, 251] on button "Next" at bounding box center [573, 248] width 43 height 22
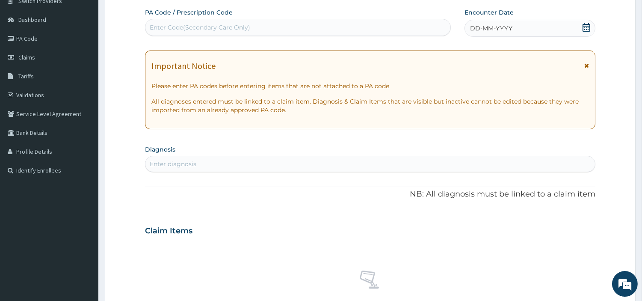
scroll to position [0, 0]
click at [207, 29] on div "Enter Code(Secondary Care Only)" at bounding box center [200, 27] width 100 height 9
paste input "PA/120E38"
type input "PA/120E38"
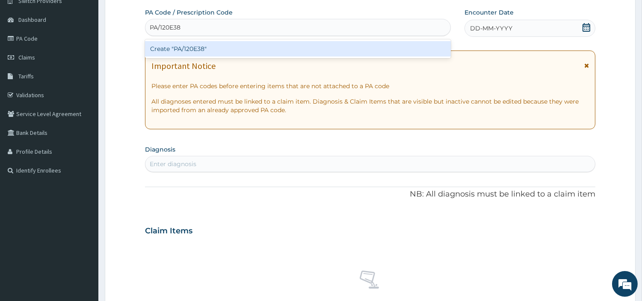
click at [217, 50] on div "Create "PA/120E38"" at bounding box center [298, 48] width 306 height 15
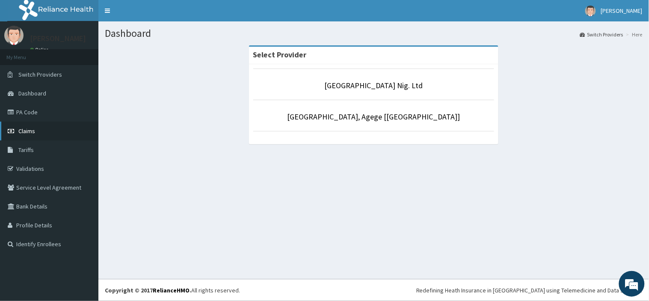
click at [70, 134] on link "Claims" at bounding box center [49, 130] width 98 height 19
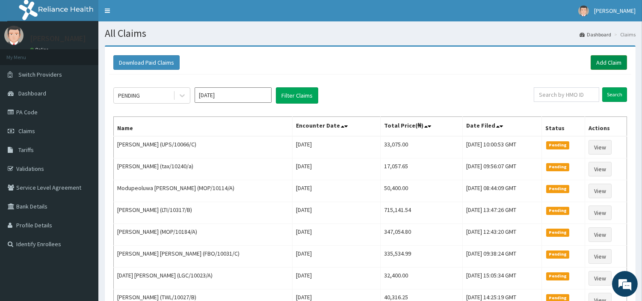
click at [600, 69] on link "Add Claim" at bounding box center [608, 62] width 36 height 15
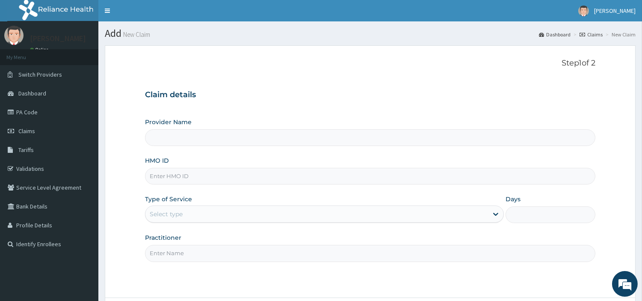
type input "[GEOGRAPHIC_DATA] Nig. Ltd"
click at [301, 180] on input "HMO ID" at bounding box center [370, 176] width 450 height 17
paste input "GCS/10132/A"
type input "GCS/10132/A"
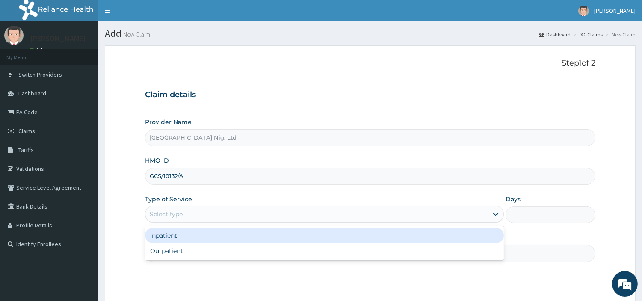
click at [251, 216] on div "Select type" at bounding box center [316, 214] width 342 height 14
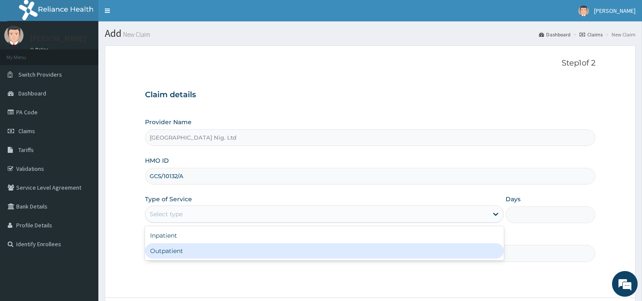
click at [244, 249] on div "Outpatient" at bounding box center [324, 250] width 359 height 15
type input "1"
click at [244, 249] on input "Practitioner" at bounding box center [370, 253] width 450 height 17
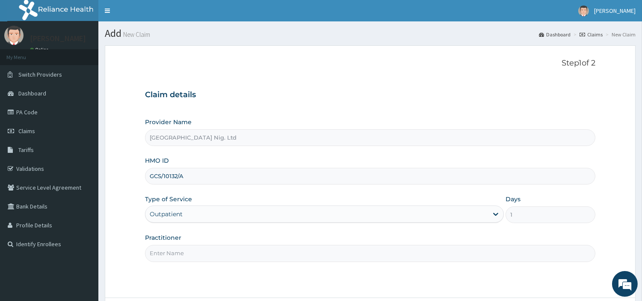
paste input "Igiri Faith"
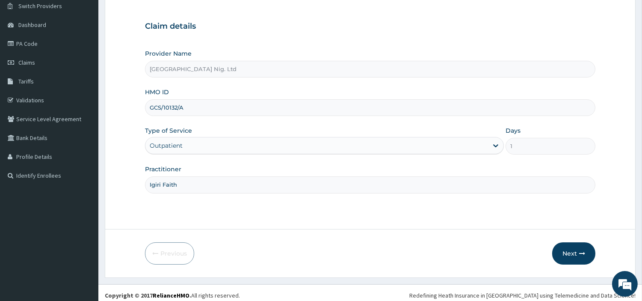
scroll to position [74, 0]
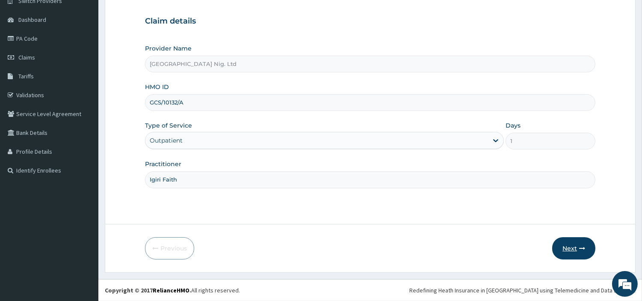
type input "Igiri Faith"
click at [571, 240] on button "Next" at bounding box center [573, 248] width 43 height 22
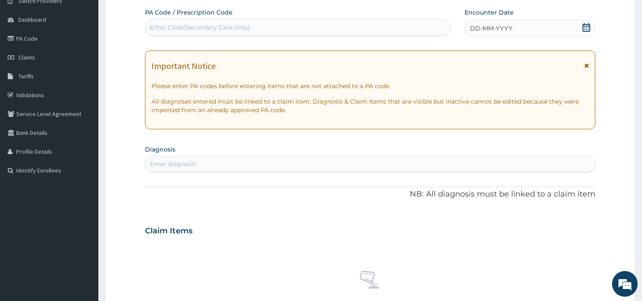
click at [261, 27] on div "Enter Code(Secondary Care Only)" at bounding box center [297, 28] width 305 height 14
paste input "PA/120E38"
type input "PA/120E38"
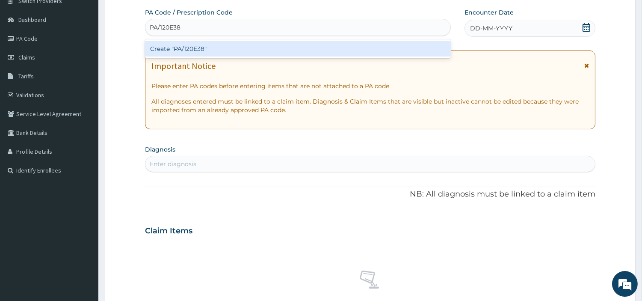
click at [347, 46] on div "Create "PA/120E38"" at bounding box center [298, 48] width 306 height 15
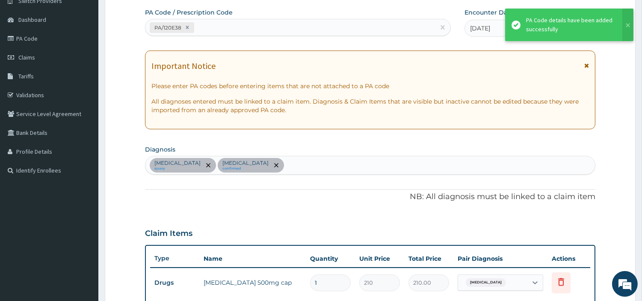
scroll to position [234, 0]
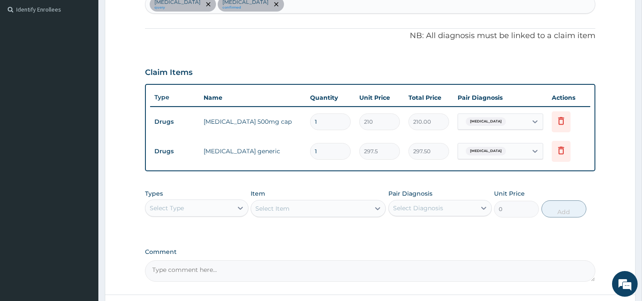
click at [330, 116] on input "1" at bounding box center [330, 121] width 41 height 17
type input "15"
type input "3150.00"
type input "15"
click at [339, 145] on input "1" at bounding box center [330, 151] width 41 height 17
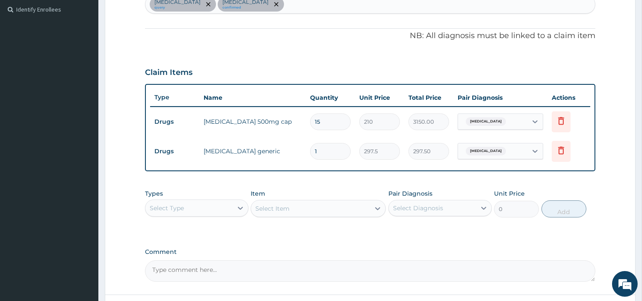
type input "0.00"
type input "8"
type input "2380.00"
type input "8"
click at [310, 5] on div "Upper respiratory infection query Malaria confirmed" at bounding box center [369, 4] width 449 height 18
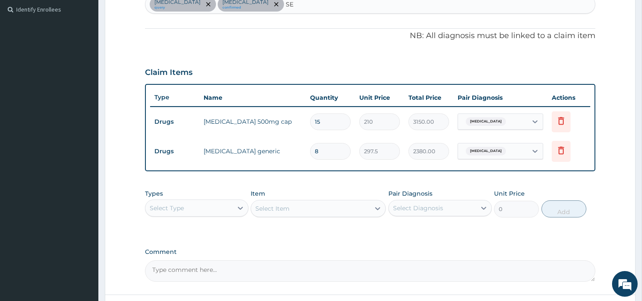
type input "SEP"
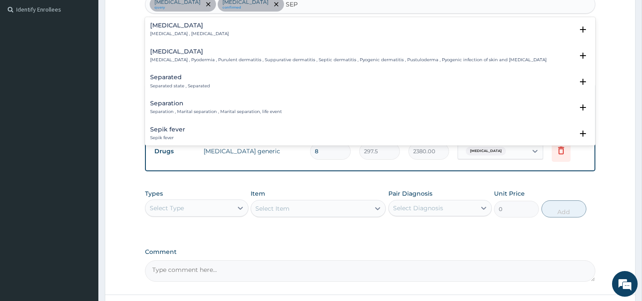
click at [171, 26] on h4 "Sepsis" at bounding box center [189, 25] width 79 height 6
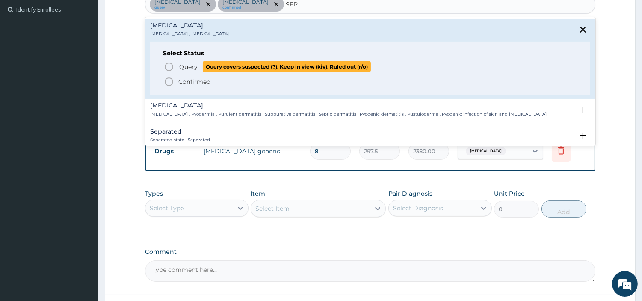
click at [168, 65] on icon "status option query" at bounding box center [169, 67] width 10 height 10
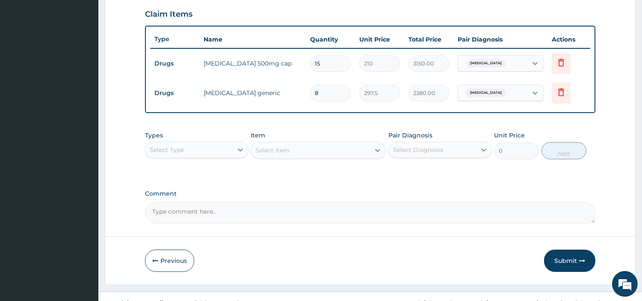
scroll to position [257, 0]
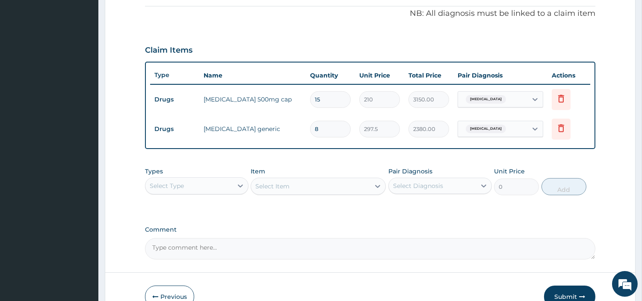
click at [209, 185] on div "Select Type" at bounding box center [188, 186] width 87 height 14
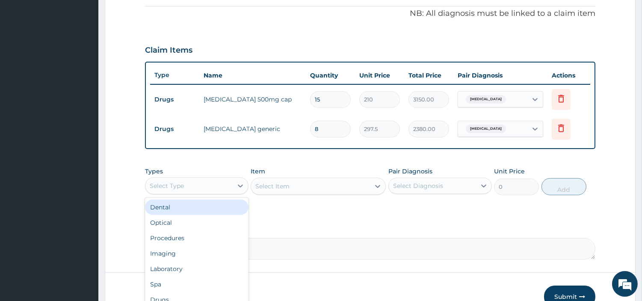
click at [179, 211] on div "Dental" at bounding box center [196, 206] width 103 height 15
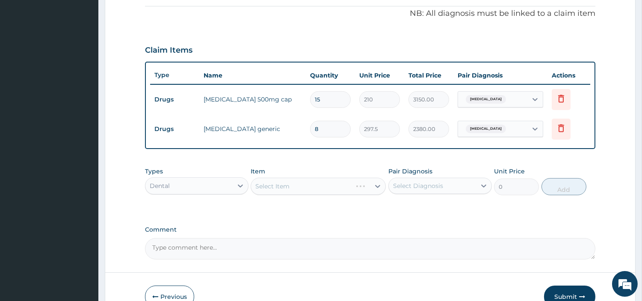
click at [182, 182] on div "Dental" at bounding box center [188, 186] width 87 height 14
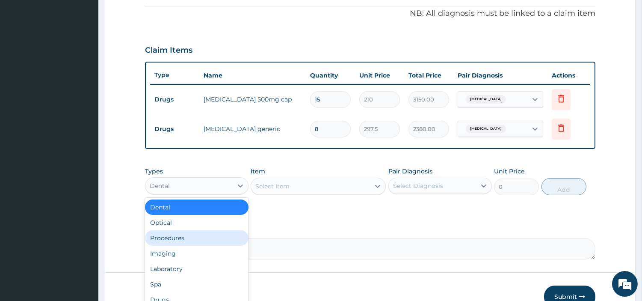
click at [188, 236] on div "Procedures" at bounding box center [196, 237] width 103 height 15
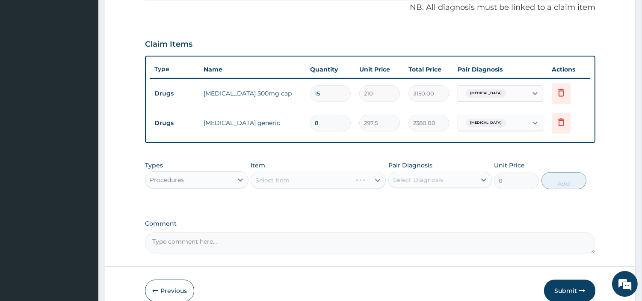
scroll to position [304, 0]
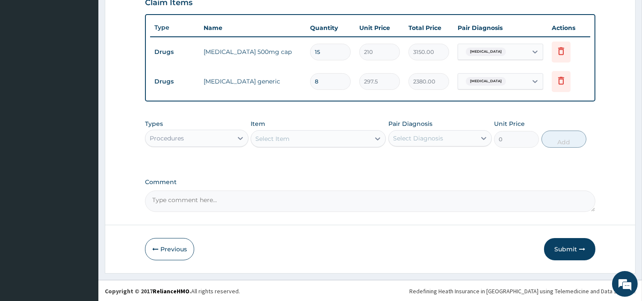
click at [360, 144] on div "Select Item" at bounding box center [310, 139] width 119 height 14
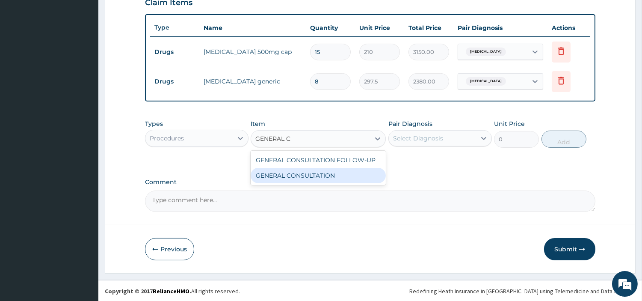
type input "GENERAL C"
click at [353, 185] on div "Comment" at bounding box center [370, 194] width 450 height 33
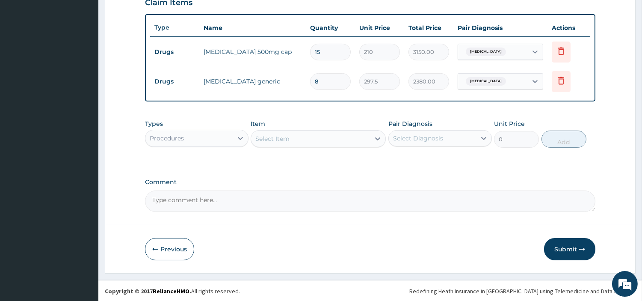
click at [419, 145] on div "Select Diagnosis" at bounding box center [439, 138] width 103 height 16
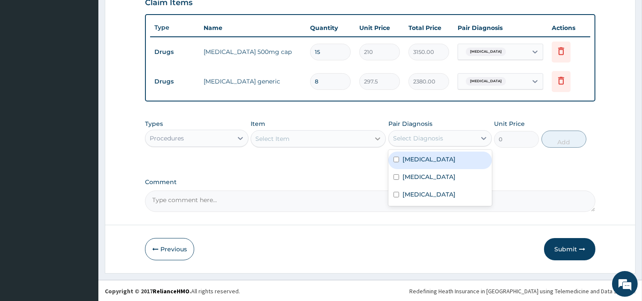
drag, startPoint x: 377, startPoint y: 145, endPoint x: 375, endPoint y: 141, distance: 4.8
click at [377, 145] on div at bounding box center [377, 138] width 15 height 15
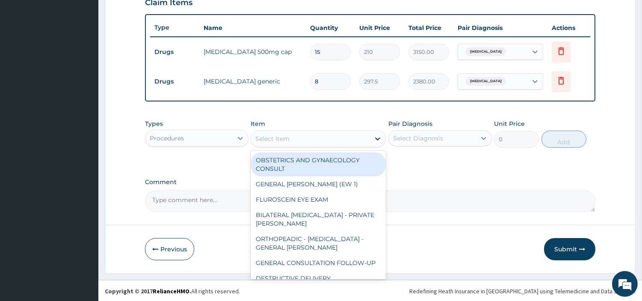
click at [374, 139] on icon at bounding box center [377, 138] width 9 height 9
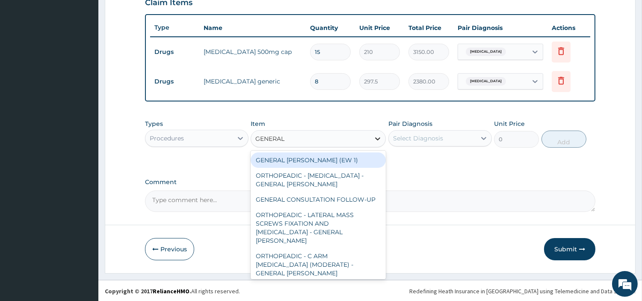
type input "GENERAL C"
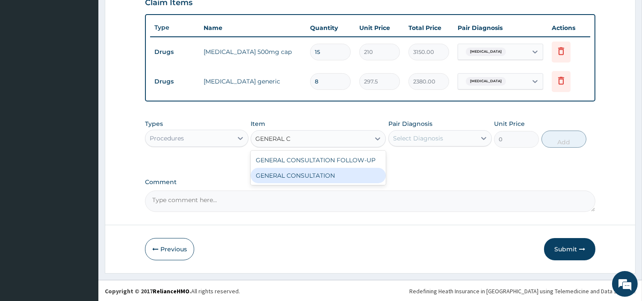
click at [357, 175] on div "GENERAL CONSULTATION" at bounding box center [318, 175] width 135 height 15
type input "6750"
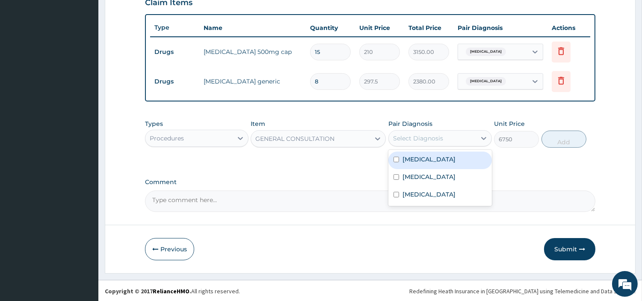
click at [433, 134] on div "Select Diagnosis" at bounding box center [418, 138] width 50 height 9
click at [438, 169] on div "Malaria" at bounding box center [439, 178] width 103 height 18
checkbox input "true"
click at [443, 158] on label "Upper respiratory infection" at bounding box center [428, 159] width 53 height 9
checkbox input "true"
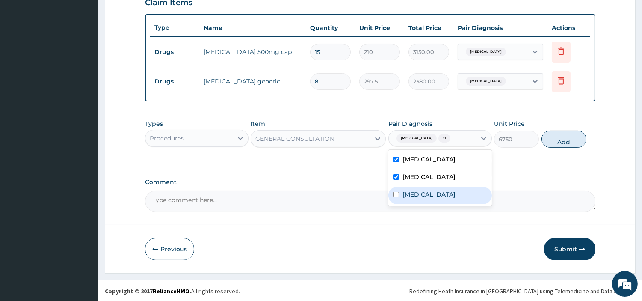
click at [433, 194] on div "Sepsis" at bounding box center [439, 195] width 103 height 18
checkbox input "true"
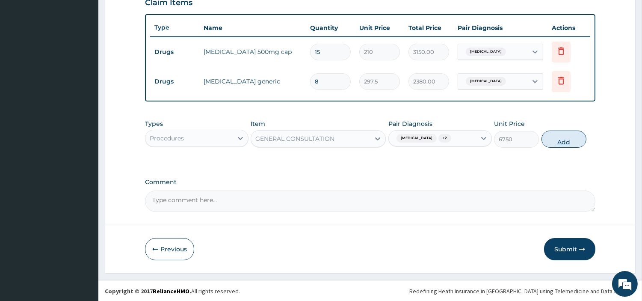
click at [563, 139] on button "Add" at bounding box center [563, 138] width 45 height 17
type input "0"
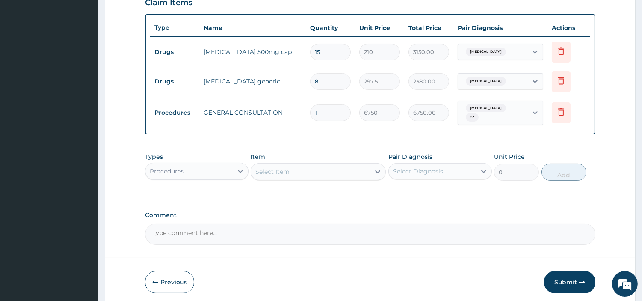
click at [231, 169] on div "Procedures" at bounding box center [188, 171] width 87 height 14
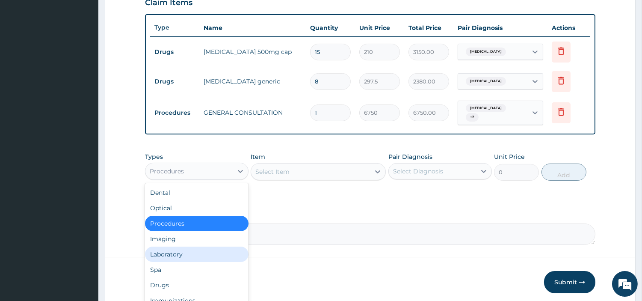
click at [205, 246] on div "Laboratory" at bounding box center [196, 253] width 103 height 15
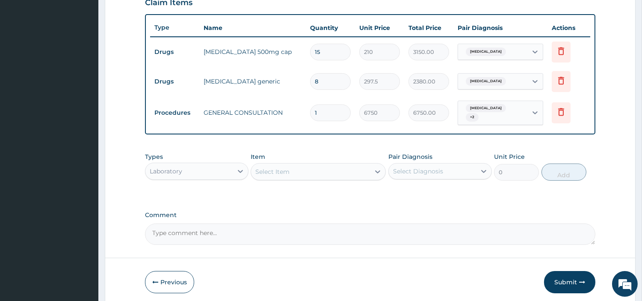
click at [334, 170] on div "Select Item" at bounding box center [310, 172] width 119 height 14
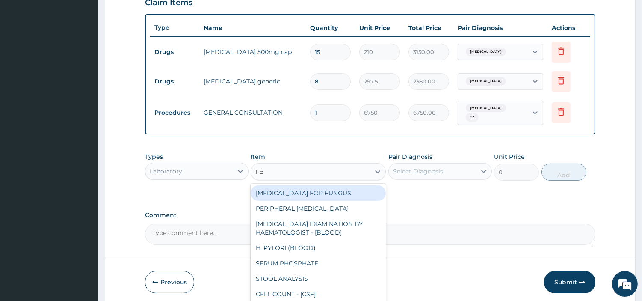
type input "FBC"
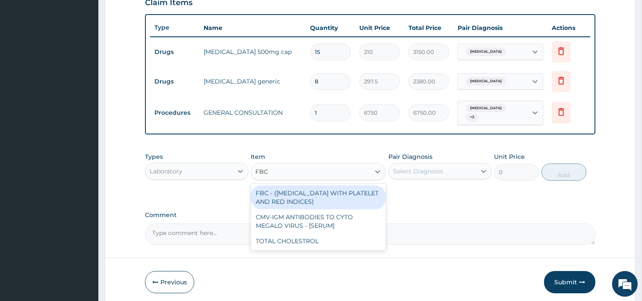
click at [341, 197] on div "FBC - (FULL BLOOD COUNT WITH PLATELET AND RED INDICES)" at bounding box center [318, 197] width 135 height 24
type input "5400"
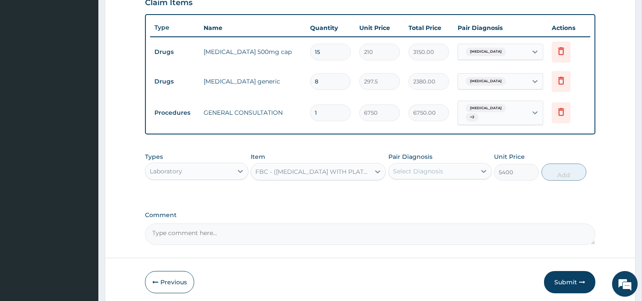
click at [402, 167] on div "Select Diagnosis" at bounding box center [418, 171] width 50 height 9
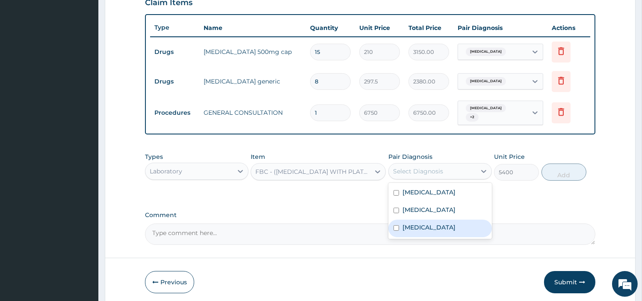
click at [442, 221] on div "Sepsis" at bounding box center [439, 228] width 103 height 18
checkbox input "true"
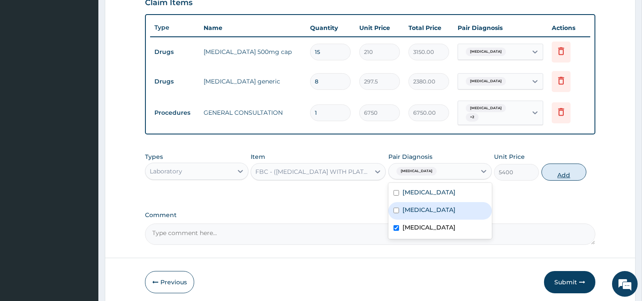
click at [567, 175] on button "Add" at bounding box center [563, 171] width 45 height 17
type input "0"
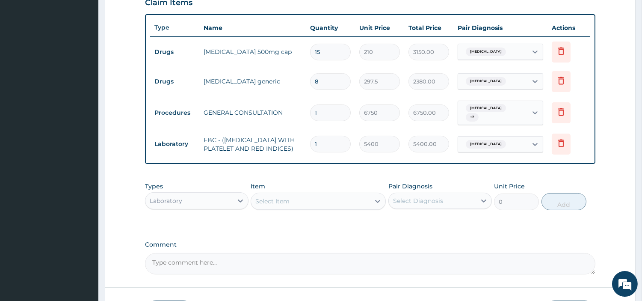
click at [357, 190] on div "Item Select Item" at bounding box center [318, 196] width 135 height 28
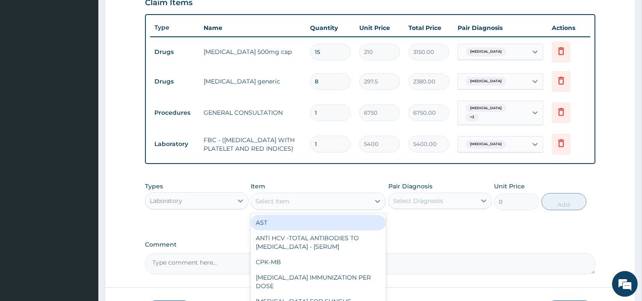
click at [319, 205] on div "Select Item" at bounding box center [310, 201] width 119 height 14
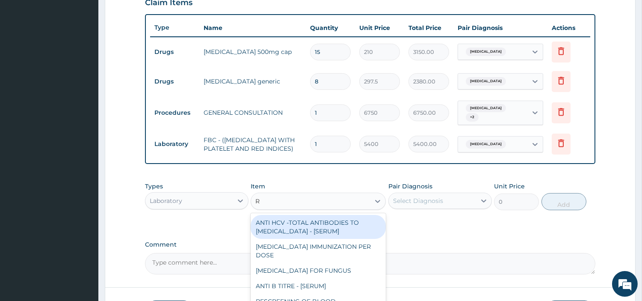
type input "RD"
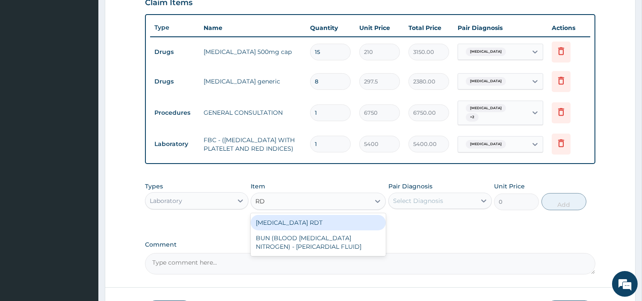
drag, startPoint x: 301, startPoint y: 219, endPoint x: 307, endPoint y: 224, distance: 7.9
click at [301, 220] on div "MALARIA RDT" at bounding box center [318, 222] width 135 height 15
type input "2700"
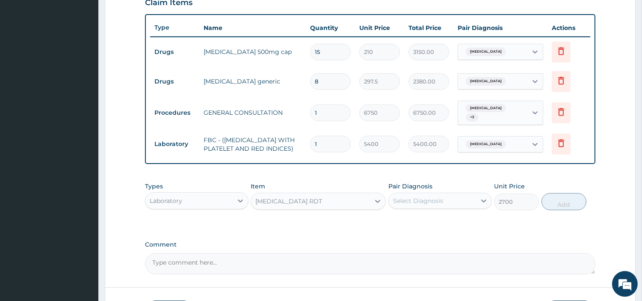
click at [420, 207] on div "Select Diagnosis" at bounding box center [432, 201] width 87 height 14
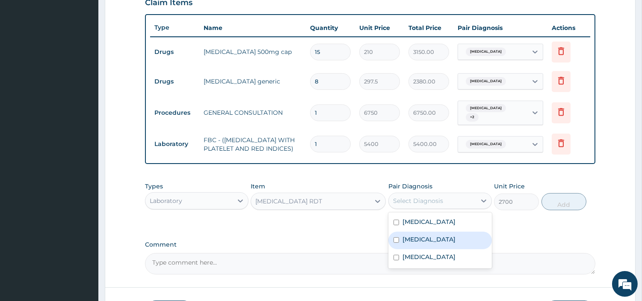
click at [425, 238] on div "Malaria" at bounding box center [439, 240] width 103 height 18
checkbox input "true"
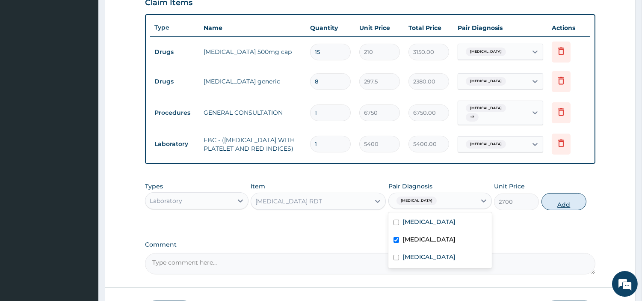
click at [553, 210] on button "Add" at bounding box center [563, 201] width 45 height 17
type input "0"
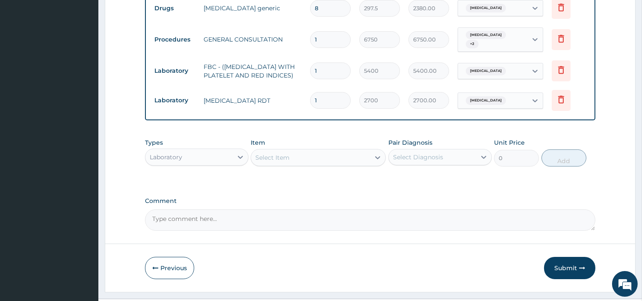
scroll to position [398, 0]
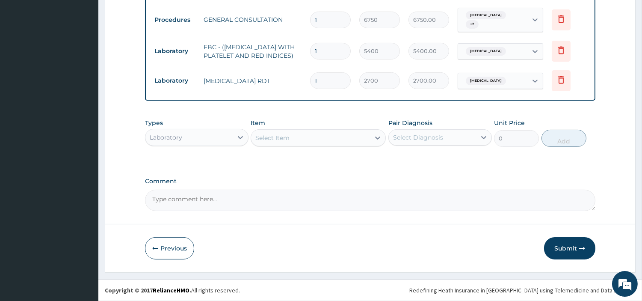
click at [194, 138] on div "Laboratory" at bounding box center [188, 137] width 87 height 14
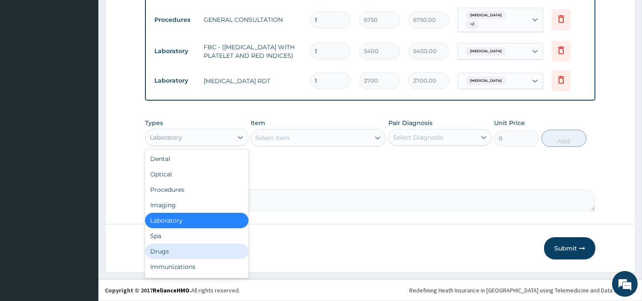
click at [174, 246] on div "Drugs" at bounding box center [196, 250] width 103 height 15
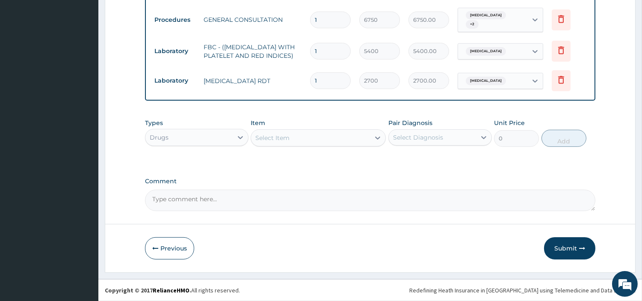
click at [314, 140] on div "Select Item" at bounding box center [310, 138] width 119 height 14
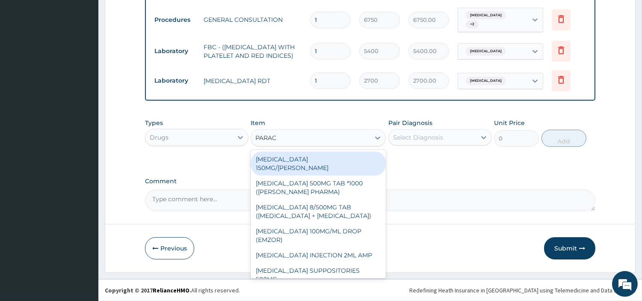
type input "PARACE"
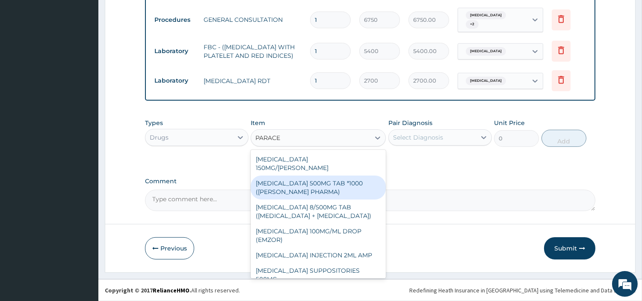
scroll to position [112, 0]
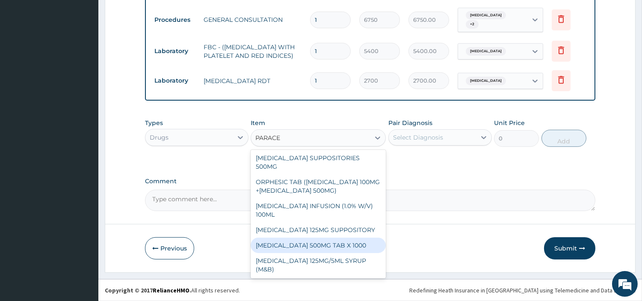
click at [344, 244] on div "PARACETAMOL 500MG TAB X 1000" at bounding box center [318, 244] width 135 height 15
type input "22.39999961853027"
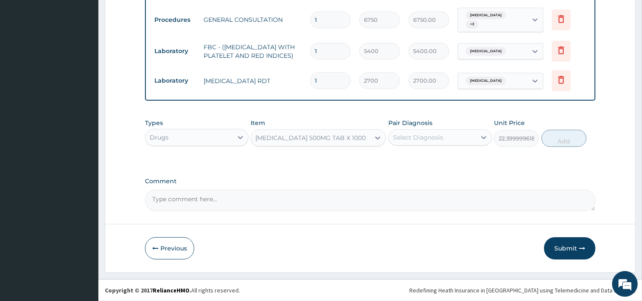
drag, startPoint x: 441, startPoint y: 136, endPoint x: 440, endPoint y: 147, distance: 12.0
click at [440, 135] on div "Select Diagnosis" at bounding box center [418, 137] width 50 height 9
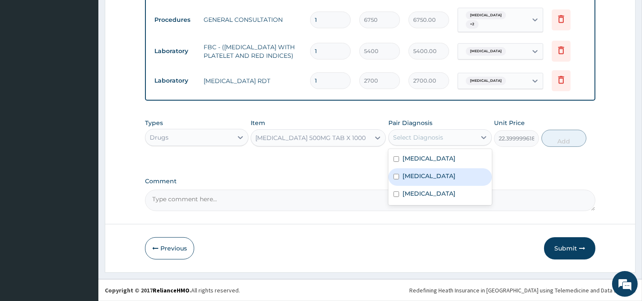
click at [441, 174] on div "Malaria" at bounding box center [439, 177] width 103 height 18
checkbox input "true"
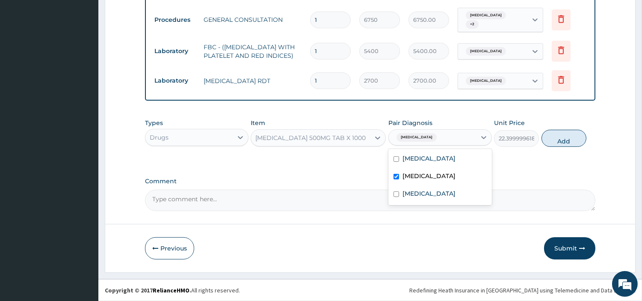
click at [555, 136] on button "Add" at bounding box center [563, 138] width 45 height 17
type input "0"
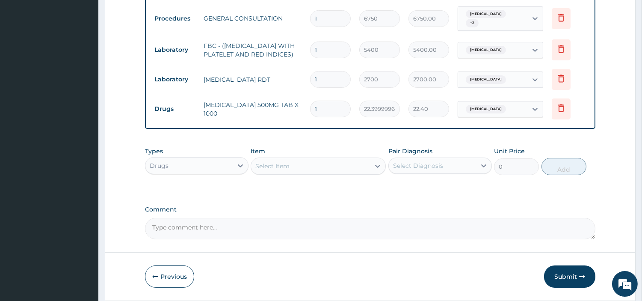
type input "18"
type input "403.20"
type input "18"
click at [375, 168] on icon at bounding box center [377, 166] width 9 height 9
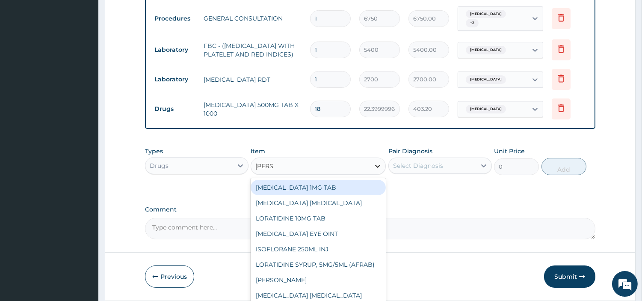
type input "LORAT"
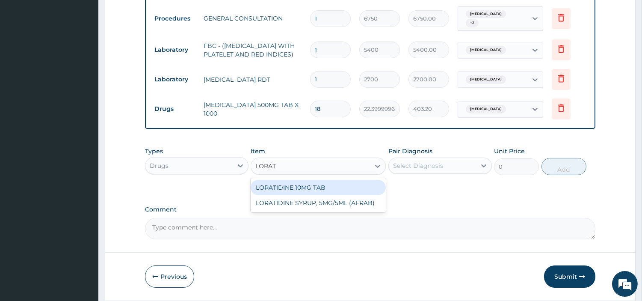
drag, startPoint x: 368, startPoint y: 187, endPoint x: 408, endPoint y: 174, distance: 42.1
click at [367, 187] on div "LORATIDINE 10MG TAB" at bounding box center [318, 187] width 135 height 15
type input "40.95000076293945"
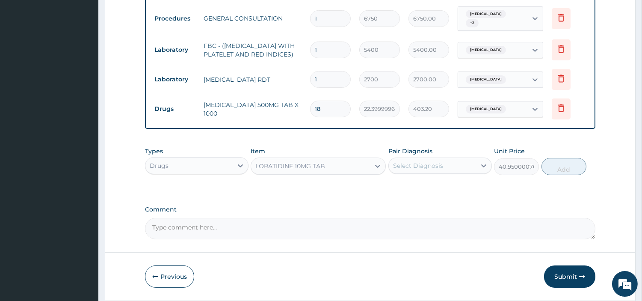
click at [422, 171] on div "Select Diagnosis" at bounding box center [432, 166] width 87 height 14
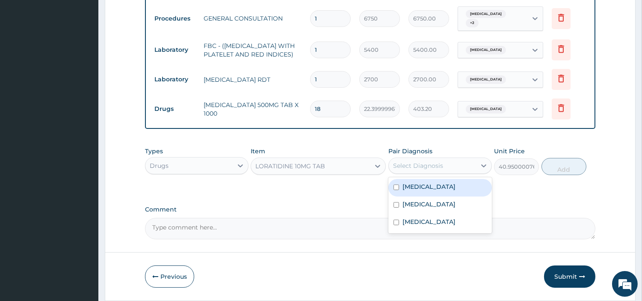
drag, startPoint x: 439, startPoint y: 191, endPoint x: 454, endPoint y: 187, distance: 15.9
click at [439, 191] on label "Upper respiratory infection" at bounding box center [428, 186] width 53 height 9
checkbox input "true"
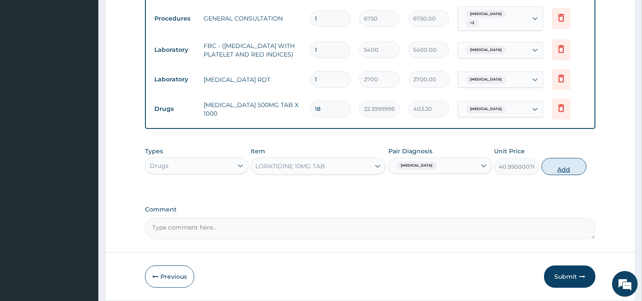
click at [549, 170] on button "Add" at bounding box center [563, 166] width 45 height 17
type input "0"
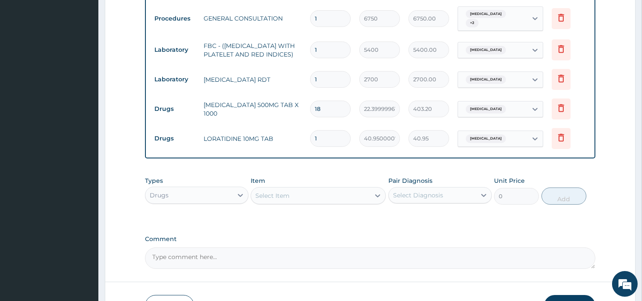
type input "15"
type input "614.25"
type input "1"
type input "40.95"
type input "0.00"
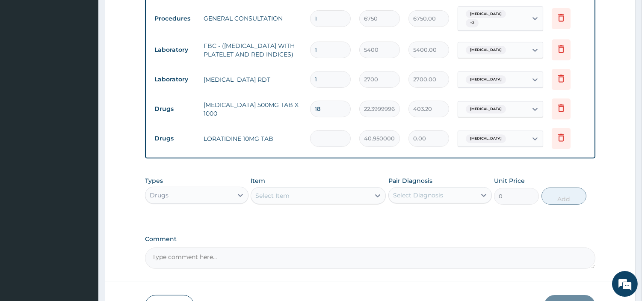
type input "5"
type input "204.75"
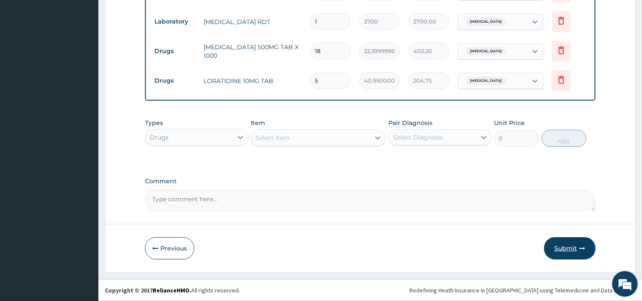
type input "5"
click at [569, 248] on button "Submit" at bounding box center [569, 248] width 51 height 22
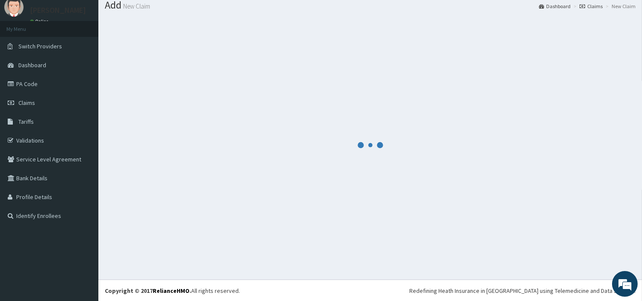
scroll to position [457, 0]
